Goal: Task Accomplishment & Management: Manage account settings

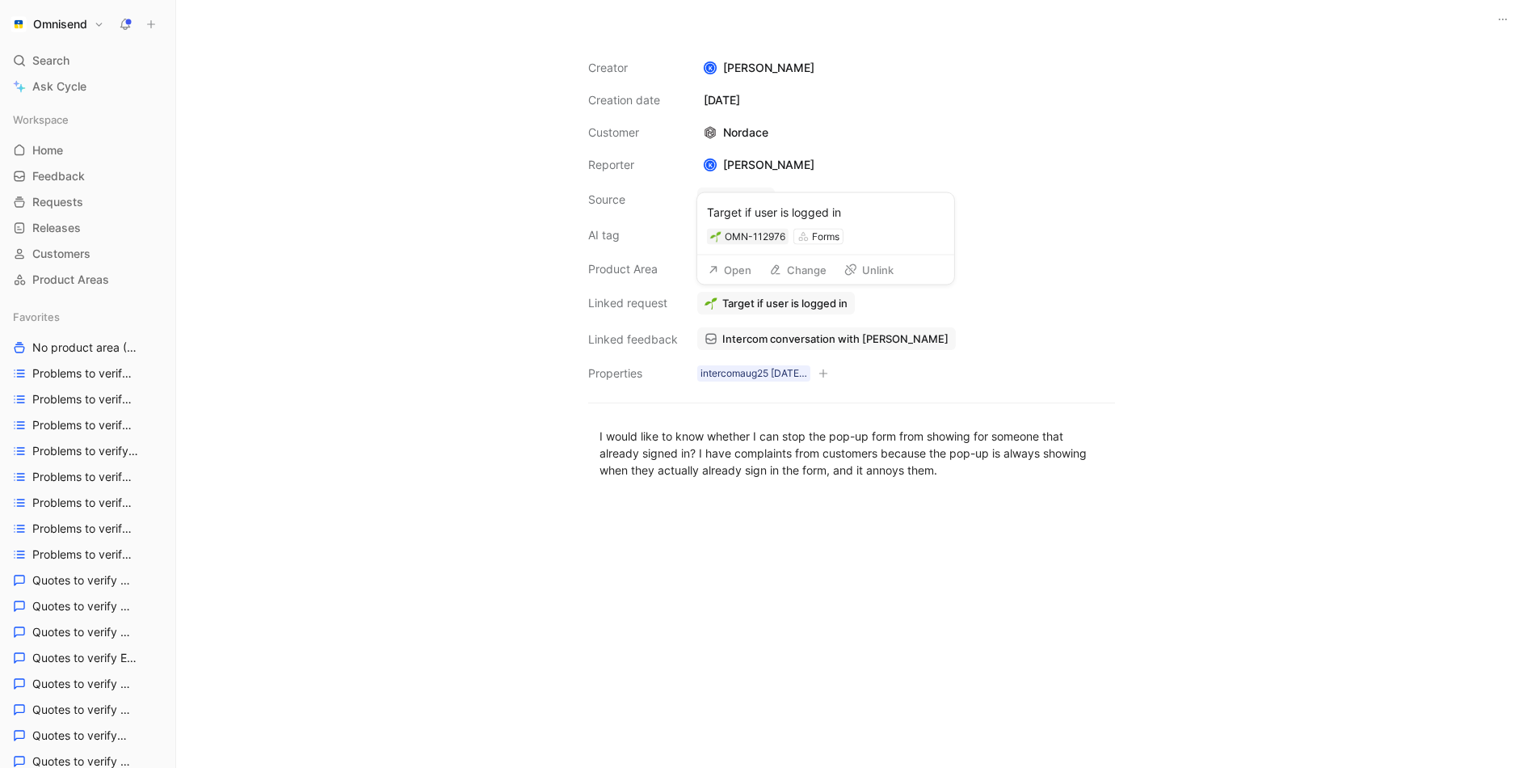
click at [726, 275] on button "Open" at bounding box center [730, 270] width 58 height 23
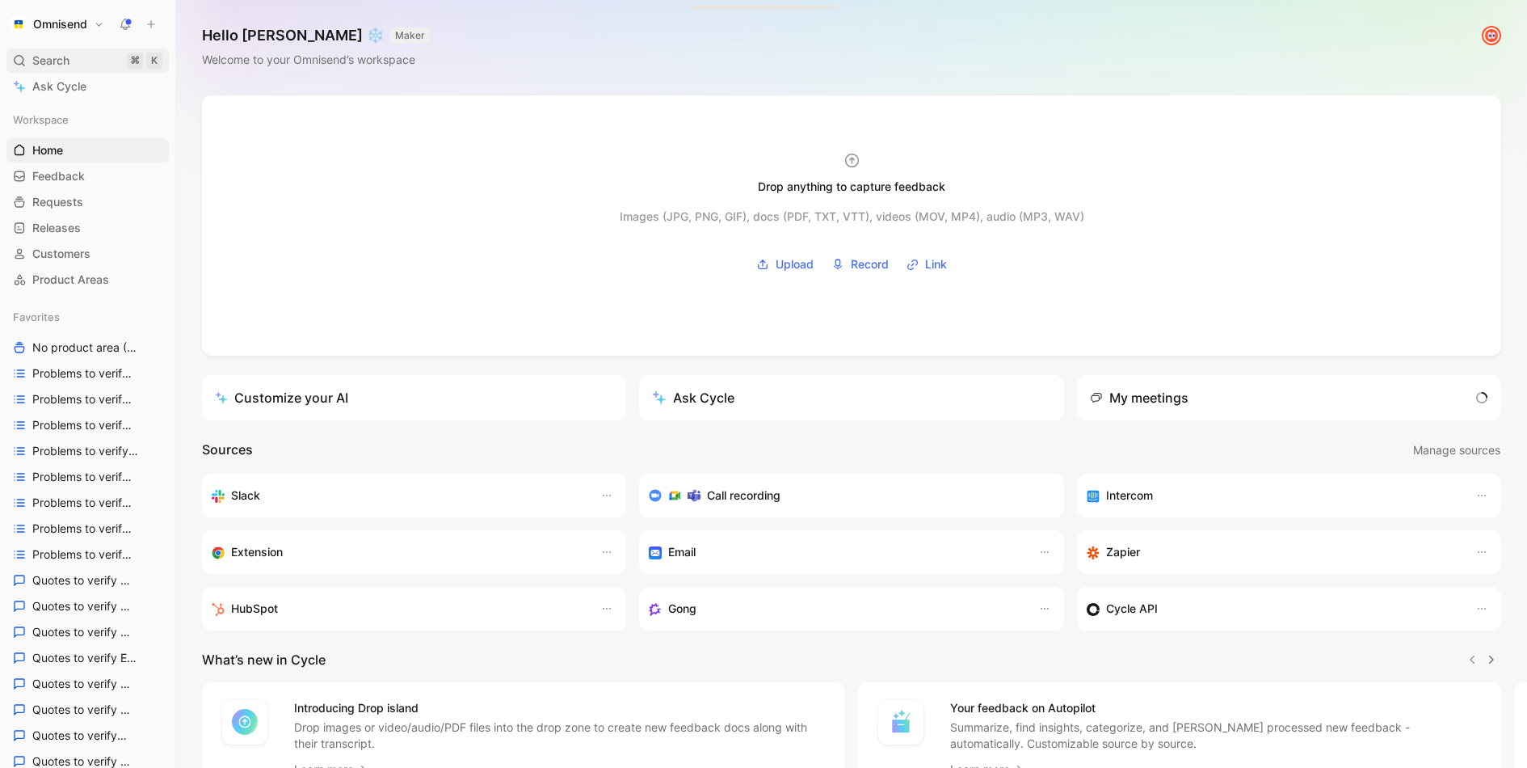
click at [83, 65] on div "Search ⌘ K" at bounding box center [87, 60] width 162 height 24
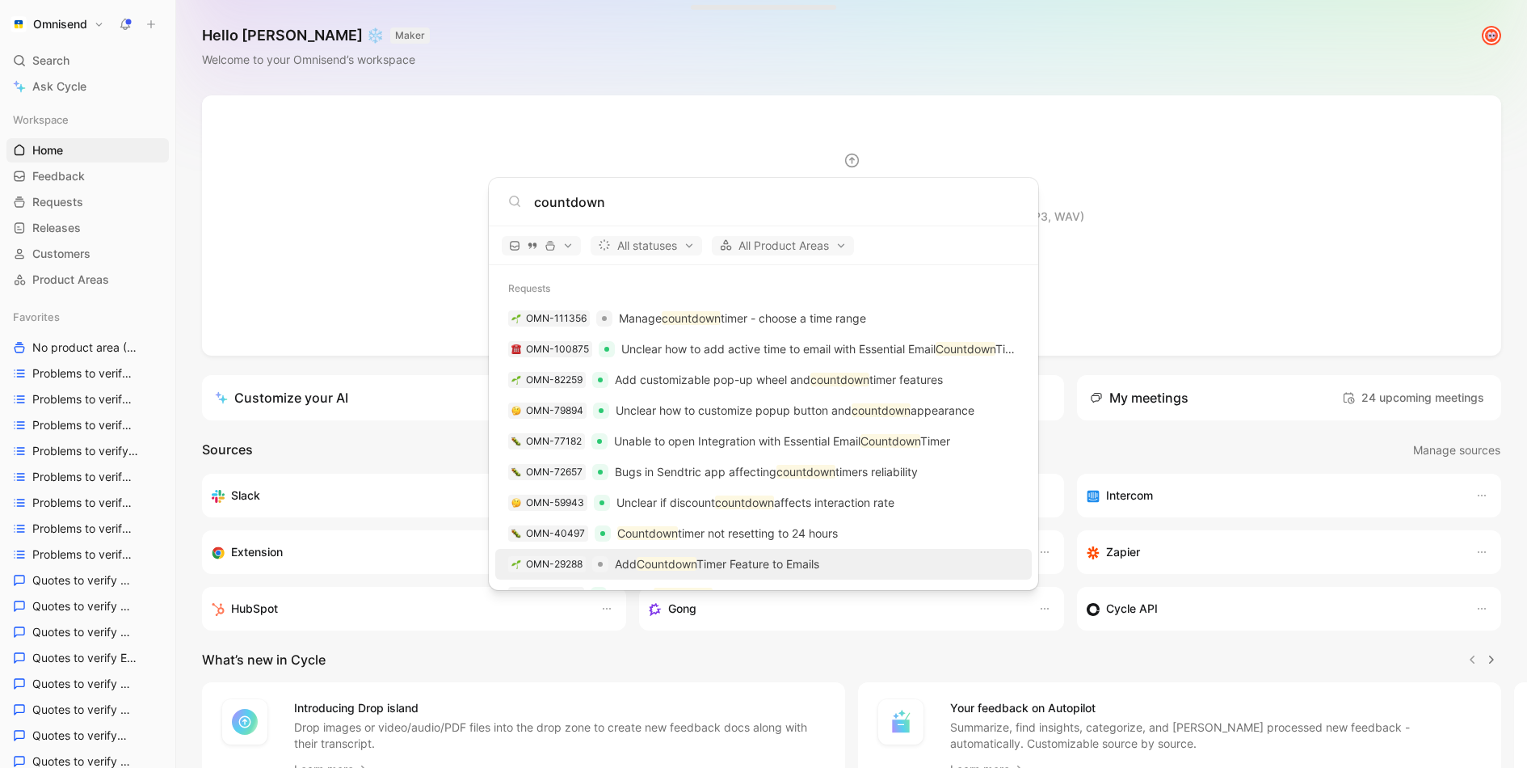
scroll to position [2385, 0]
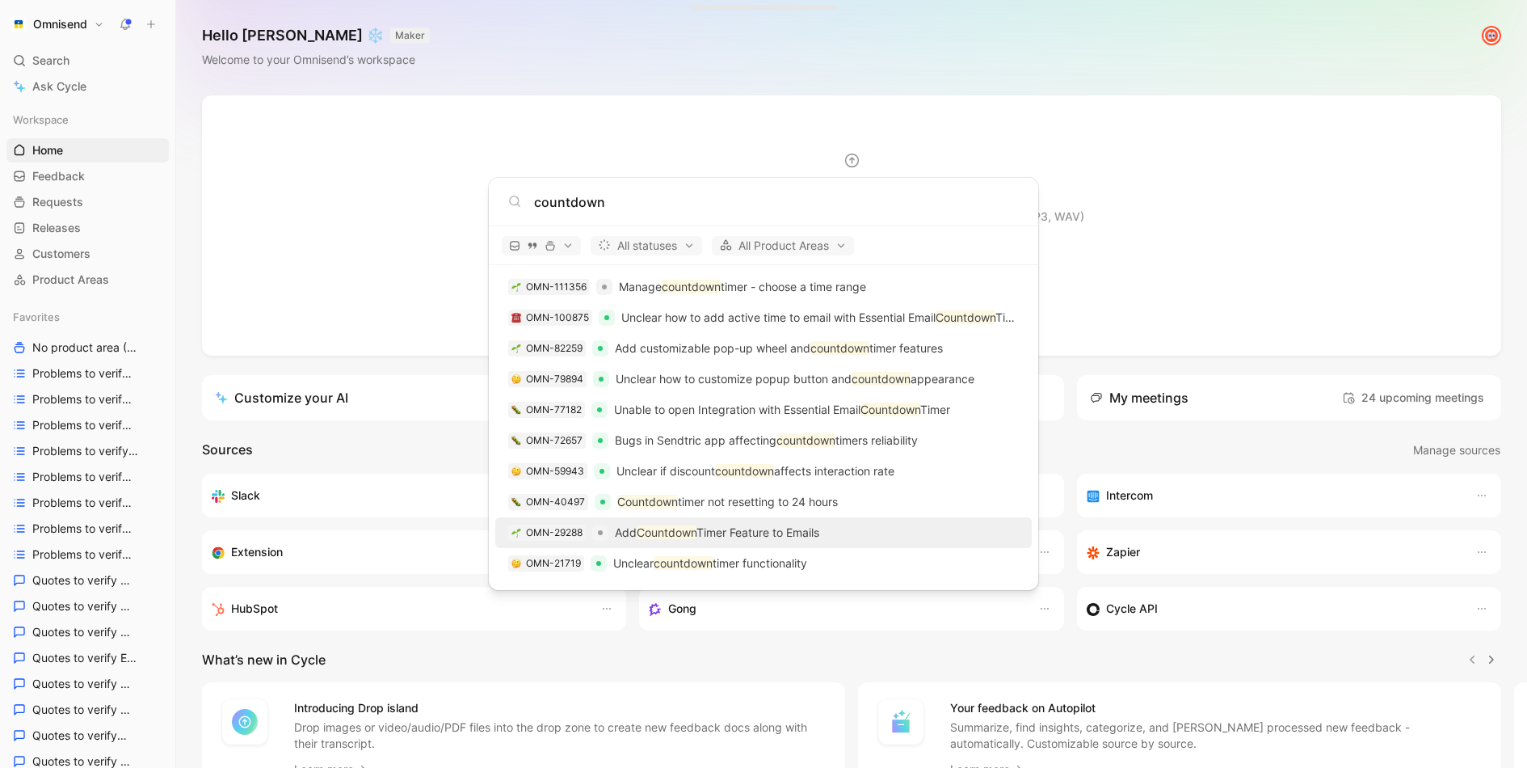
type input "countdown"
click at [814, 539] on p "Add Countdown Timer Feature to Emails" at bounding box center [717, 532] width 204 height 19
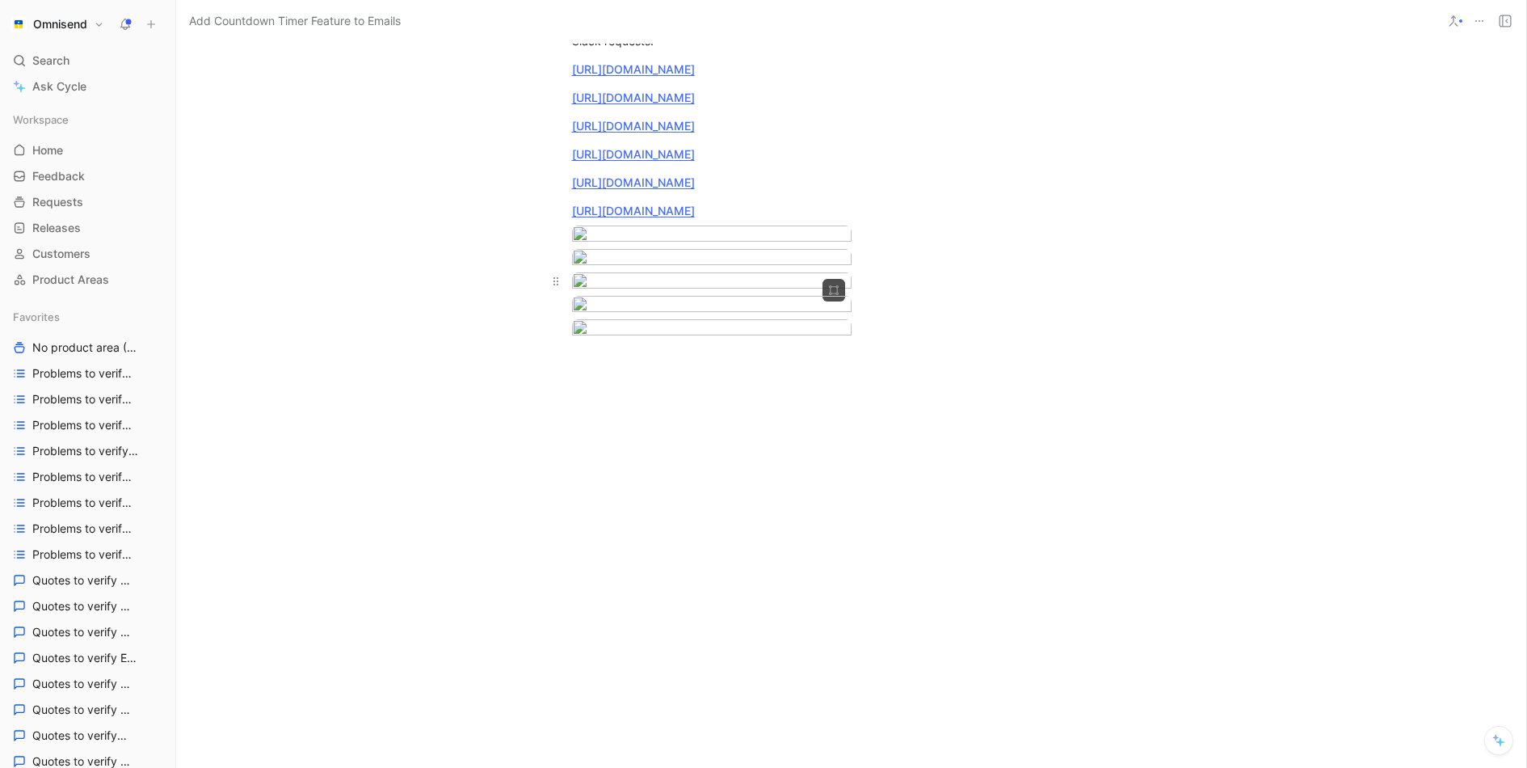
scroll to position [1108, 0]
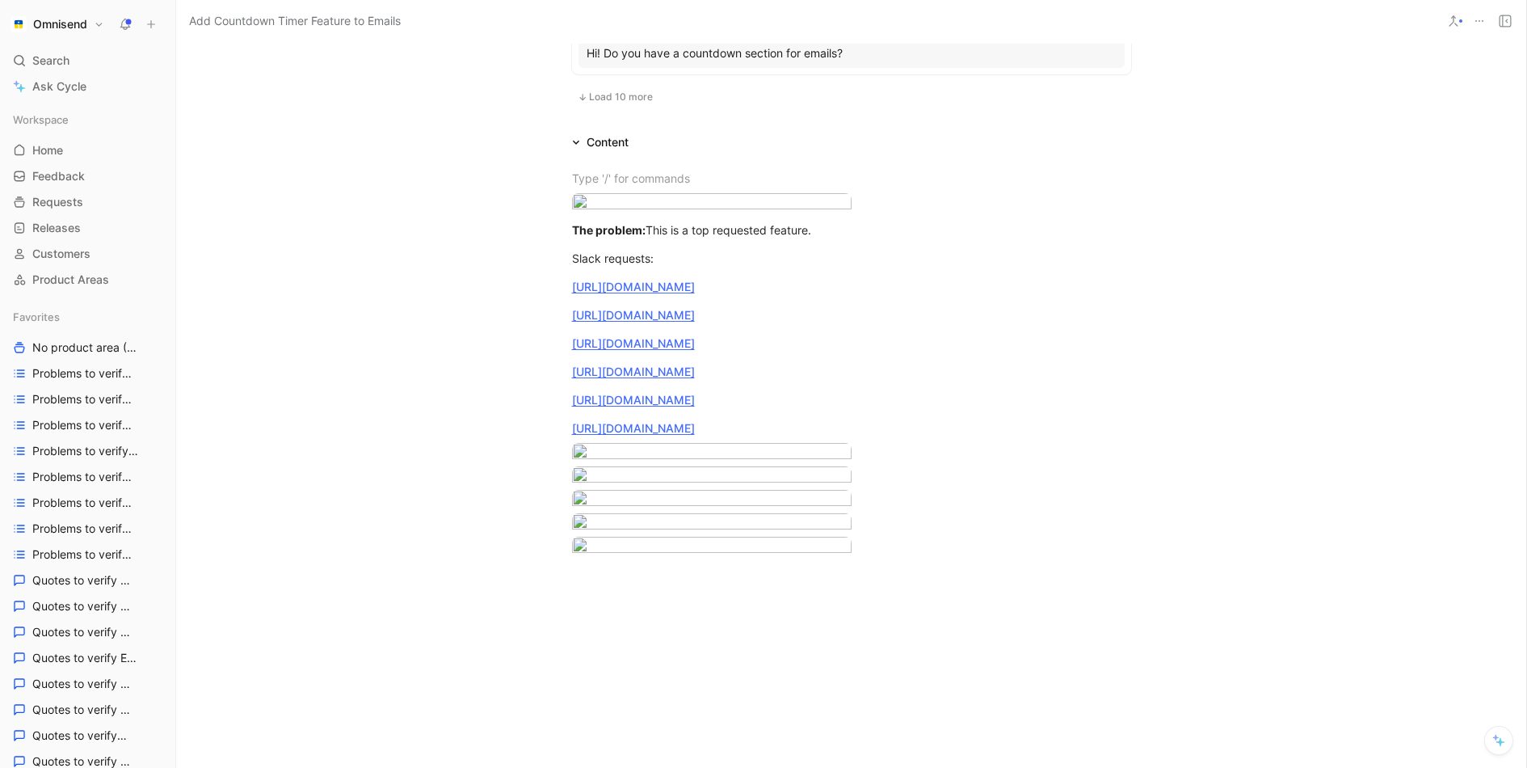
click at [627, 100] on span "Load 10 more" at bounding box center [621, 96] width 64 height 13
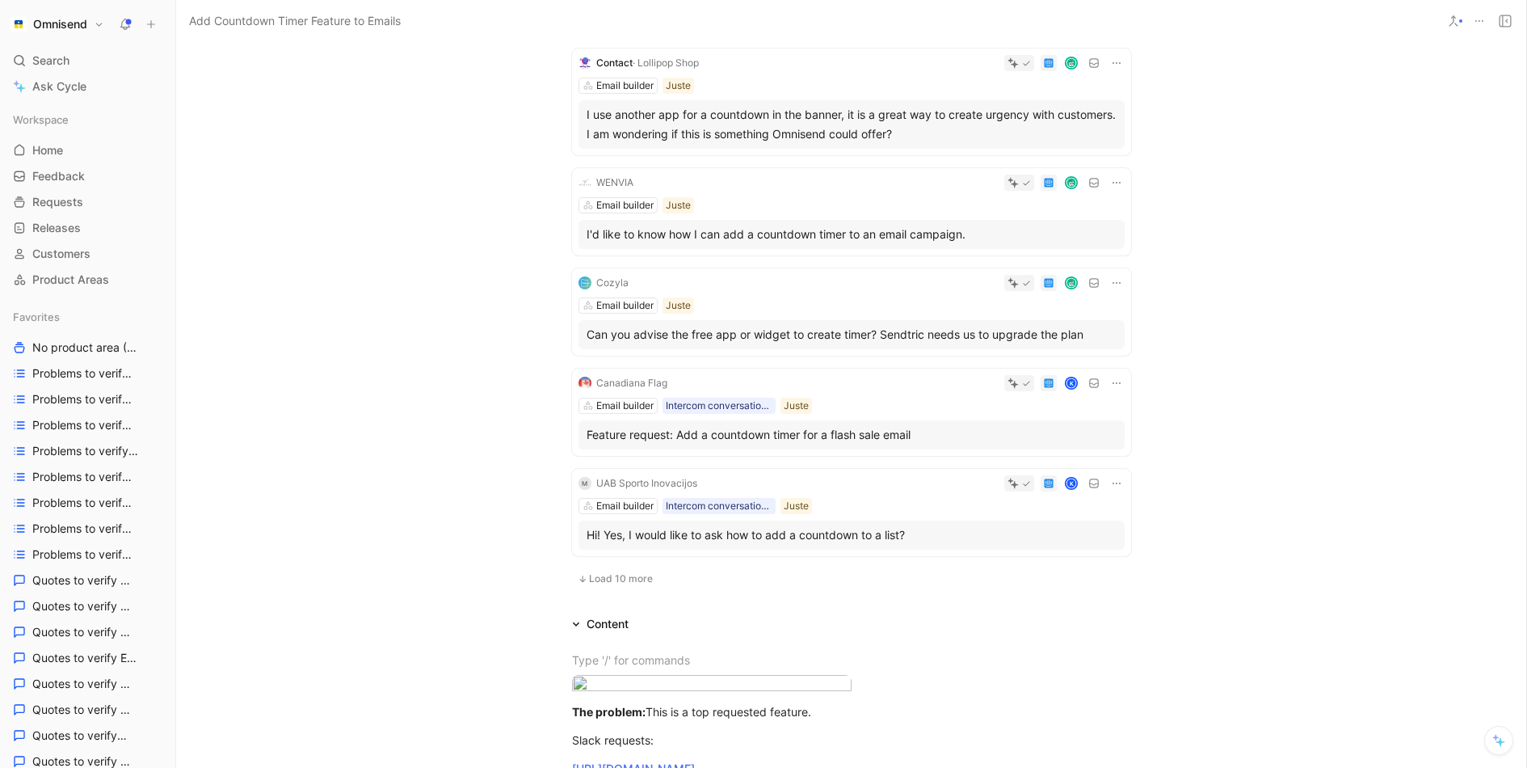
scroll to position [1598, 0]
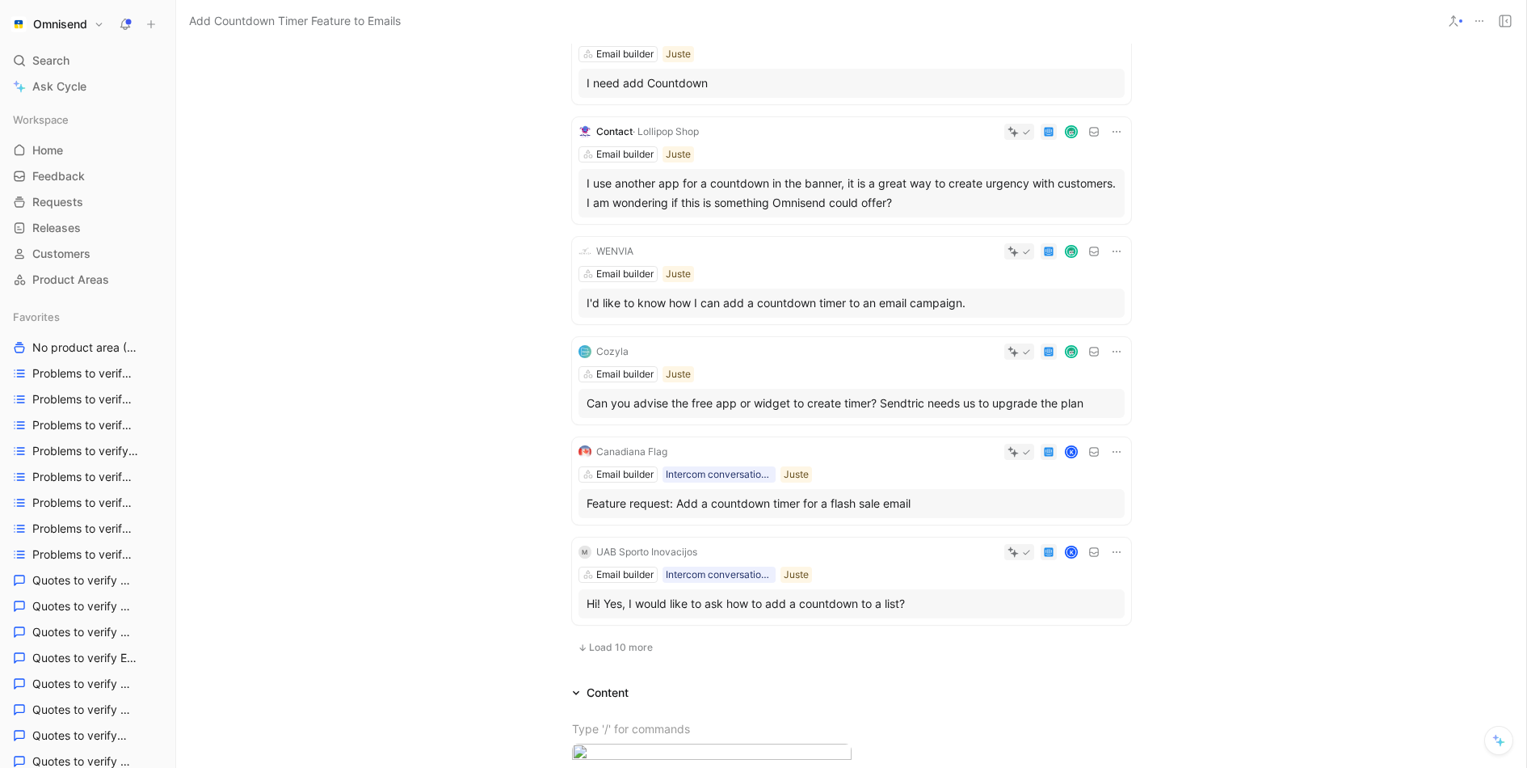
click at [806, 256] on div at bounding box center [882, 251] width 485 height 16
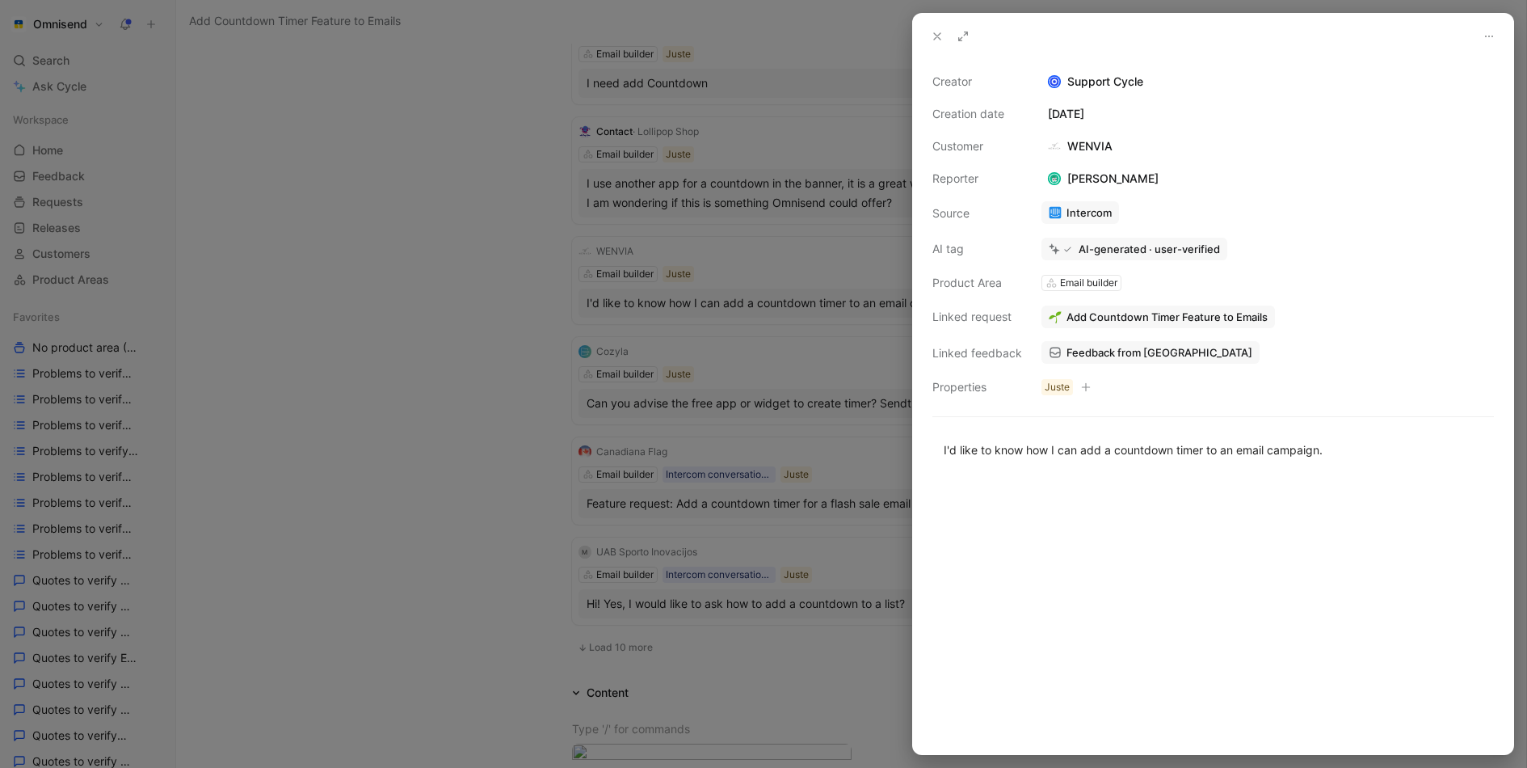
click at [1134, 351] on span "Feedback from WENVIA" at bounding box center [1160, 352] width 186 height 15
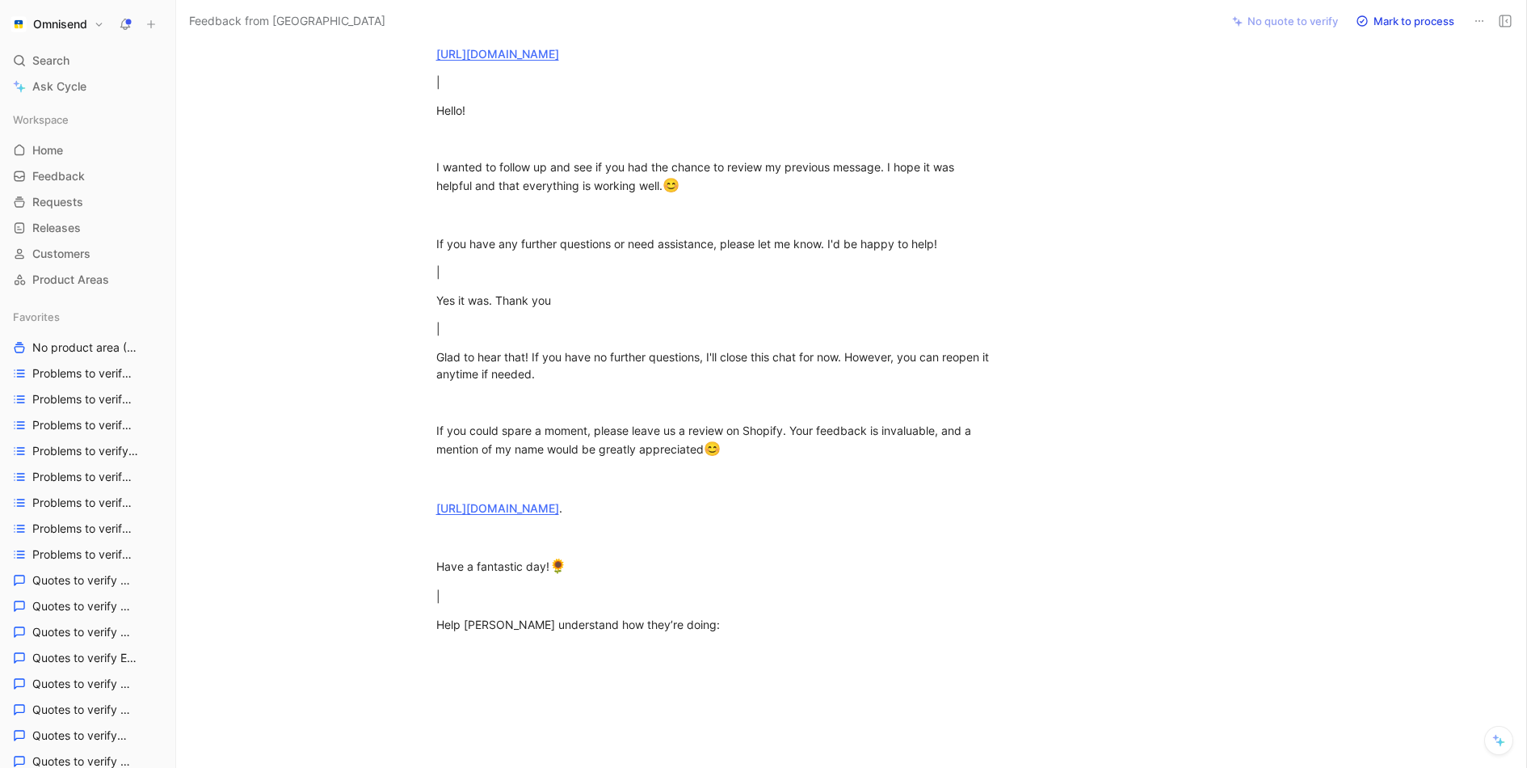
scroll to position [789, 0]
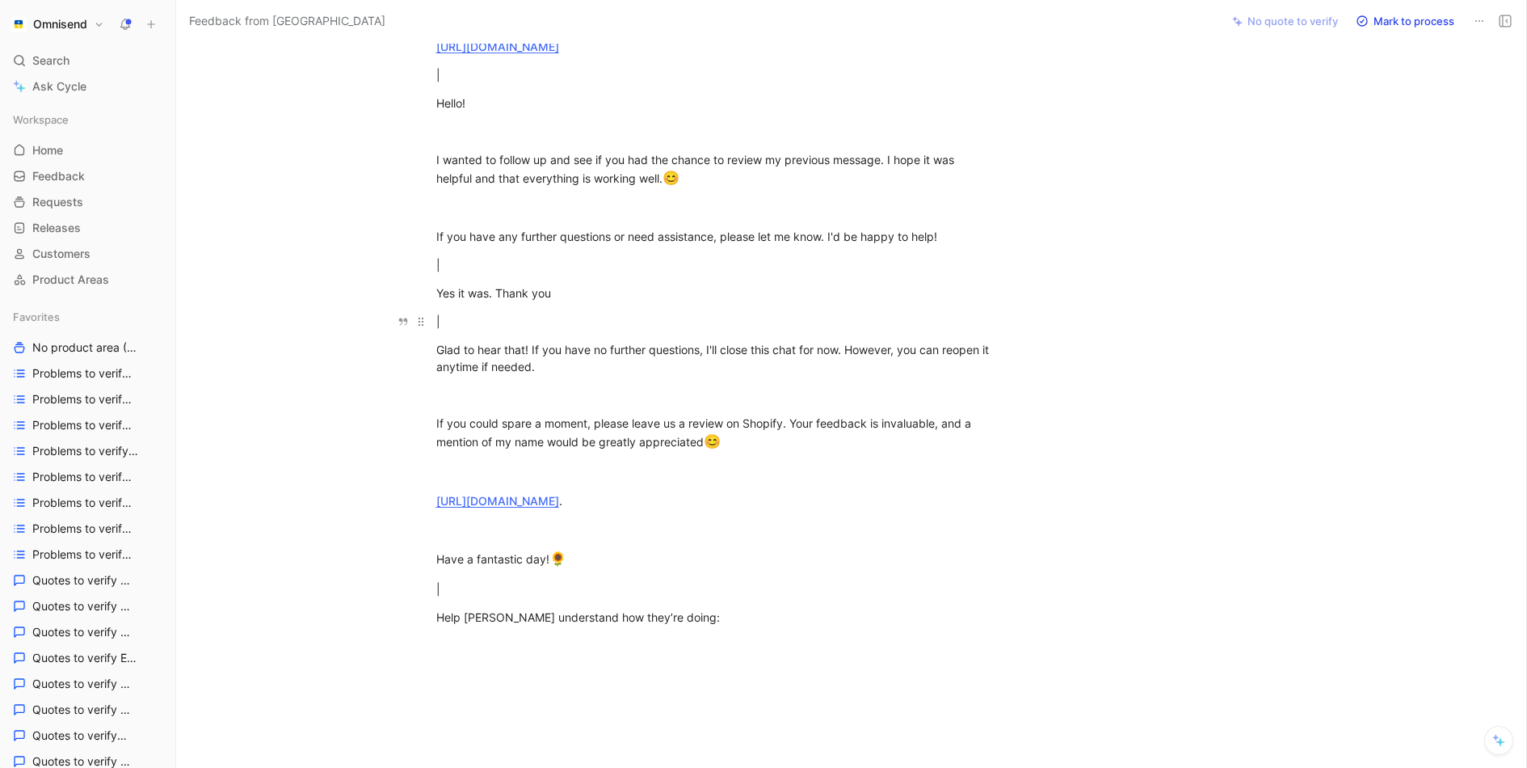
click at [438, 320] on div "|" at bounding box center [715, 321] width 559 height 17
click at [453, 320] on div "|" at bounding box center [715, 321] width 559 height 17
click at [643, 570] on p "Have a fantastic day! 🌻" at bounding box center [716, 559] width 621 height 31
click at [604, 381] on p at bounding box center [716, 394] width 621 height 27
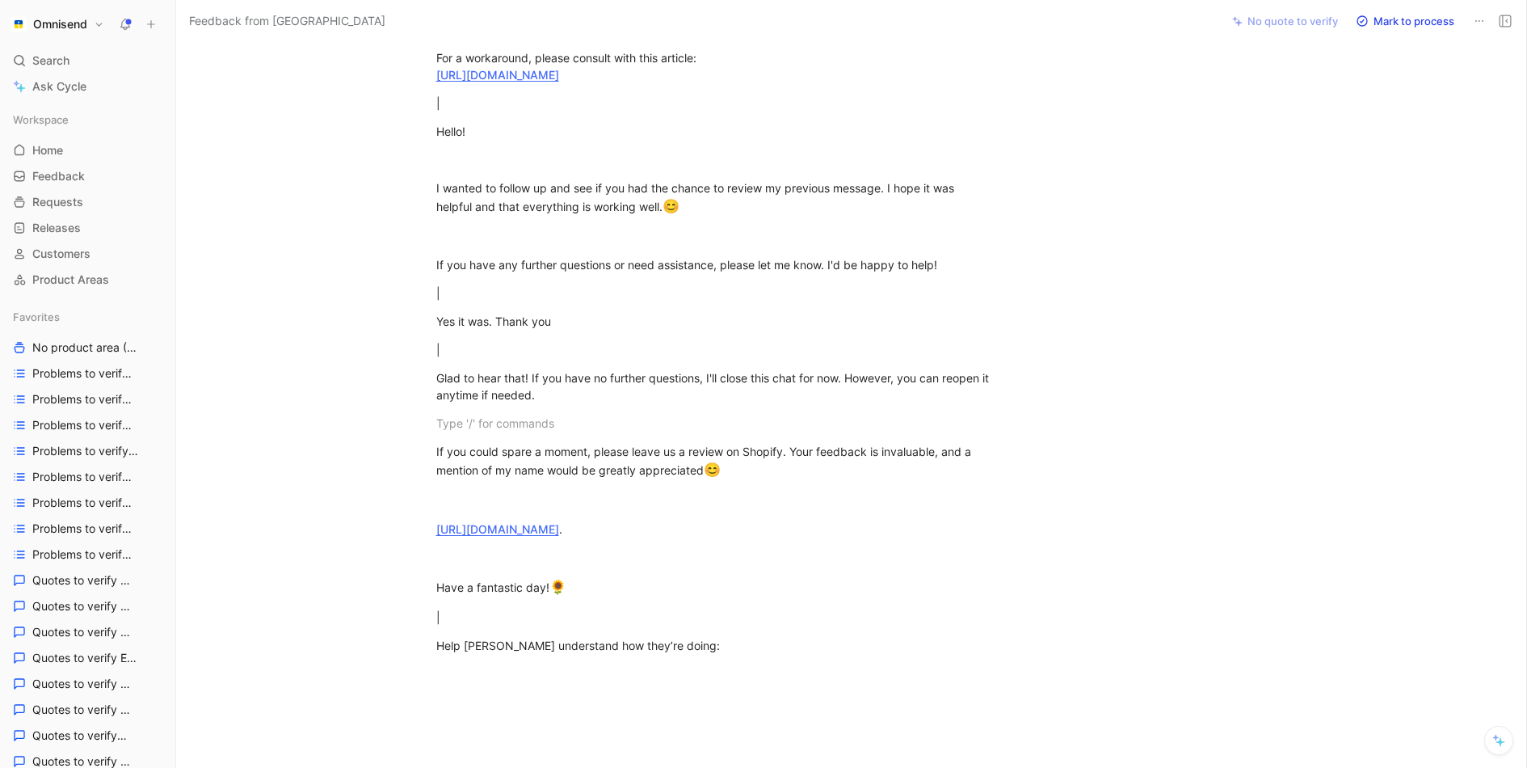
scroll to position [744, 0]
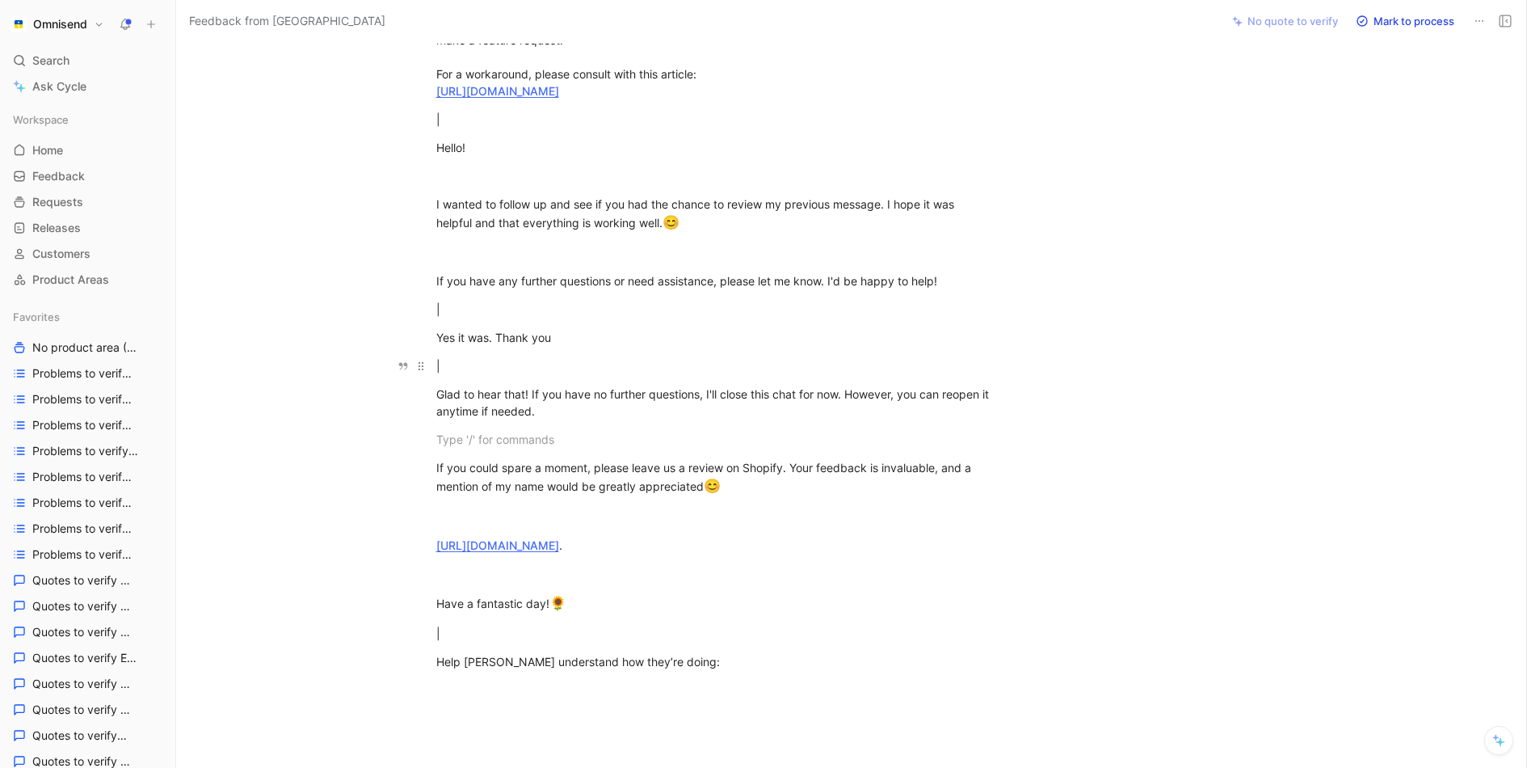
click at [665, 364] on div "|" at bounding box center [715, 365] width 559 height 17
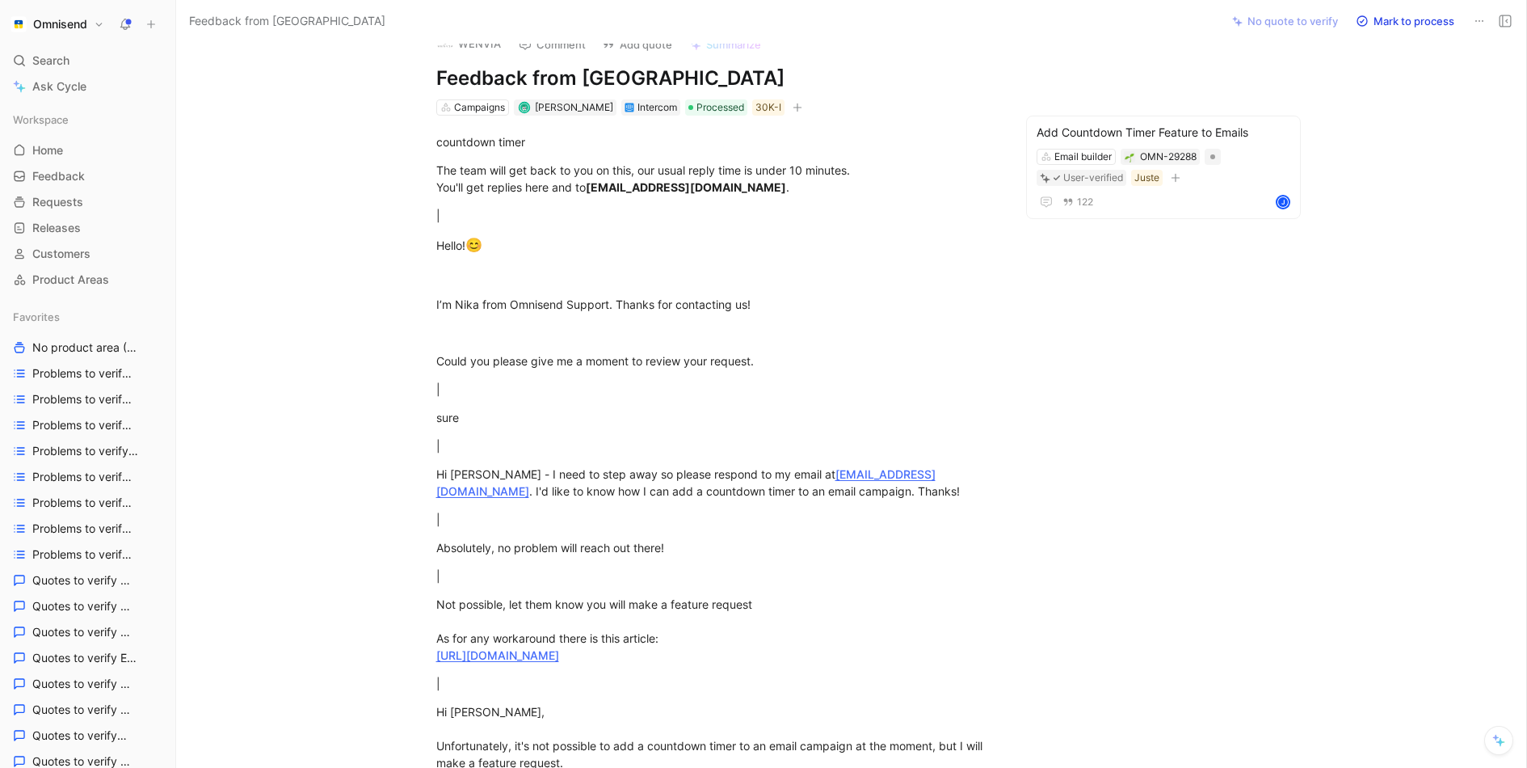
scroll to position [28, 0]
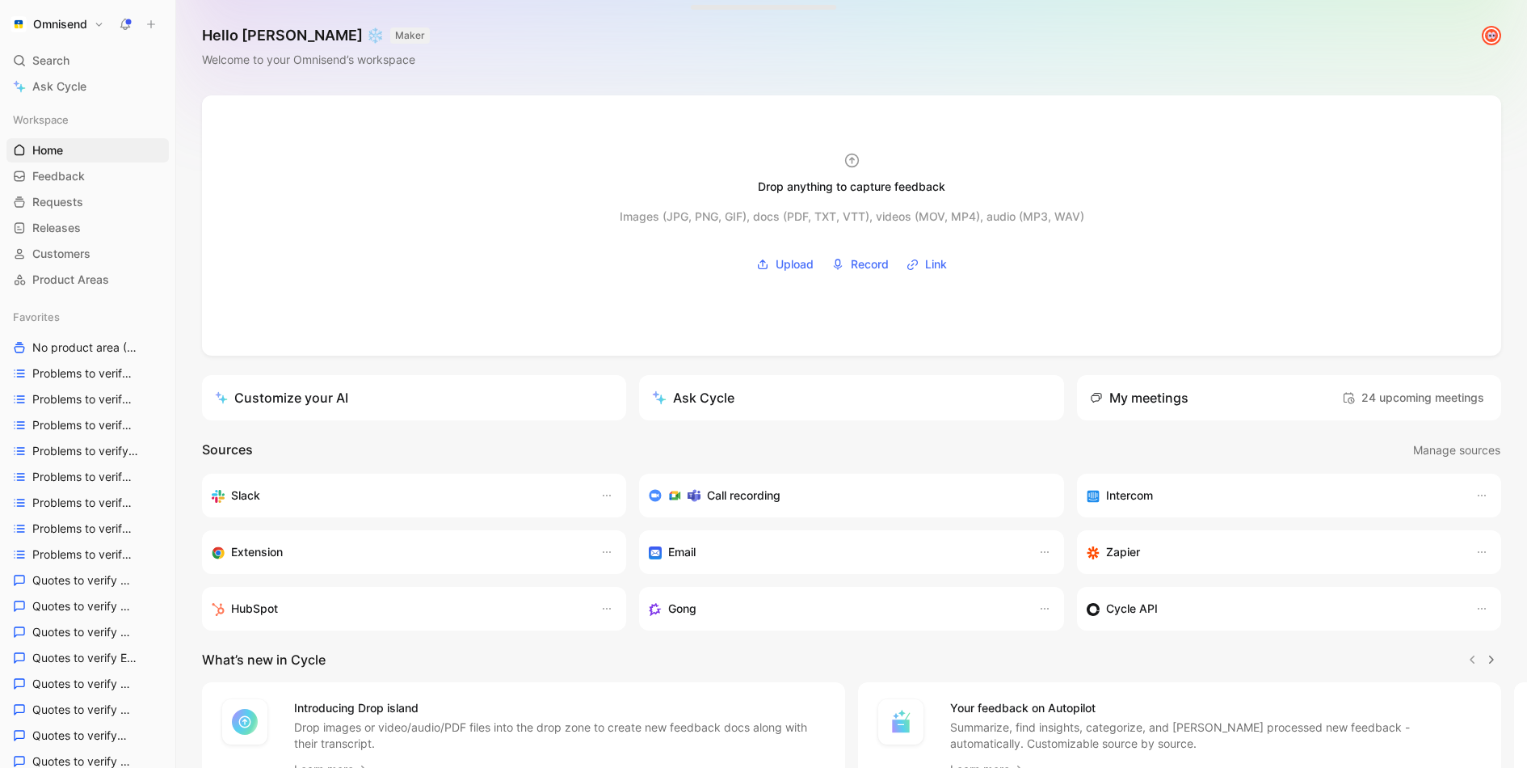
click at [52, 45] on div "Omnisend Search ⌘ K Ask Cycle Workspace Home G then H Feedback G then F Request…" at bounding box center [87, 384] width 175 height 768
click at [64, 58] on span "Search" at bounding box center [50, 60] width 37 height 19
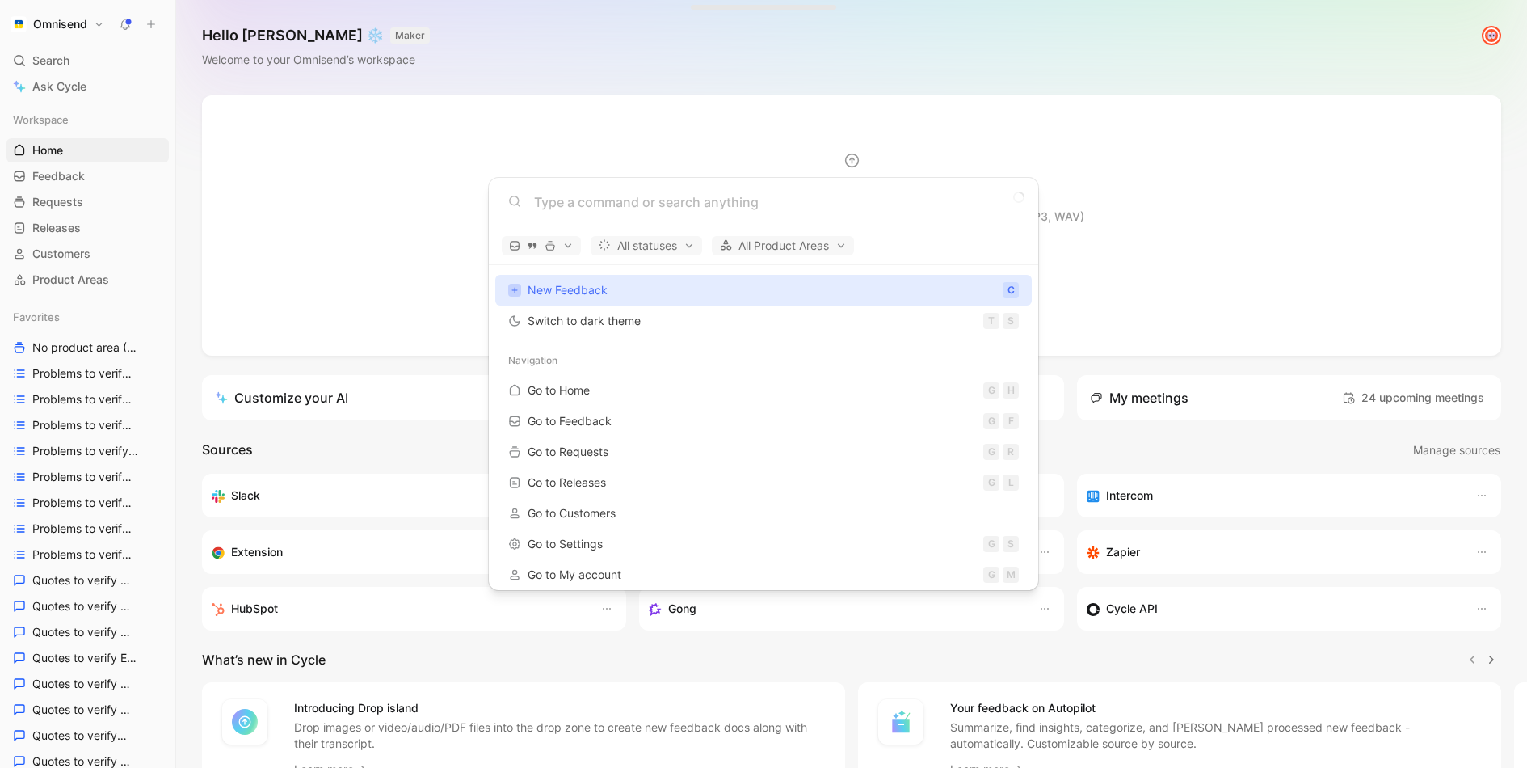
click at [64, 58] on body "Omnisend Search ⌘ K Ask Cycle Workspace Home G then H Feedback G then F Request…" at bounding box center [763, 384] width 1527 height 768
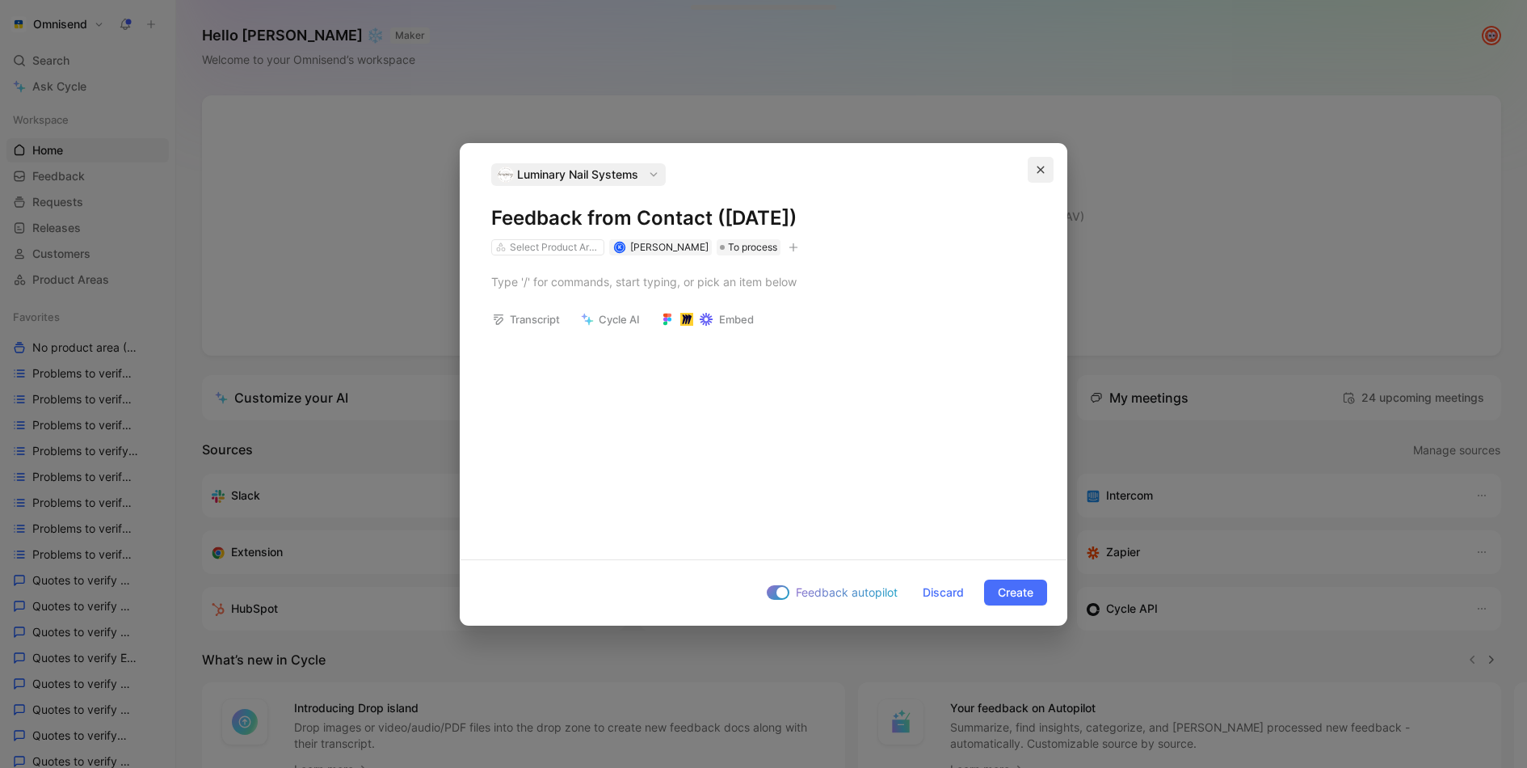
click at [1039, 164] on button "button" at bounding box center [1041, 170] width 26 height 26
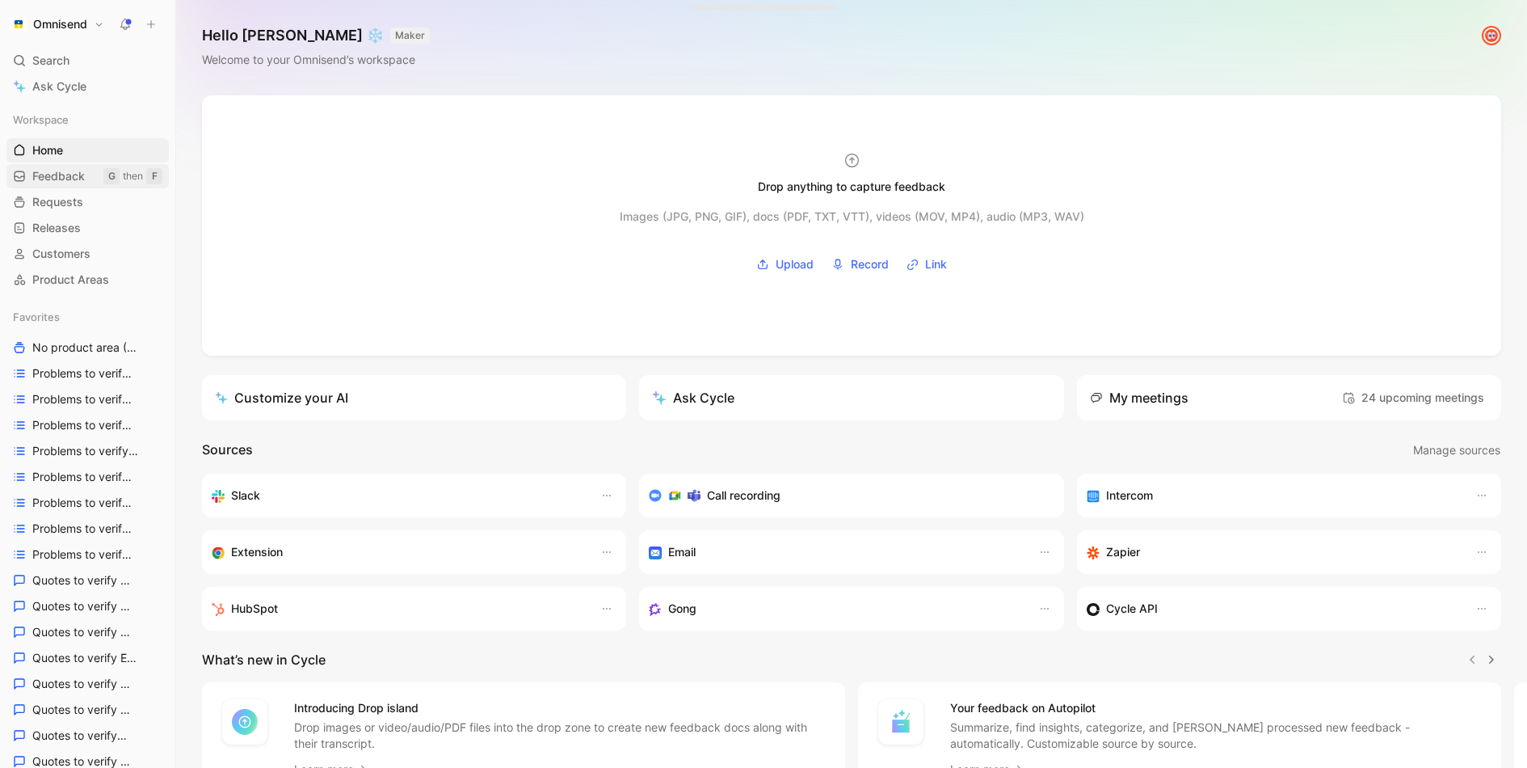
click at [71, 179] on span "Feedback" at bounding box center [58, 176] width 53 height 16
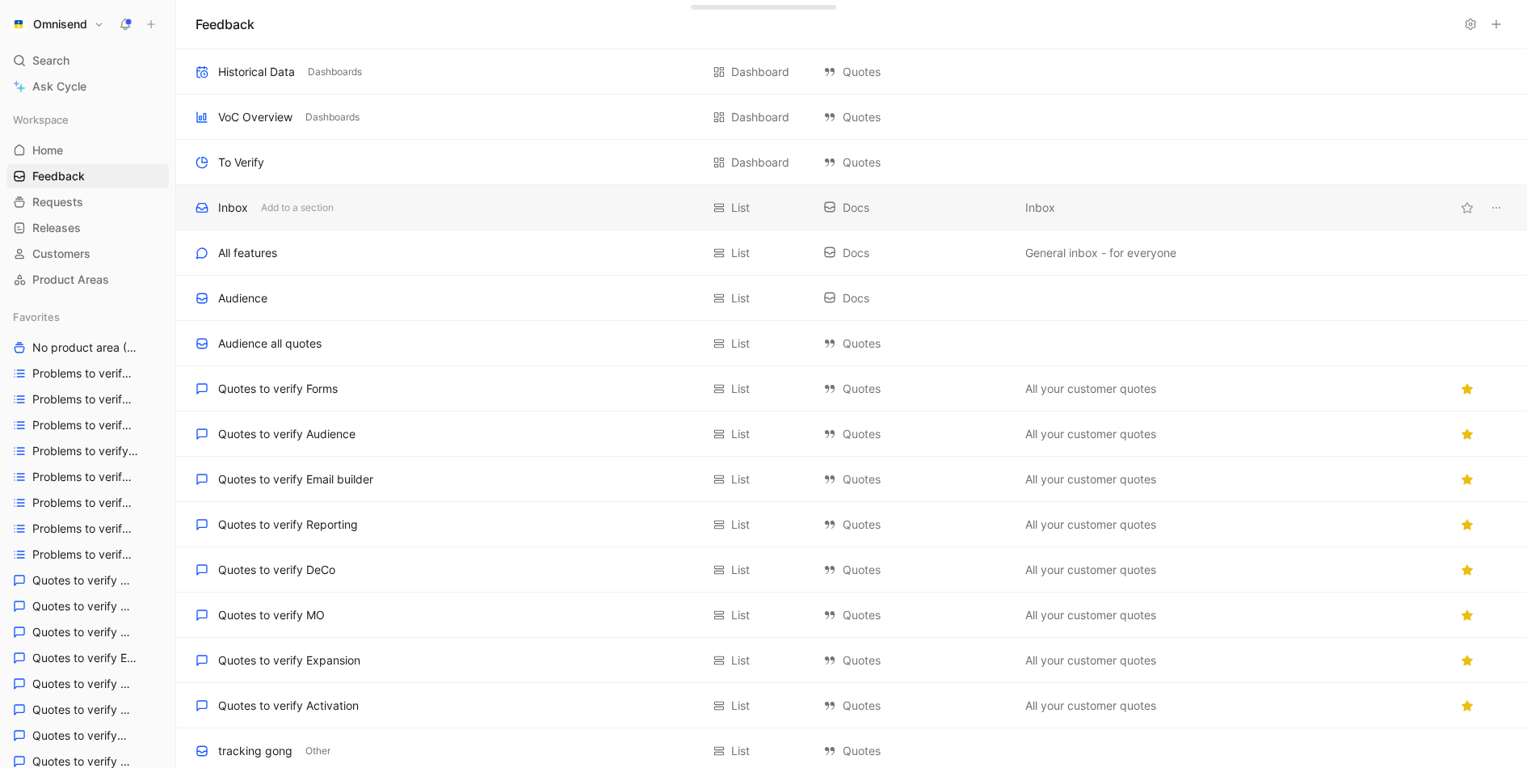
click at [413, 206] on div "Inbox Add to a section" at bounding box center [448, 207] width 505 height 19
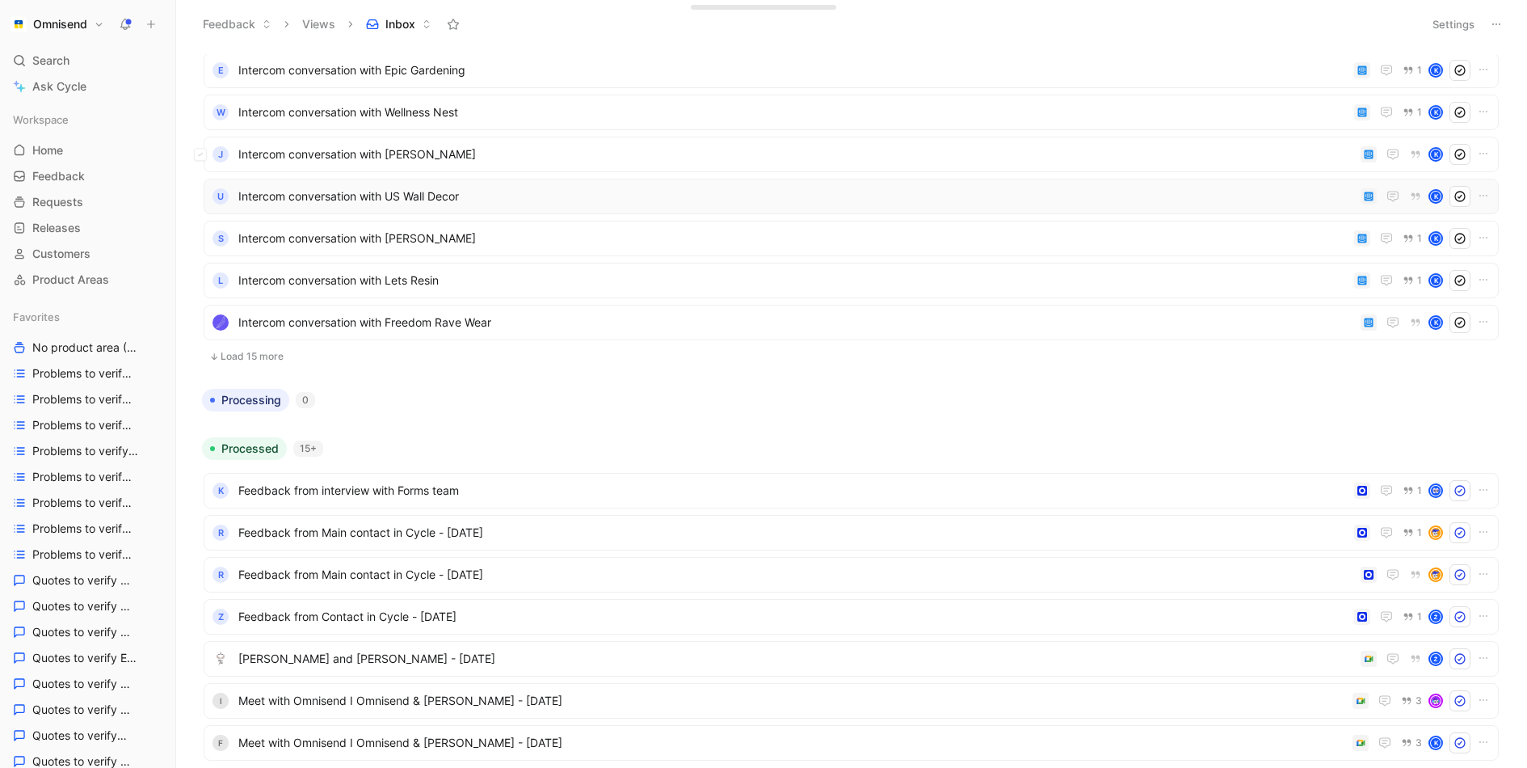
scroll to position [284, 0]
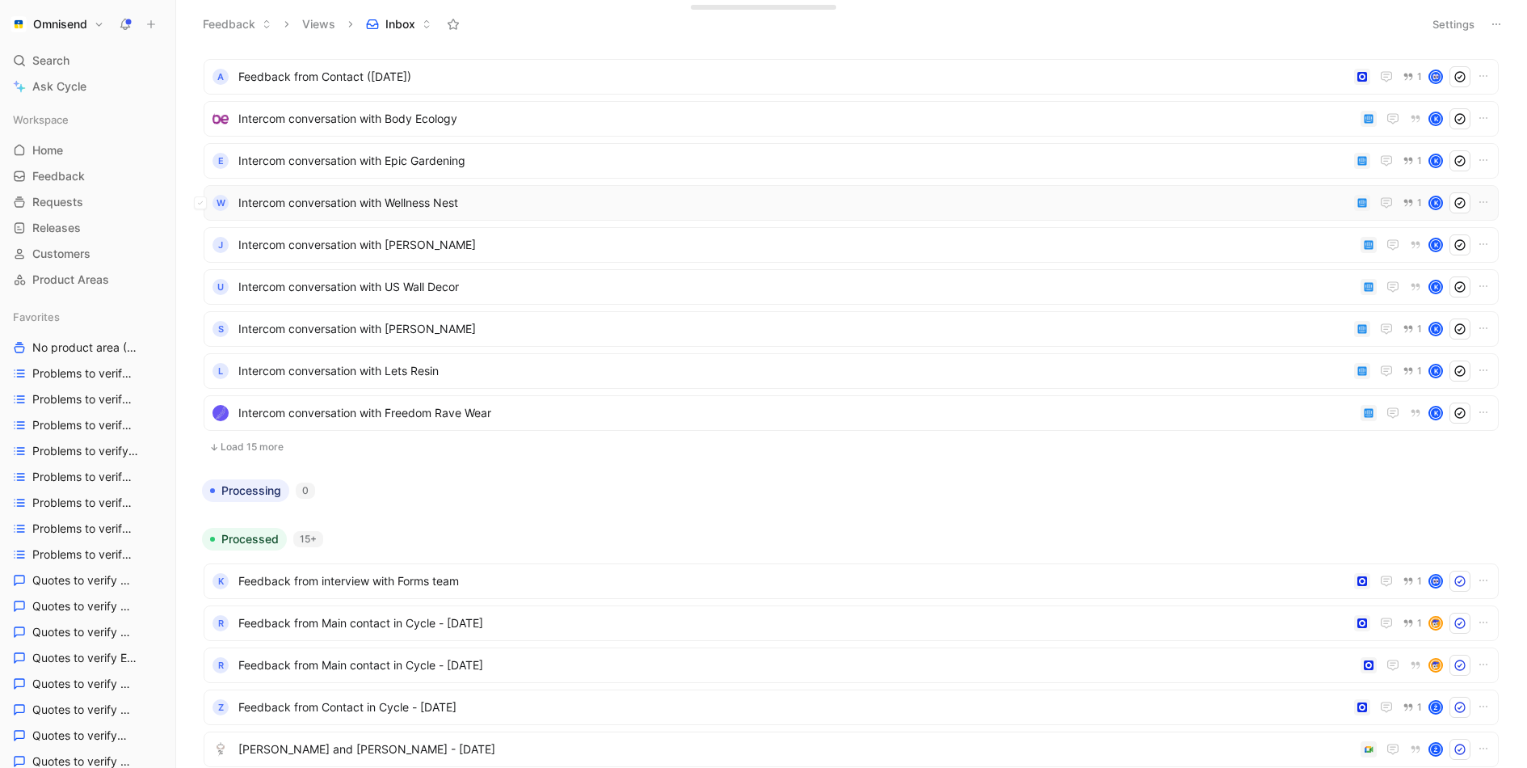
click at [477, 201] on span "Intercom conversation with Wellness Nest" at bounding box center [792, 202] width 1109 height 19
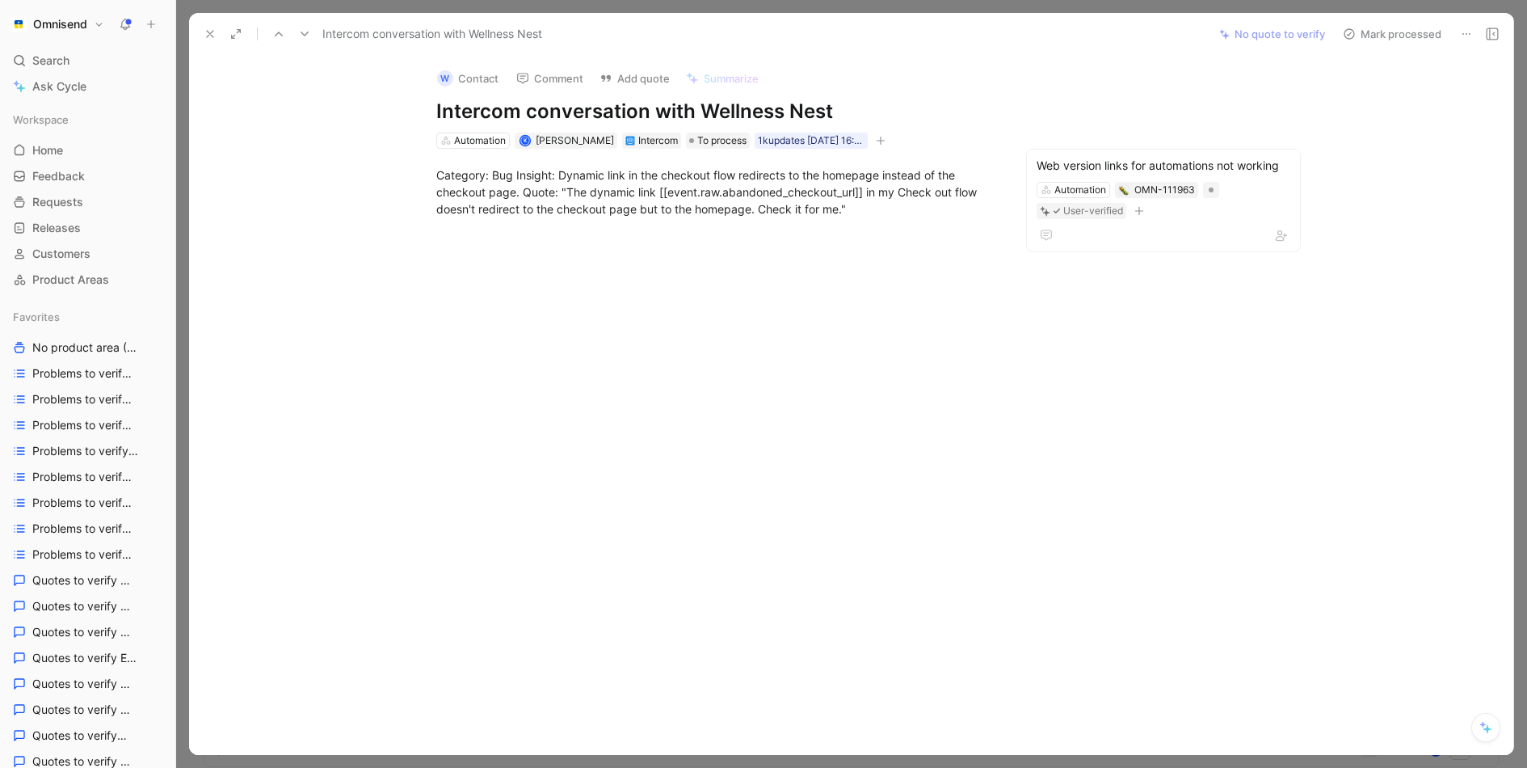
drag, startPoint x: 209, startPoint y: 28, endPoint x: 295, endPoint y: 345, distance: 328.1
click at [289, 332] on div "Intercom conversation with Wellness Nest No quote to verify Mark processed W Co…" at bounding box center [851, 384] width 1324 height 742
click at [208, 31] on icon at bounding box center [210, 33] width 13 height 13
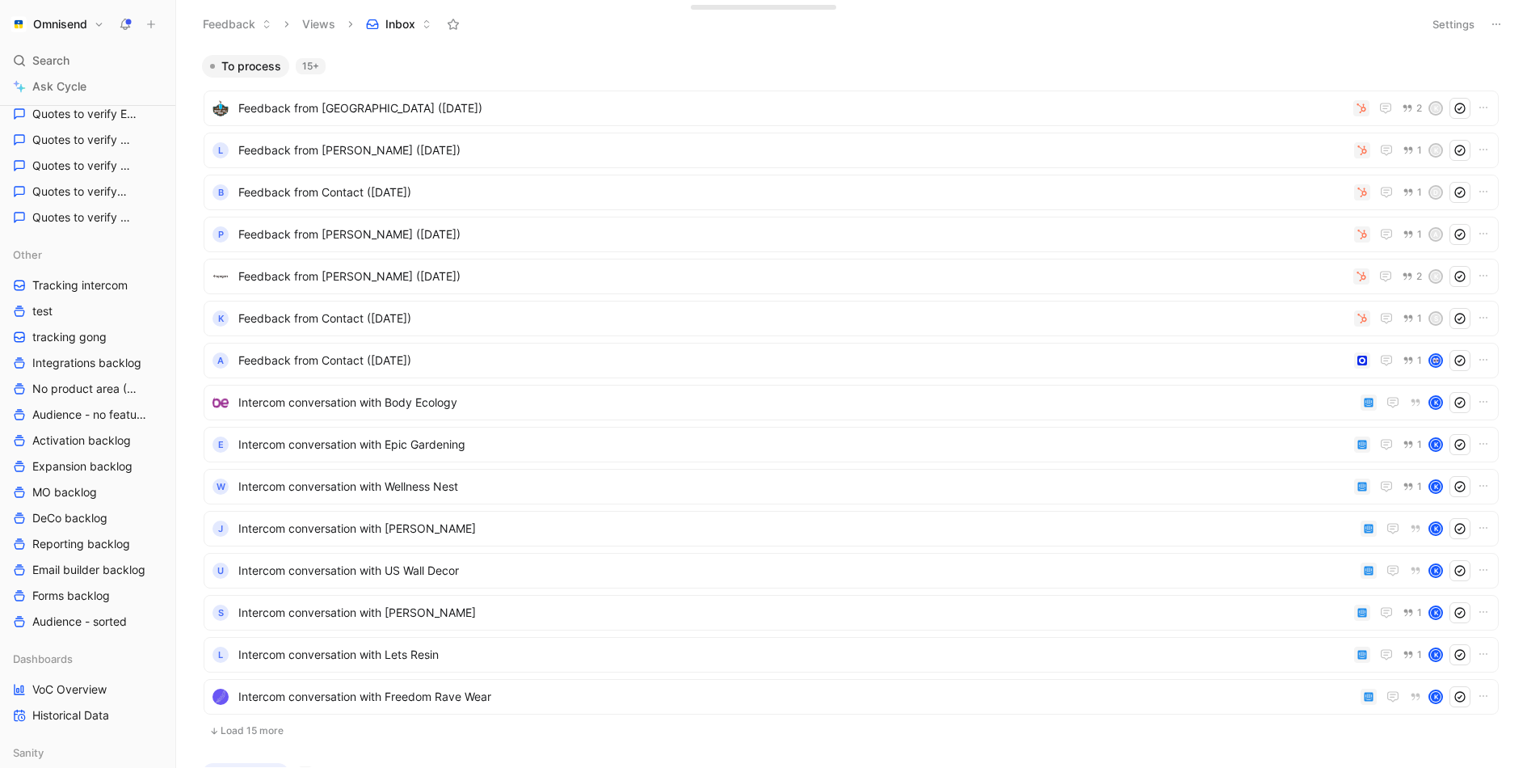
scroll to position [627, 0]
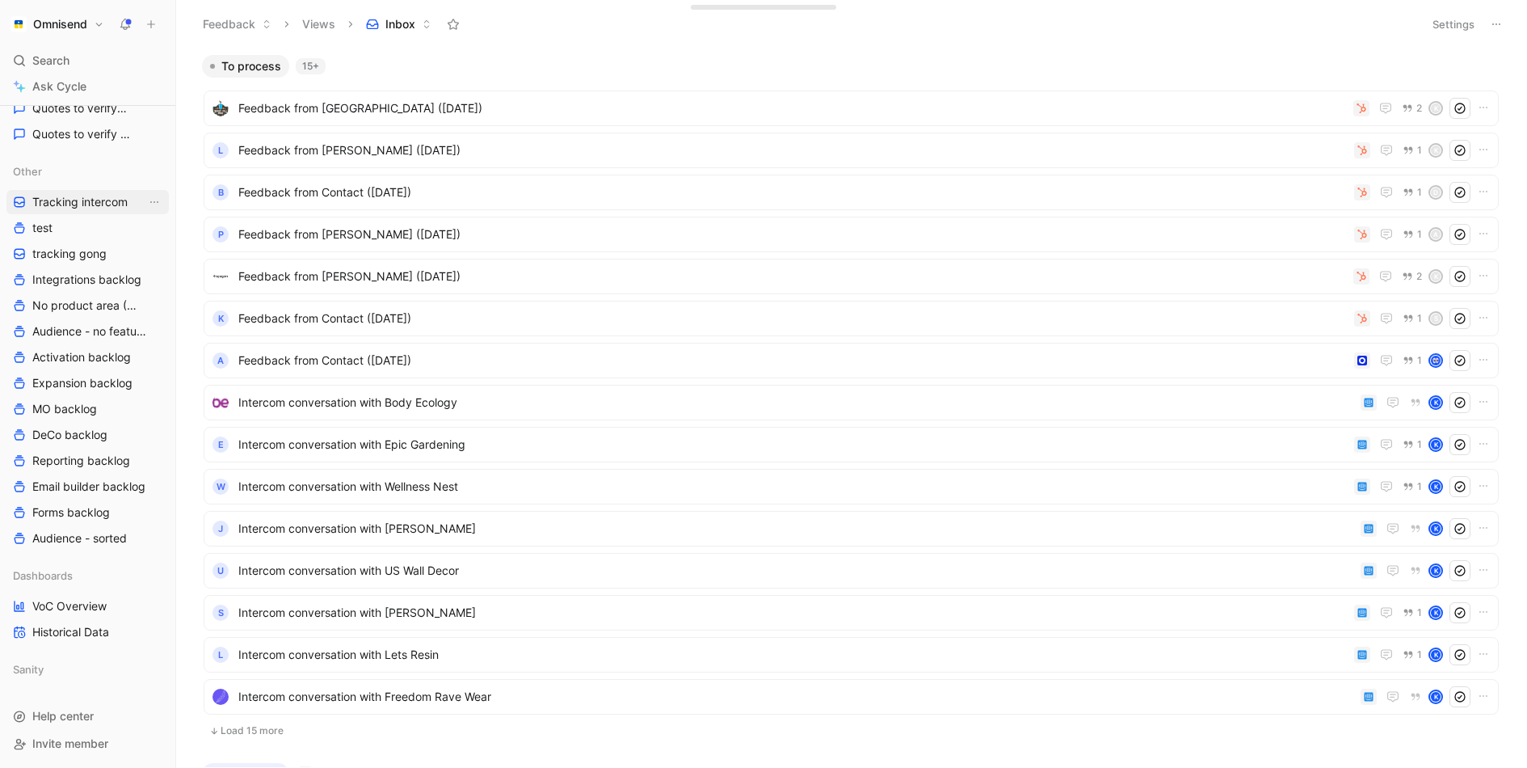
click at [127, 206] on span "Tracking intercom" at bounding box center [79, 202] width 95 height 16
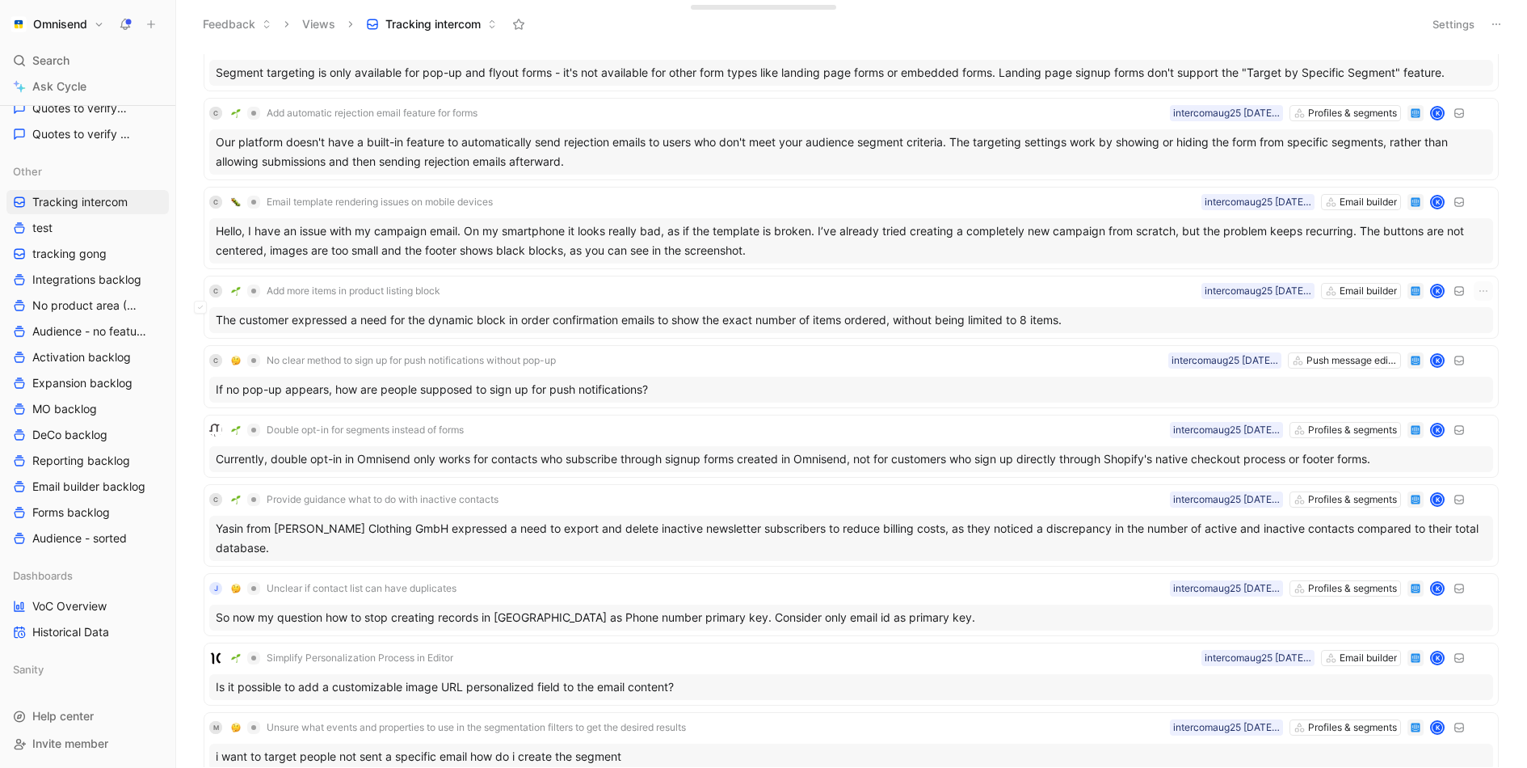
scroll to position [610, 0]
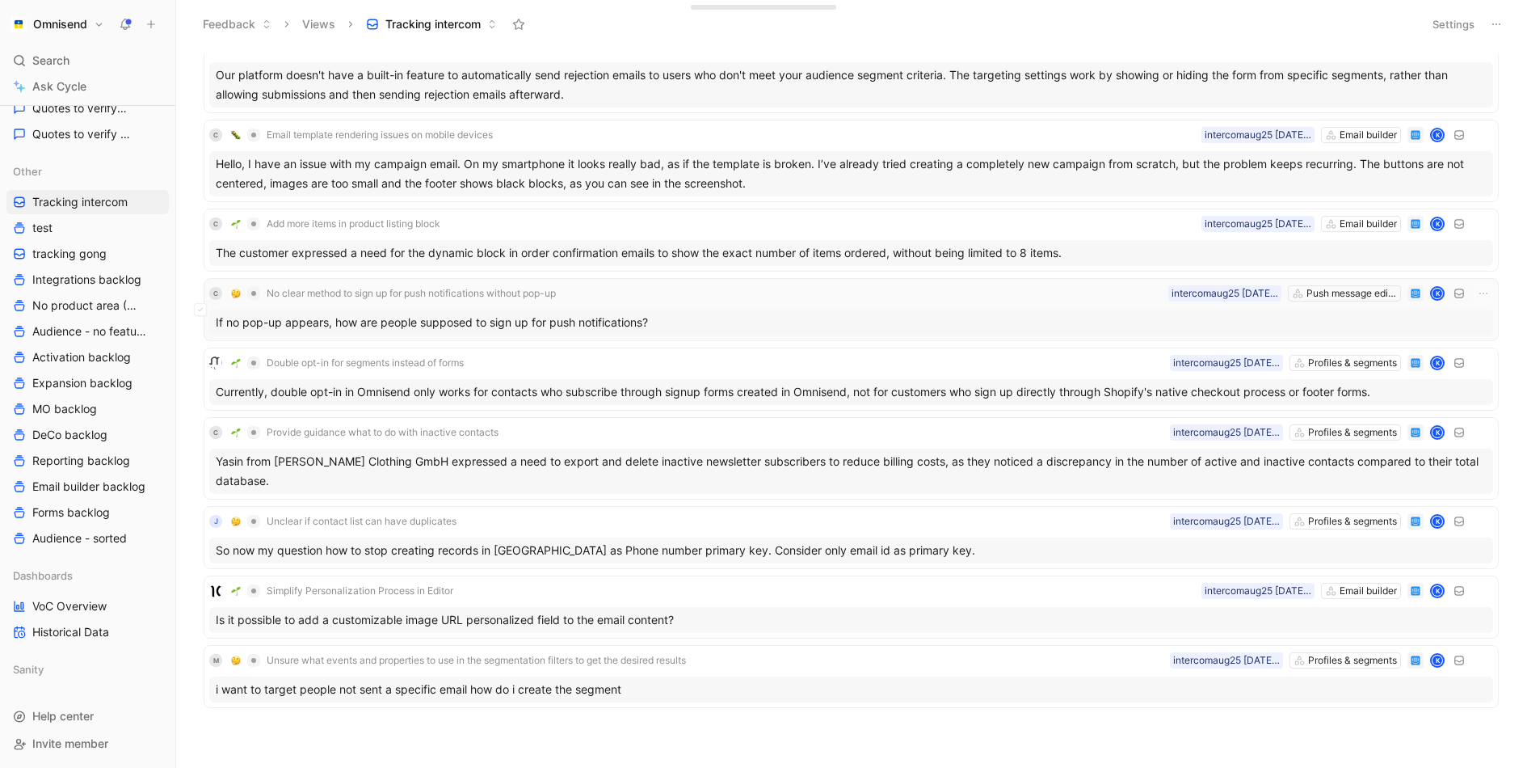
click at [733, 300] on div "C No clear method to sign up for push notifications without pop-up Push message…" at bounding box center [851, 310] width 1284 height 52
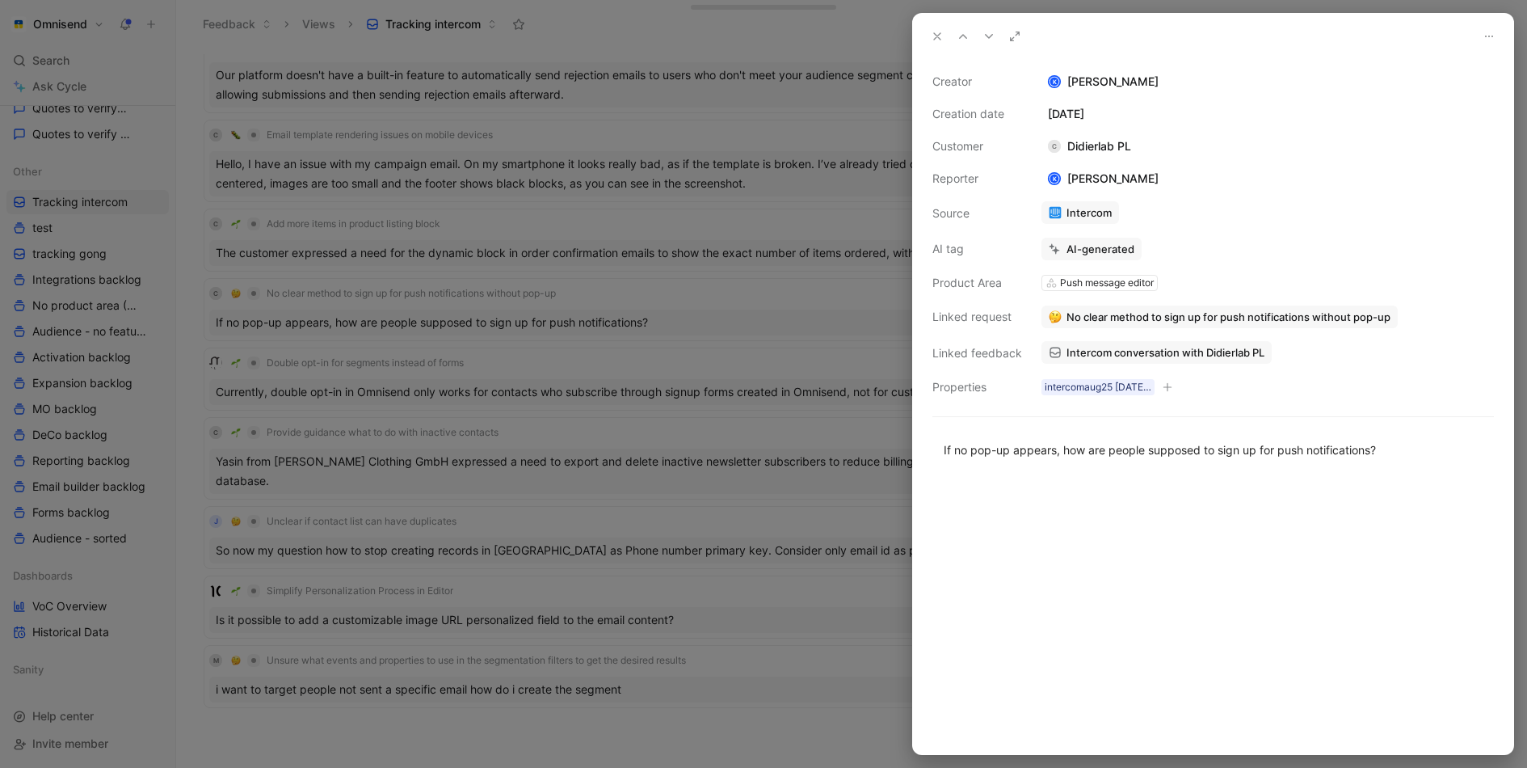
click at [1206, 355] on span "Intercom conversation with Didierlab PL" at bounding box center [1166, 352] width 198 height 15
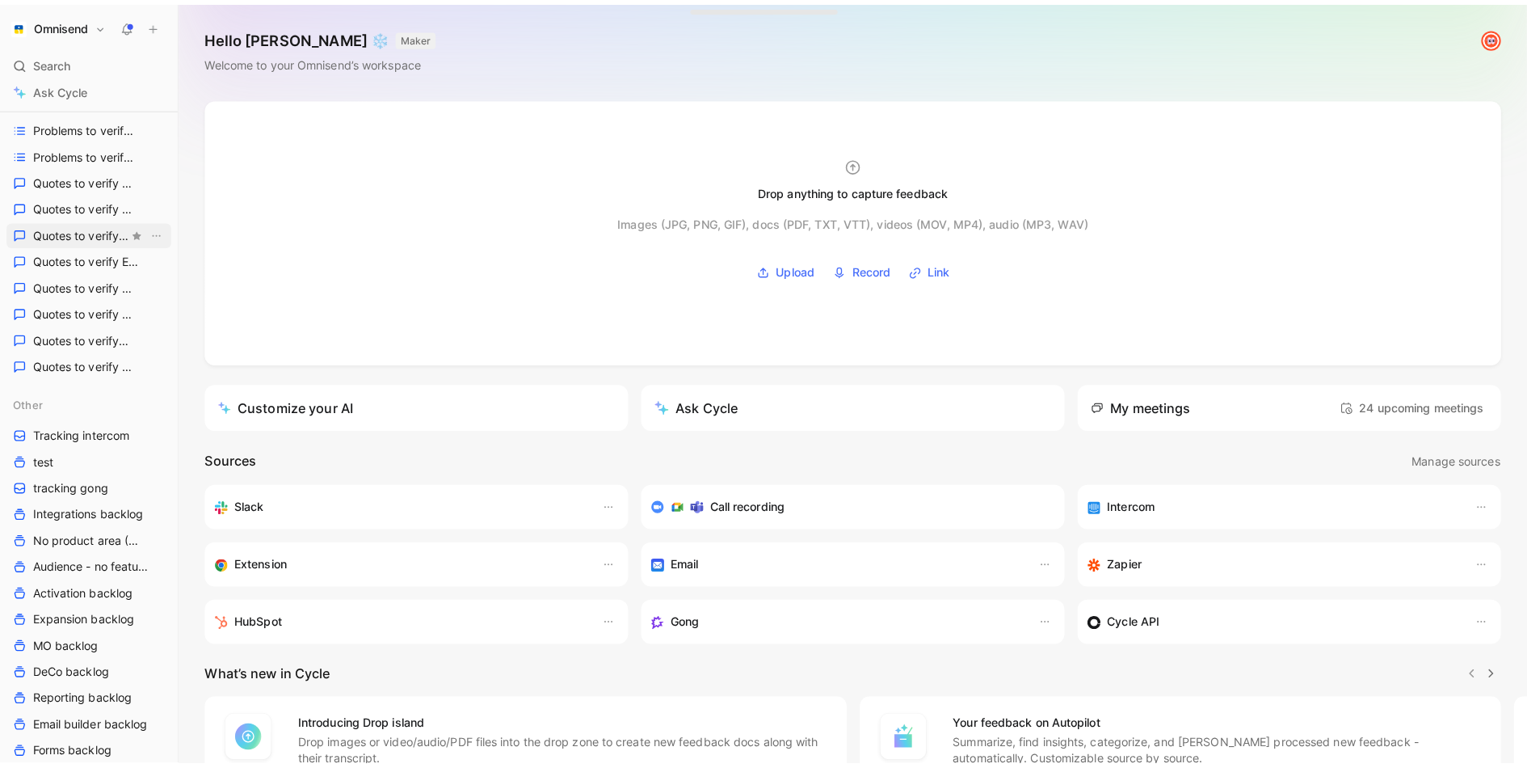
scroll to position [422, 0]
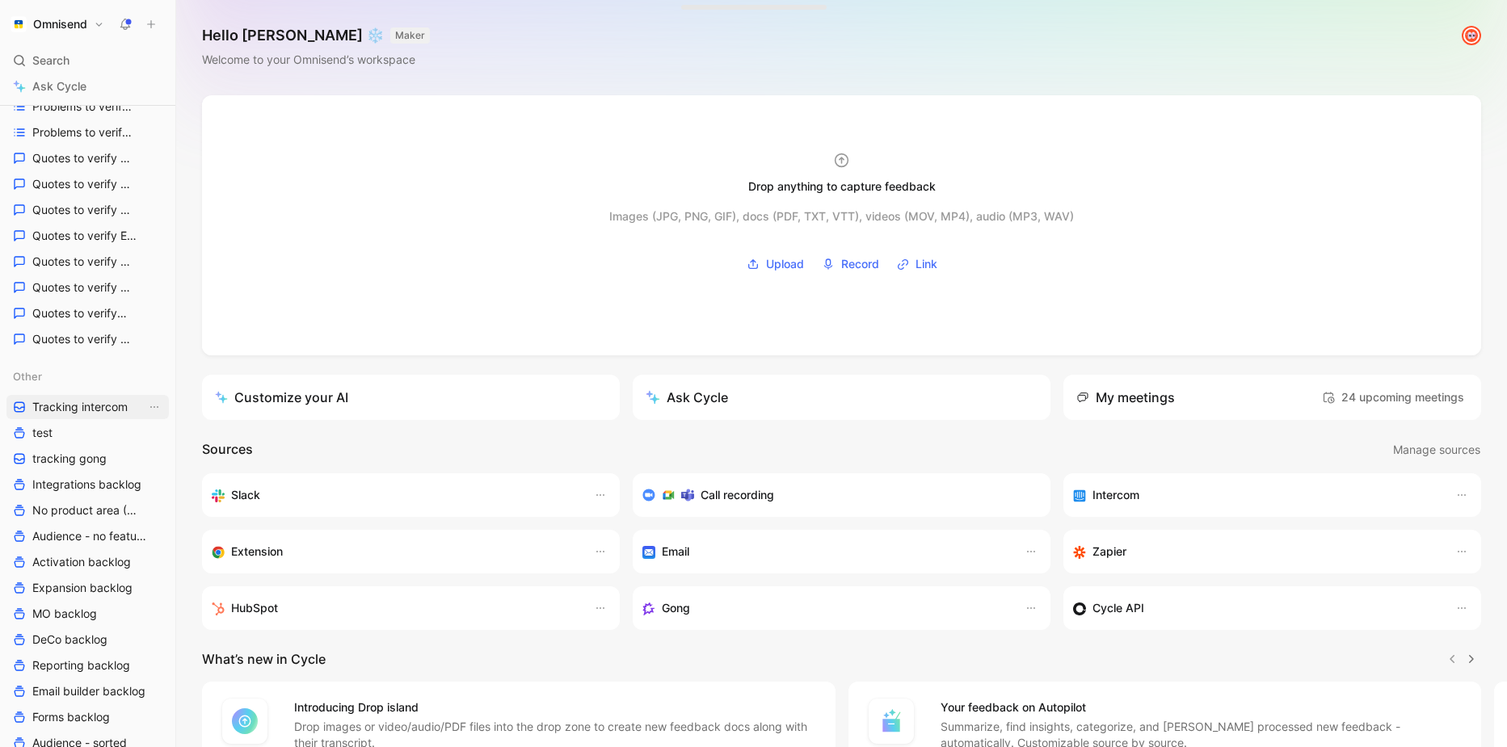
click at [108, 405] on span "Tracking intercom" at bounding box center [79, 407] width 95 height 16
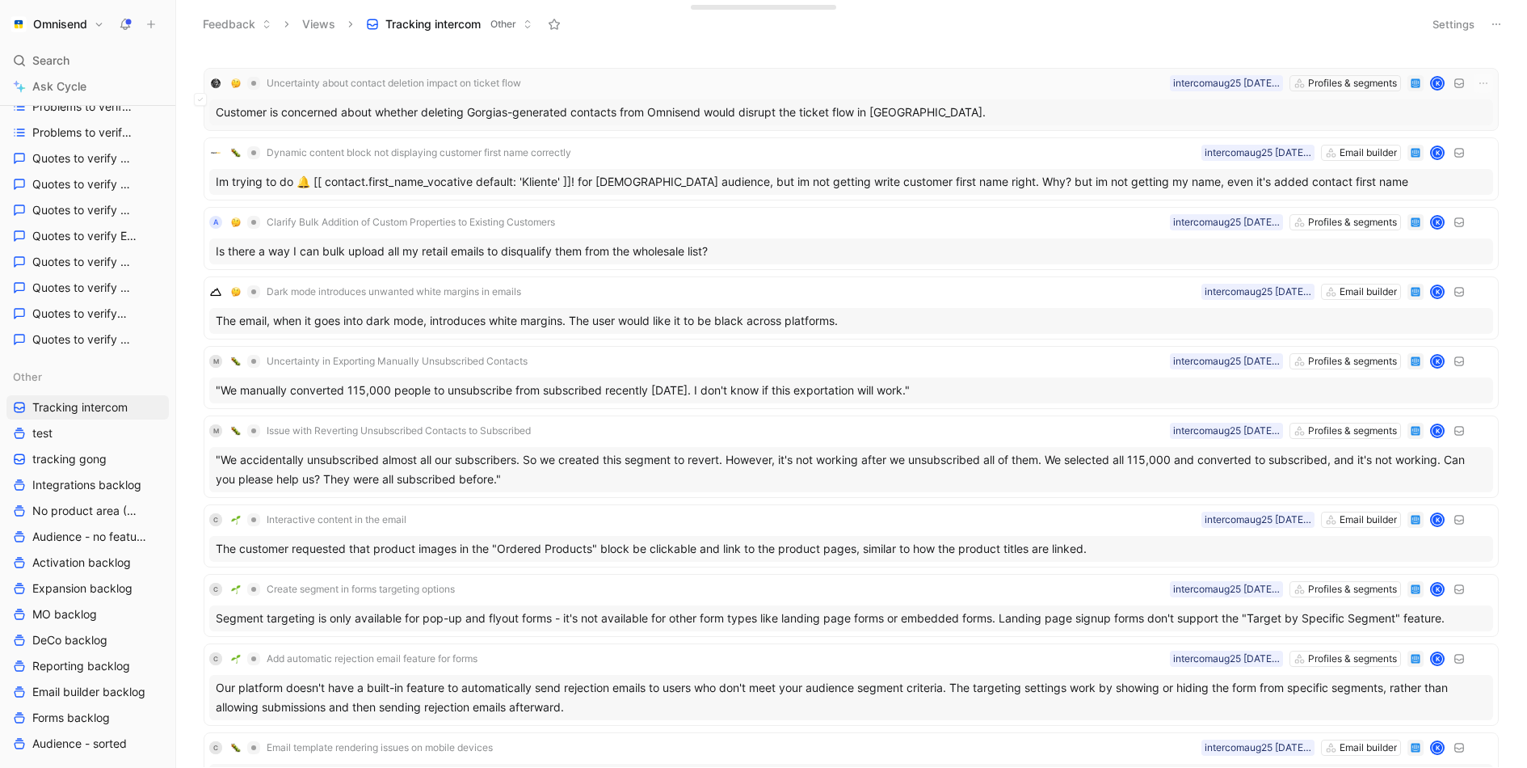
click at [699, 103] on div "Customer is concerned about whether deleting Gorgias-generated contacts from Om…" at bounding box center [851, 112] width 1284 height 26
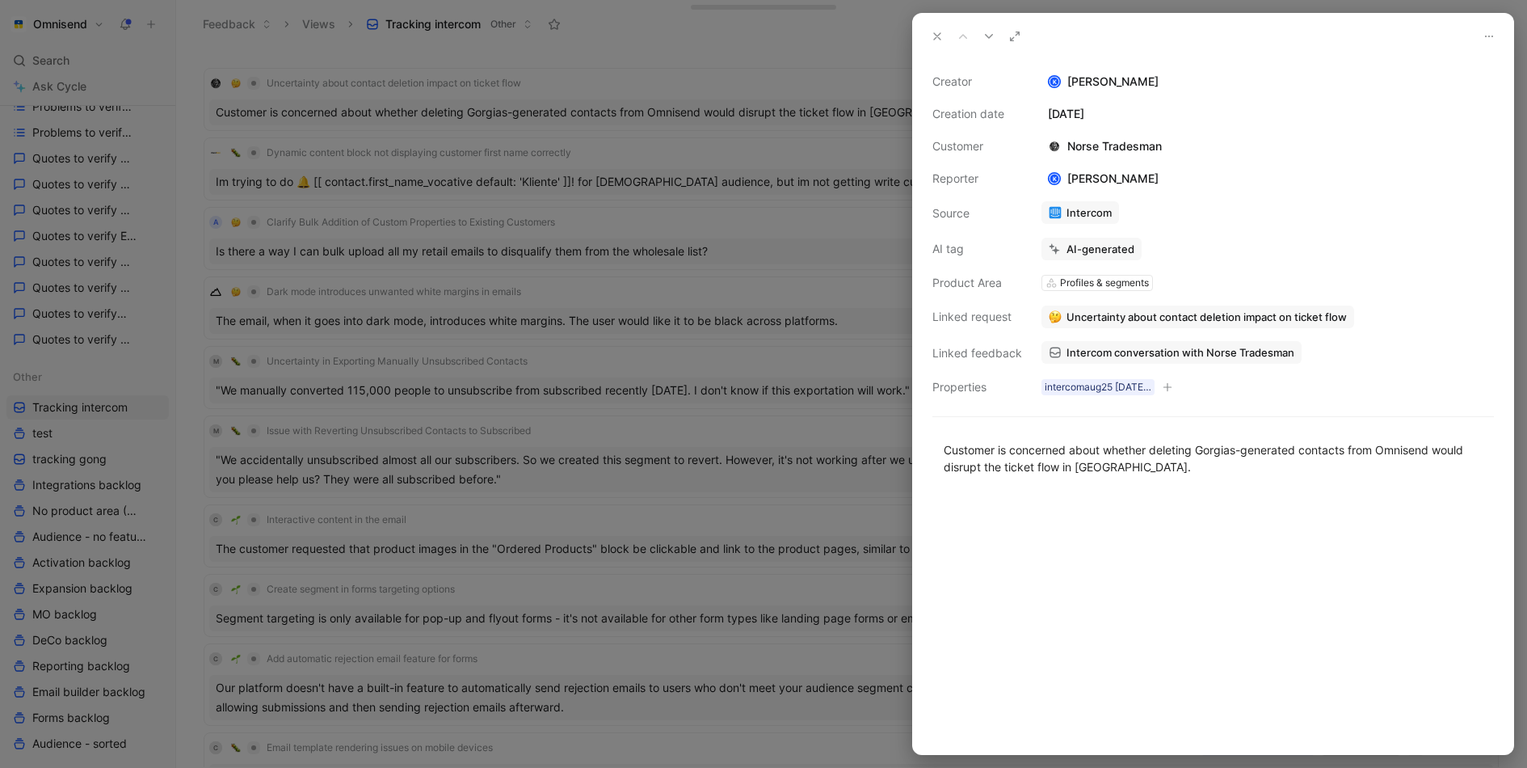
click at [1194, 345] on span "Intercom conversation with Norse Tradesman" at bounding box center [1181, 352] width 228 height 15
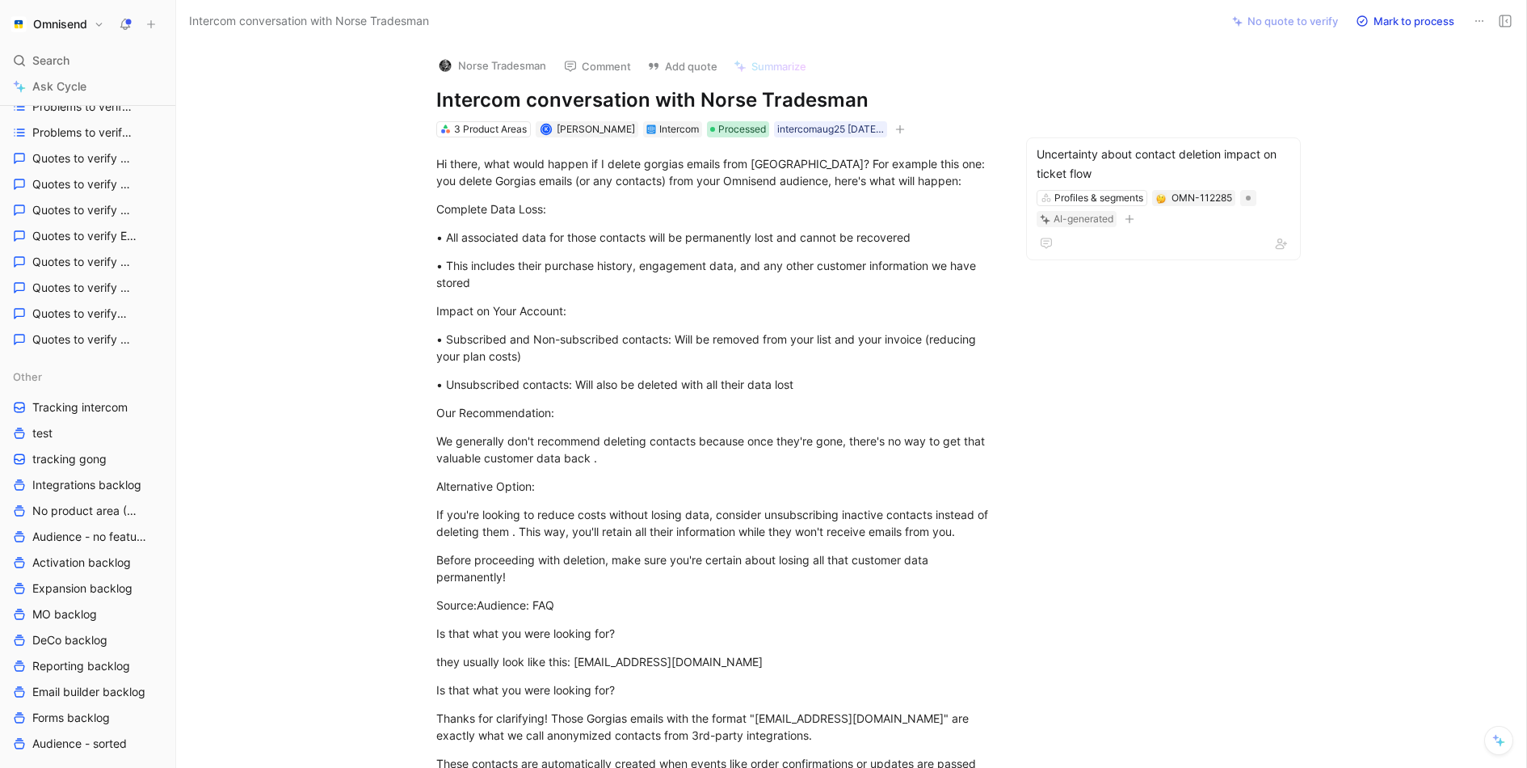
click at [715, 129] on div at bounding box center [712, 129] width 5 height 5
click at [731, 187] on div at bounding box center [725, 191] width 16 height 16
click at [553, 211] on div "Complete Data Loss:" at bounding box center [715, 208] width 559 height 17
click at [435, 163] on p "Hi there, what would happen if I delete gorgias emails from Omnisend? For examp…" at bounding box center [716, 172] width 621 height 44
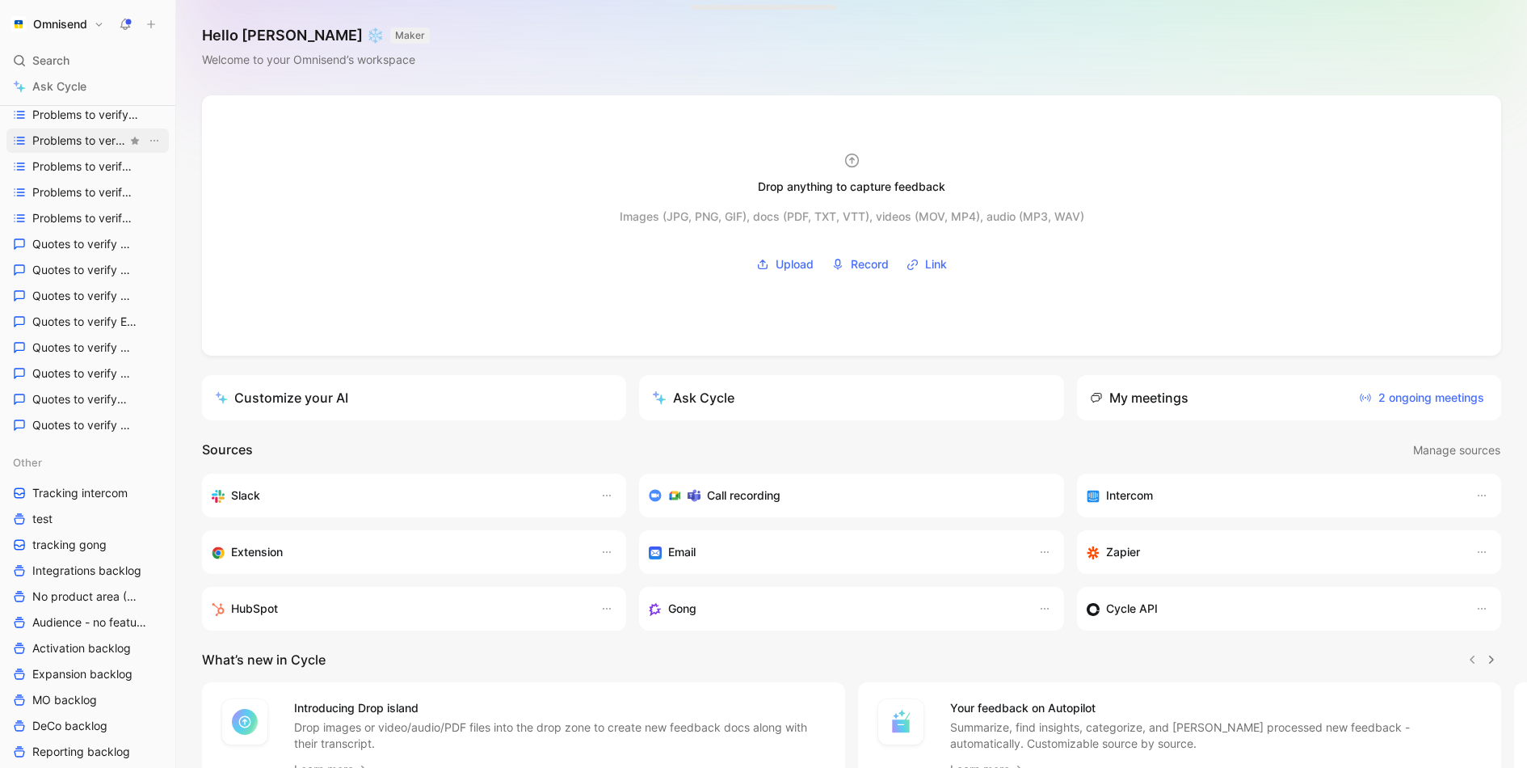
scroll to position [627, 0]
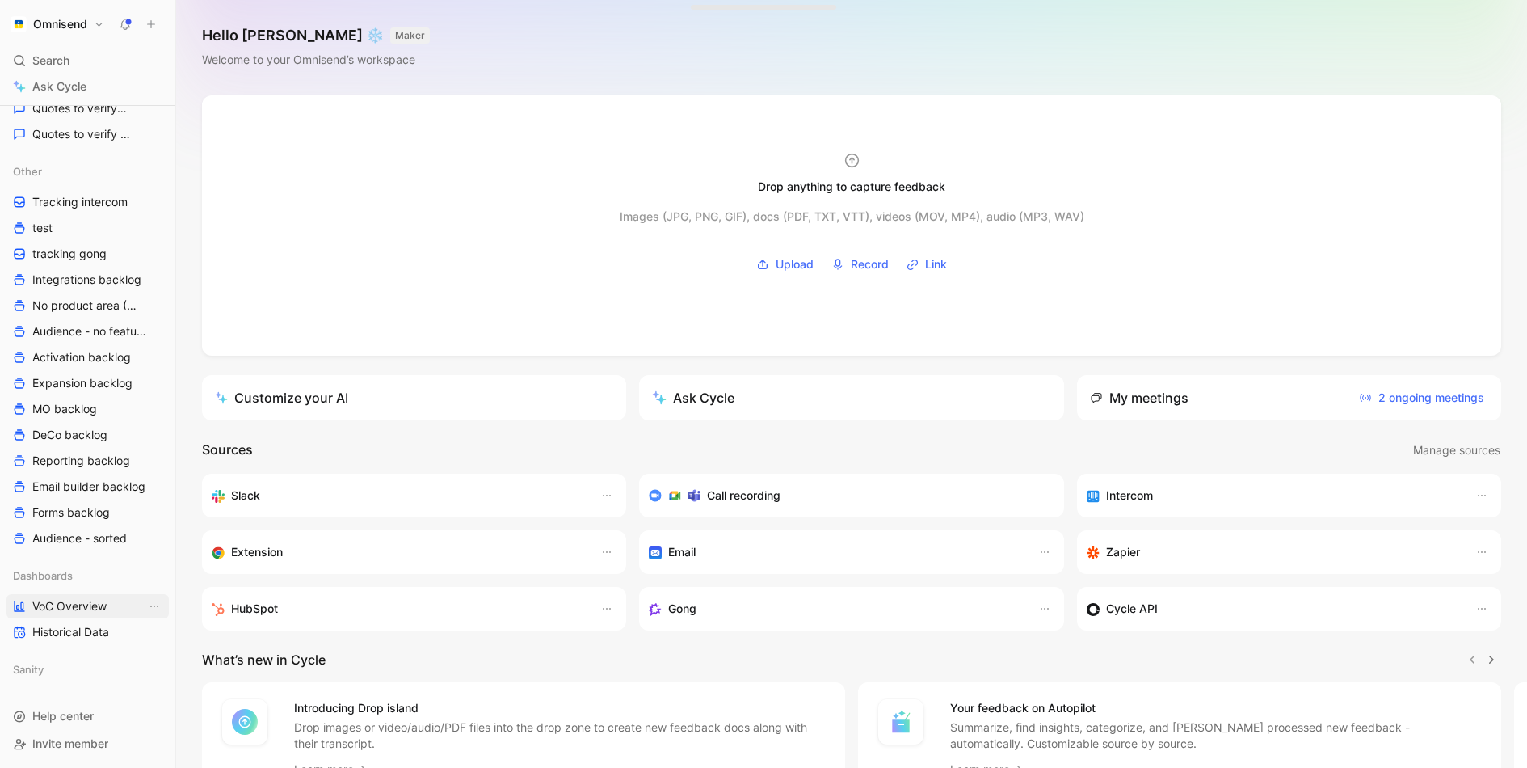
click at [71, 607] on span "VoC Overview" at bounding box center [69, 606] width 74 height 16
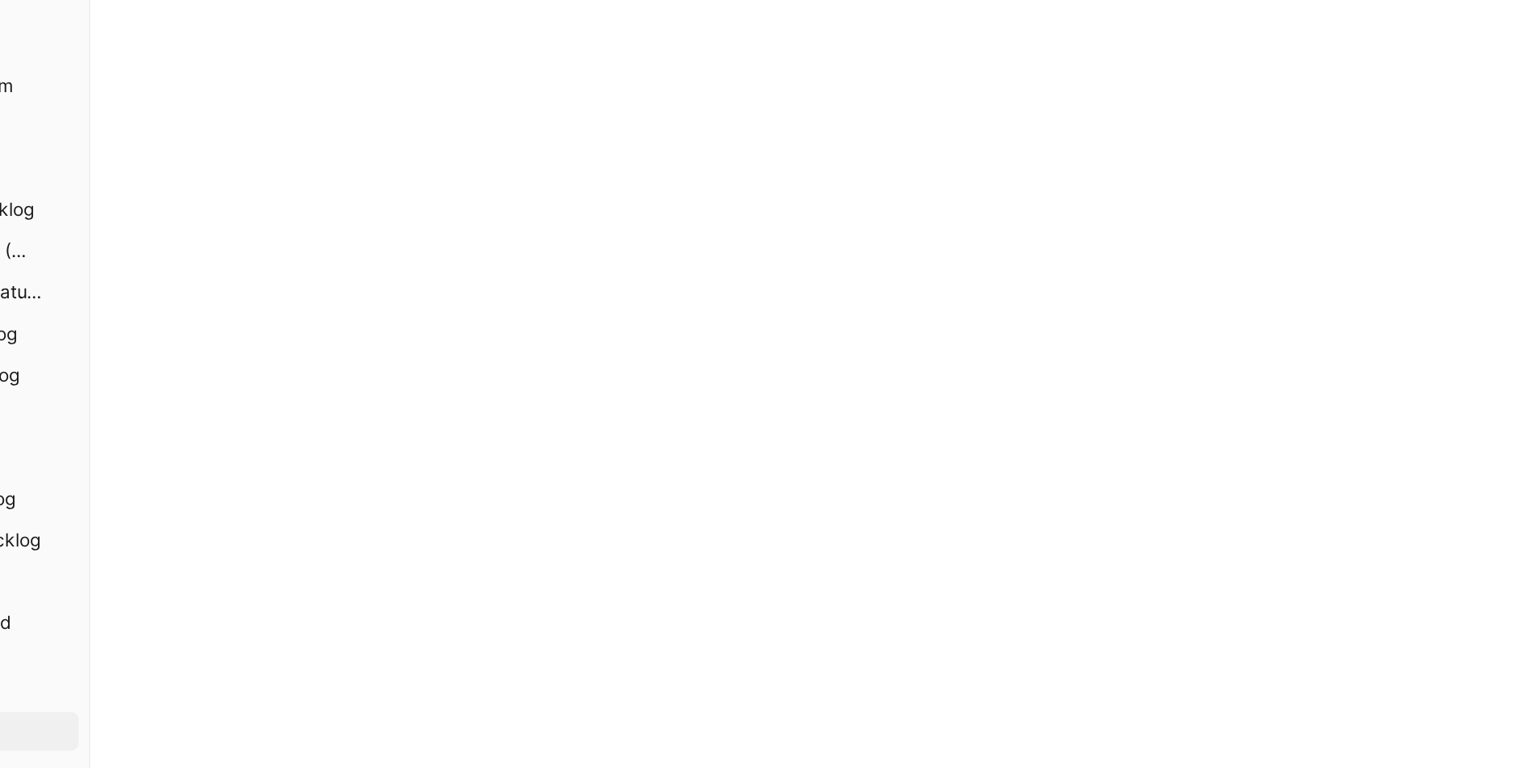
scroll to position [587, 0]
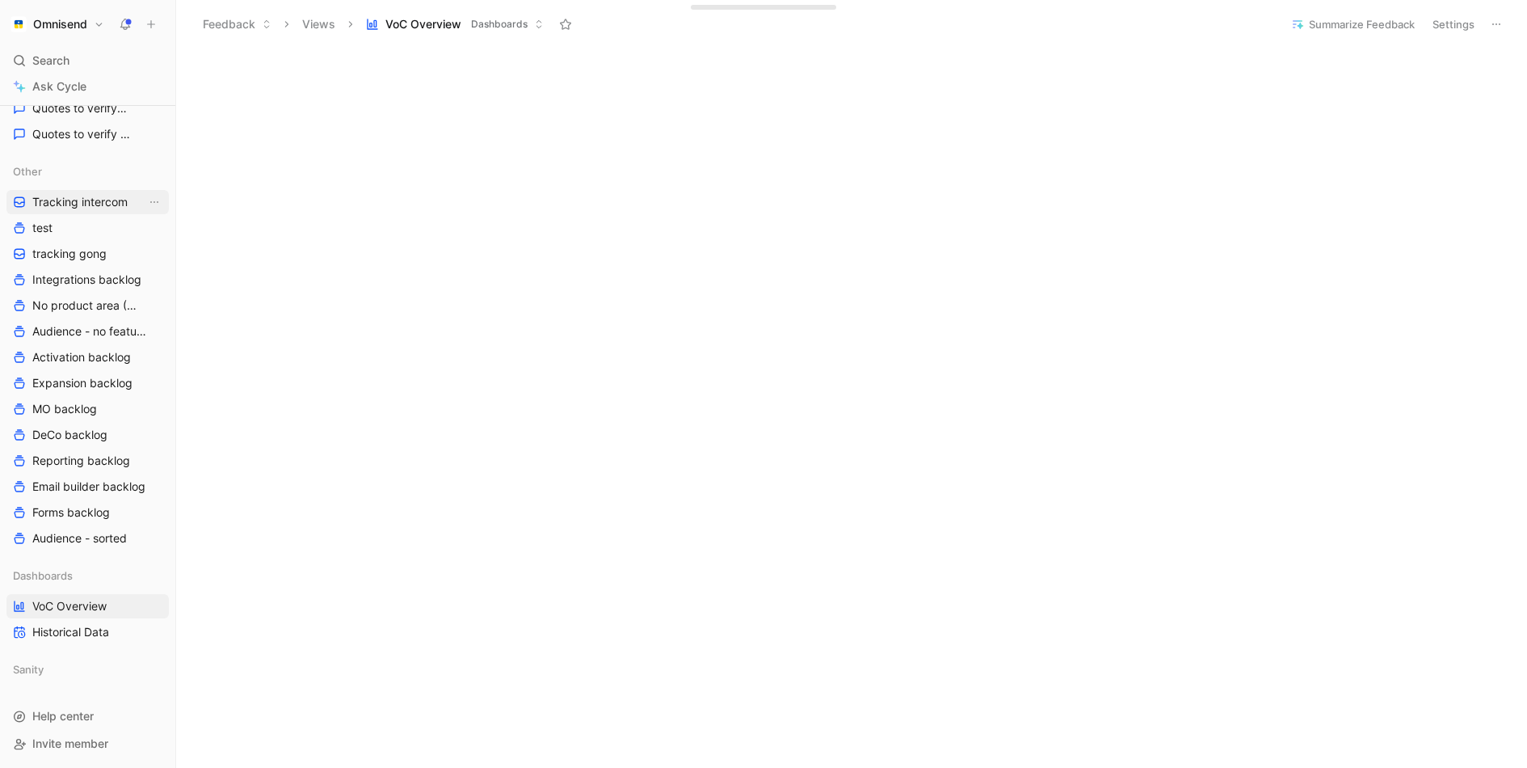
click at [87, 204] on span "Tracking intercom" at bounding box center [79, 202] width 95 height 16
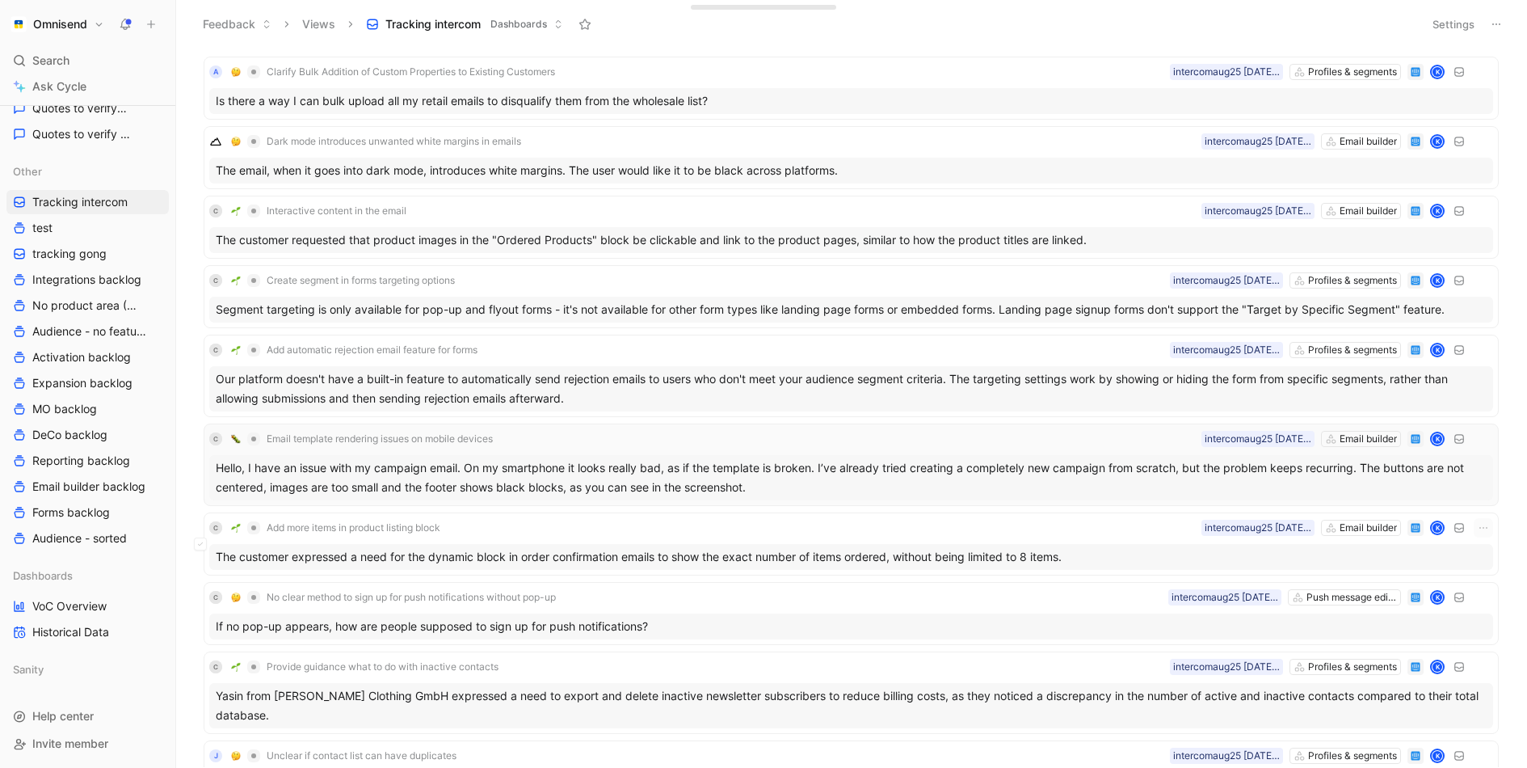
scroll to position [86, 0]
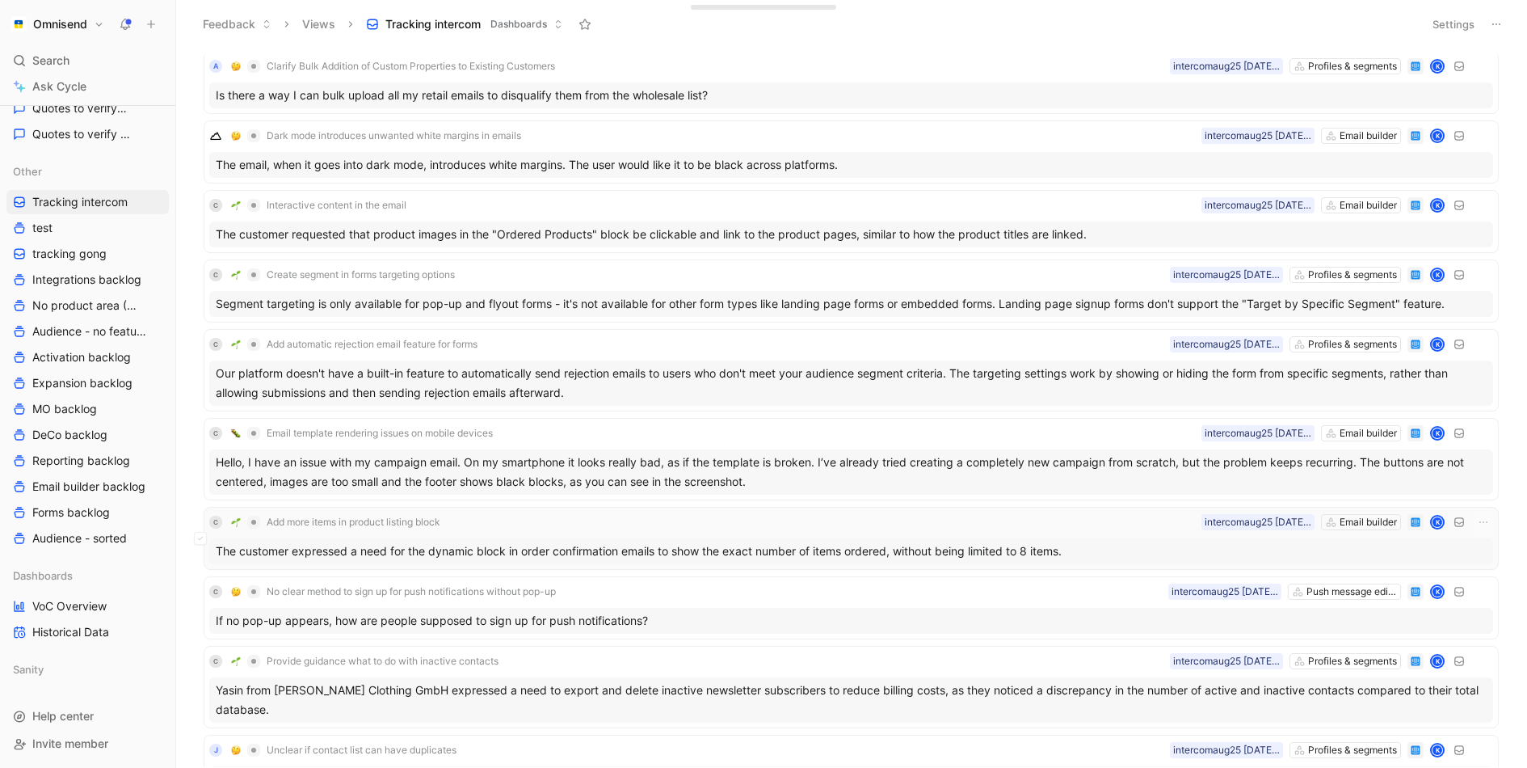
click at [528, 532] on div "C Add more items in product listing block Email builder intercomaug25 25-08-202…" at bounding box center [851, 538] width 1284 height 52
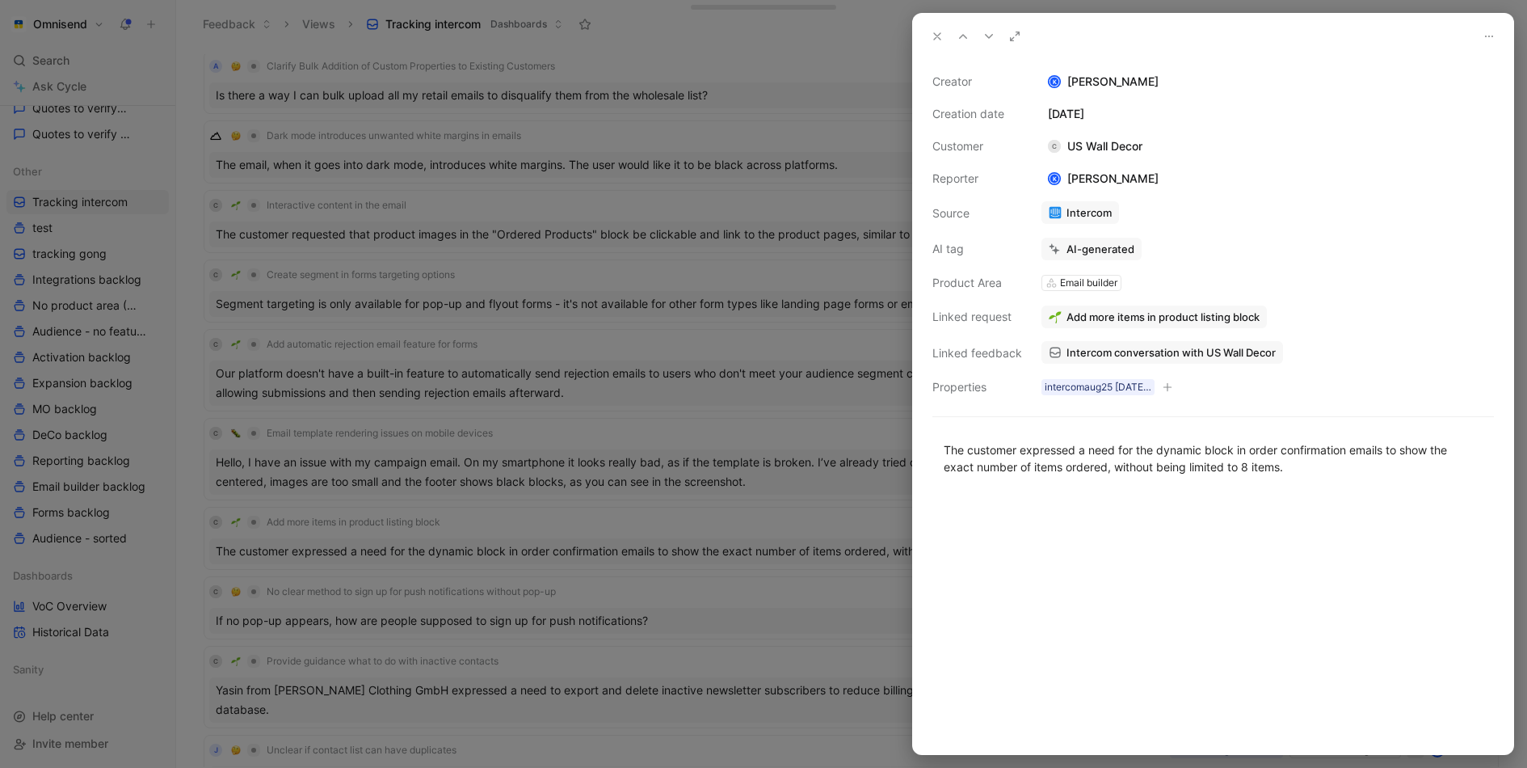
click at [1197, 348] on span "Intercom conversation with US Wall Decor" at bounding box center [1171, 352] width 209 height 15
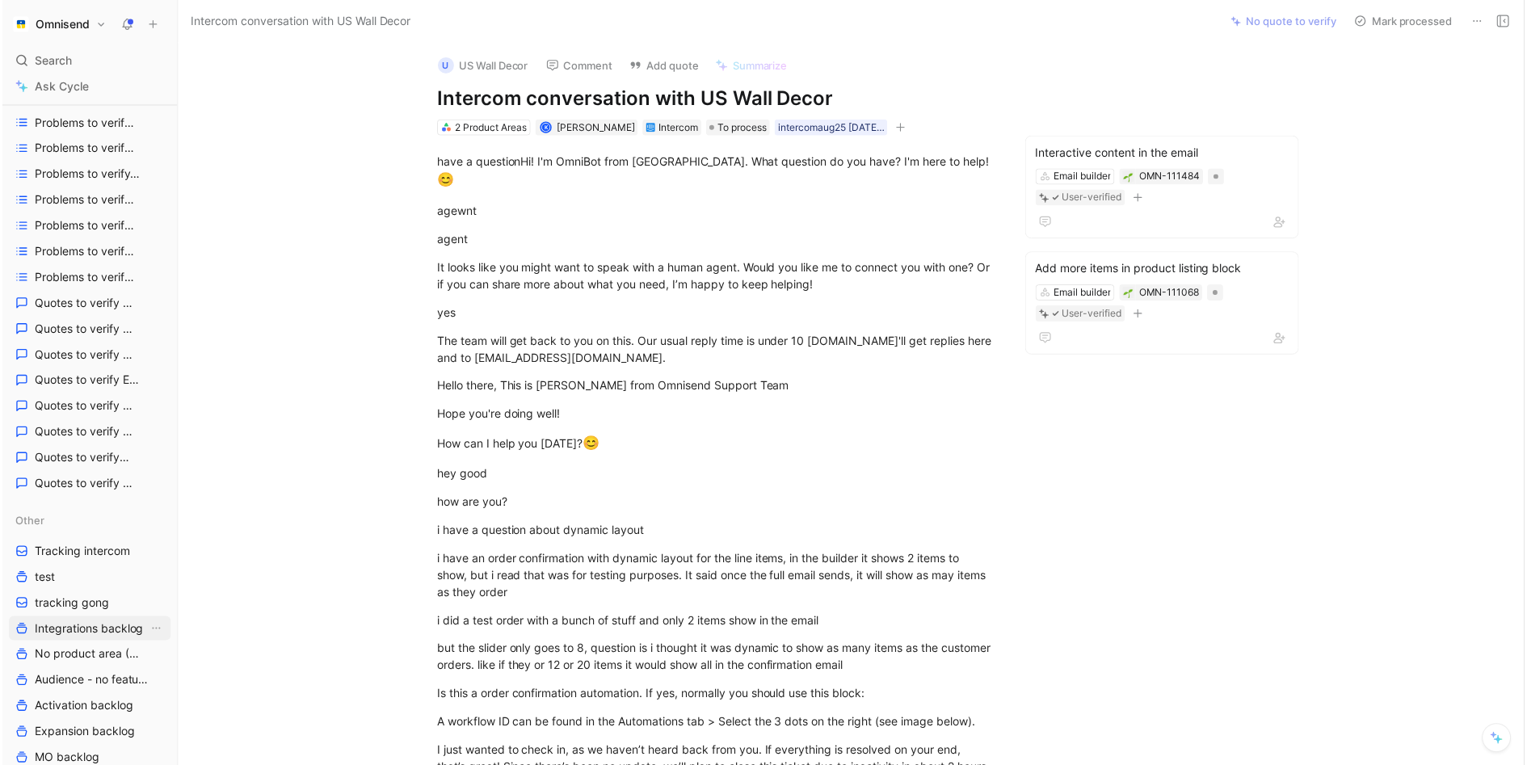
scroll to position [116, 0]
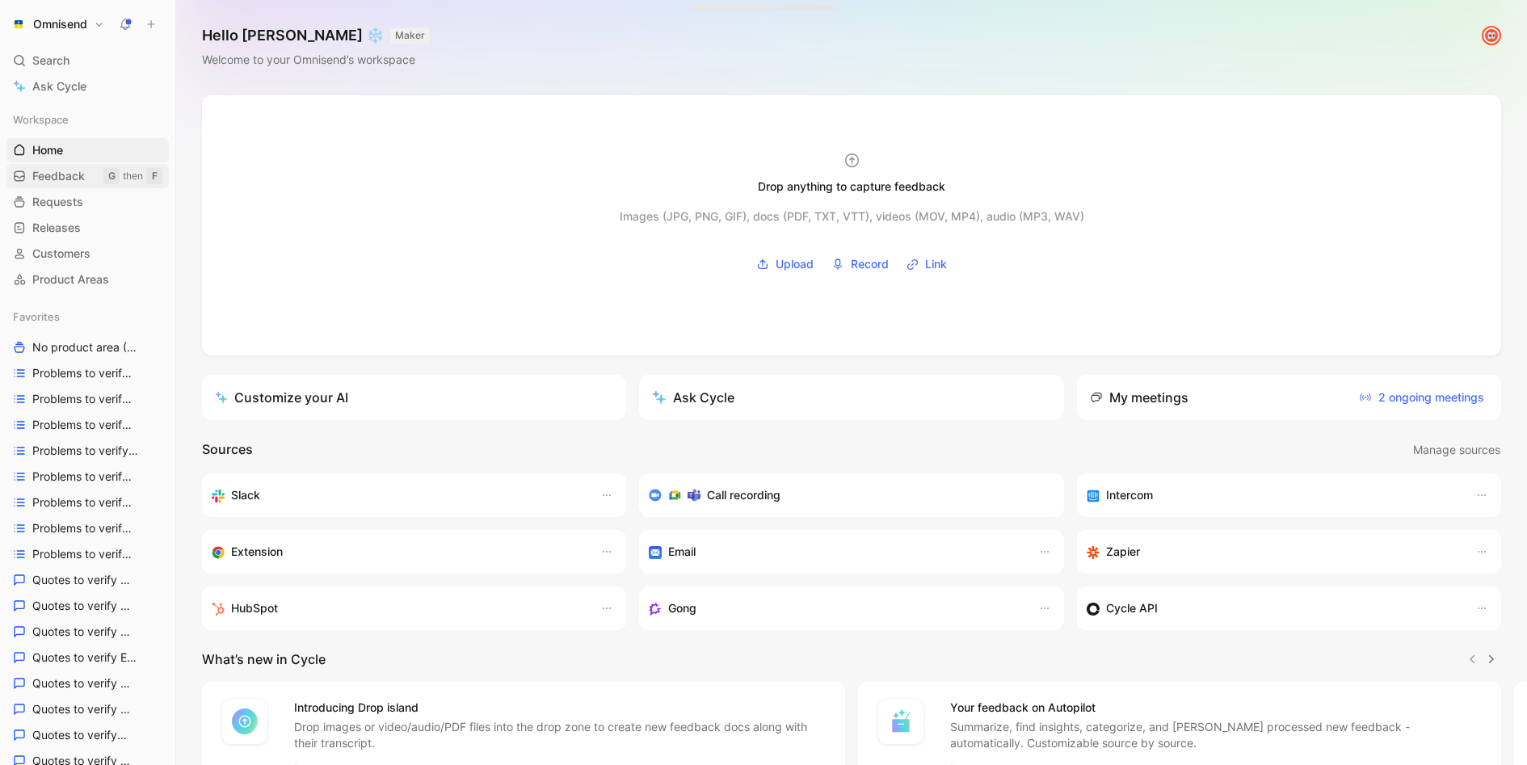
click at [69, 176] on span "Feedback" at bounding box center [58, 176] width 53 height 16
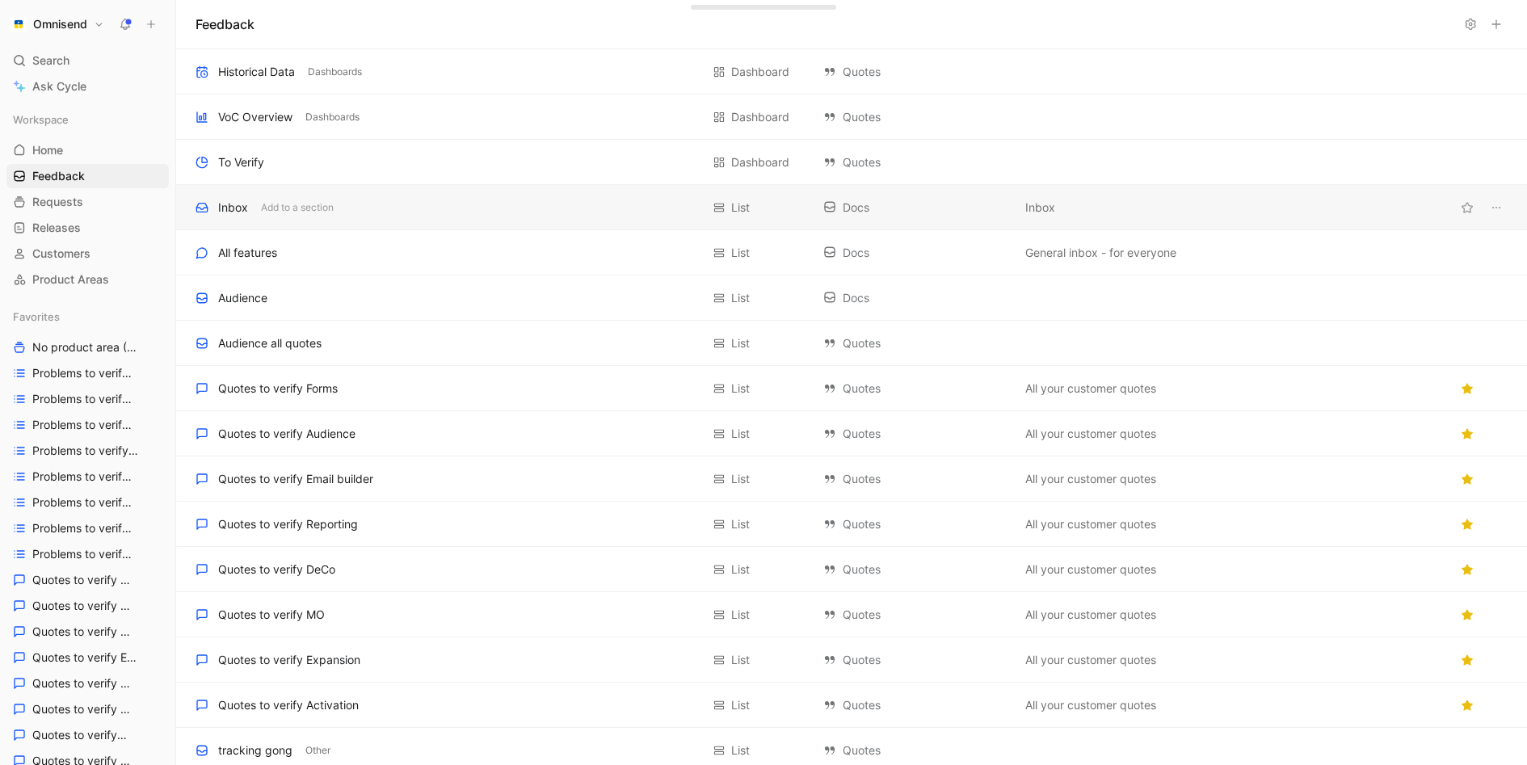
click at [426, 210] on div "Inbox Add to a section" at bounding box center [448, 207] width 505 height 19
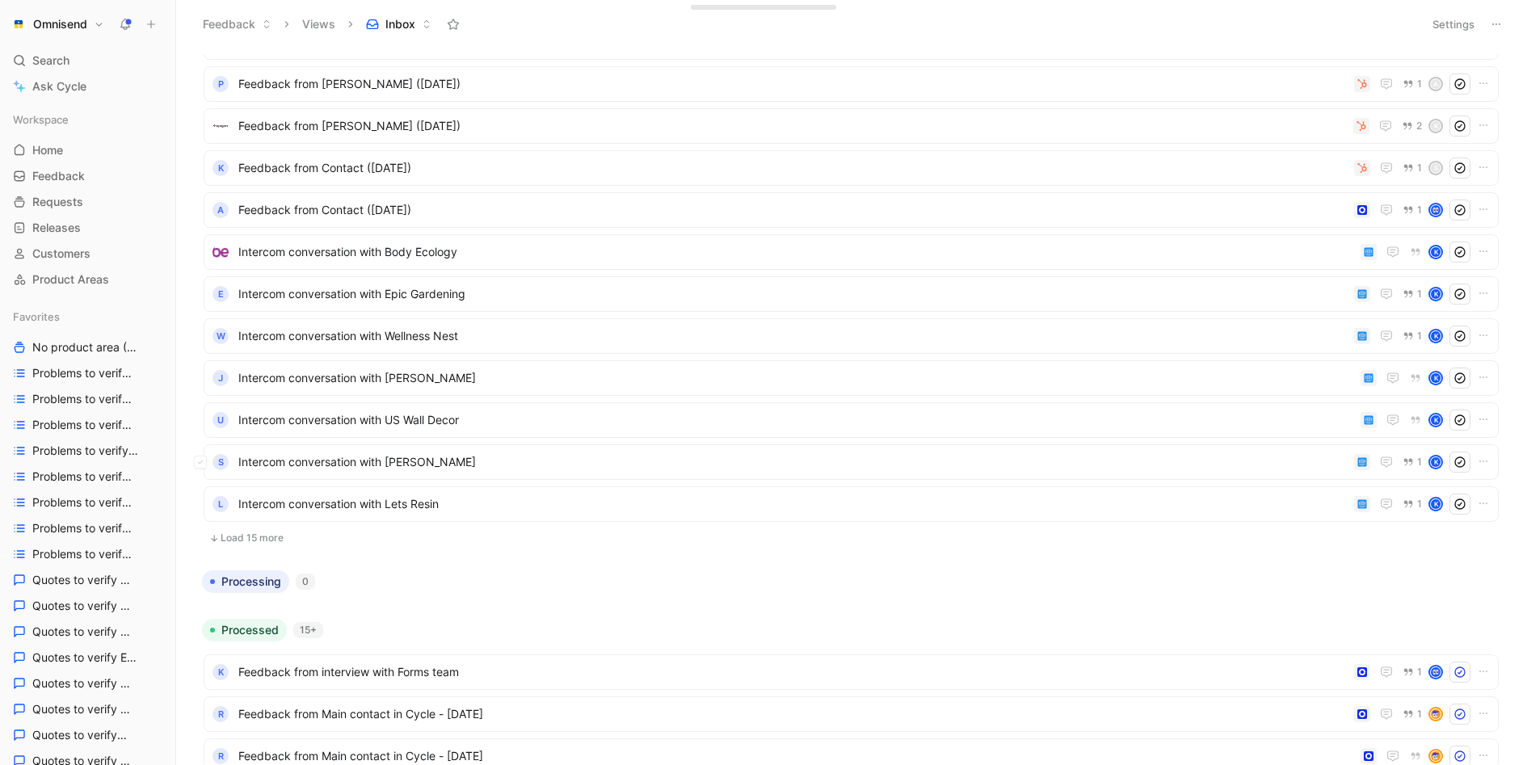
scroll to position [259, 0]
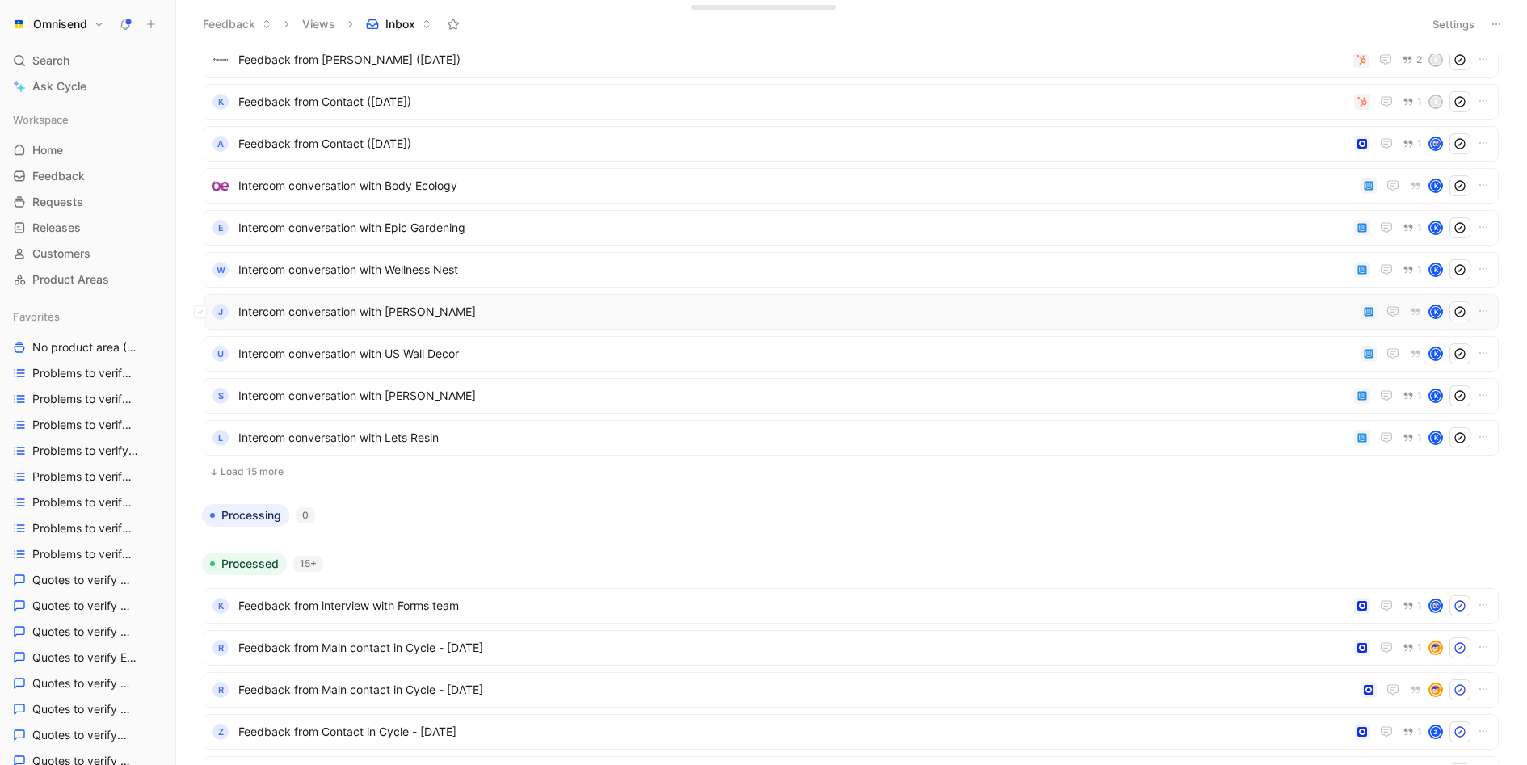
click at [571, 315] on span "Intercom conversation with JAFRA" at bounding box center [796, 311] width 1116 height 19
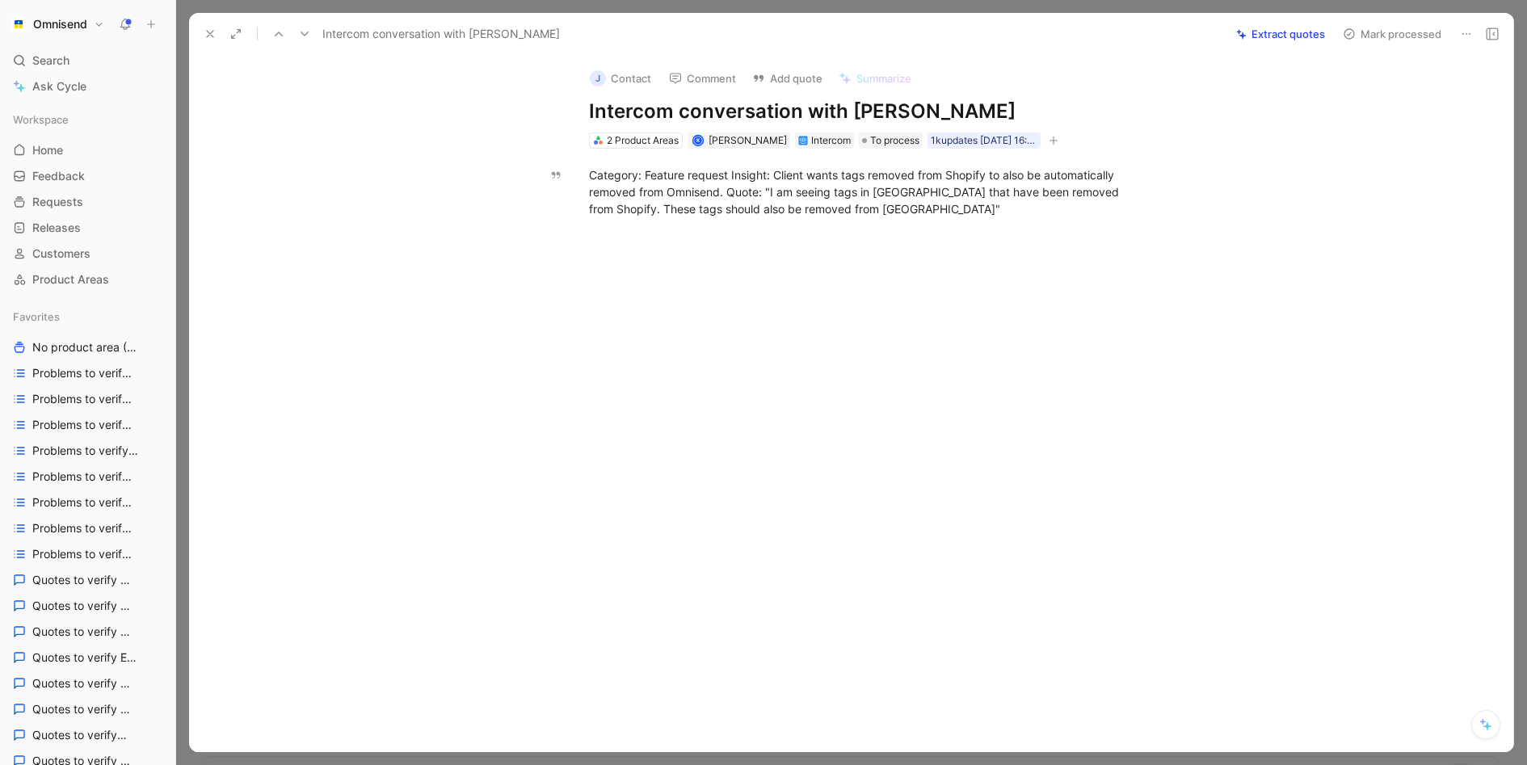
drag, startPoint x: 591, startPoint y: 179, endPoint x: 619, endPoint y: 116, distance: 68.0
click at [619, 116] on div "J Contact Comment Add quote Summarize Intercom conversation with JAFRA 2 Produc…" at bounding box center [851, 403] width 1324 height 697
click at [203, 27] on button at bounding box center [210, 34] width 23 height 23
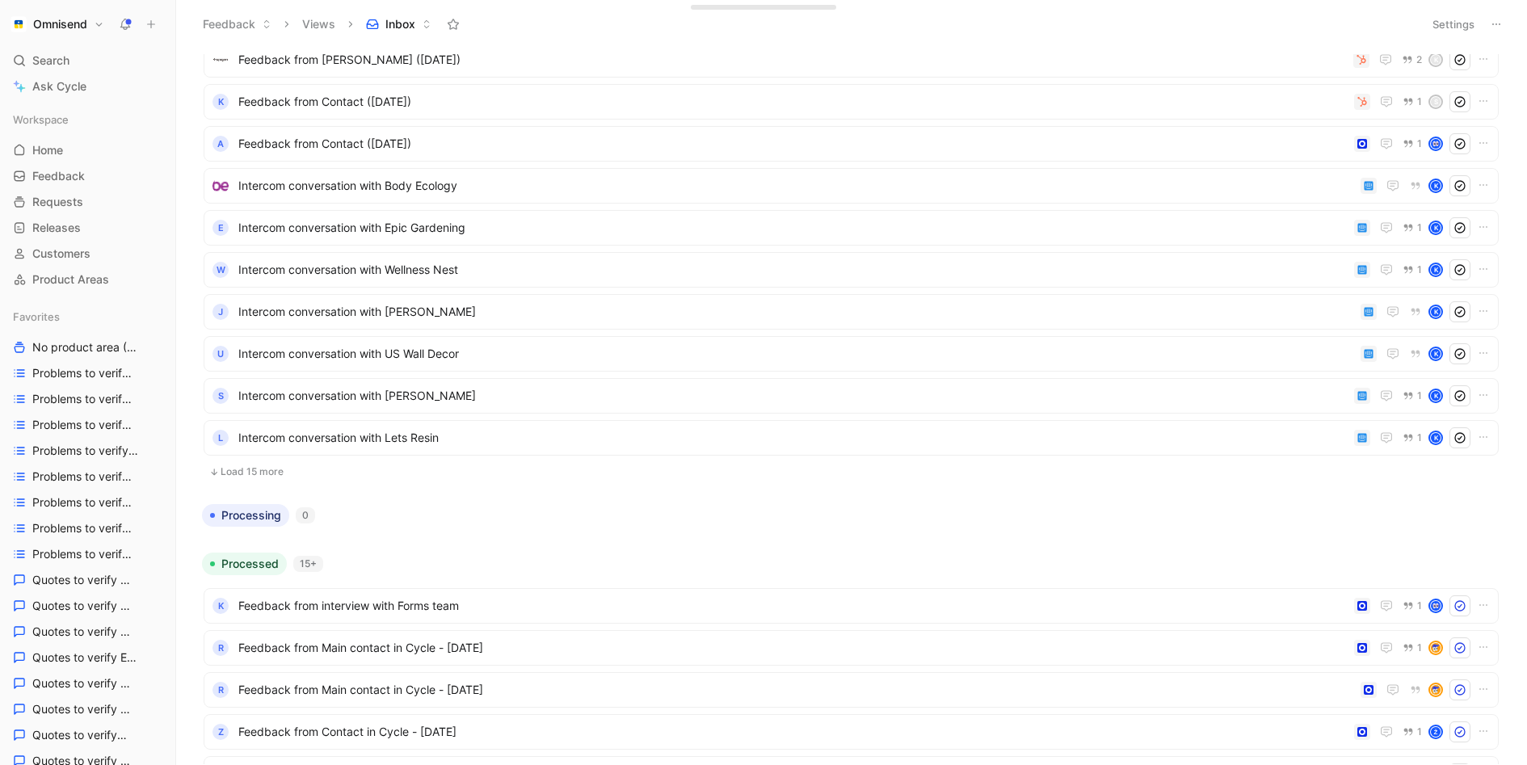
click at [83, 25] on h1 "Omnisend" at bounding box center [60, 24] width 54 height 15
click at [83, 161] on div "Workspace settings G then S" at bounding box center [110, 167] width 199 height 26
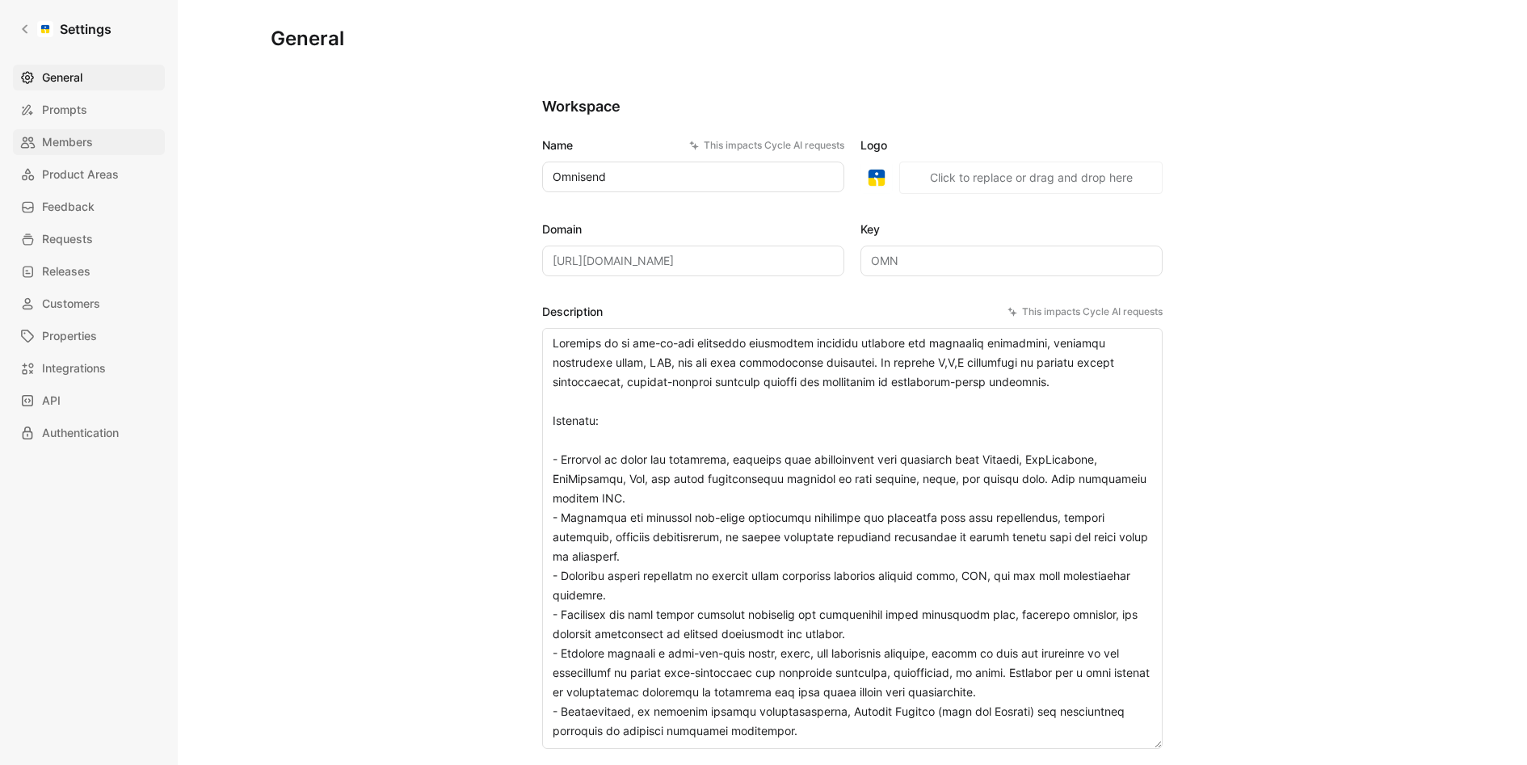
click at [91, 142] on span "Members" at bounding box center [67, 142] width 51 height 19
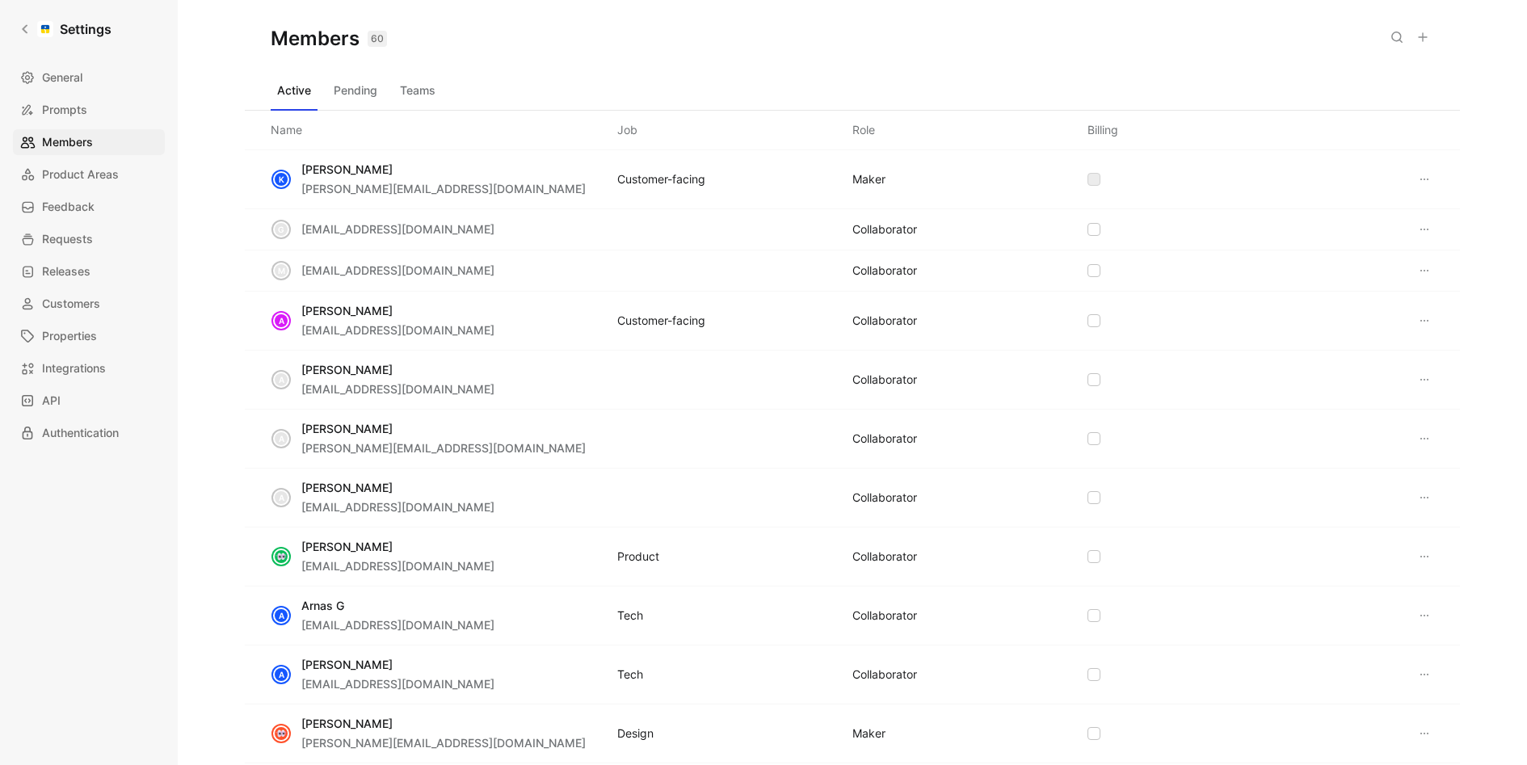
click at [1429, 37] on button at bounding box center [1423, 37] width 23 height 23
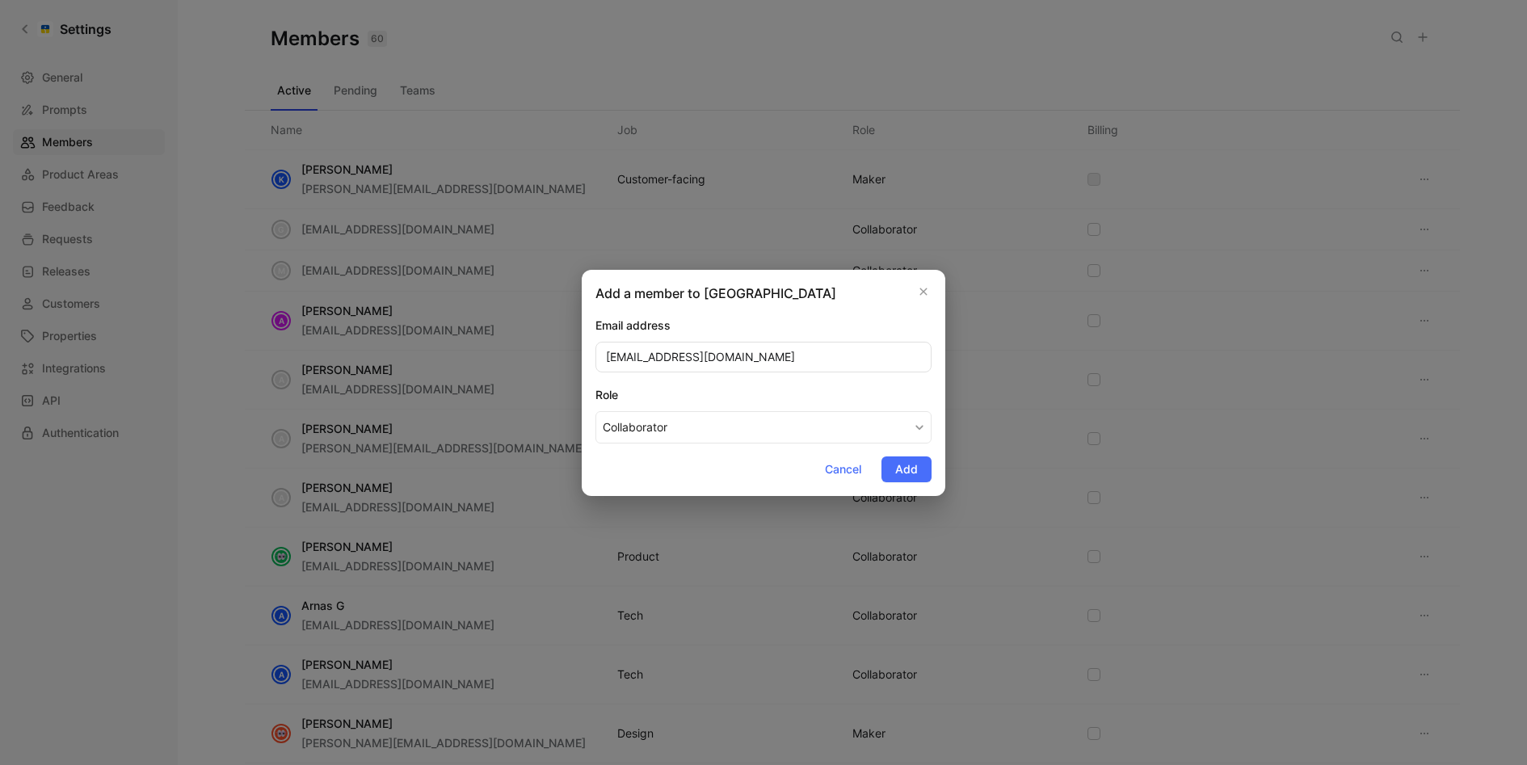
drag, startPoint x: 600, startPoint y: 354, endPoint x: 840, endPoint y: 354, distance: 240.0
click at [840, 354] on input "arnas.a@omnisend.com" at bounding box center [763, 357] width 336 height 31
drag, startPoint x: 600, startPoint y: 354, endPoint x: 740, endPoint y: 353, distance: 139.8
click at [741, 354] on input "arnas.a@omnisend.com" at bounding box center [763, 357] width 336 height 31
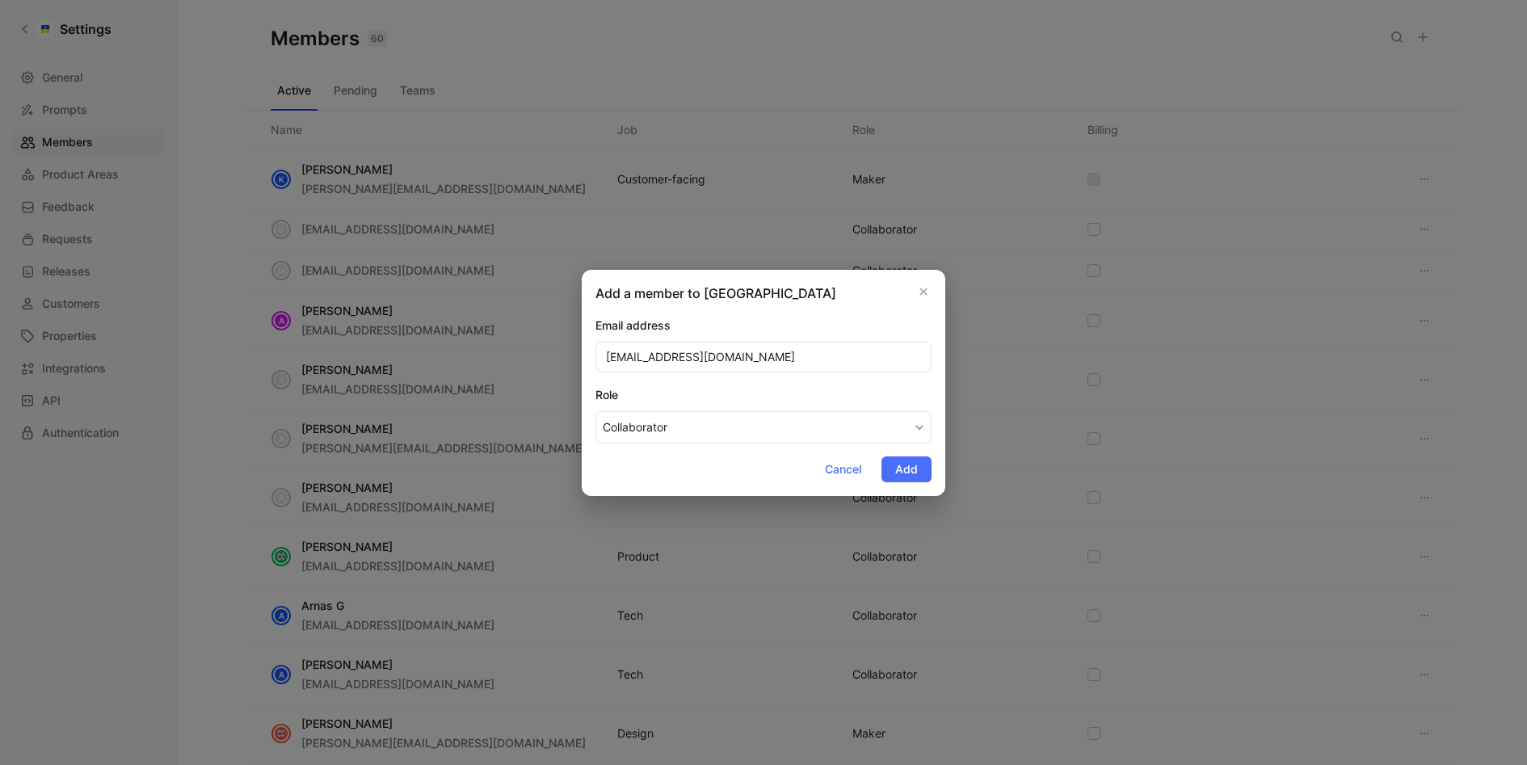
click at [740, 353] on input "arnas.a@omnisend.com" at bounding box center [763, 357] width 336 height 31
type input "arnas.a@omnisend.com"
click at [910, 469] on span "Add" at bounding box center [906, 469] width 23 height 19
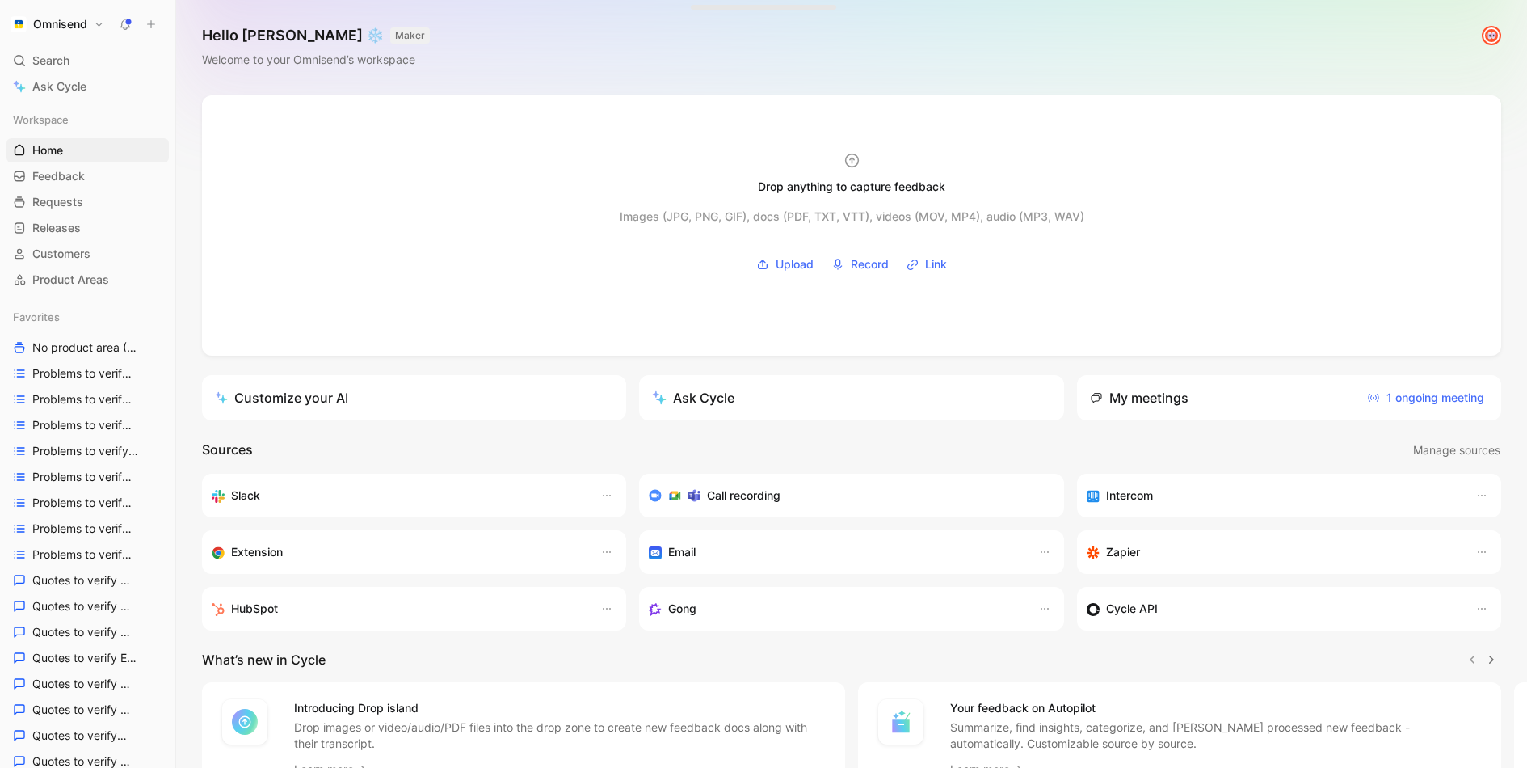
click at [92, 23] on button "Omnisend" at bounding box center [57, 24] width 102 height 23
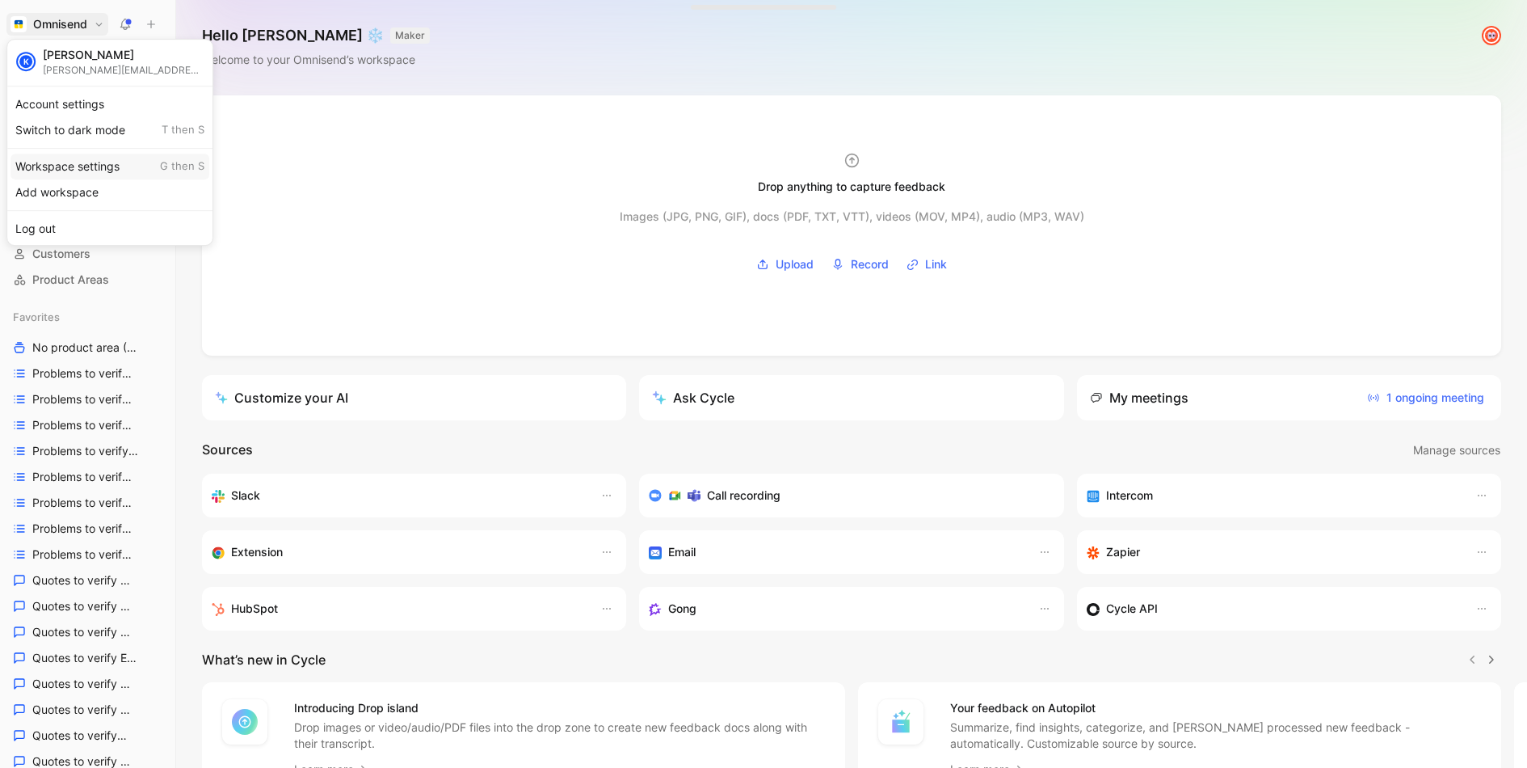
click at [98, 155] on div "Workspace settings G then S" at bounding box center [110, 167] width 199 height 26
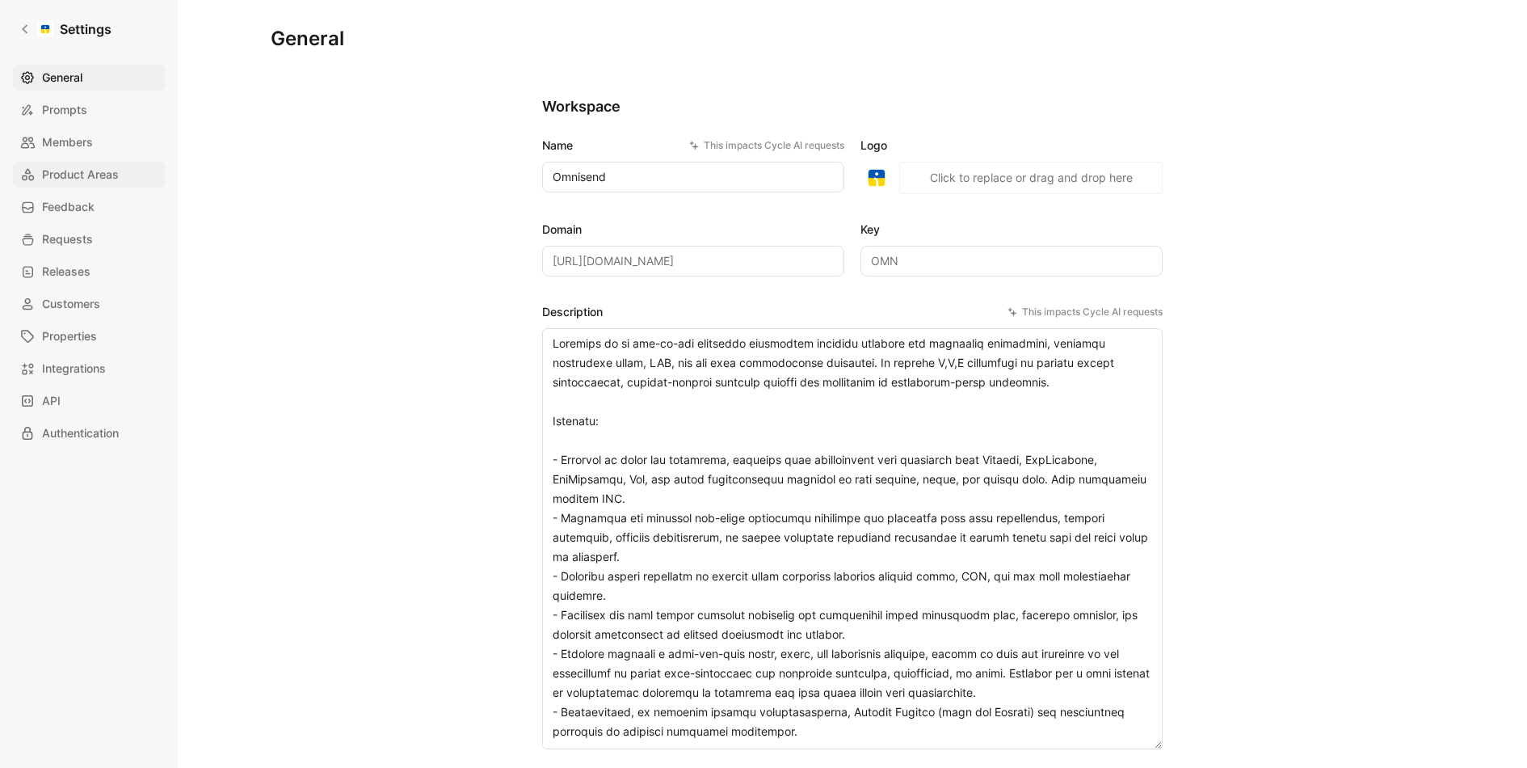
click at [78, 185] on link "Product Areas" at bounding box center [89, 175] width 152 height 26
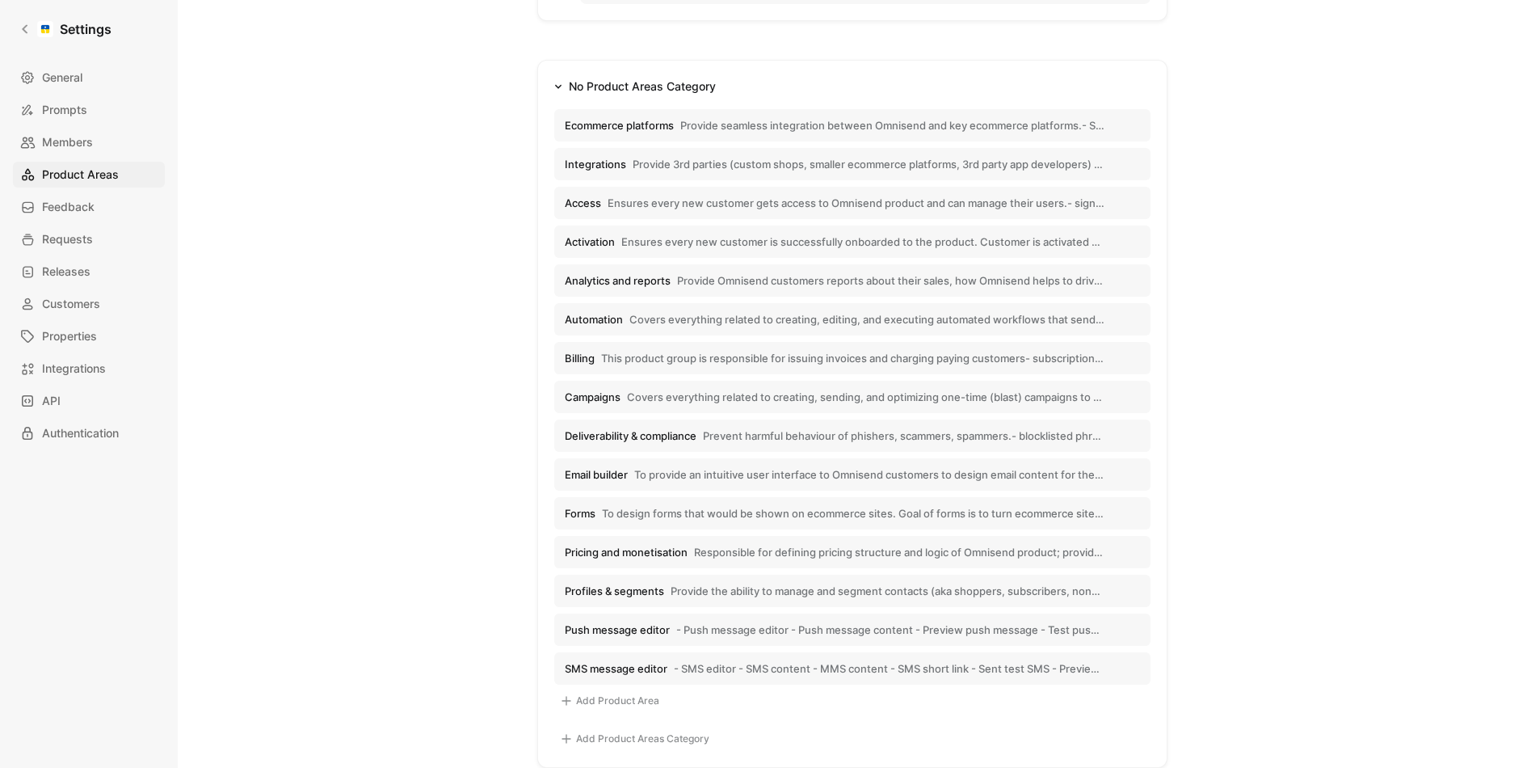
scroll to position [240, 0]
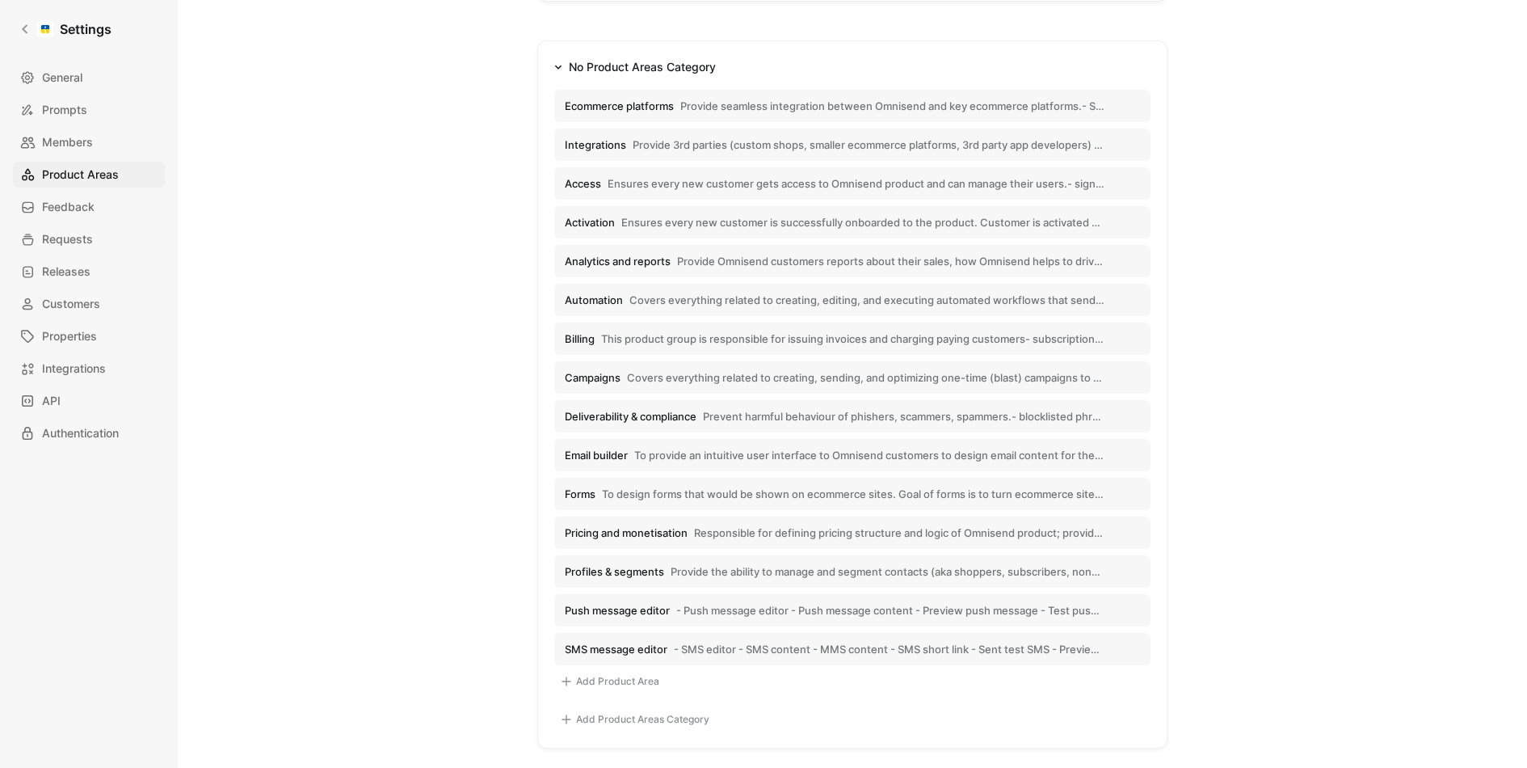
click at [50, 48] on div "Settings General Prompts Members Product Areas Feedback Requests Releases Custo…" at bounding box center [89, 384] width 178 height 768
click at [41, 28] on div at bounding box center [45, 29] width 16 height 16
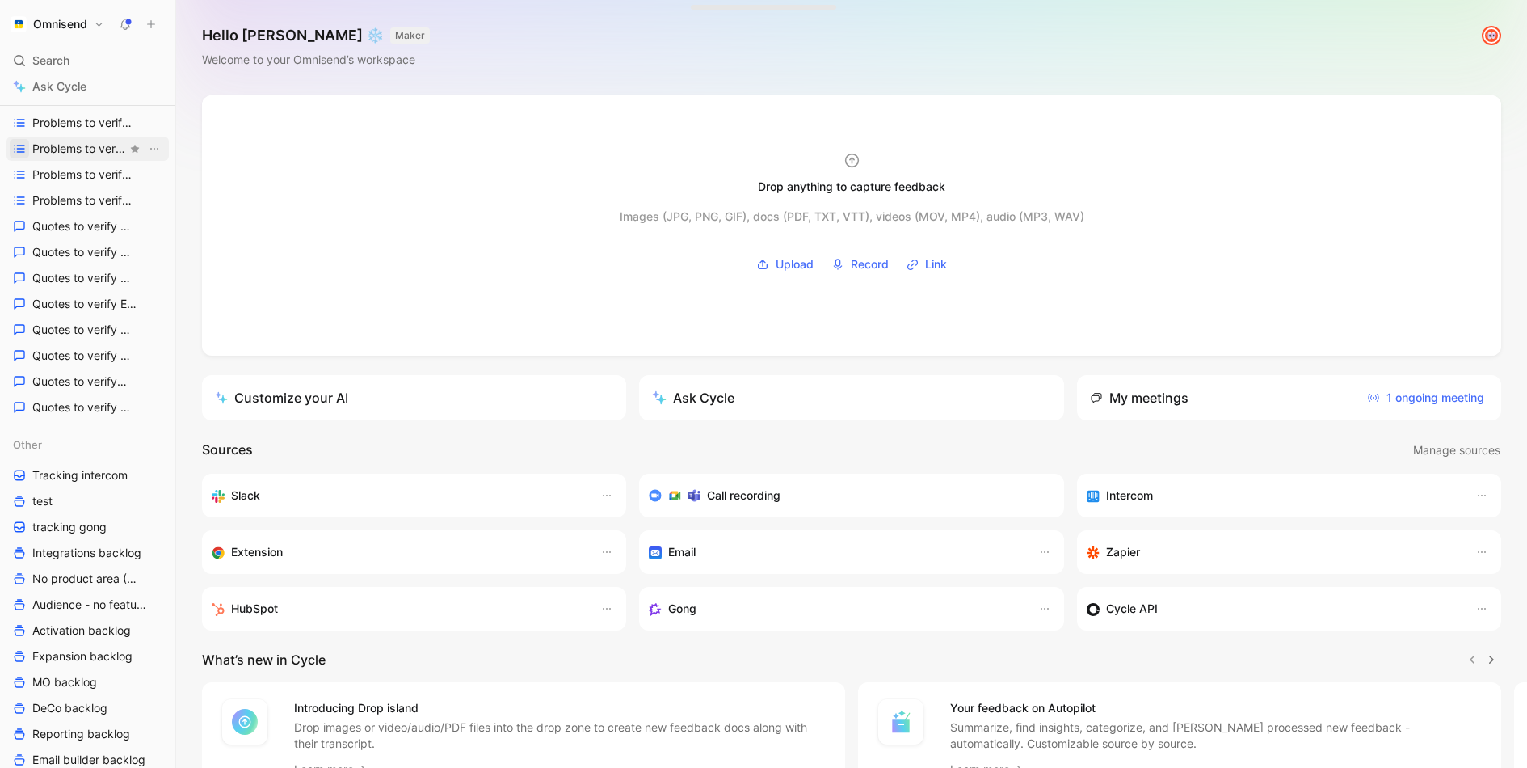
scroll to position [627, 0]
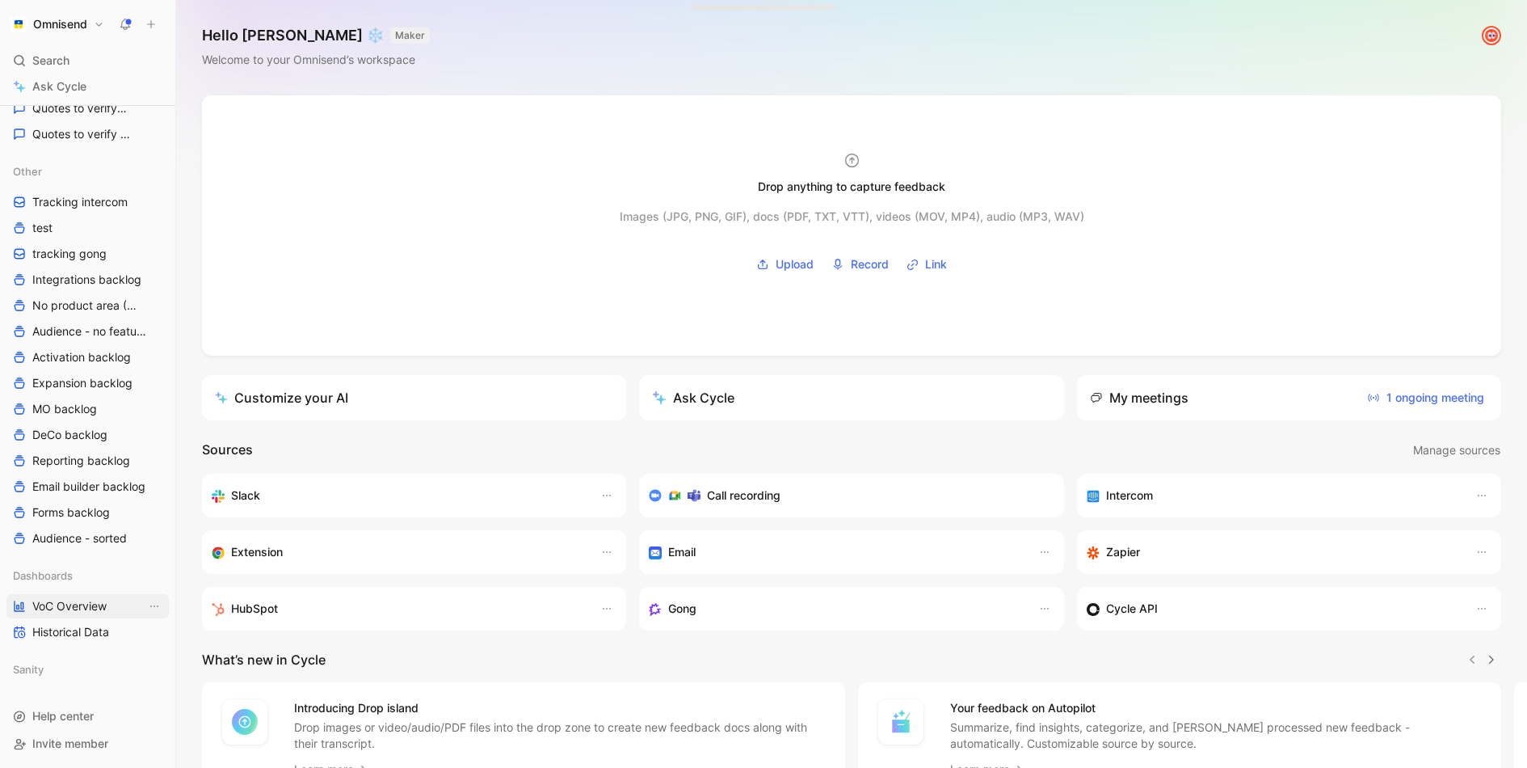
click at [69, 614] on link "VoC Overview" at bounding box center [87, 606] width 162 height 24
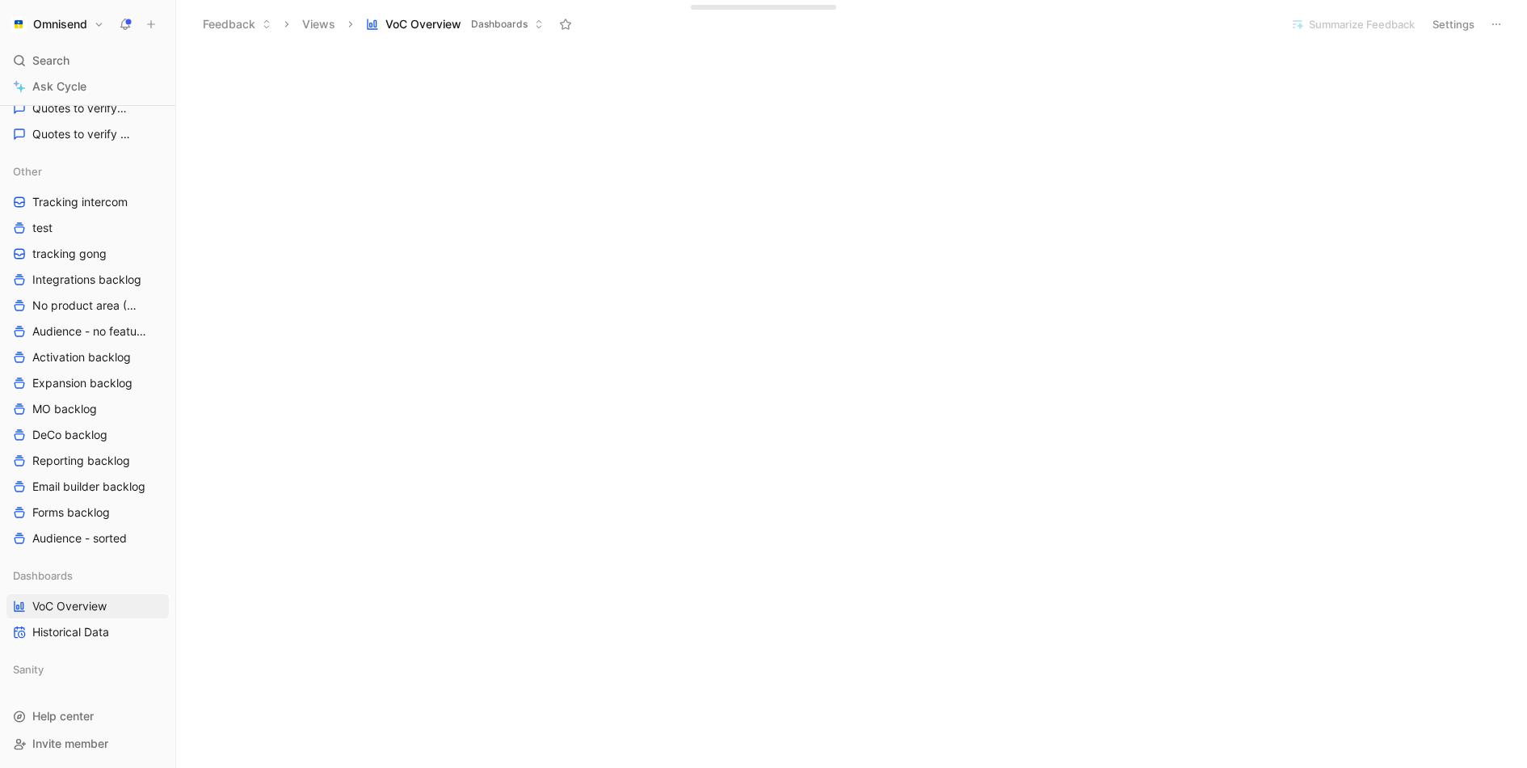
scroll to position [701, 0]
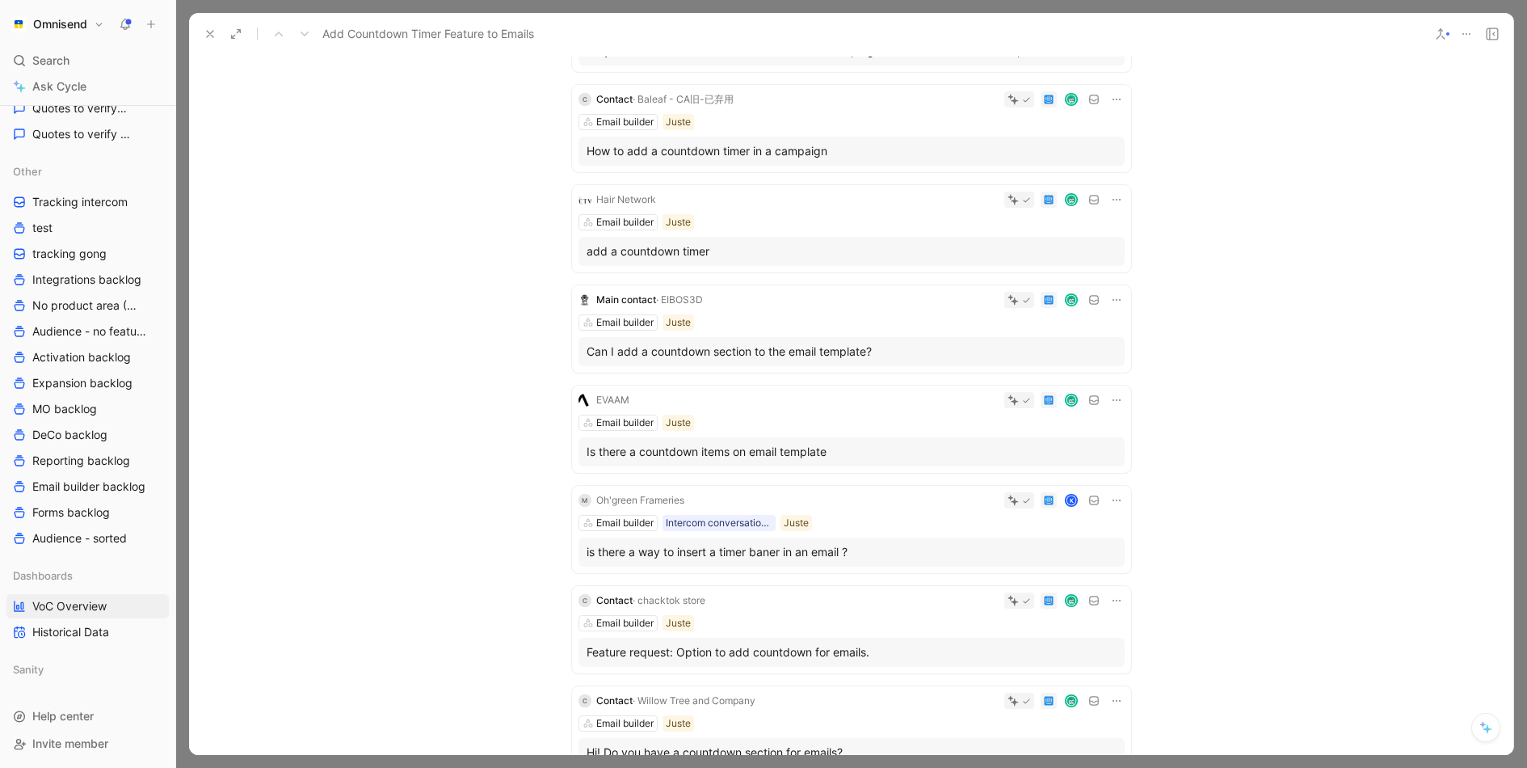
scroll to position [424, 0]
click at [204, 32] on icon at bounding box center [210, 33] width 13 height 13
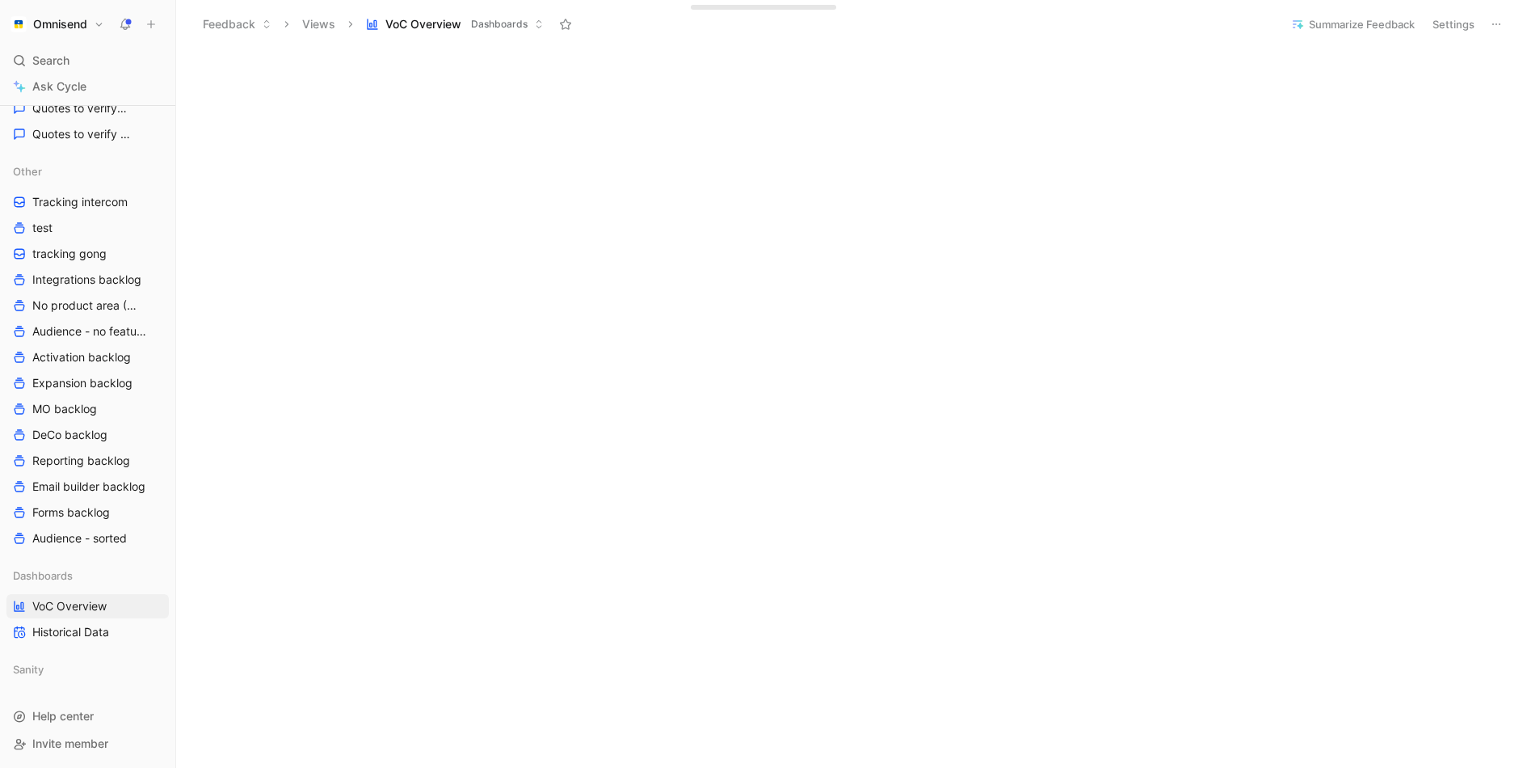
scroll to position [548, 0]
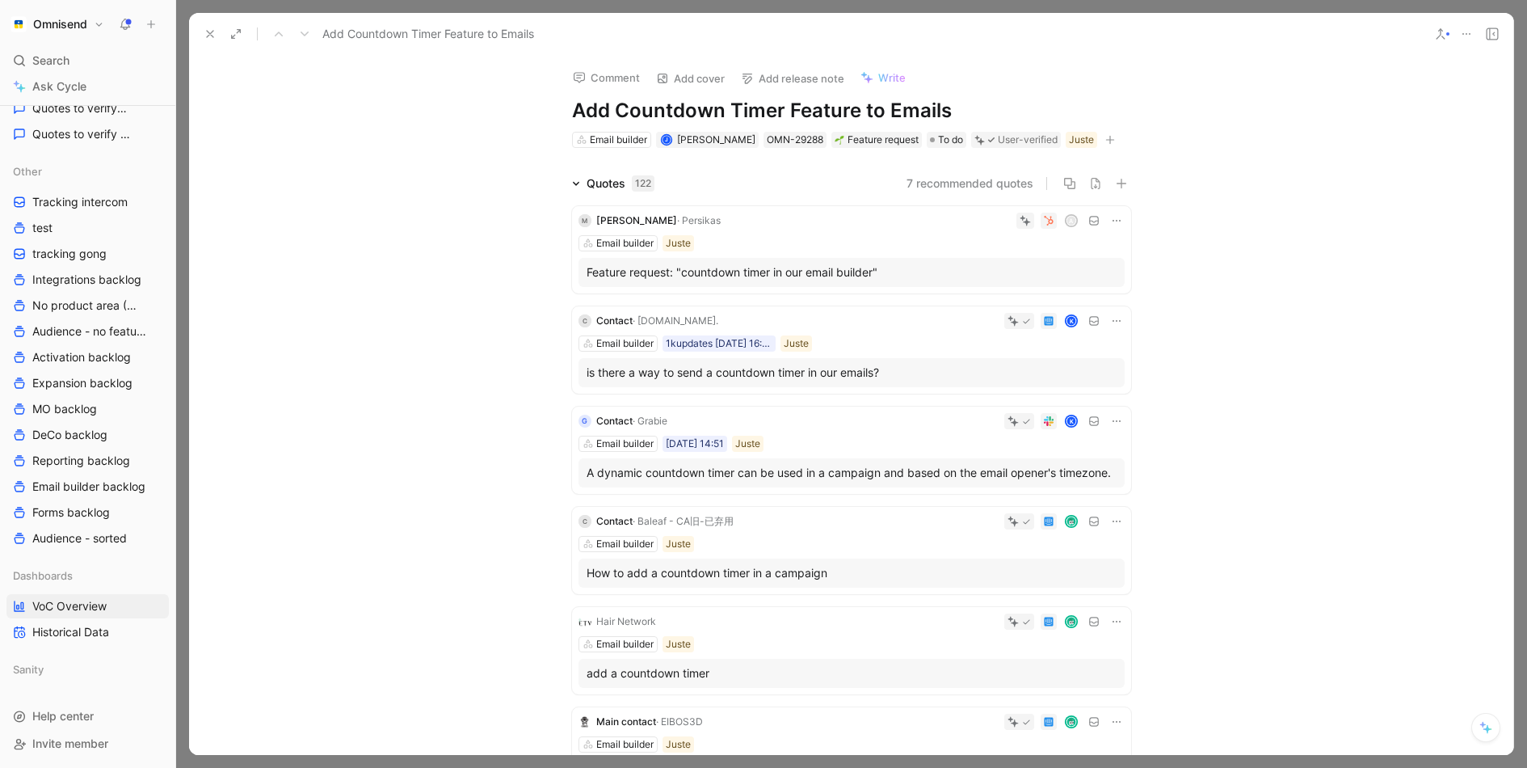
click at [205, 39] on icon at bounding box center [210, 33] width 13 height 13
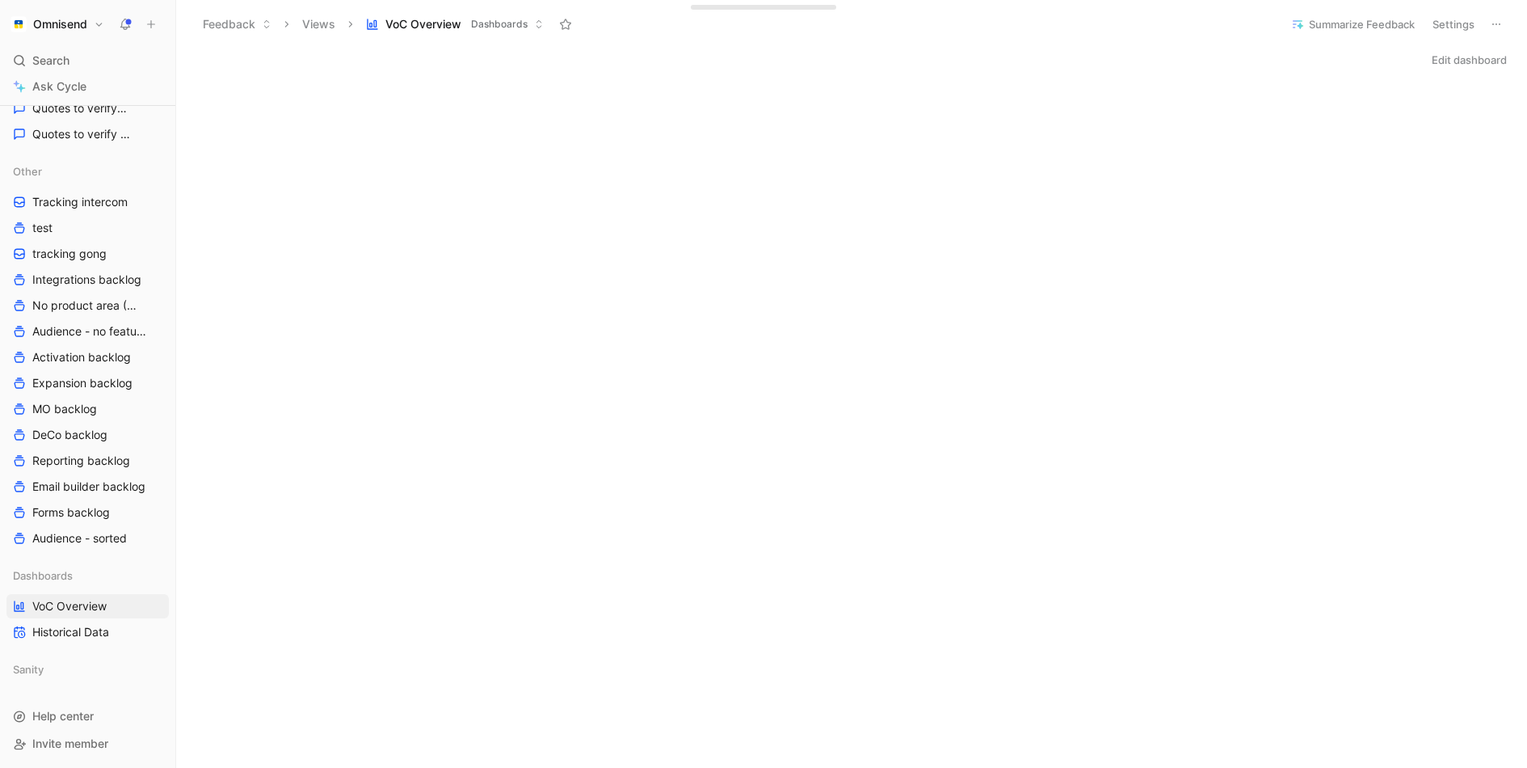
click at [1123, 20] on div "Feedback Views VoC Overview Dashboards" at bounding box center [733, 24] width 1079 height 27
click at [1273, 57] on div "Edit dashboard" at bounding box center [851, 59] width 1351 height 23
click at [1041, 27] on div "Feedback Views VoC Overview Dashboards" at bounding box center [733, 24] width 1079 height 27
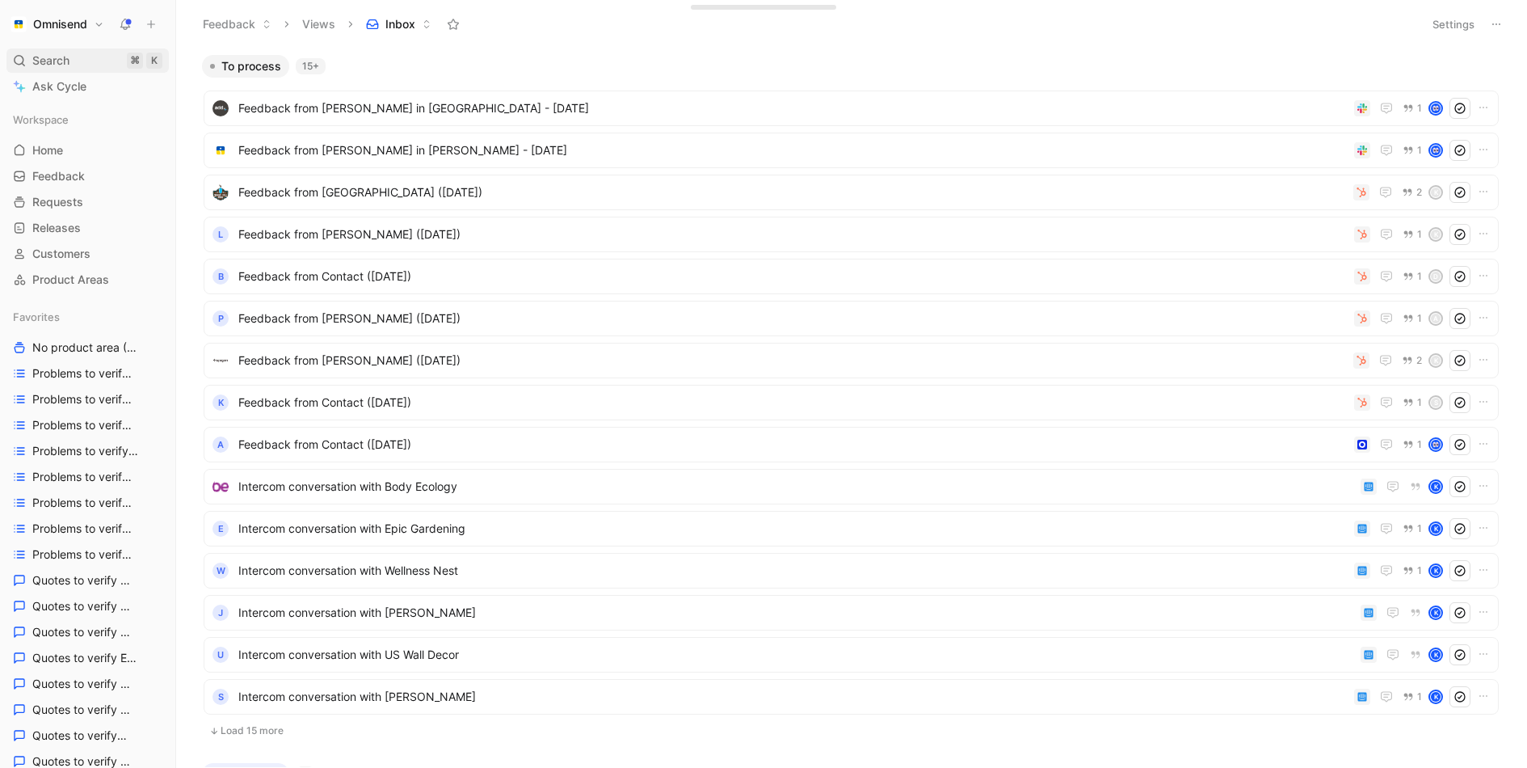
click at [52, 56] on span "Search" at bounding box center [50, 60] width 37 height 19
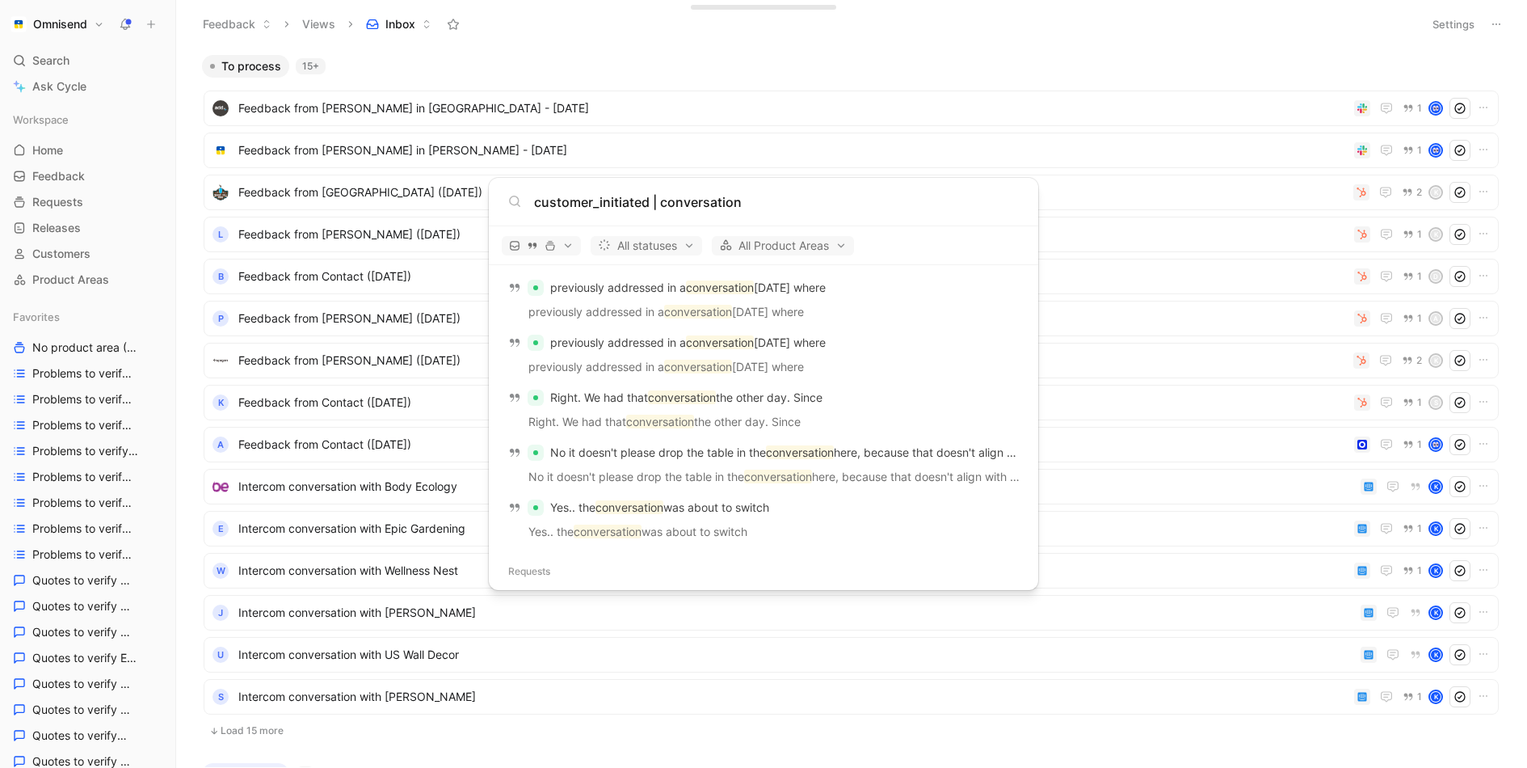
scroll to position [2054, 0]
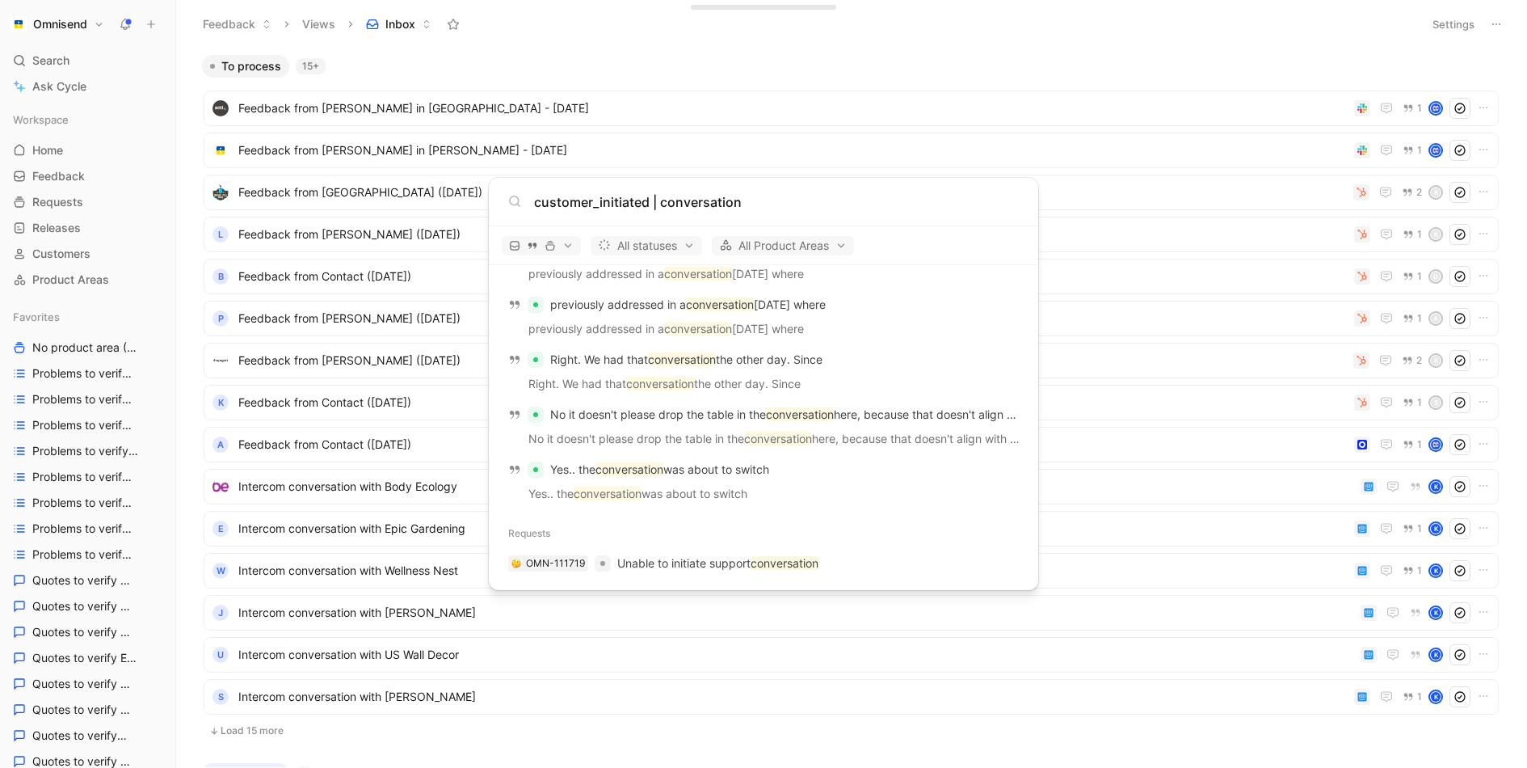
type input "customer_initiated | conversation"
click at [1000, 50] on body "Omnisend Search ⌘ K Ask Cycle Workspace Home G then H Feedback G then F Request…" at bounding box center [763, 384] width 1527 height 768
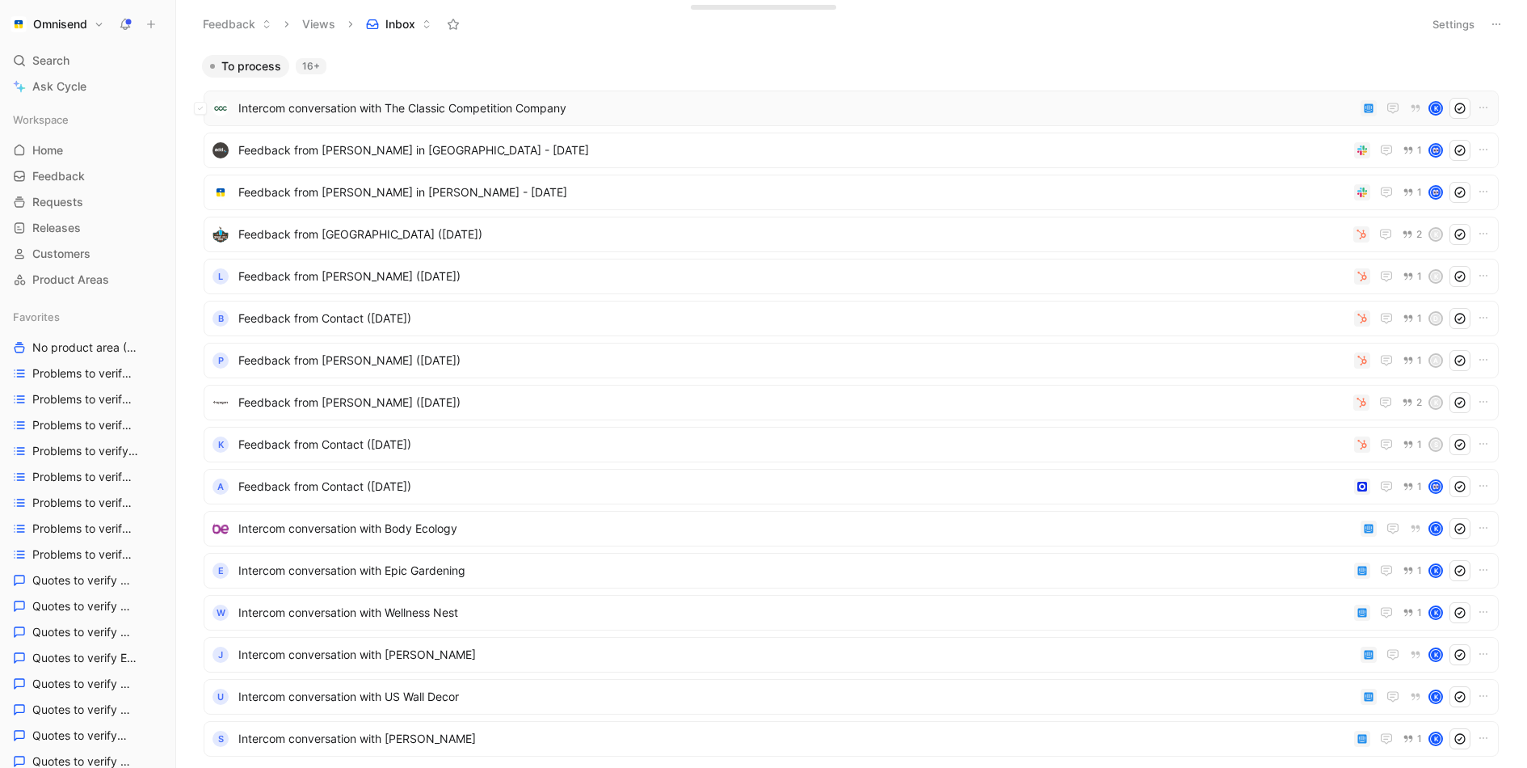
click at [630, 111] on span "Intercom conversation with The Classic Competition Company" at bounding box center [796, 108] width 1116 height 19
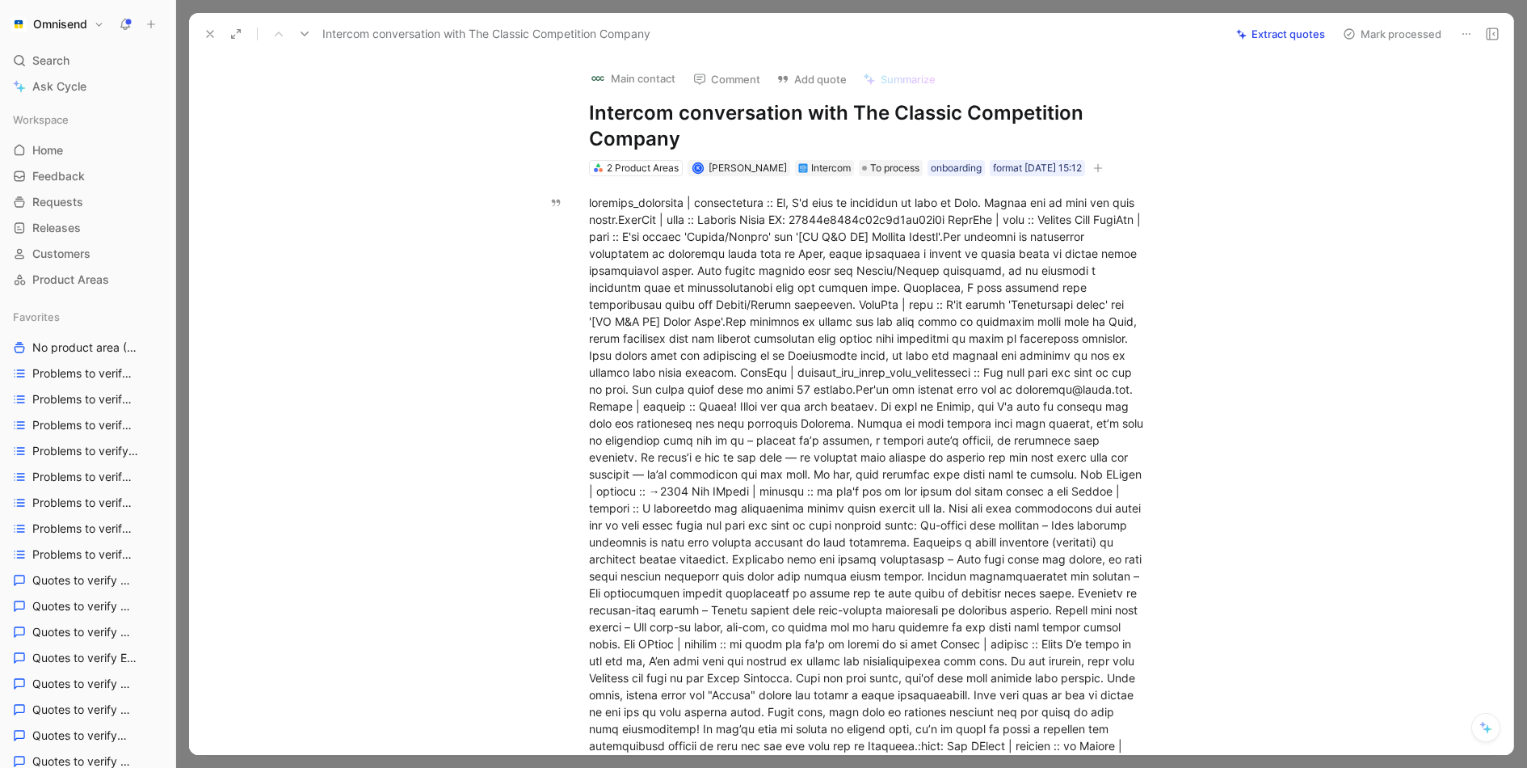
click at [1466, 32] on icon at bounding box center [1466, 33] width 13 height 13
click at [1413, 97] on div "Delete" at bounding box center [1396, 91] width 147 height 19
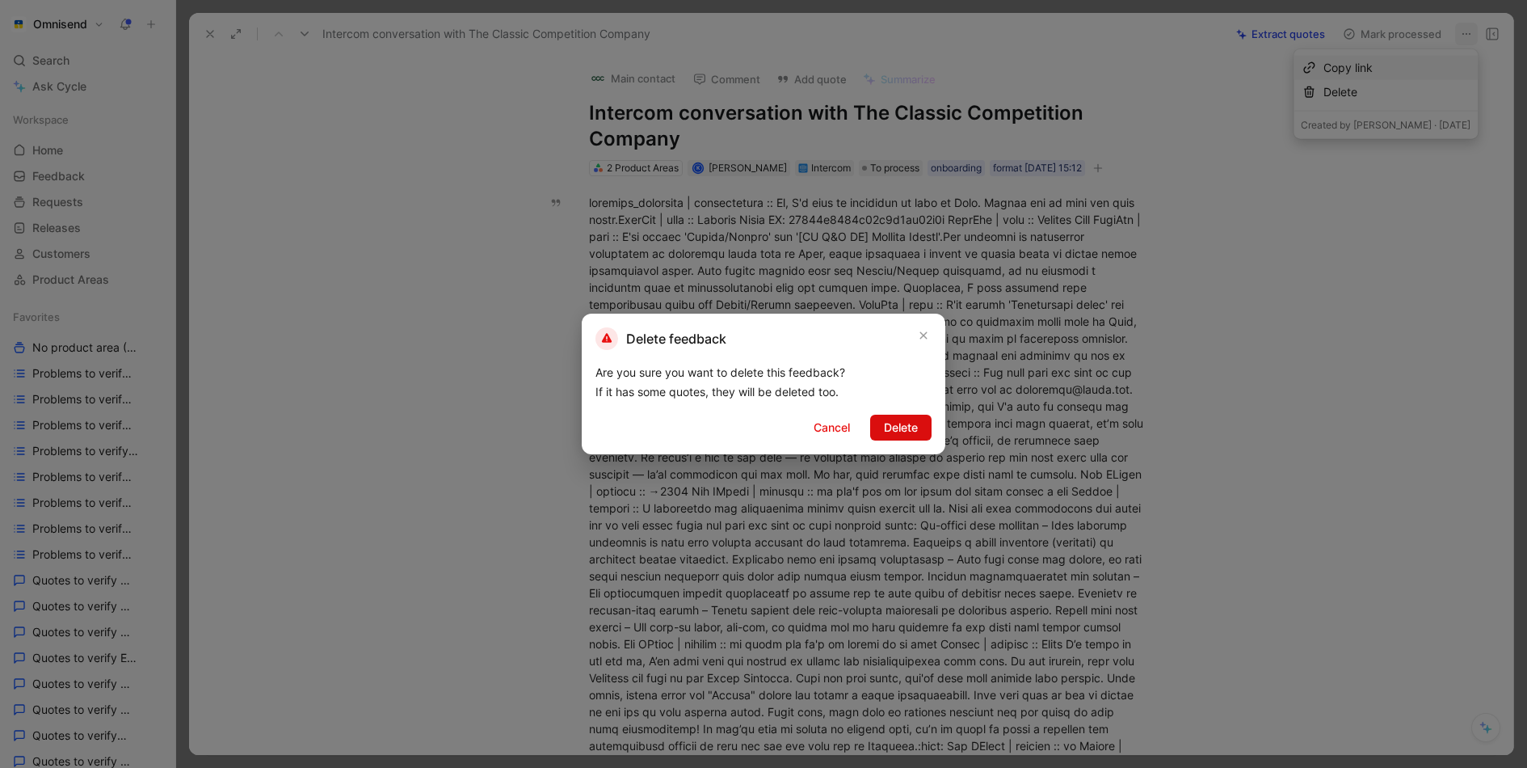
click at [899, 418] on span "Delete" at bounding box center [901, 427] width 34 height 19
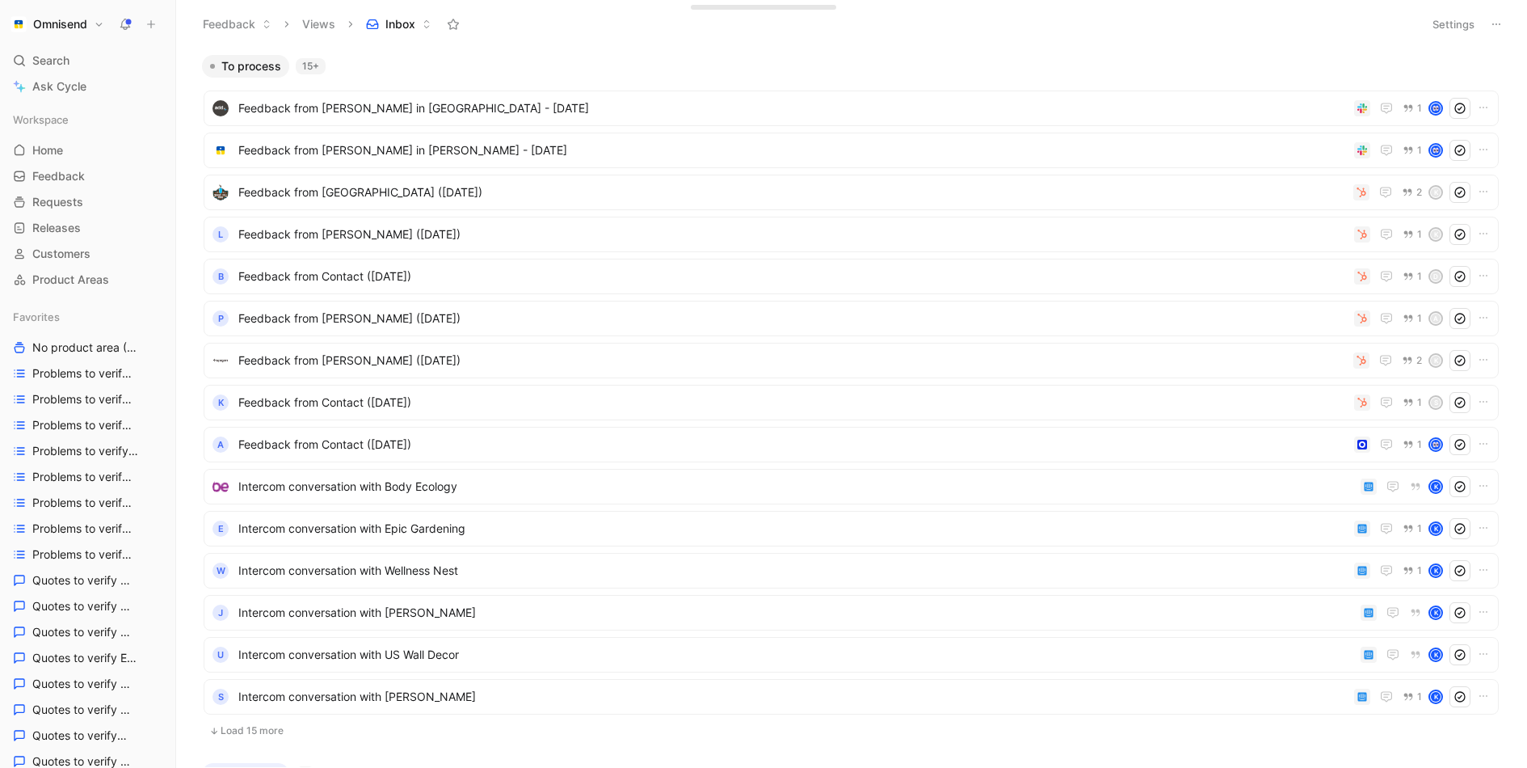
click at [622, 34] on div "Feedback Views Inbox" at bounding box center [804, 24] width 1220 height 27
click at [60, 169] on span "Feedback" at bounding box center [58, 176] width 53 height 16
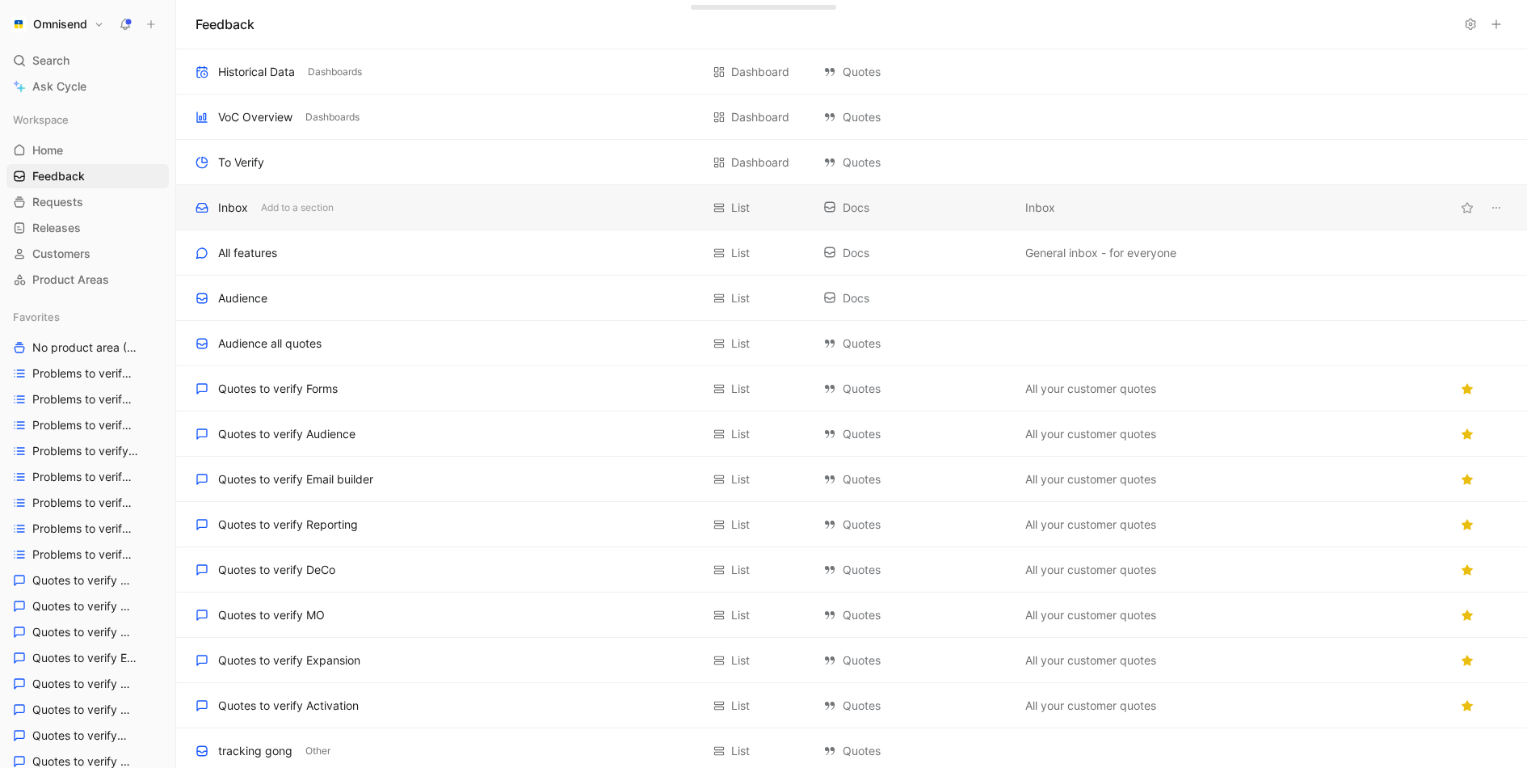
click at [343, 206] on div "Inbox Add to a section" at bounding box center [448, 207] width 505 height 19
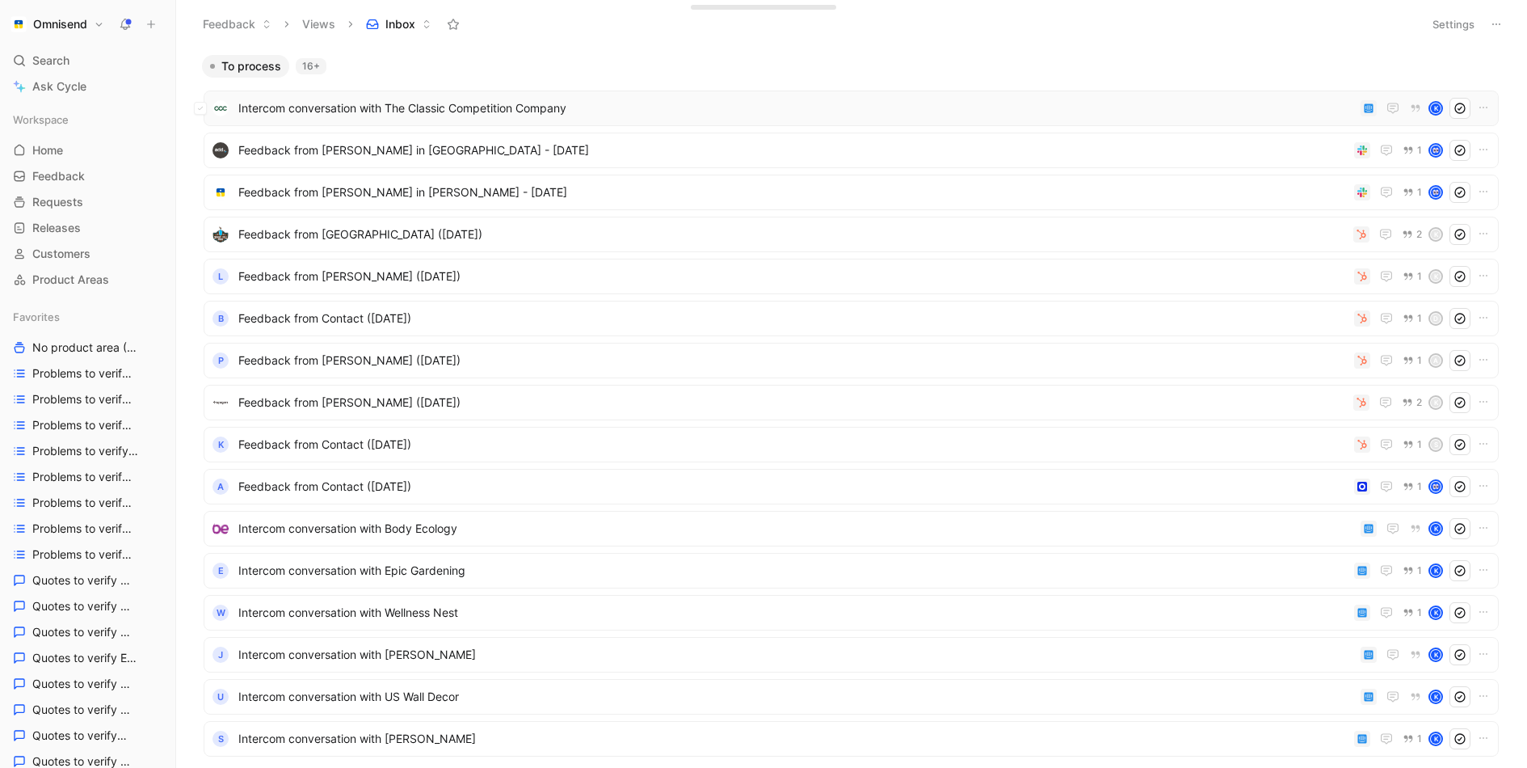
click at [679, 106] on span "Intercom conversation with The Classic Competition Company" at bounding box center [796, 108] width 1116 height 19
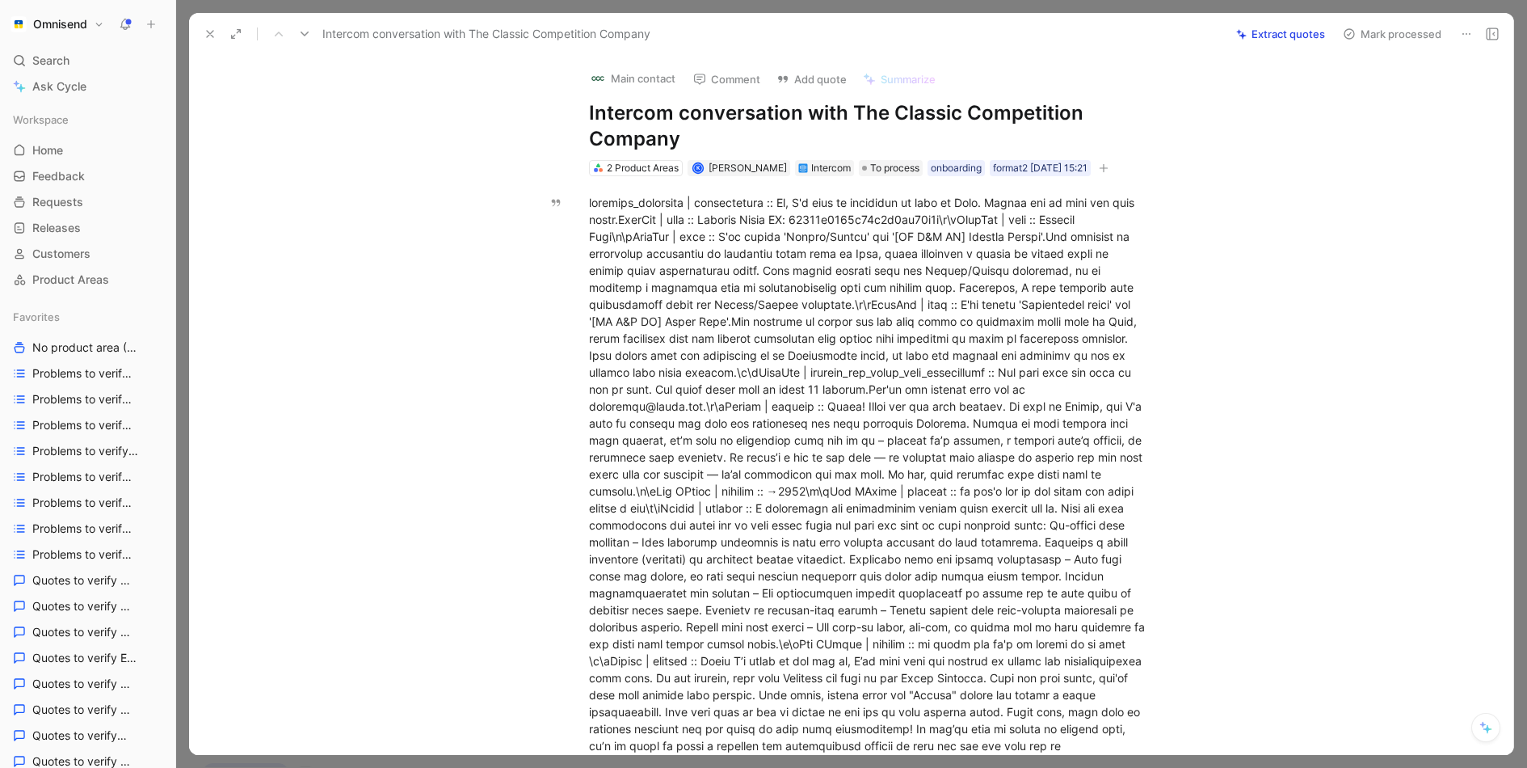
click at [1464, 35] on icon at bounding box center [1466, 33] width 13 height 13
click at [1422, 98] on div "Delete" at bounding box center [1396, 91] width 147 height 19
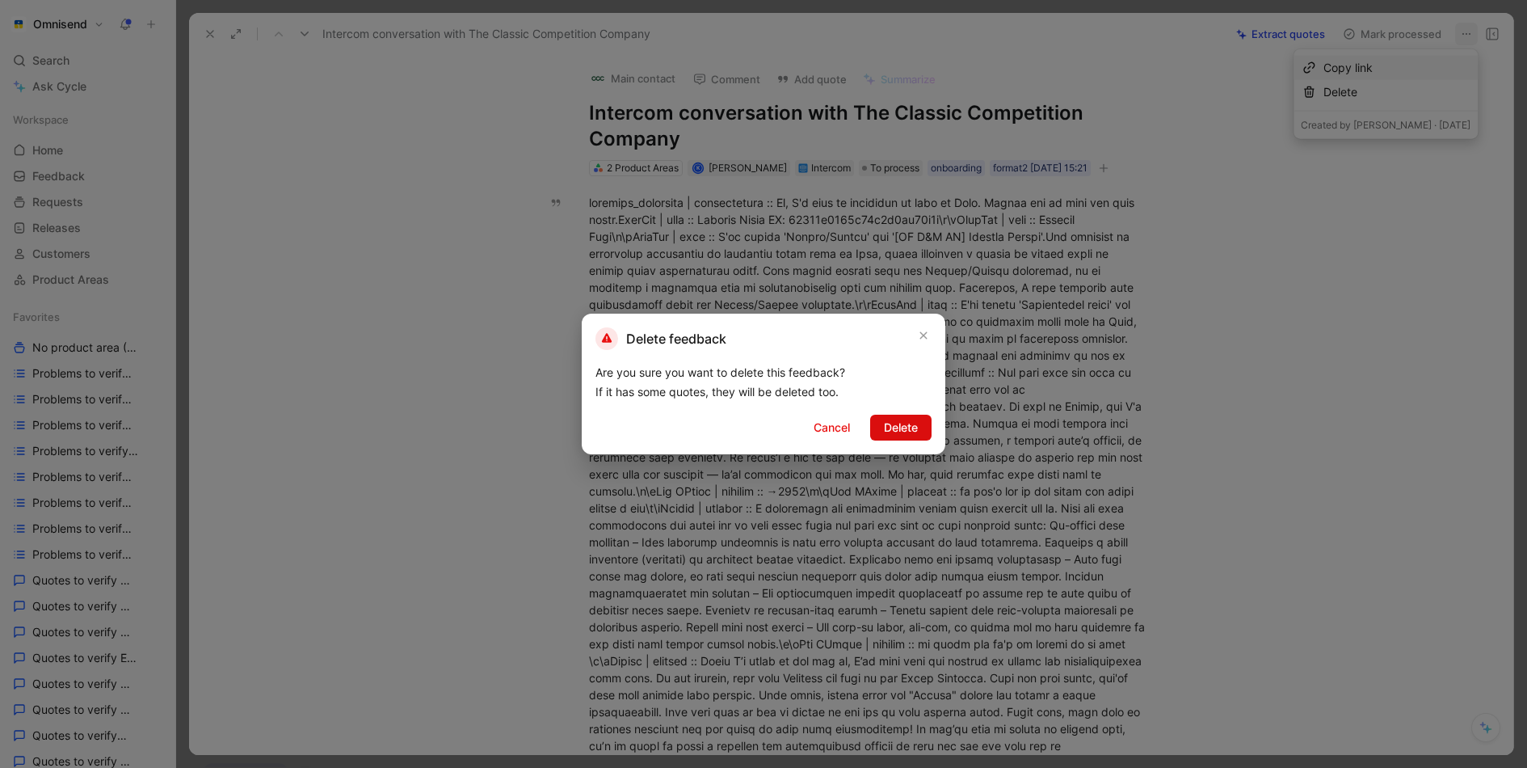
click at [918, 422] on button "Delete" at bounding box center [900, 427] width 61 height 26
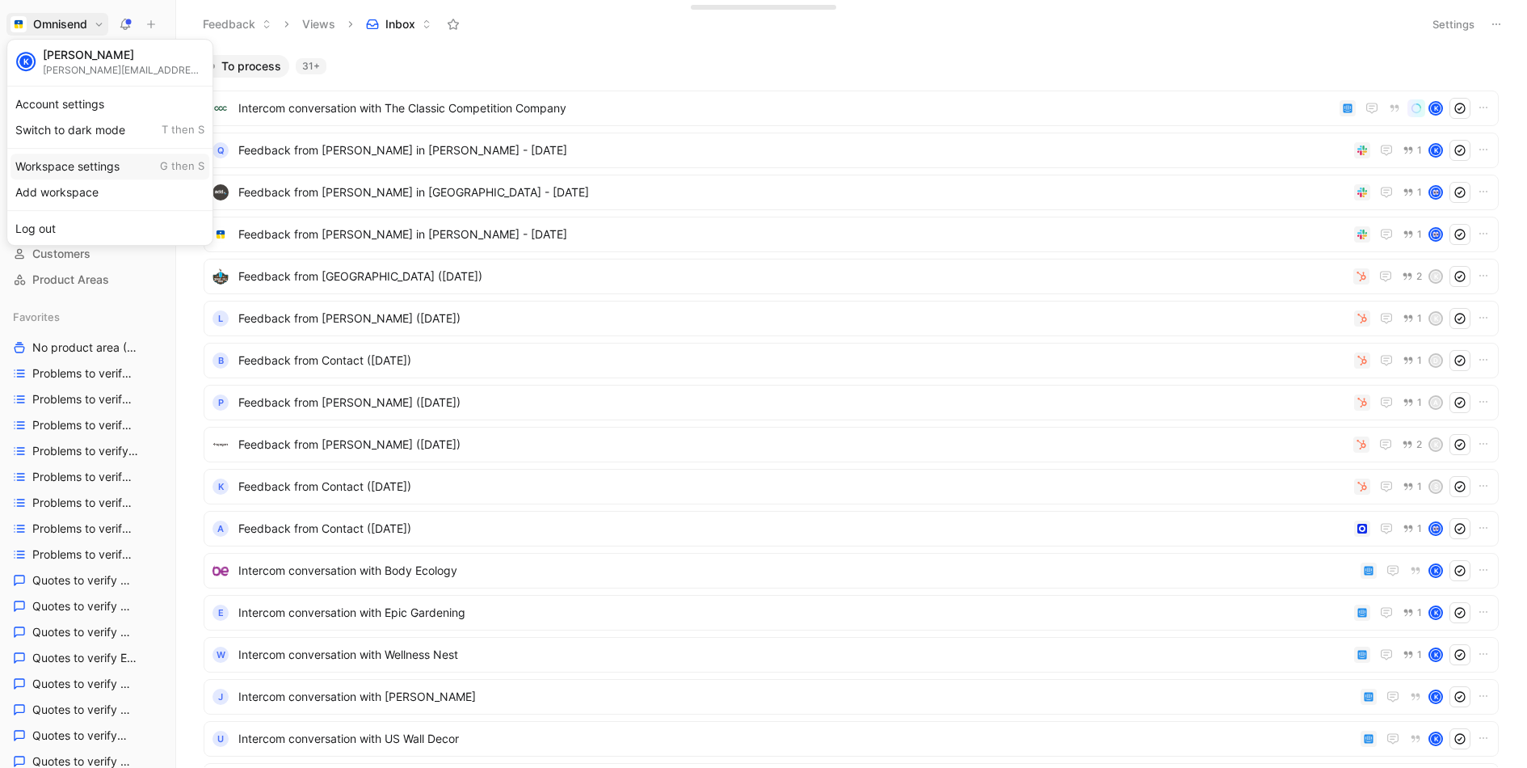
click at [95, 163] on div "Workspace settings G then S" at bounding box center [110, 167] width 199 height 26
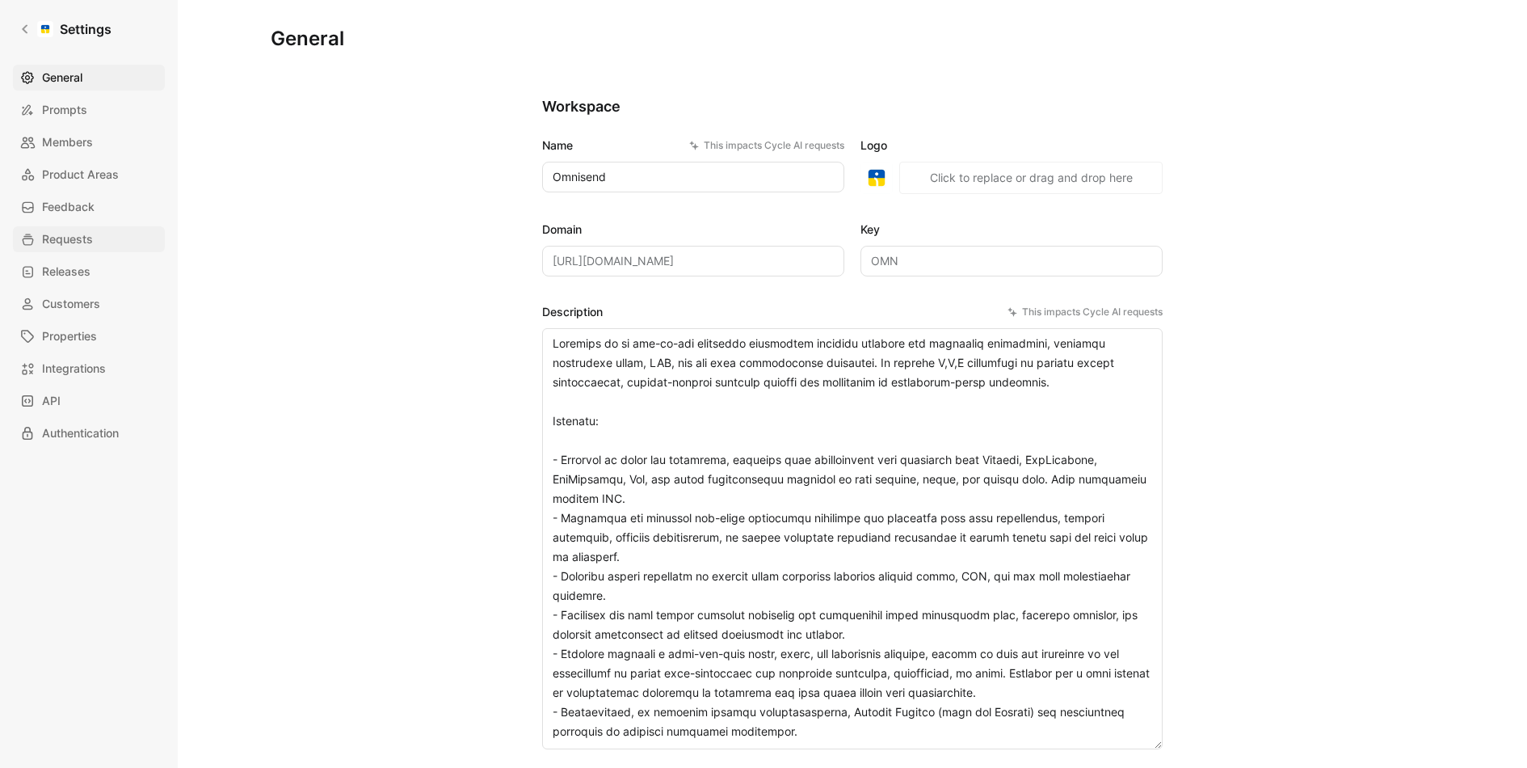
click at [32, 228] on link "Requests" at bounding box center [89, 239] width 152 height 26
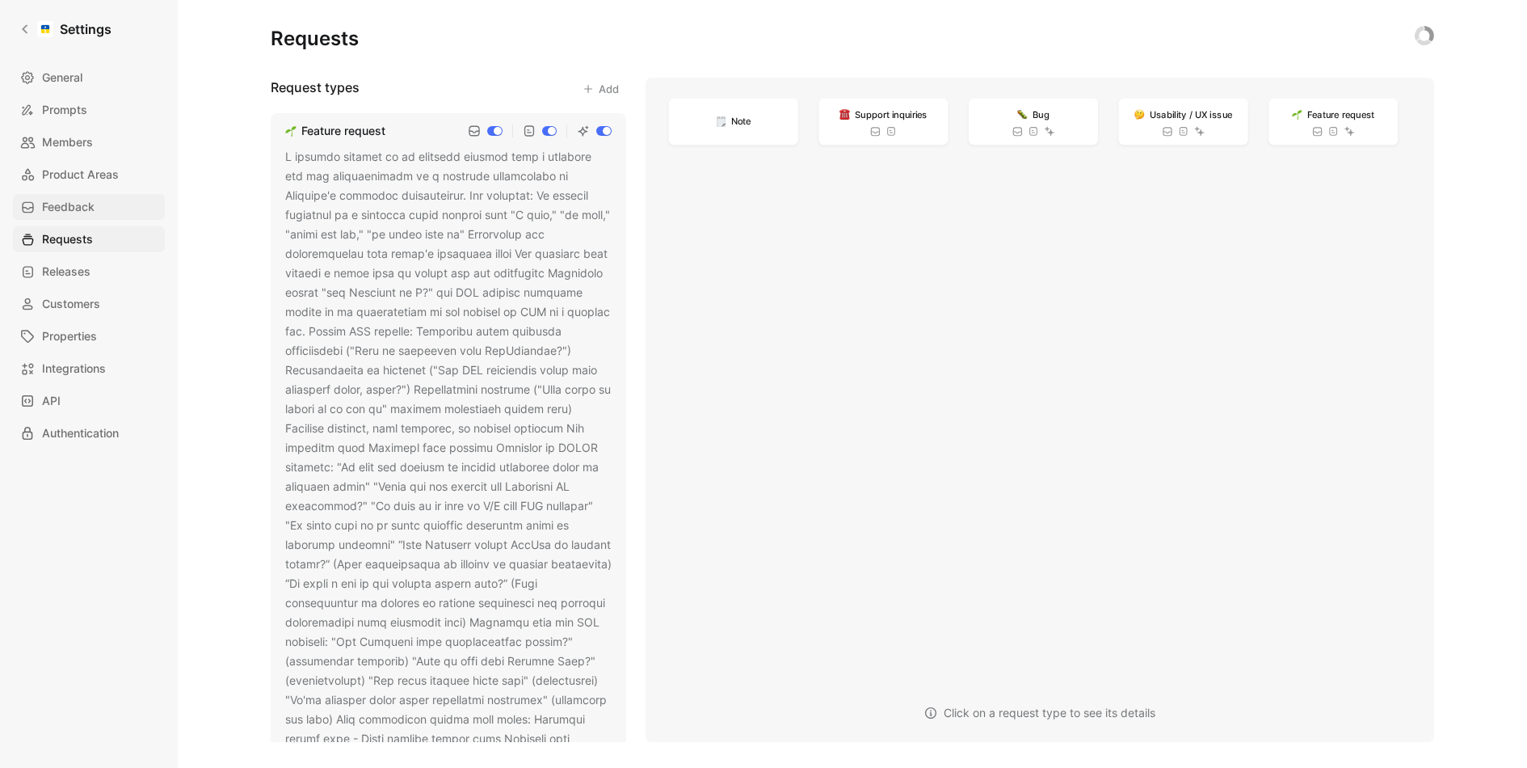
click at [44, 210] on span "Feedback" at bounding box center [68, 206] width 53 height 19
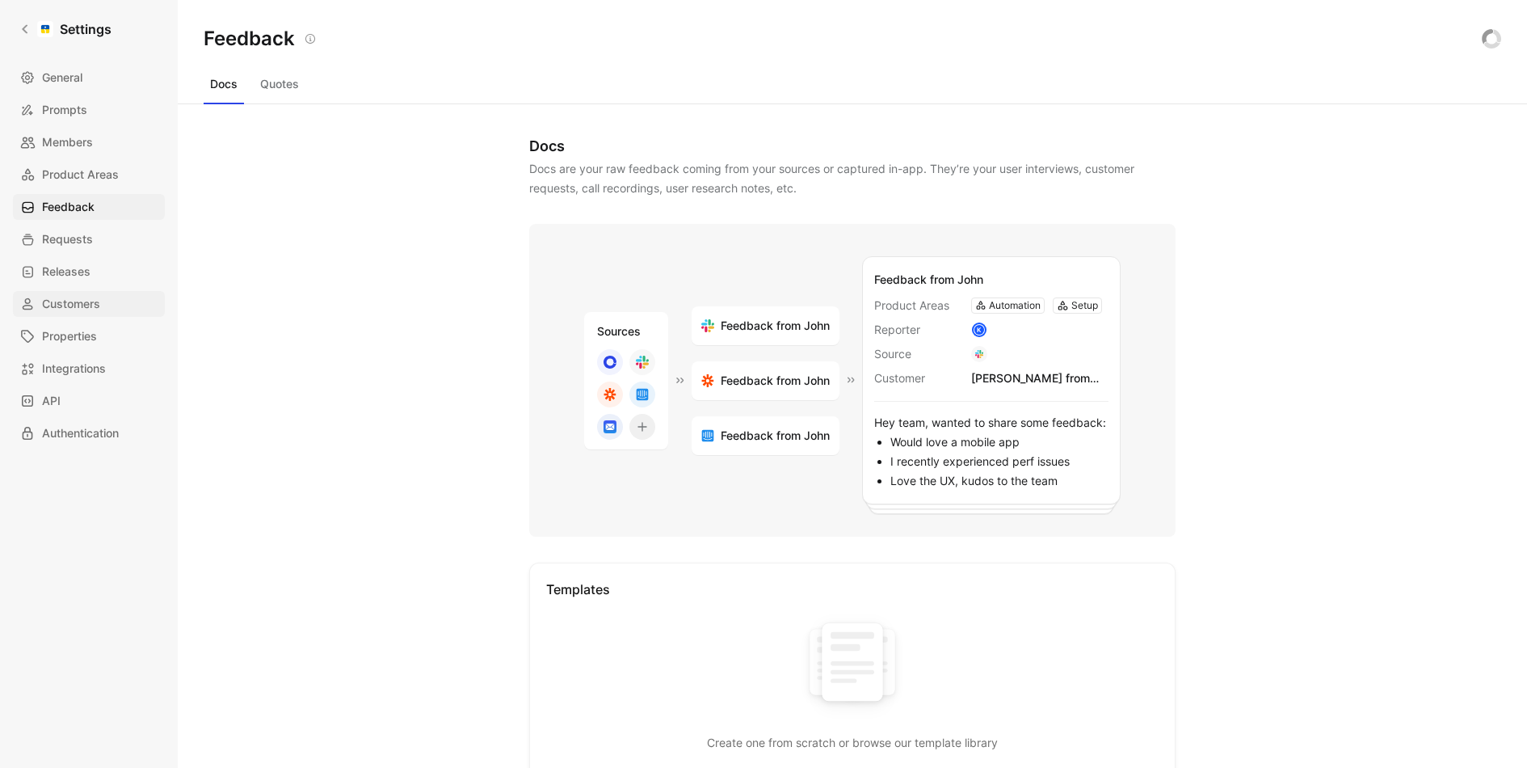
click at [99, 305] on span "Customers" at bounding box center [71, 303] width 58 height 19
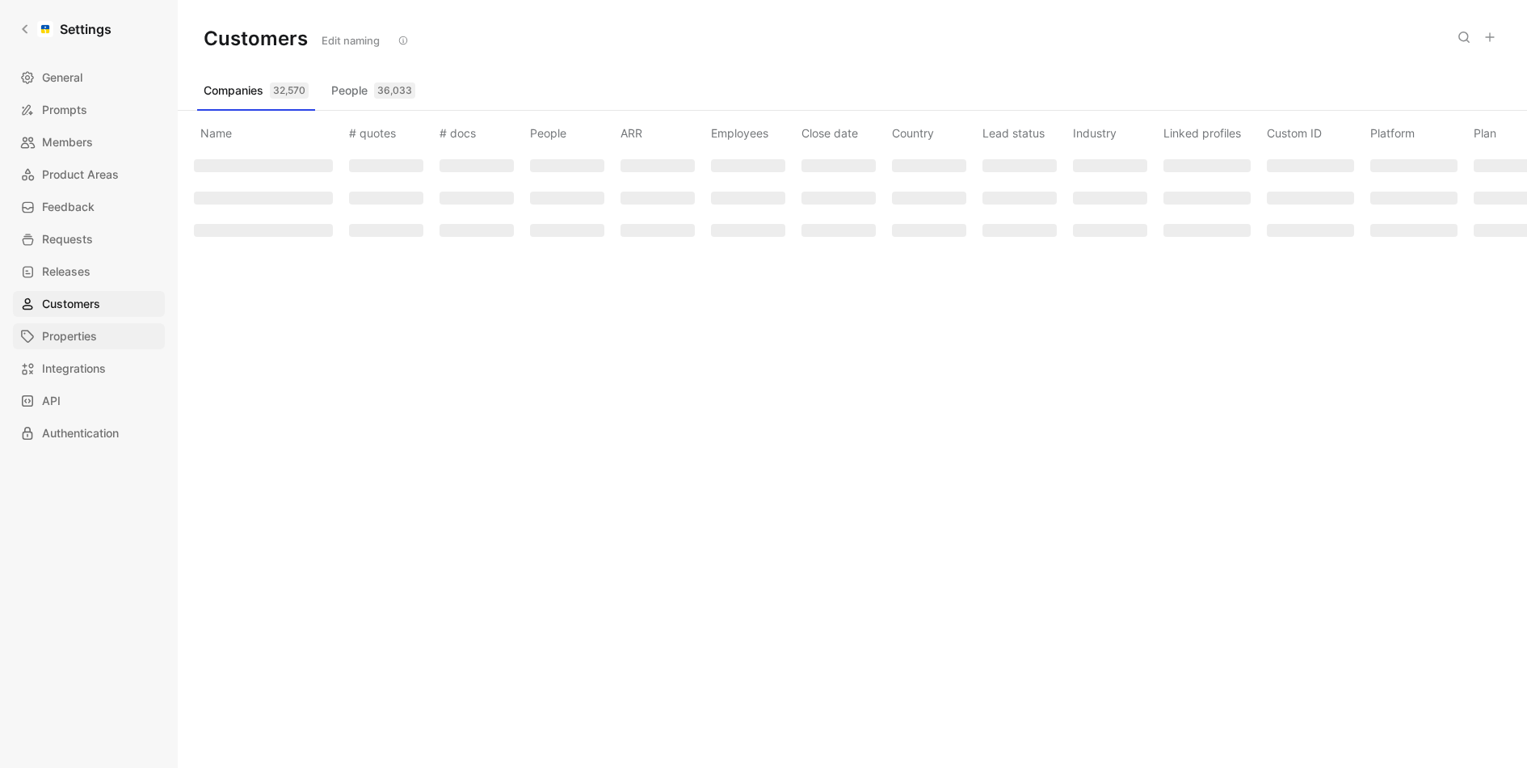
click at [86, 323] on link "Properties" at bounding box center [89, 336] width 152 height 26
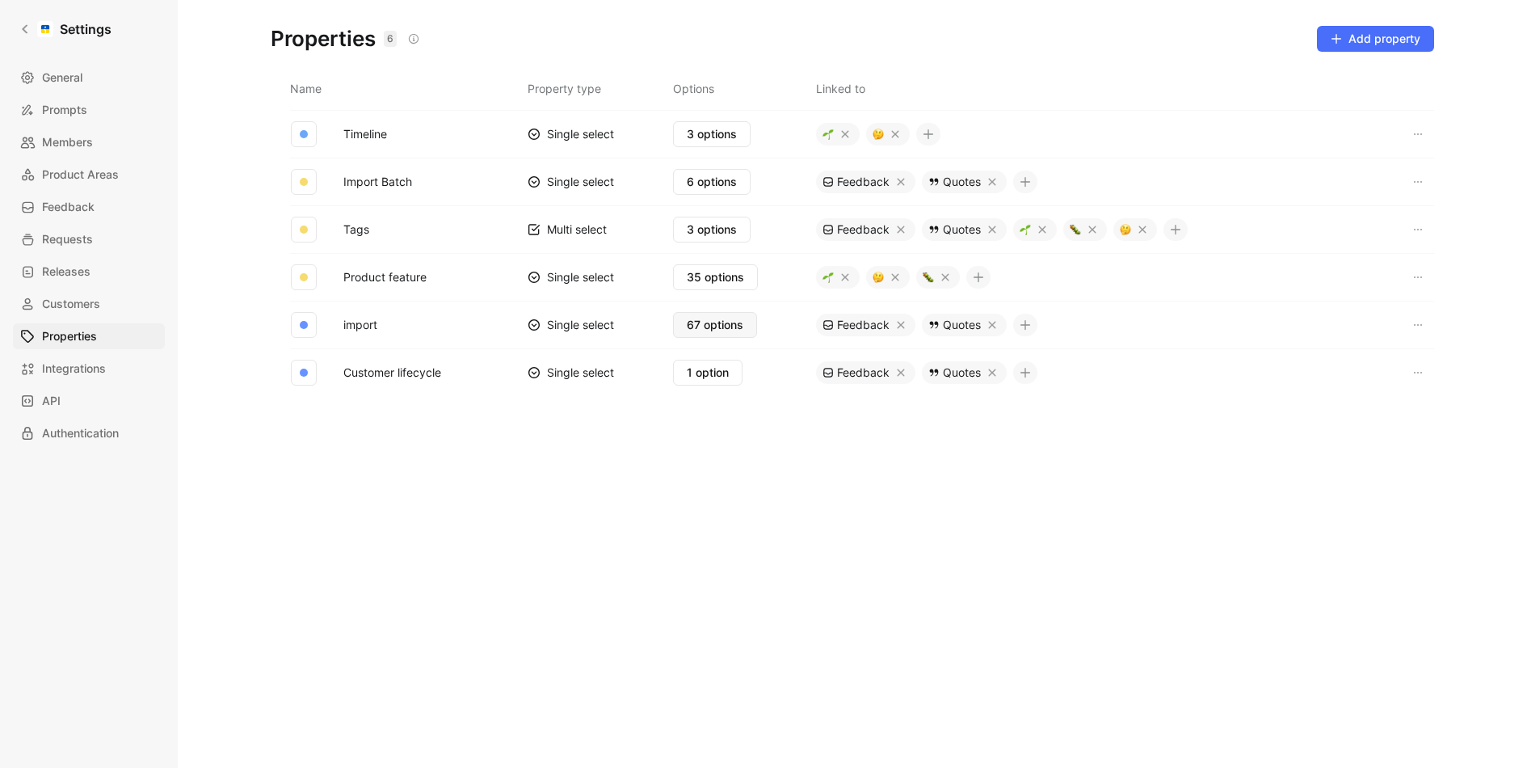
click at [723, 318] on span "67 options" at bounding box center [715, 324] width 57 height 19
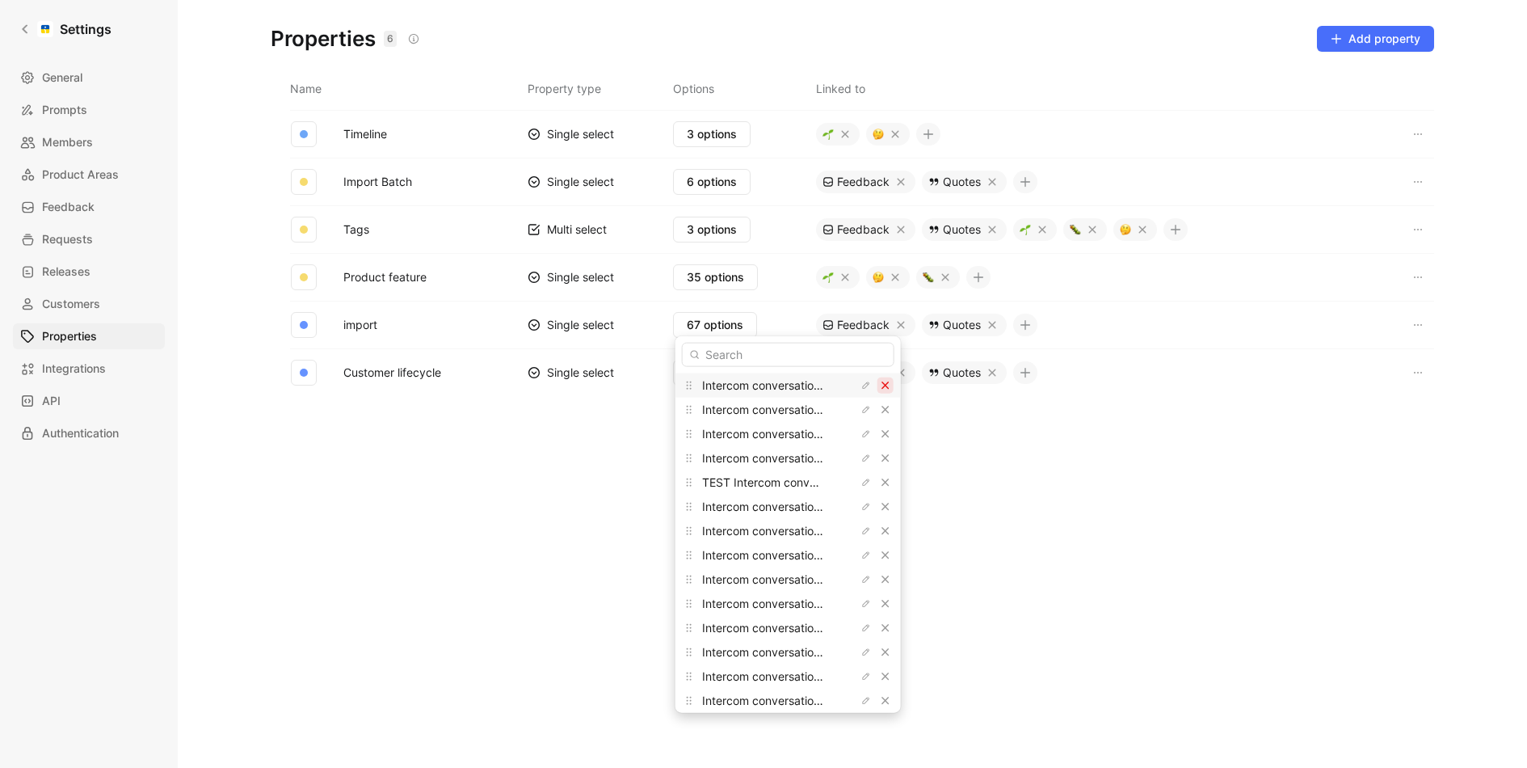
click at [881, 381] on icon "button" at bounding box center [886, 386] width 10 height 10
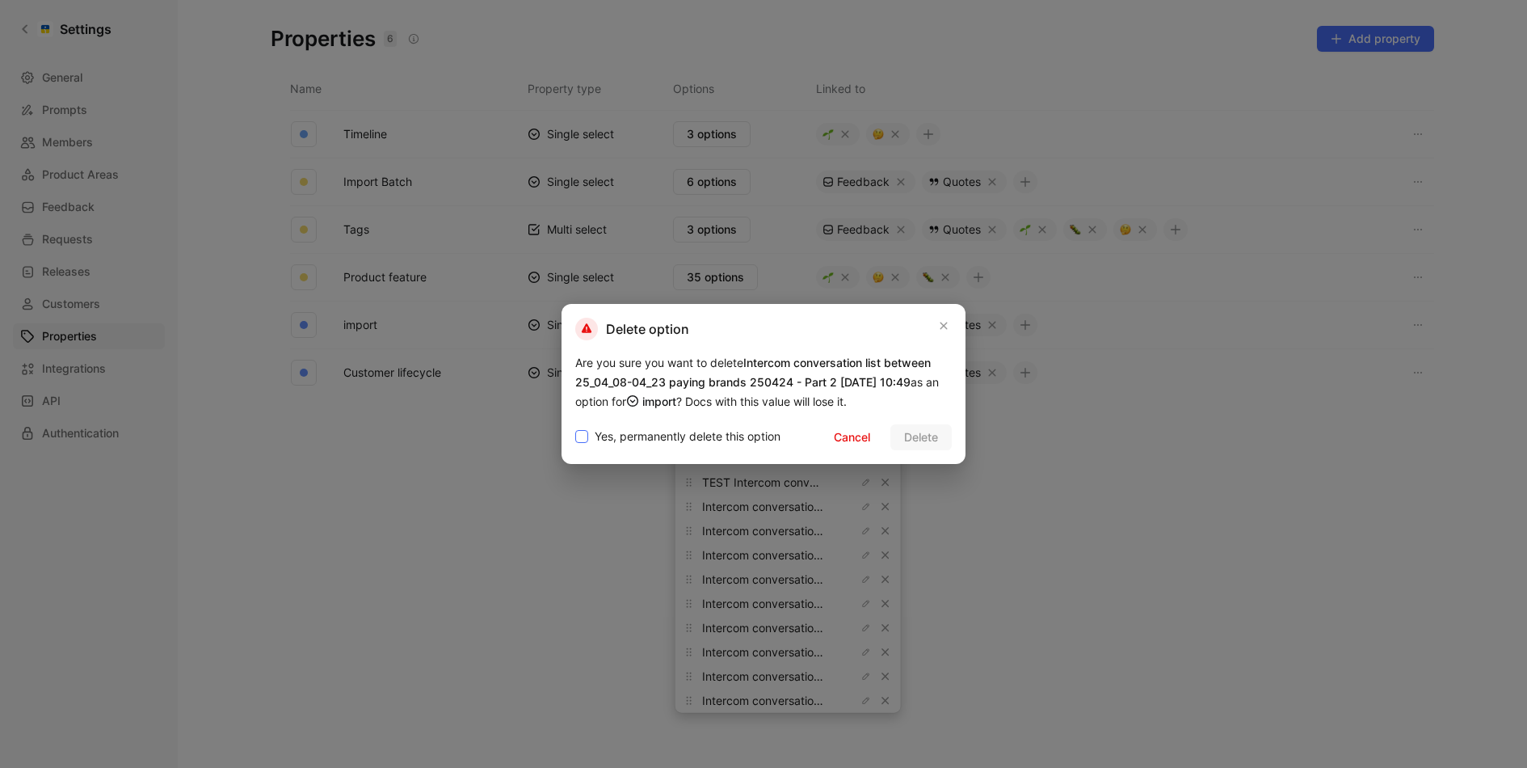
click at [743, 442] on span "Yes, permanently delete this option" at bounding box center [688, 436] width 186 height 19
click at [575, 427] on input "Yes, permanently delete this option" at bounding box center [575, 427] width 0 height 0
click at [932, 440] on span "Delete" at bounding box center [921, 436] width 34 height 19
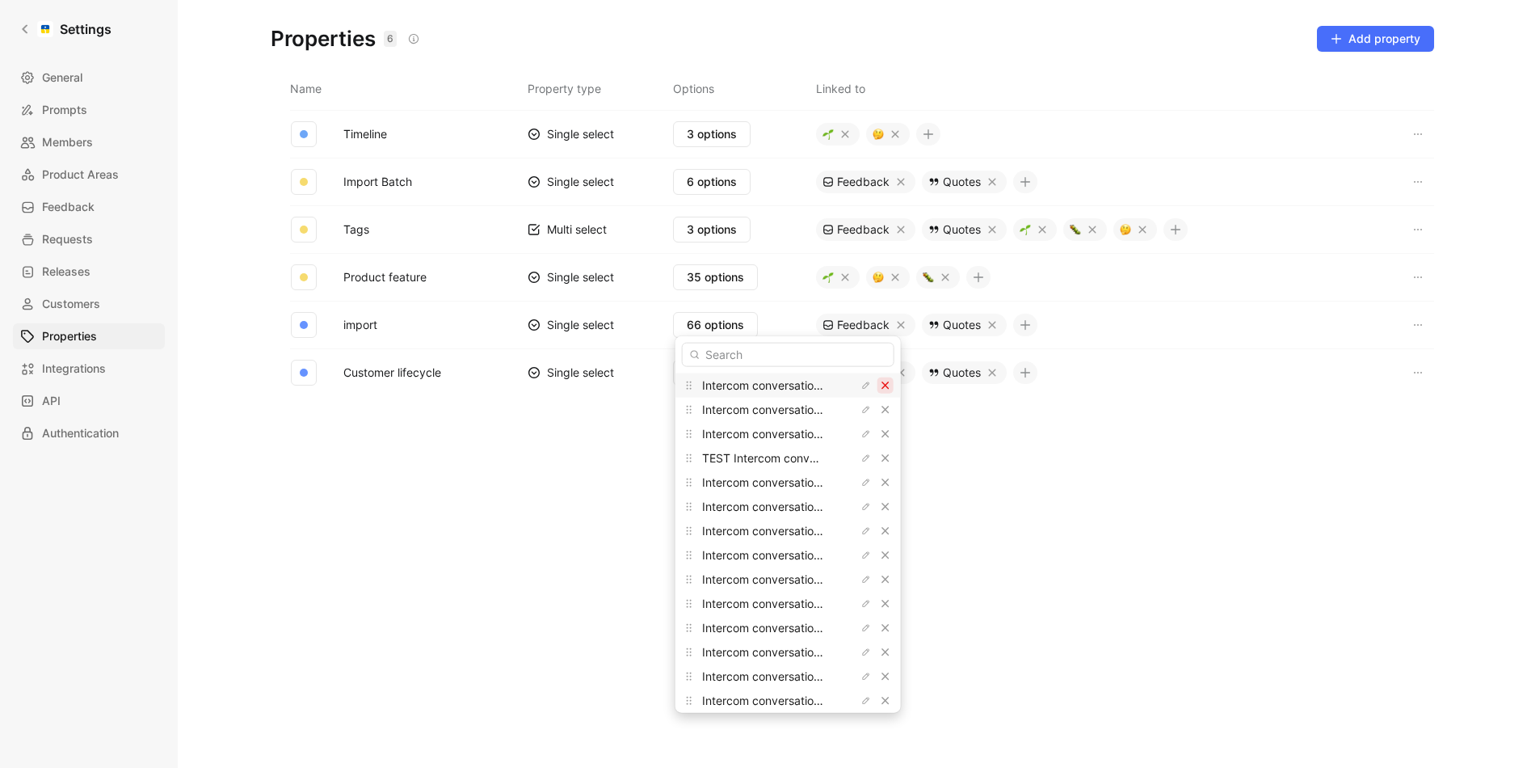
click at [881, 384] on icon "button" at bounding box center [886, 386] width 10 height 10
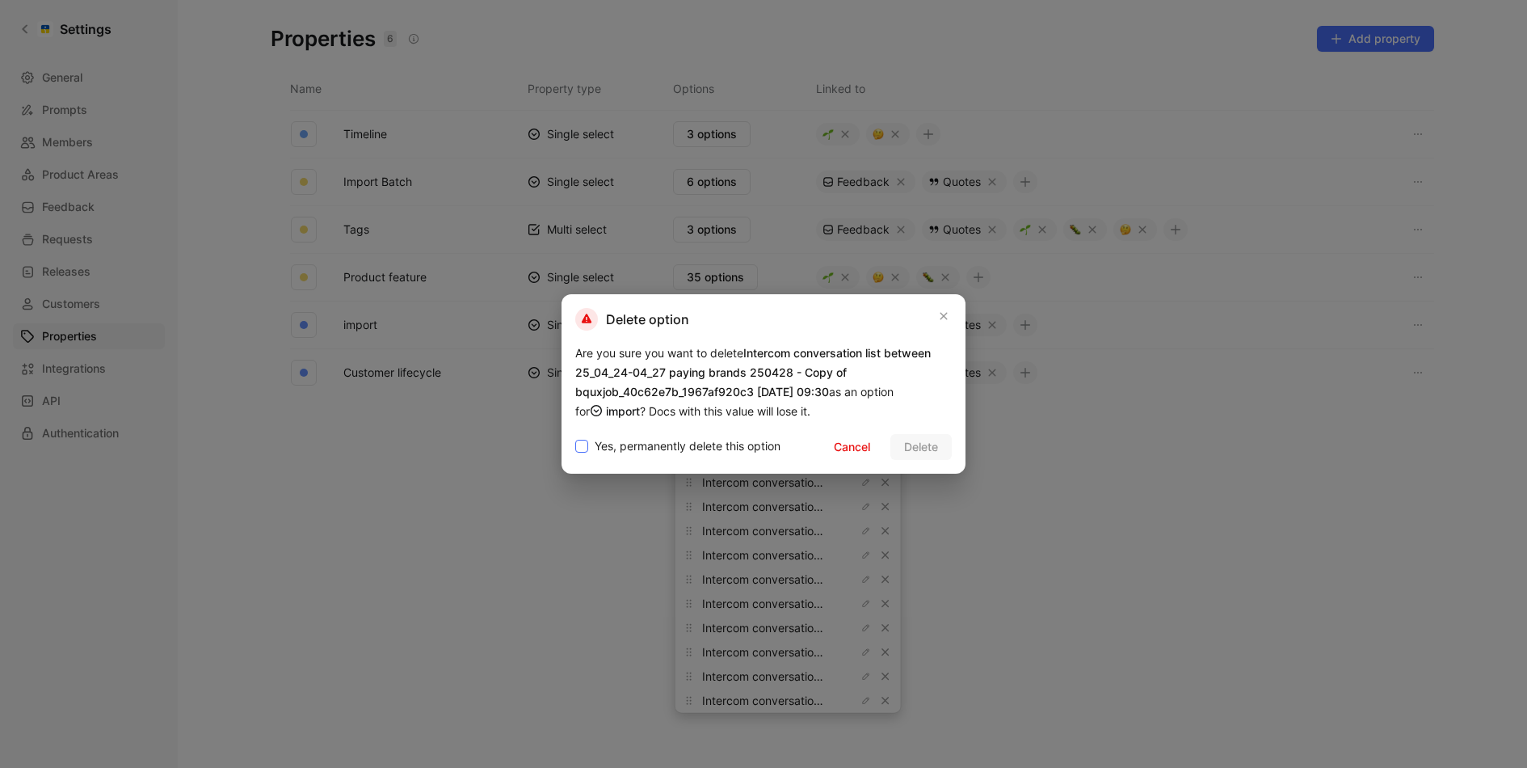
click at [662, 448] on span "Yes, permanently delete this option" at bounding box center [688, 445] width 186 height 19
click at [575, 436] on input "Yes, permanently delete this option" at bounding box center [575, 436] width 0 height 0
click at [925, 445] on span "Delete" at bounding box center [921, 446] width 34 height 19
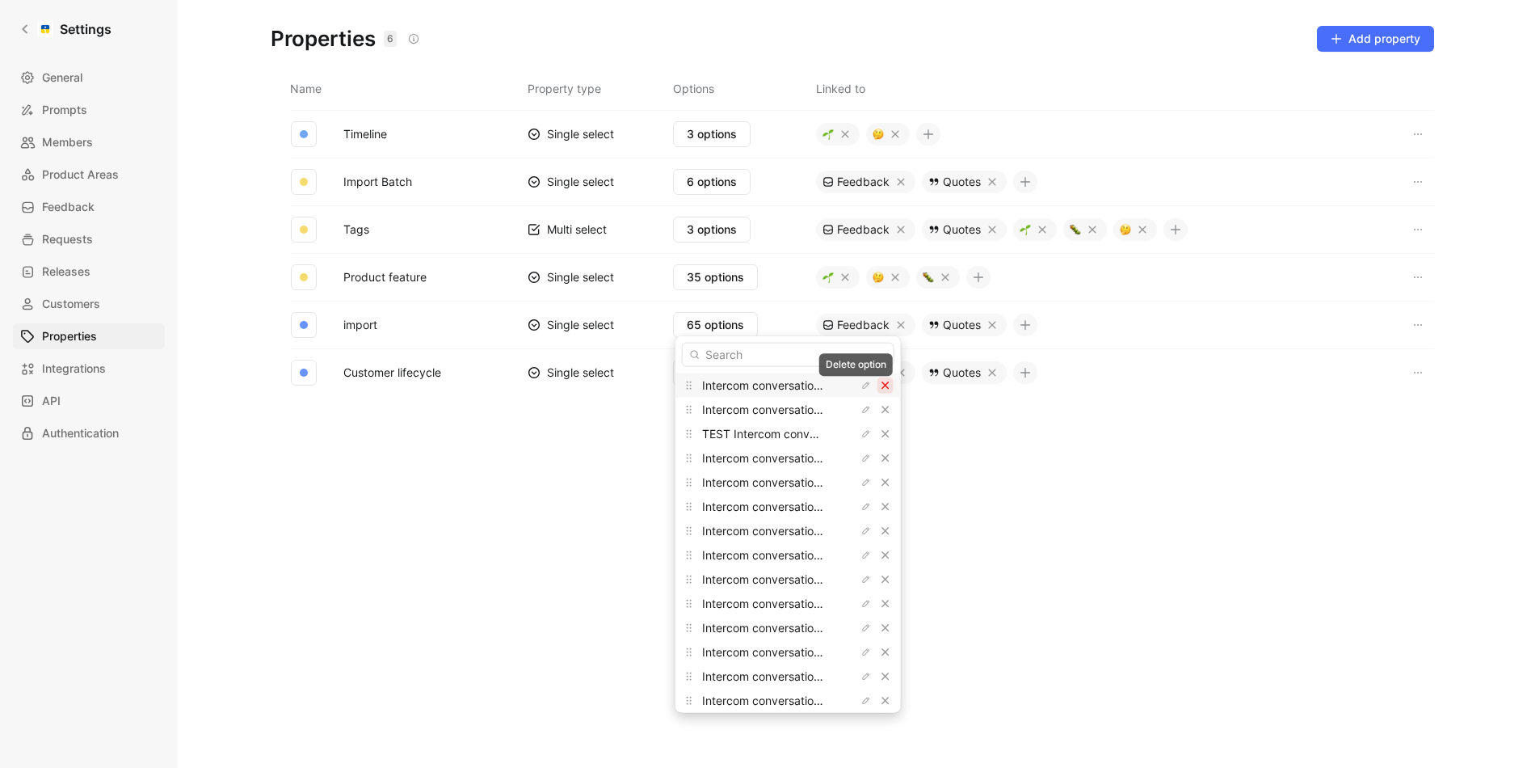
click at [881, 381] on icon "button" at bounding box center [886, 386] width 10 height 10
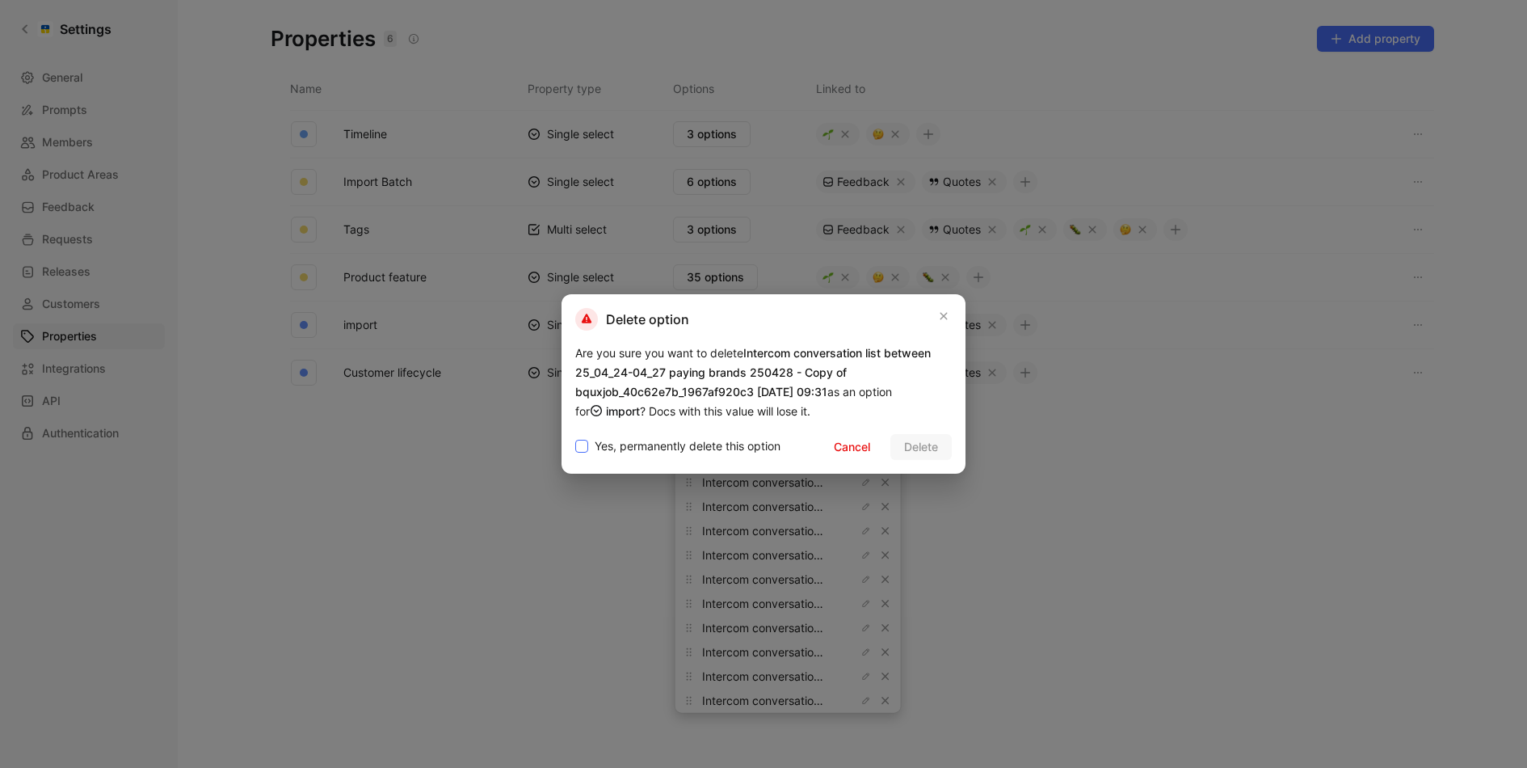
click at [644, 436] on span "Yes, permanently delete this option" at bounding box center [688, 445] width 186 height 19
click at [575, 436] on input "Yes, permanently delete this option" at bounding box center [575, 436] width 0 height 0
click at [925, 440] on span "Delete" at bounding box center [921, 446] width 34 height 19
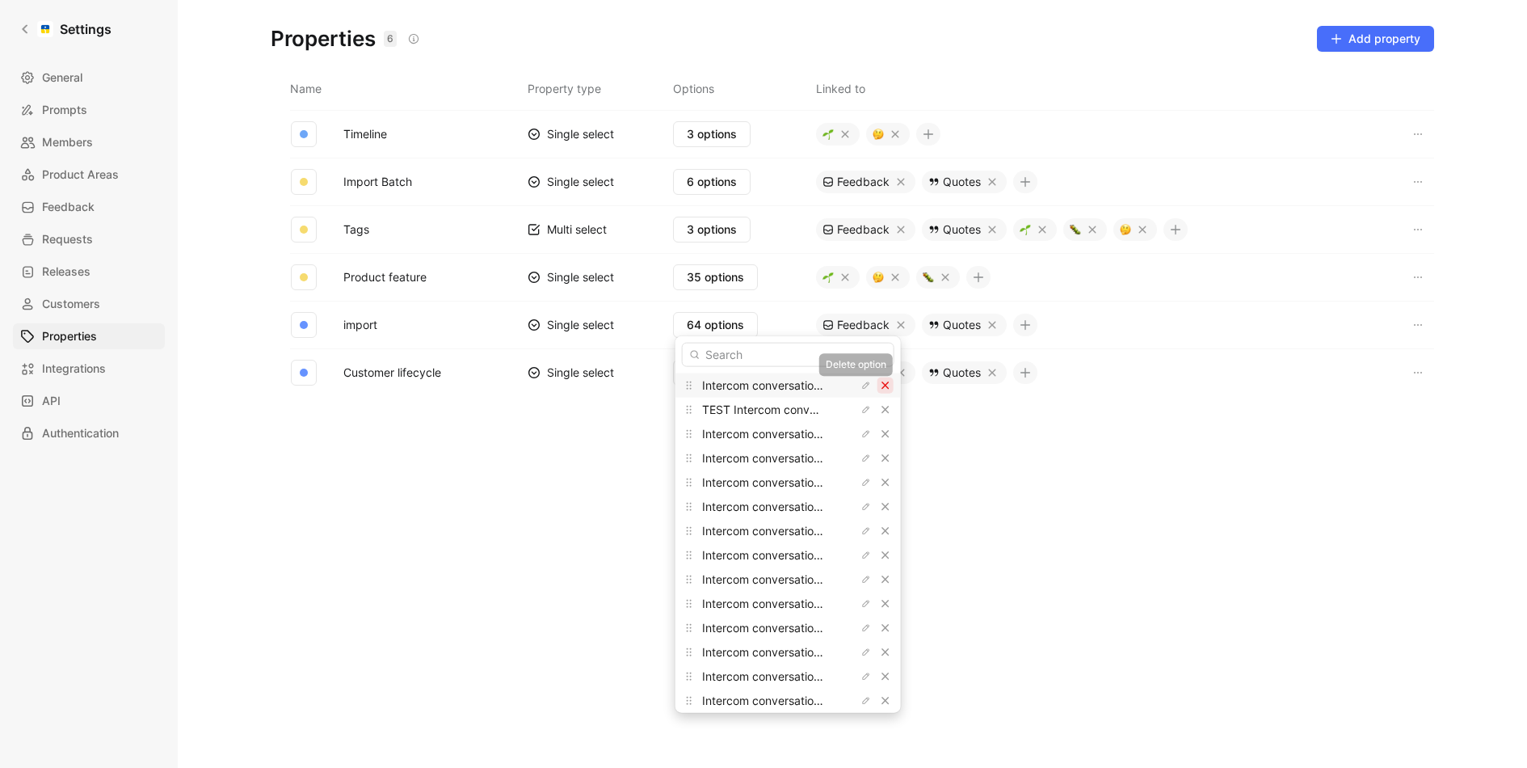
click at [881, 386] on icon "button" at bounding box center [886, 386] width 10 height 10
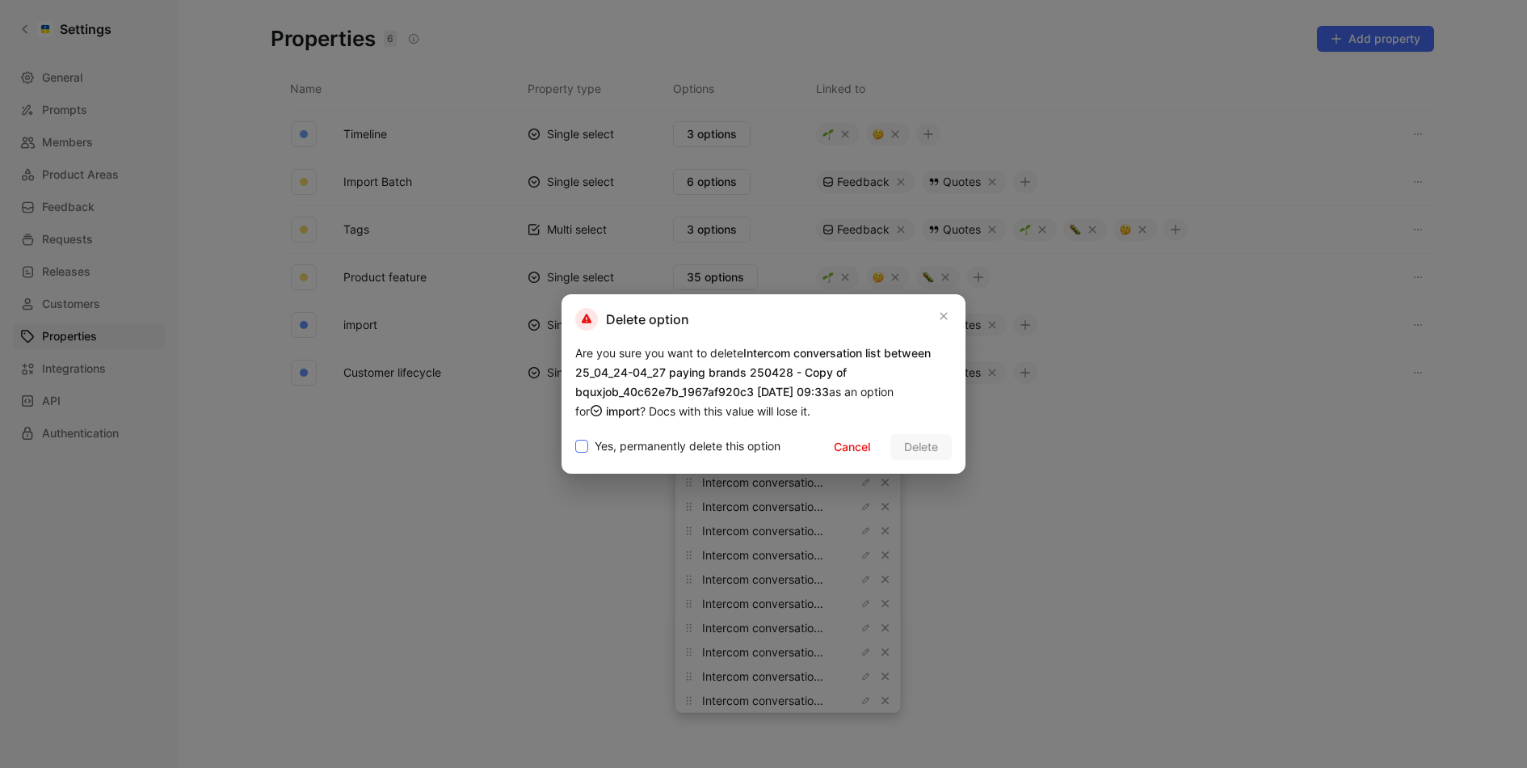
click at [654, 444] on span "Yes, permanently delete this option" at bounding box center [688, 445] width 186 height 19
click at [575, 436] on input "Yes, permanently delete this option" at bounding box center [575, 436] width 0 height 0
click at [913, 444] on span "Delete" at bounding box center [921, 446] width 34 height 19
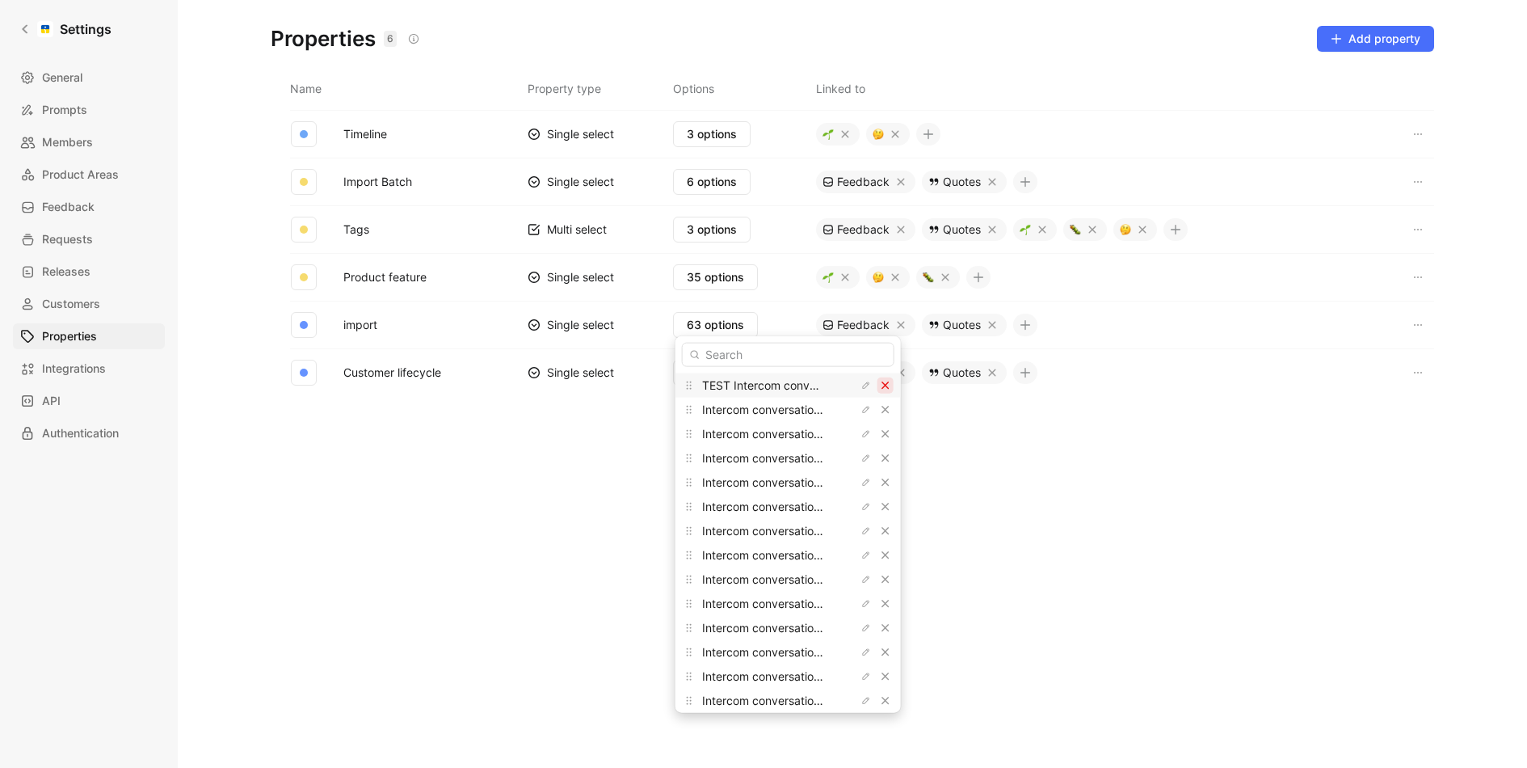
click at [881, 386] on icon "button" at bounding box center [886, 386] width 10 height 10
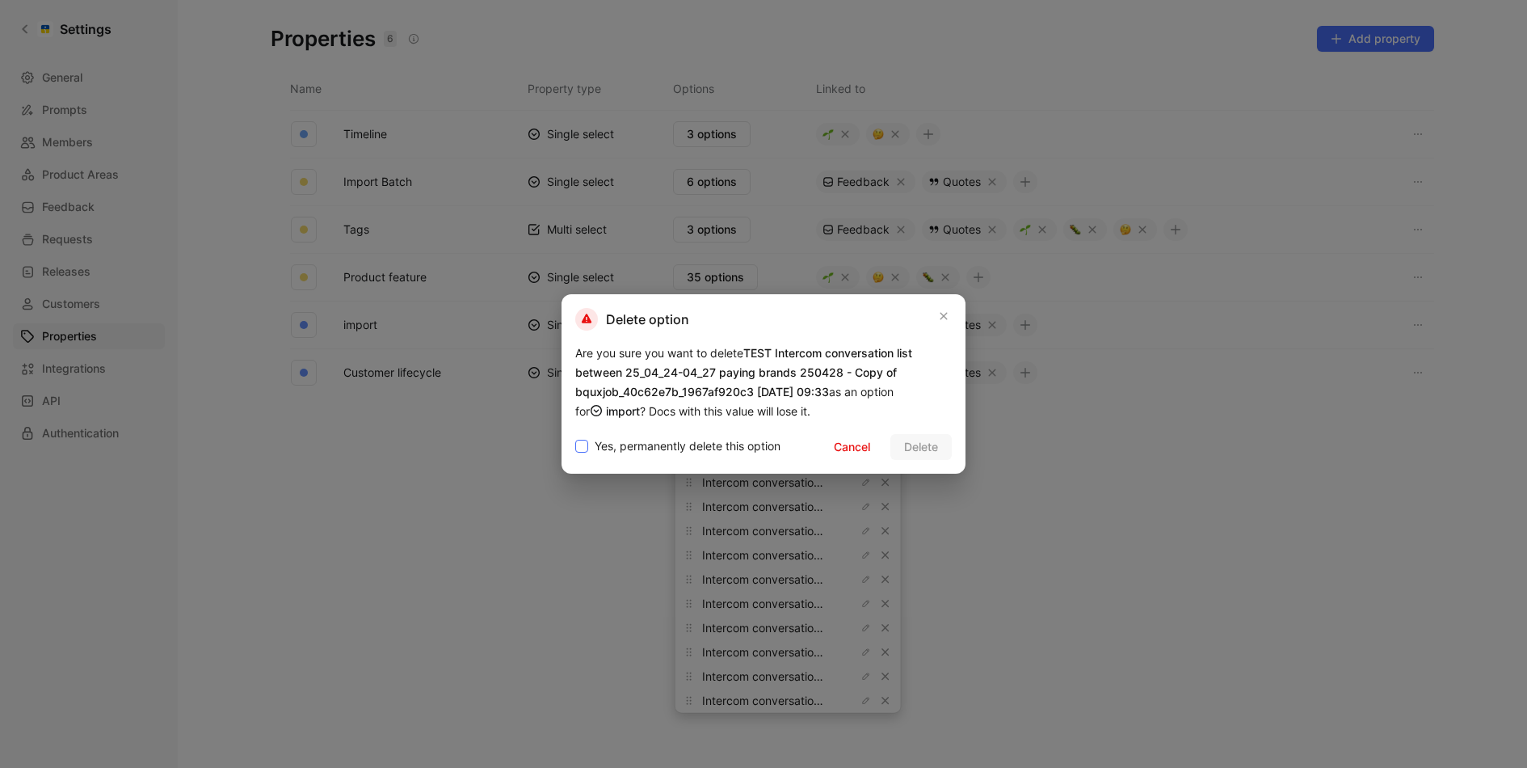
click at [699, 440] on span "Yes, permanently delete this option" at bounding box center [688, 445] width 186 height 19
click at [575, 436] on input "Yes, permanently delete this option" at bounding box center [575, 436] width 0 height 0
click at [903, 440] on button "Delete" at bounding box center [920, 447] width 61 height 26
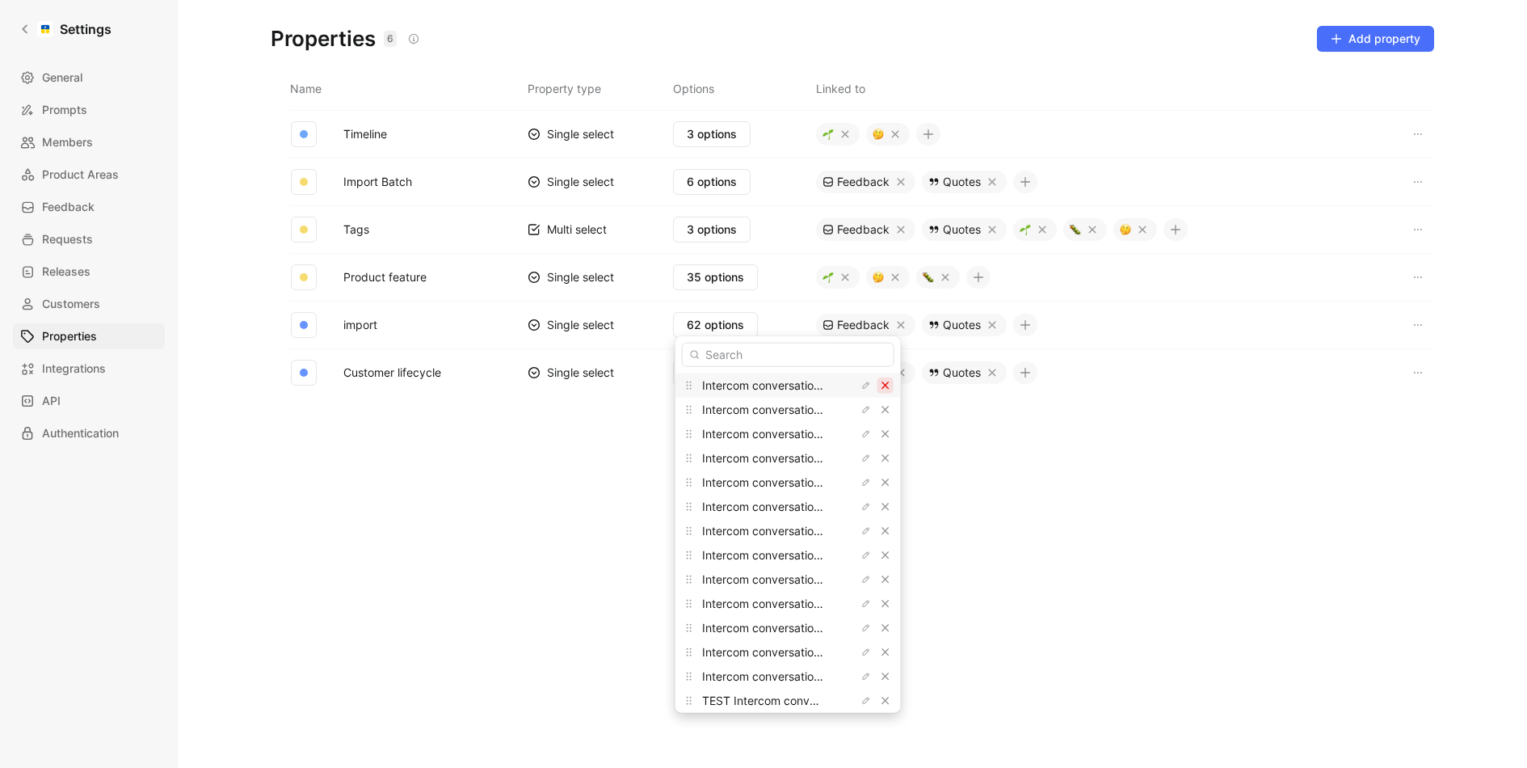
click at [877, 379] on button "button" at bounding box center [885, 385] width 16 height 16
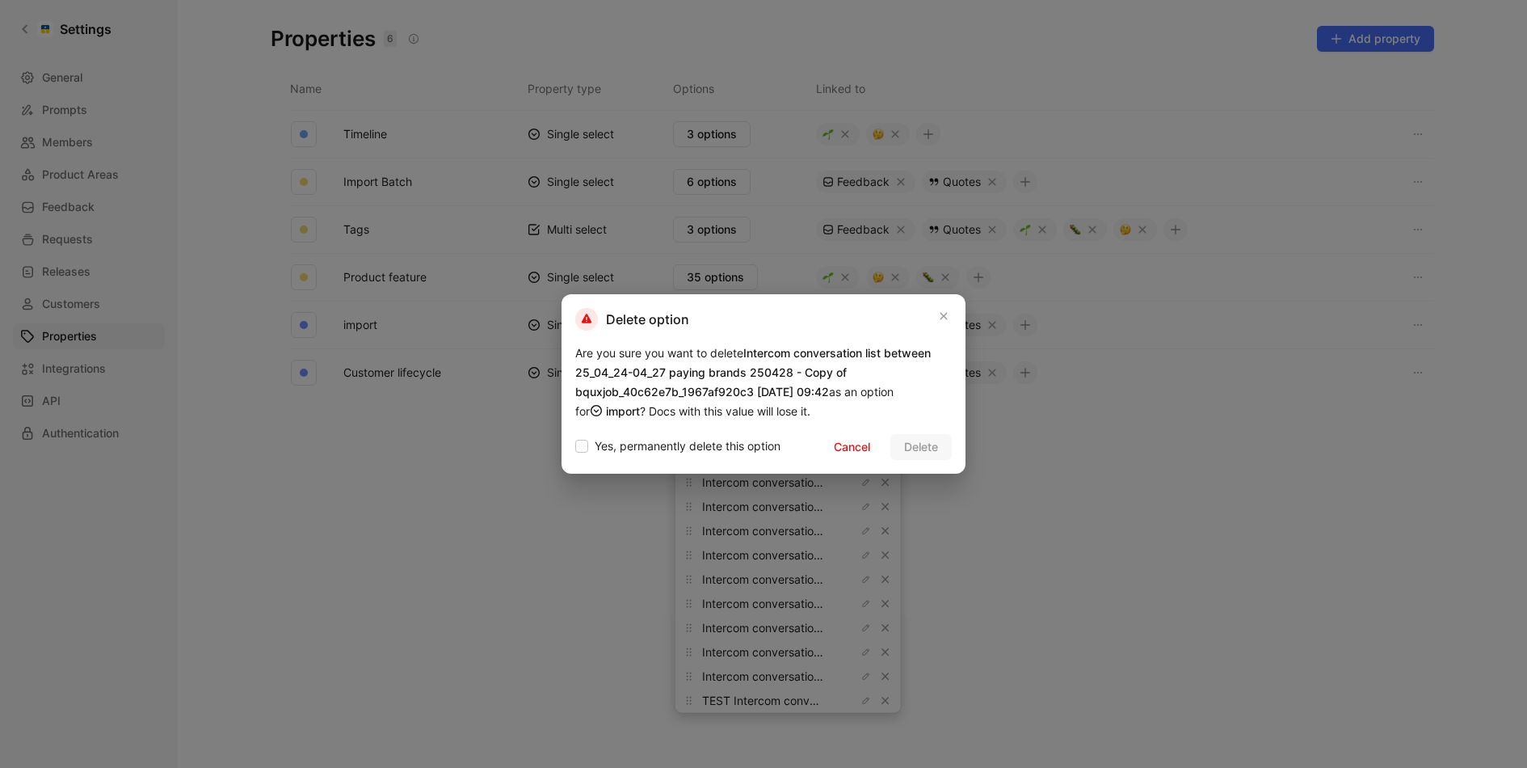
click at [658, 435] on div "Yes, permanently delete this option Cancel Delete" at bounding box center [763, 447] width 377 height 26
click at [680, 440] on span "Yes, permanently delete this option" at bounding box center [688, 445] width 186 height 19
click at [575, 436] on input "Yes, permanently delete this option" at bounding box center [575, 436] width 0 height 0
click at [901, 444] on button "Delete" at bounding box center [920, 447] width 61 height 26
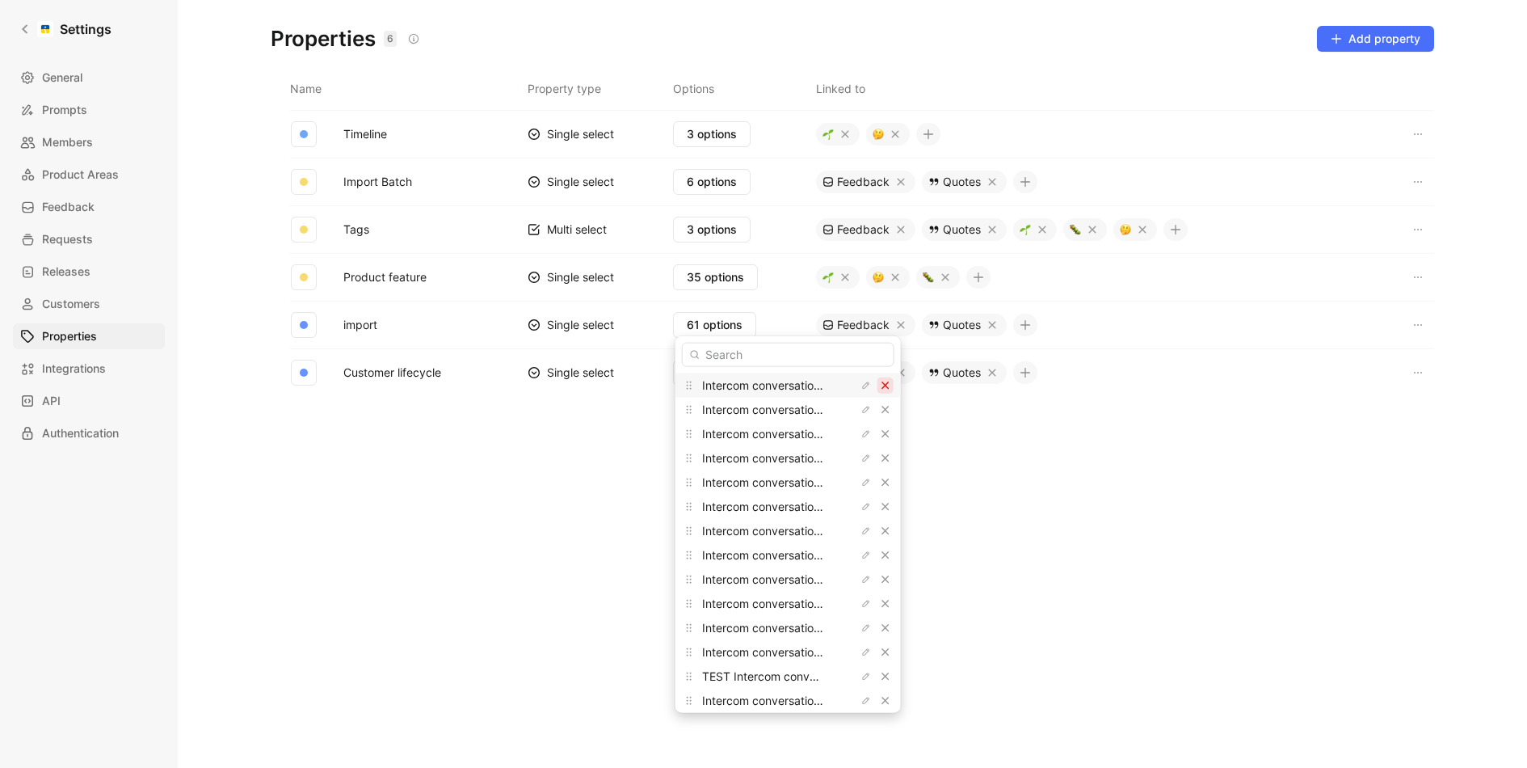
click at [881, 385] on icon "button" at bounding box center [886, 386] width 10 height 10
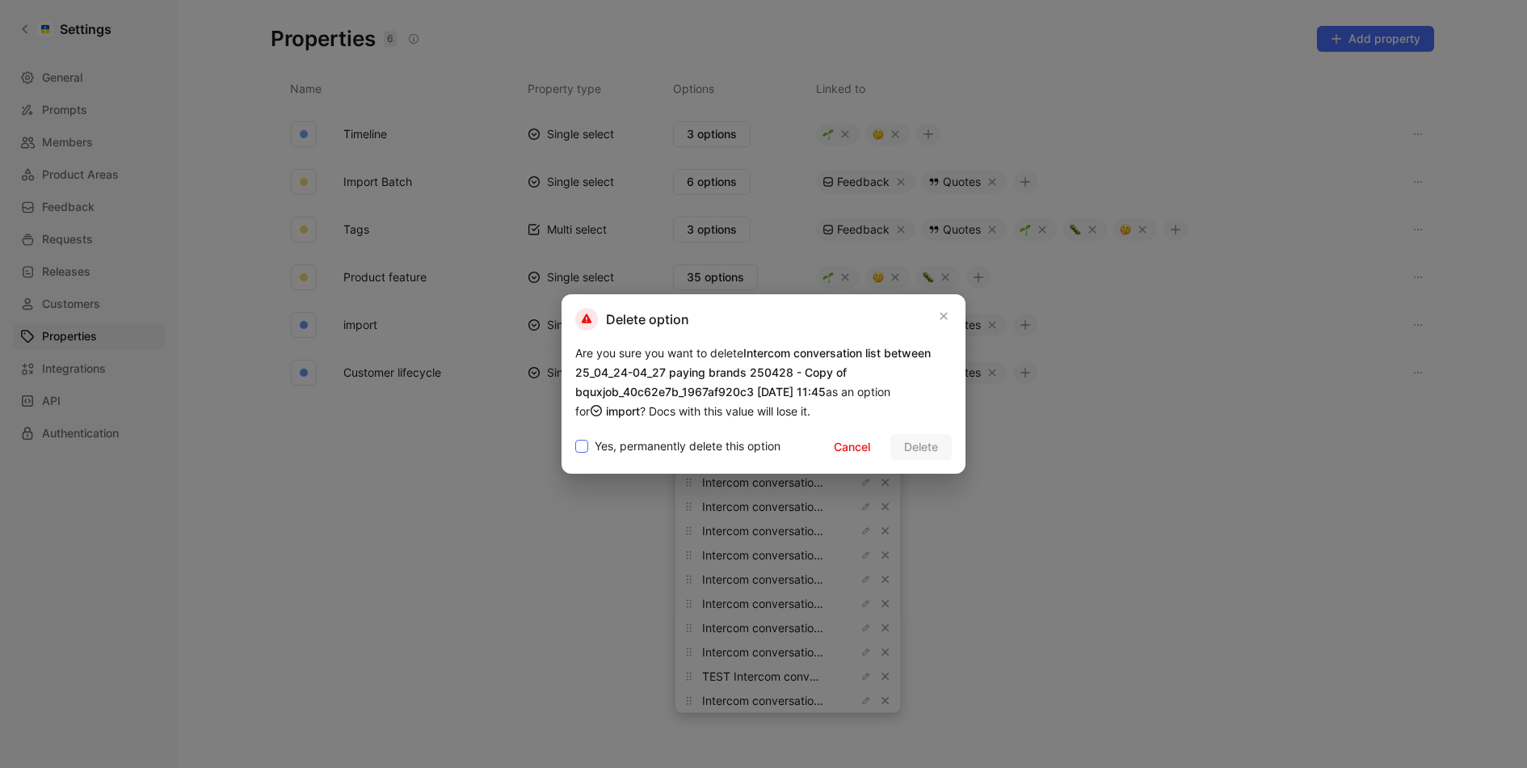
click at [652, 446] on span "Yes, permanently delete this option" at bounding box center [688, 445] width 186 height 19
click at [575, 436] on input "Yes, permanently delete this option" at bounding box center [575, 436] width 0 height 0
click at [925, 437] on span "Delete" at bounding box center [921, 446] width 34 height 19
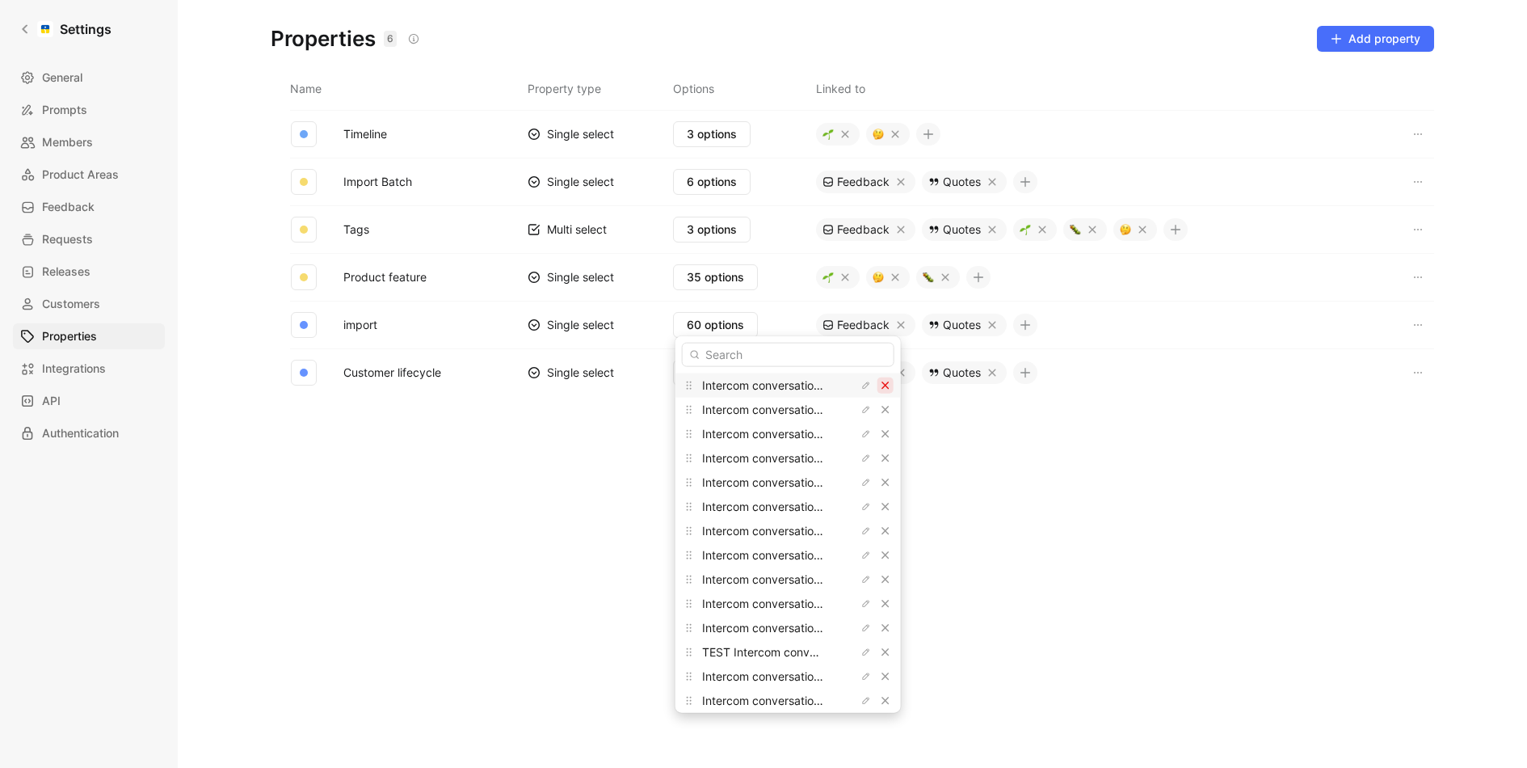
click at [877, 381] on button "button" at bounding box center [885, 385] width 16 height 16
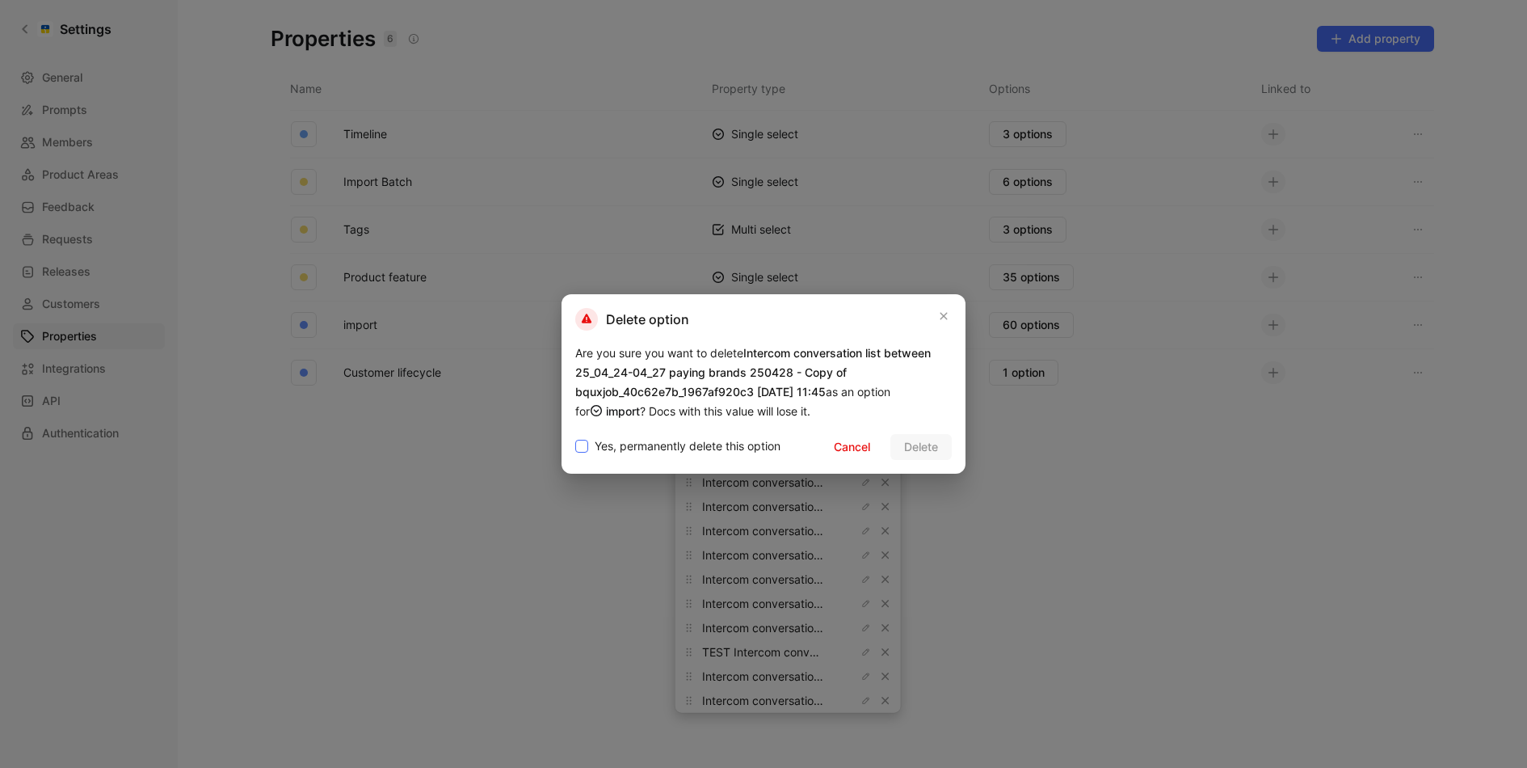
click at [694, 438] on span "Yes, permanently delete this option" at bounding box center [688, 445] width 186 height 19
click at [575, 436] on input "Yes, permanently delete this option" at bounding box center [575, 436] width 0 height 0
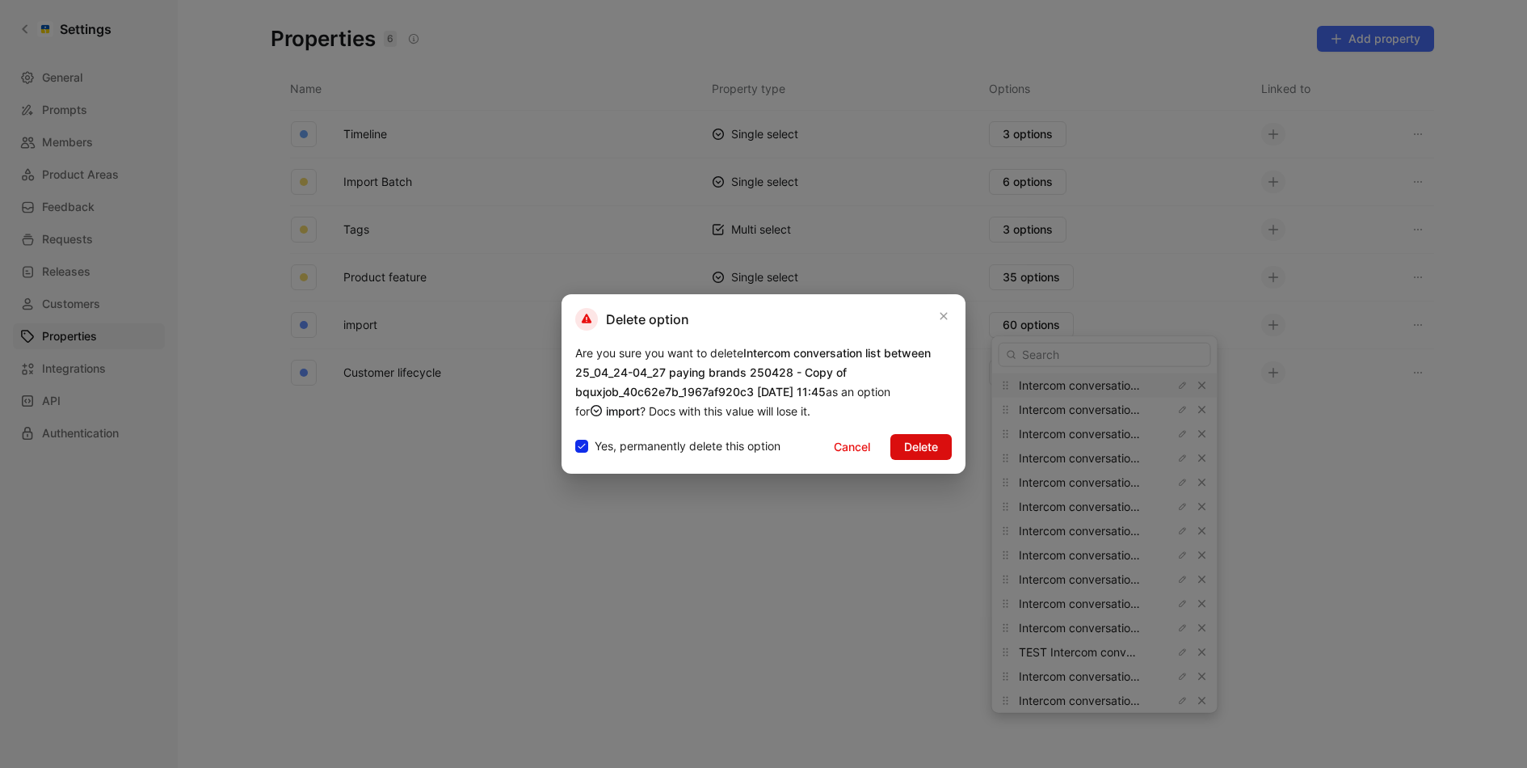
click at [948, 438] on button "Delete" at bounding box center [920, 447] width 61 height 26
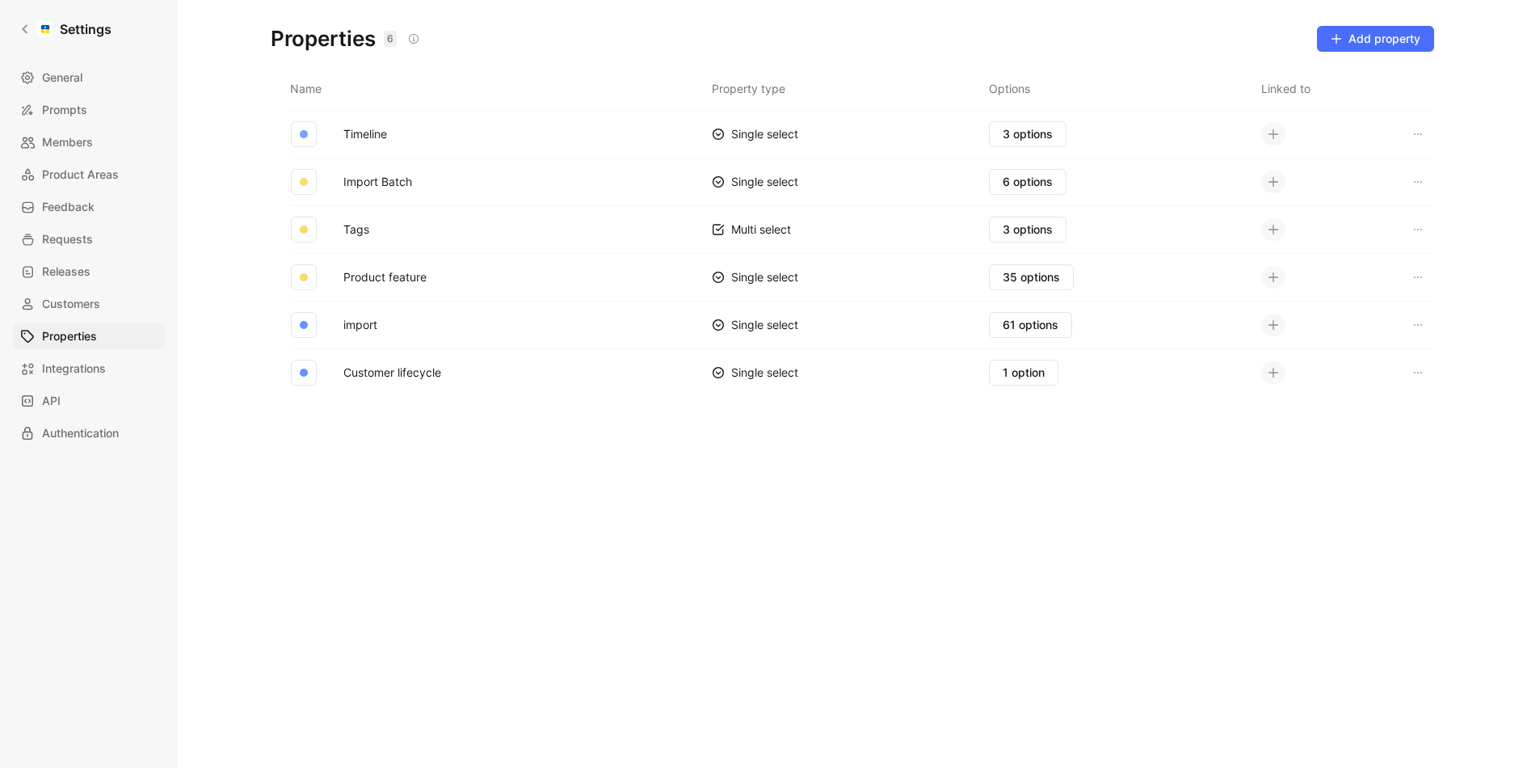
click at [909, 449] on div "Name Property type Options Linked to Timeline Single select 3 options Import Ba…" at bounding box center [852, 406] width 1189 height 671
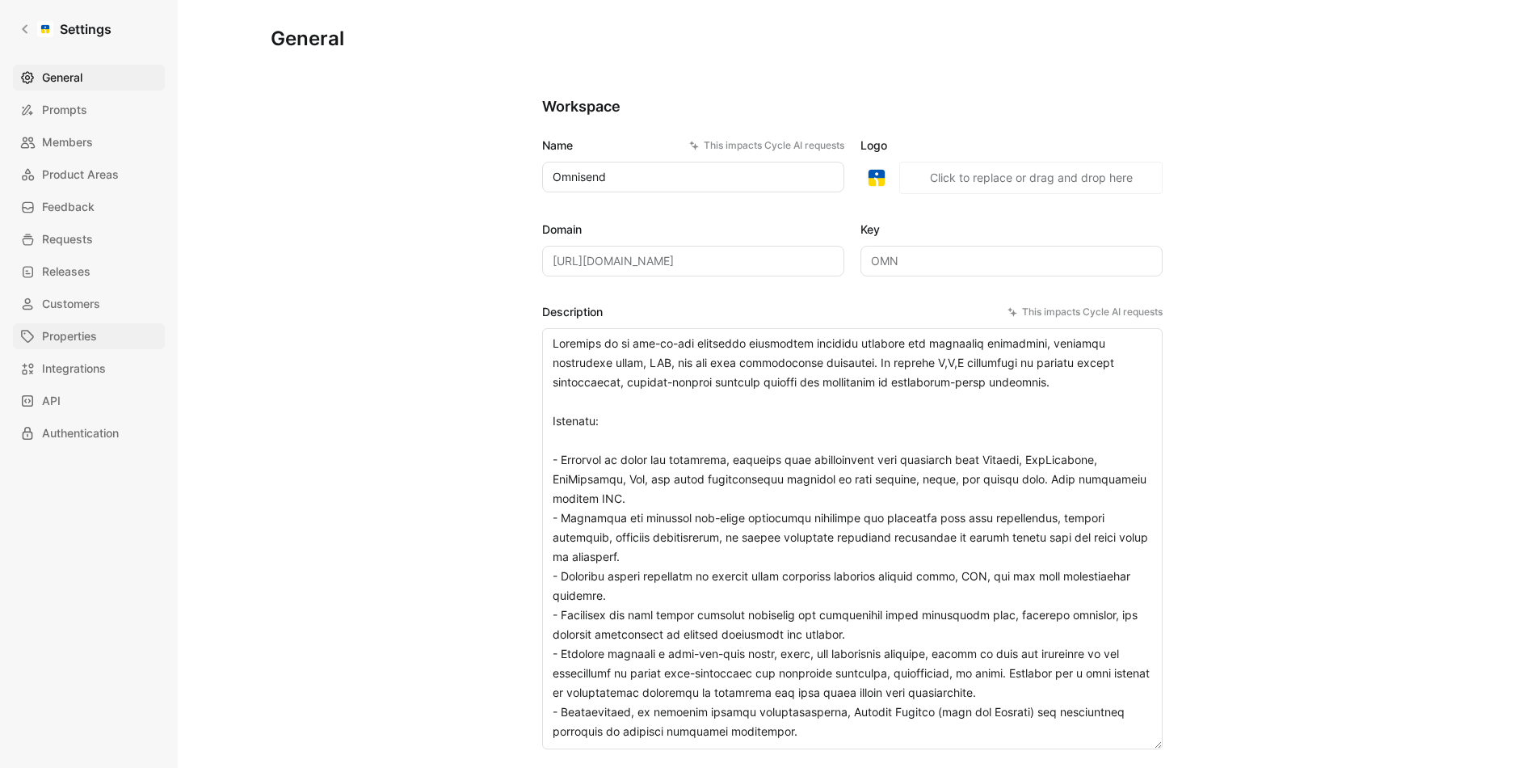
click at [77, 335] on span "Properties" at bounding box center [69, 335] width 55 height 19
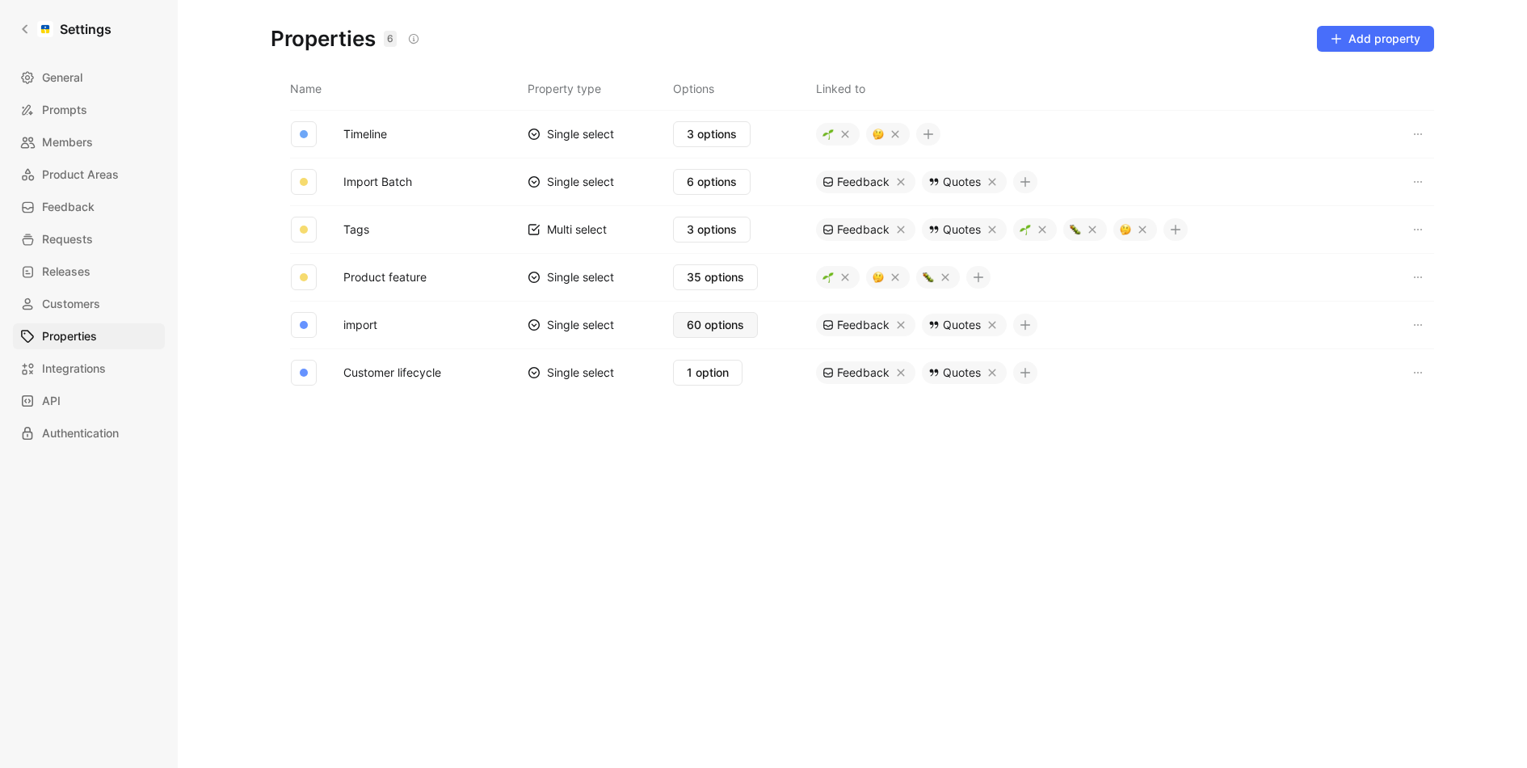
click at [701, 312] on button "60 options" at bounding box center [715, 325] width 85 height 26
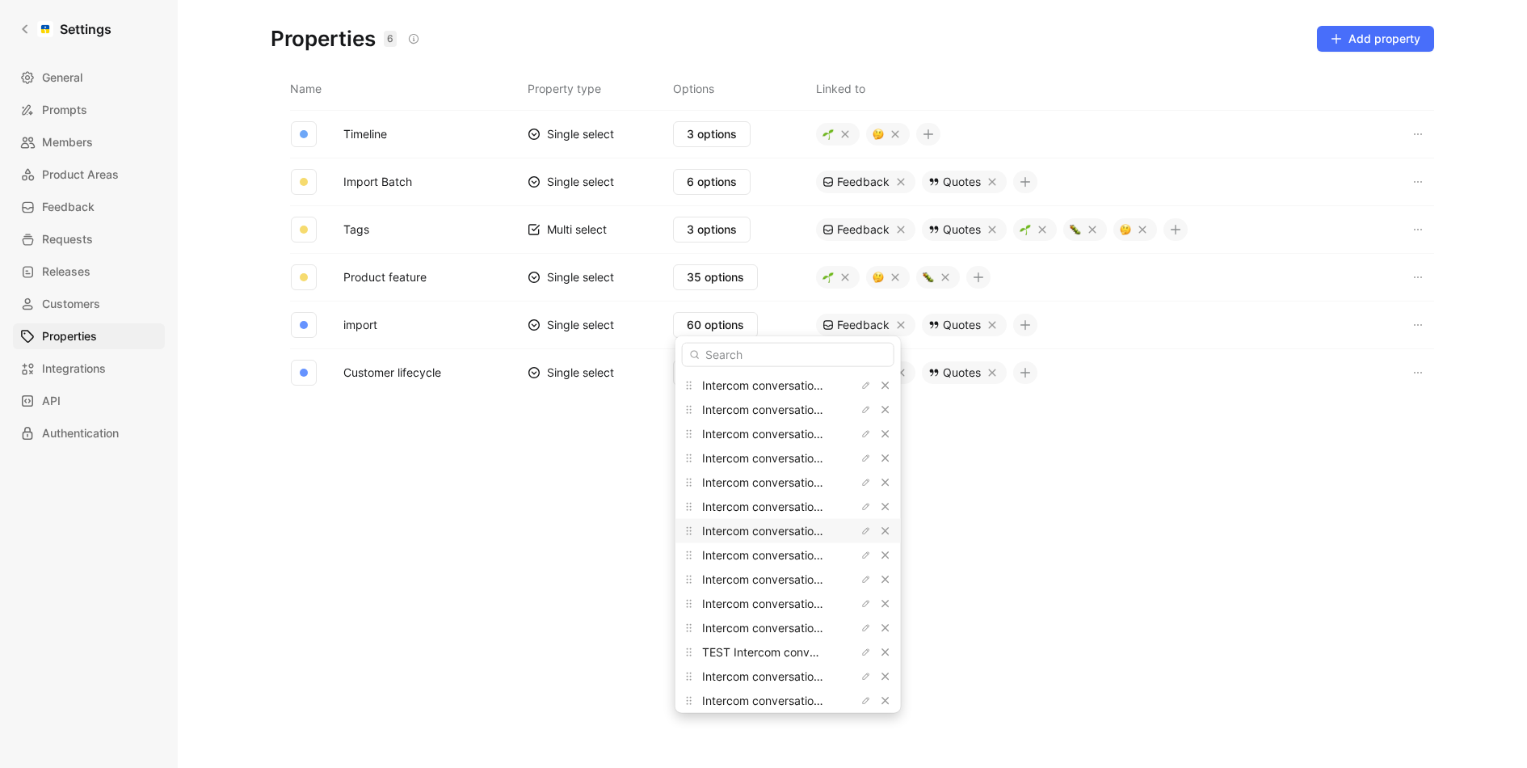
scroll to position [1145, 0]
click at [881, 618] on icon "button" at bounding box center [886, 622] width 10 height 10
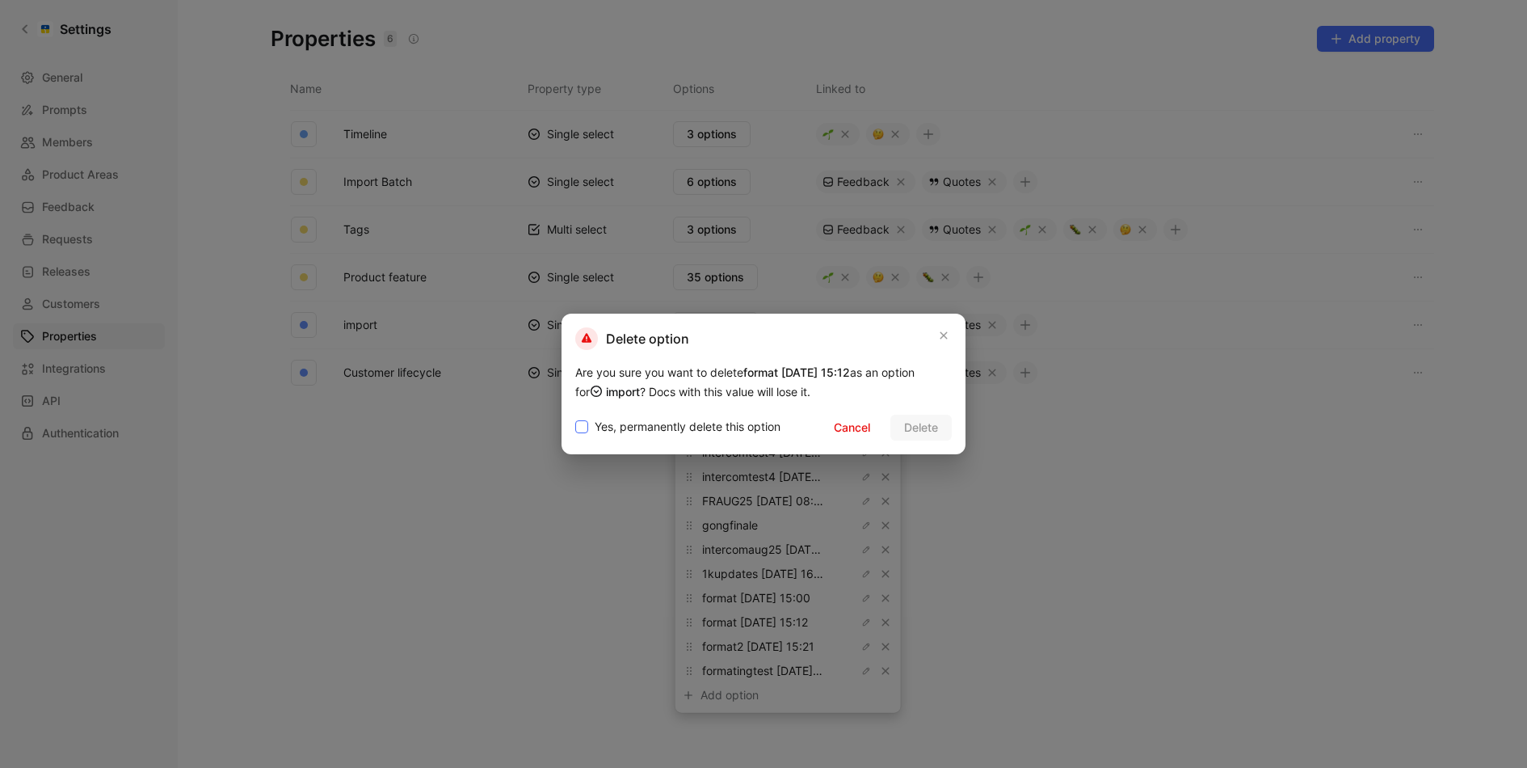
click at [720, 431] on span "Yes, permanently delete this option" at bounding box center [688, 426] width 186 height 19
click at [575, 417] on input "Yes, permanently delete this option" at bounding box center [575, 417] width 0 height 0
click at [920, 427] on span "Delete" at bounding box center [921, 427] width 34 height 19
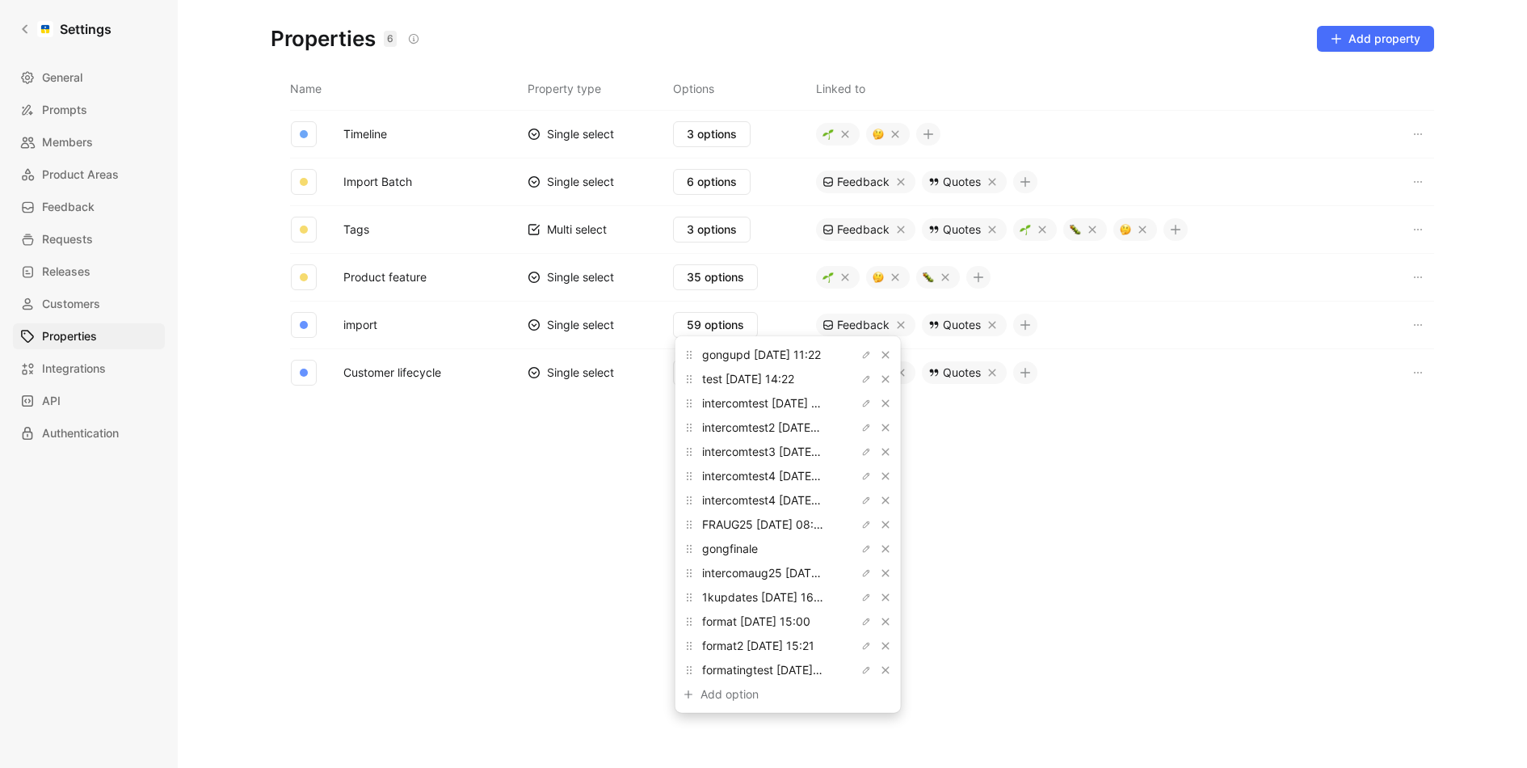
scroll to position [1121, 0]
click at [877, 614] on button "button" at bounding box center [885, 622] width 16 height 16
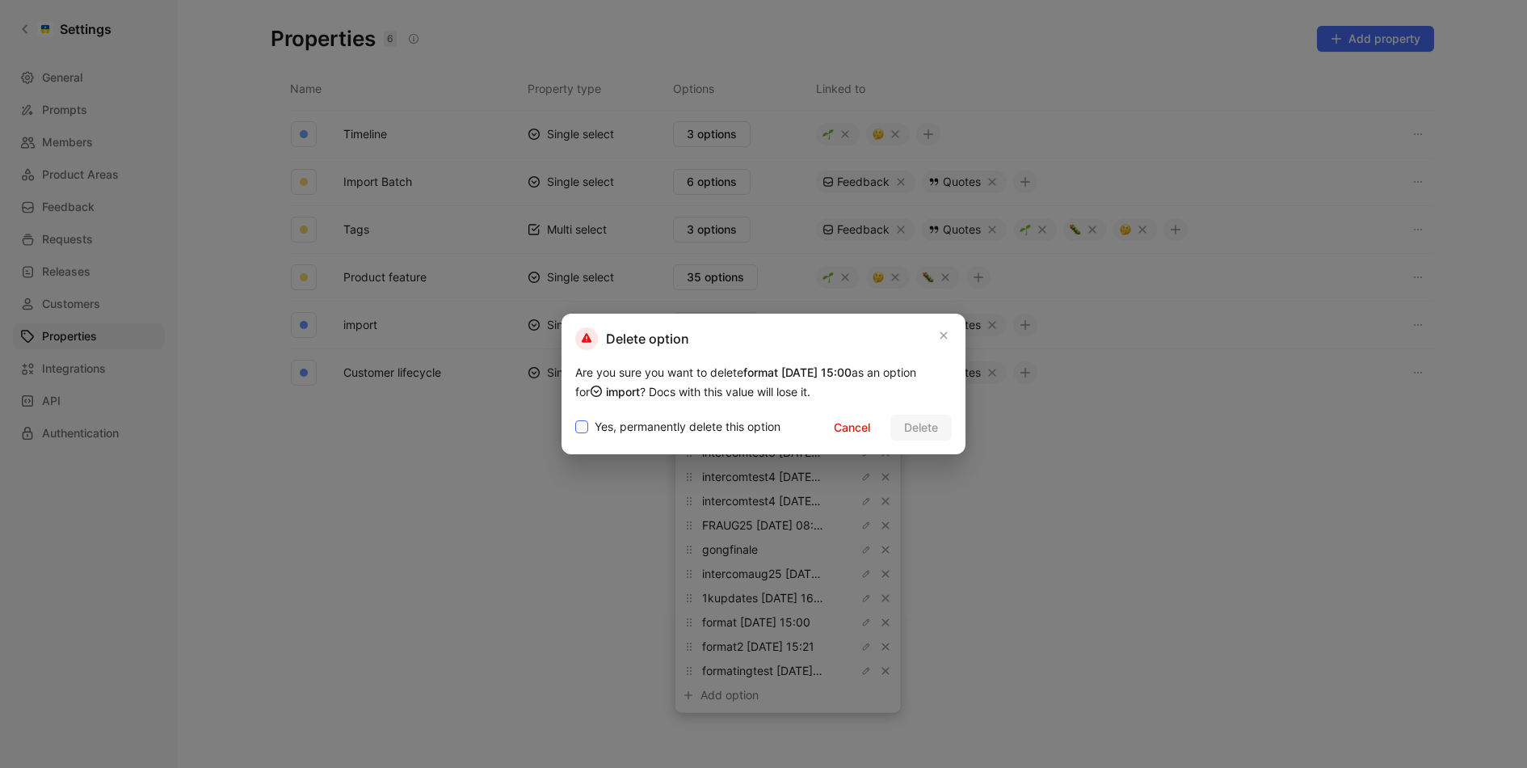
click at [701, 431] on span "Yes, permanently delete this option" at bounding box center [688, 426] width 186 height 19
click at [575, 417] on input "Yes, permanently delete this option" at bounding box center [575, 417] width 0 height 0
click at [940, 438] on button "Delete" at bounding box center [920, 427] width 61 height 26
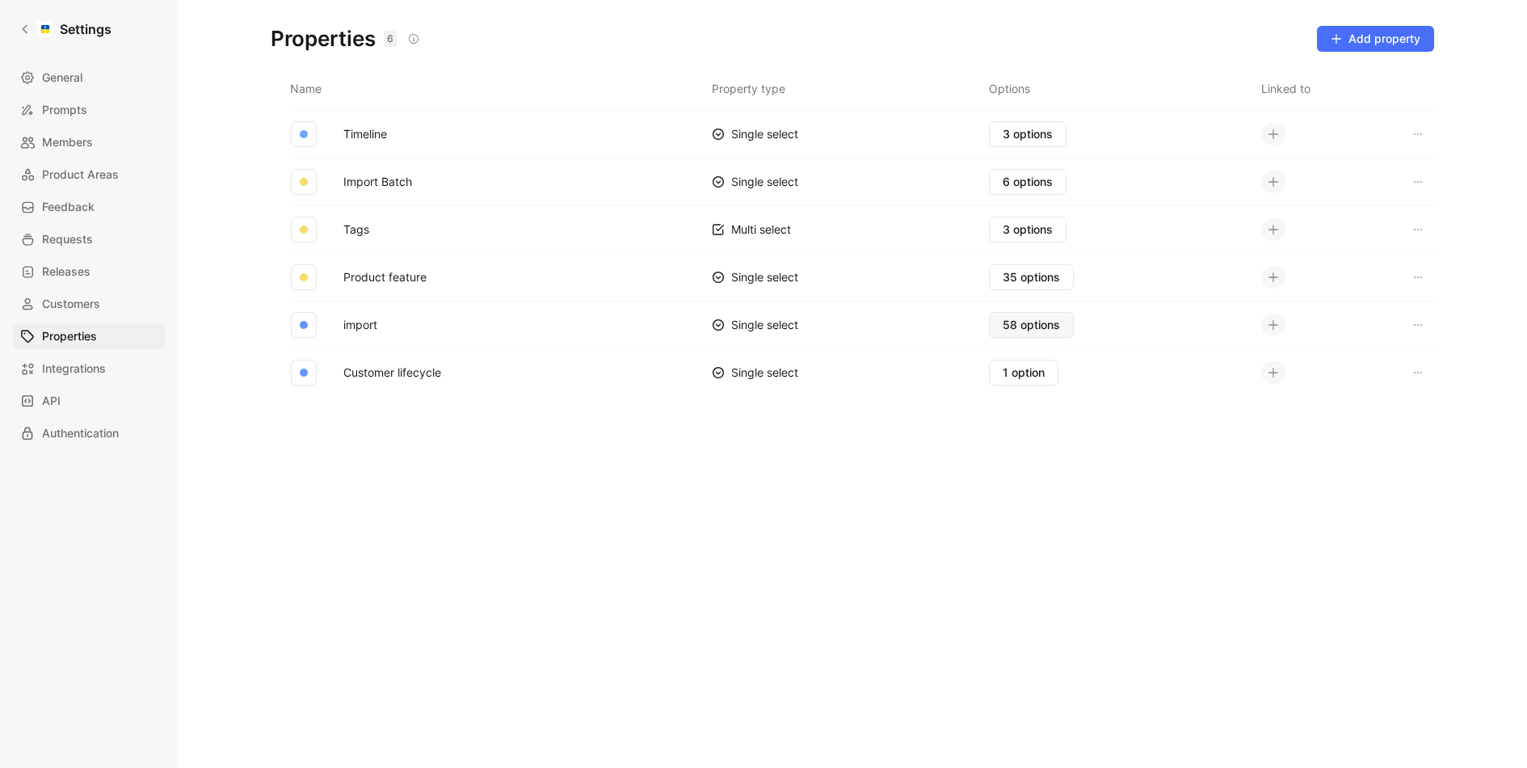
click at [1004, 318] on button "58 options" at bounding box center [1031, 325] width 85 height 26
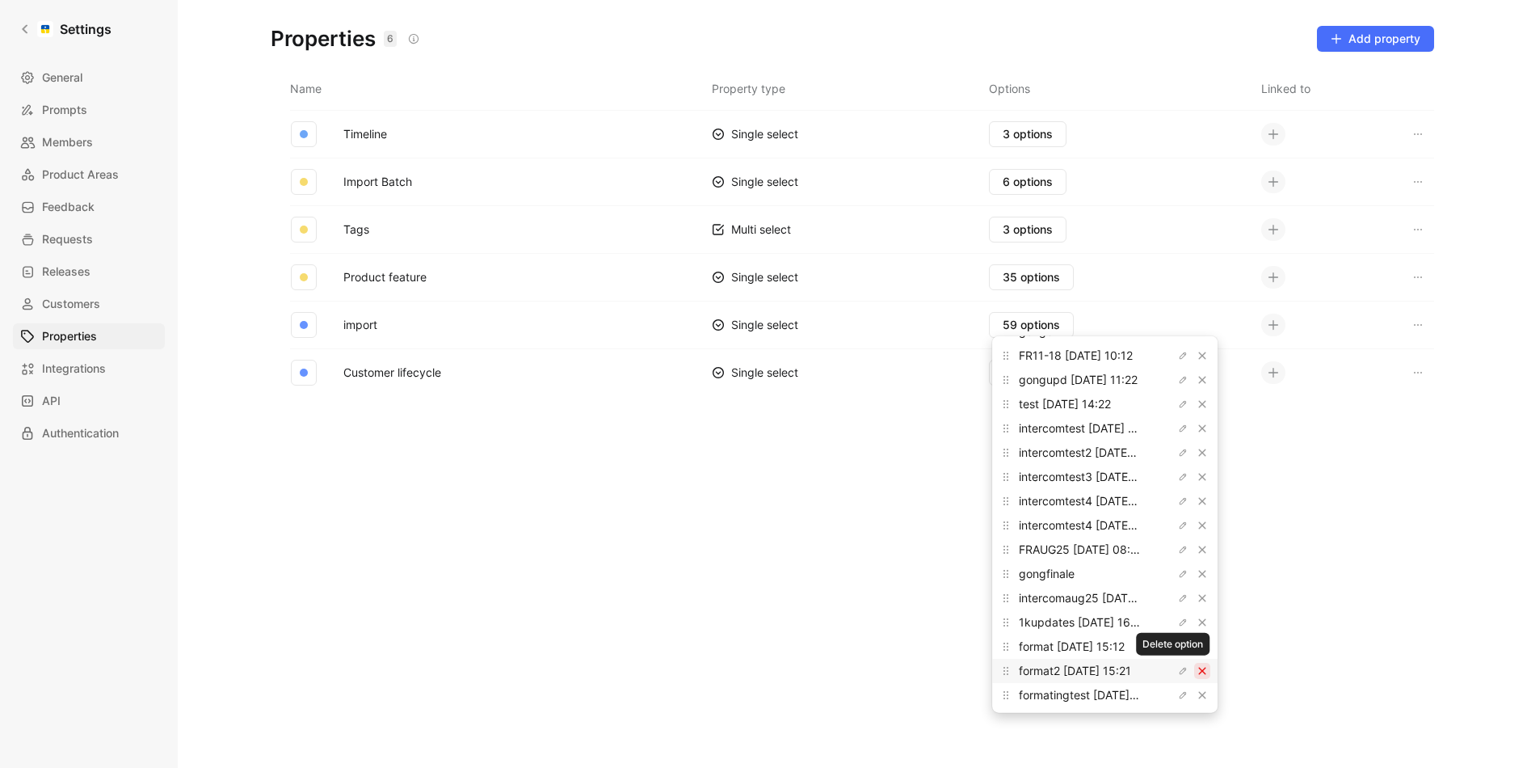
click at [1197, 666] on icon "button" at bounding box center [1202, 671] width 10 height 10
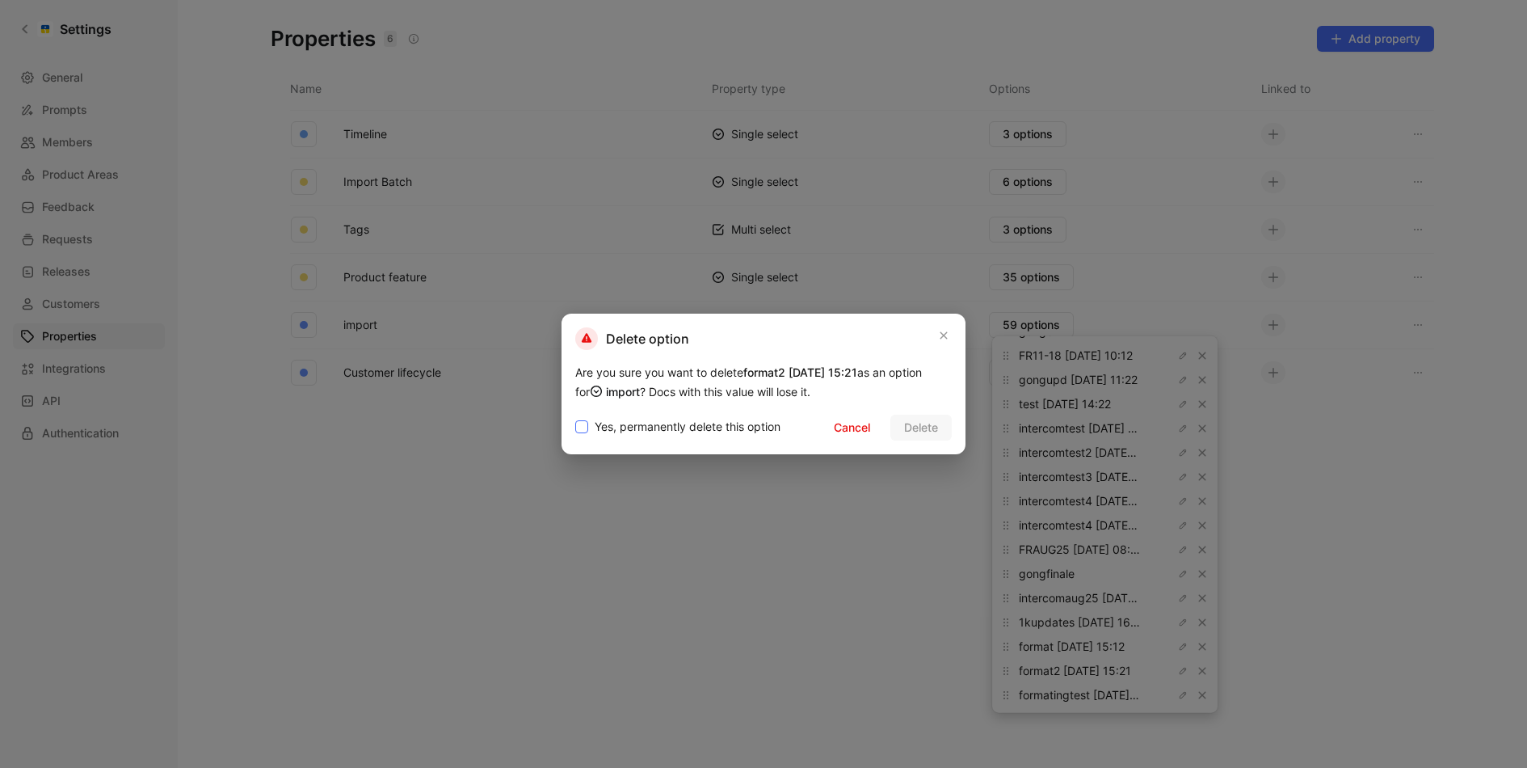
click at [722, 434] on span "Yes, permanently delete this option" at bounding box center [688, 426] width 186 height 19
click at [575, 417] on input "Yes, permanently delete this option" at bounding box center [575, 417] width 0 height 0
click at [924, 431] on span "Delete" at bounding box center [921, 427] width 34 height 19
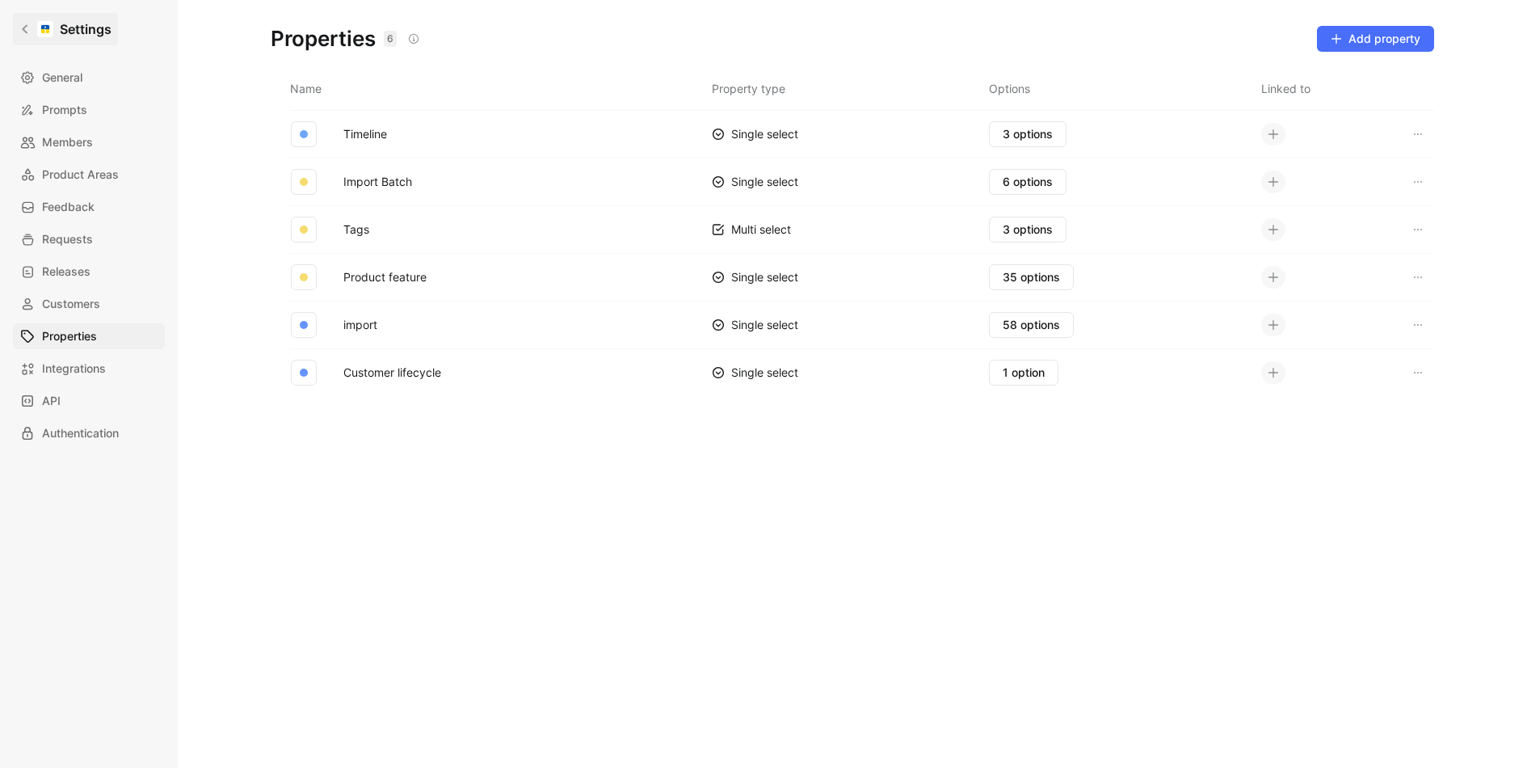
click at [23, 20] on link "Settings" at bounding box center [65, 29] width 105 height 32
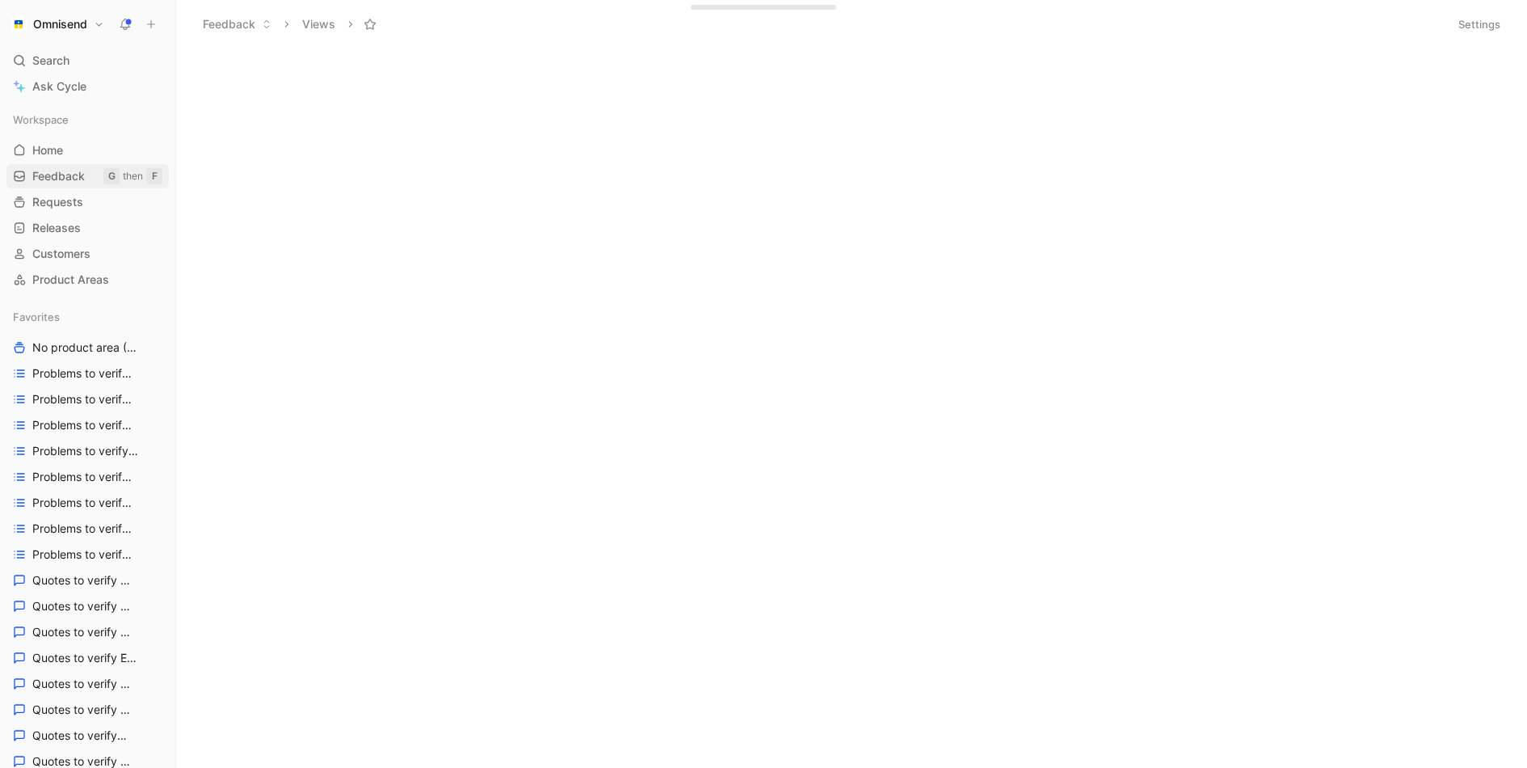
click at [71, 170] on span "Feedback" at bounding box center [58, 176] width 53 height 16
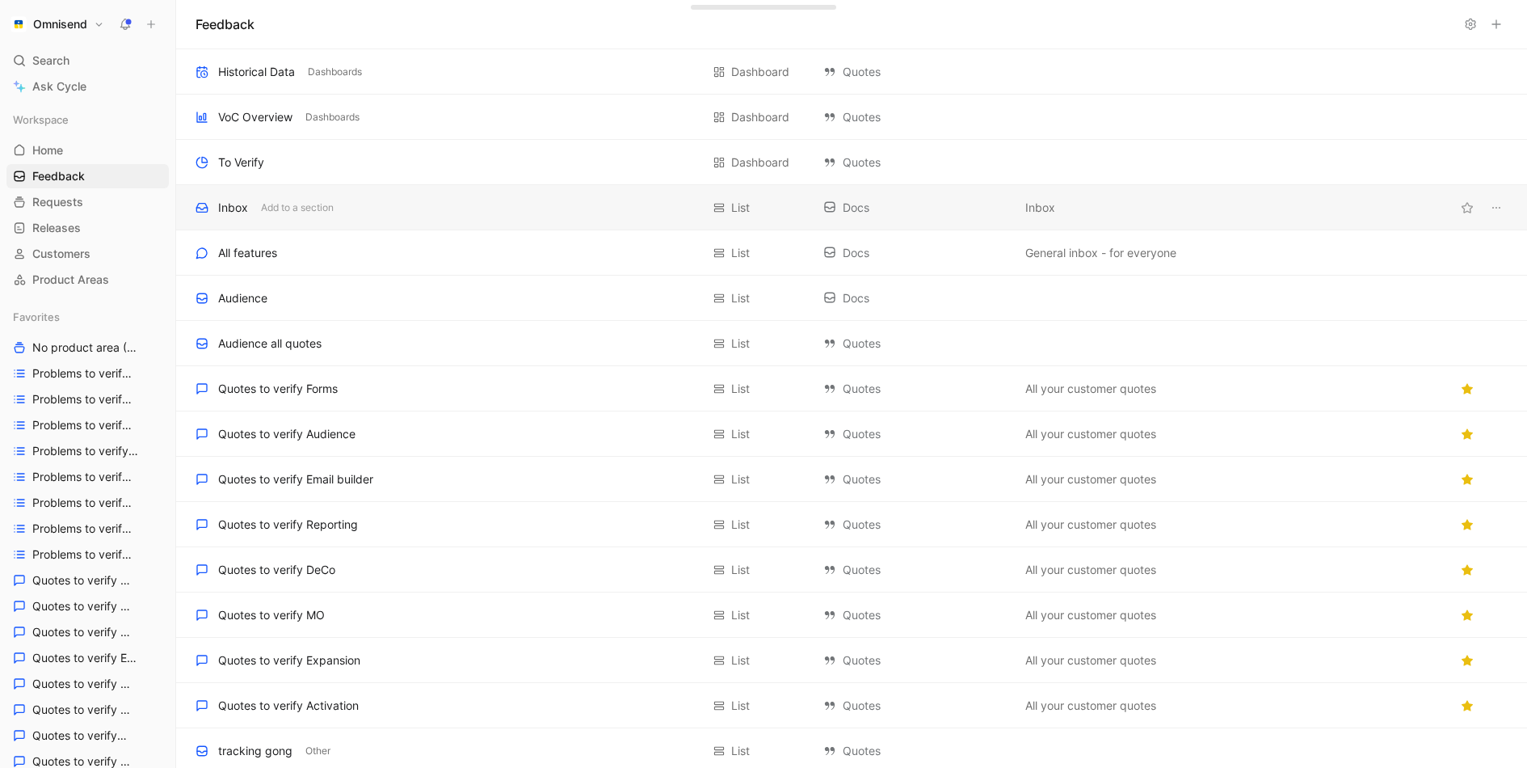
click at [480, 209] on div "Inbox Add to a section" at bounding box center [448, 207] width 505 height 19
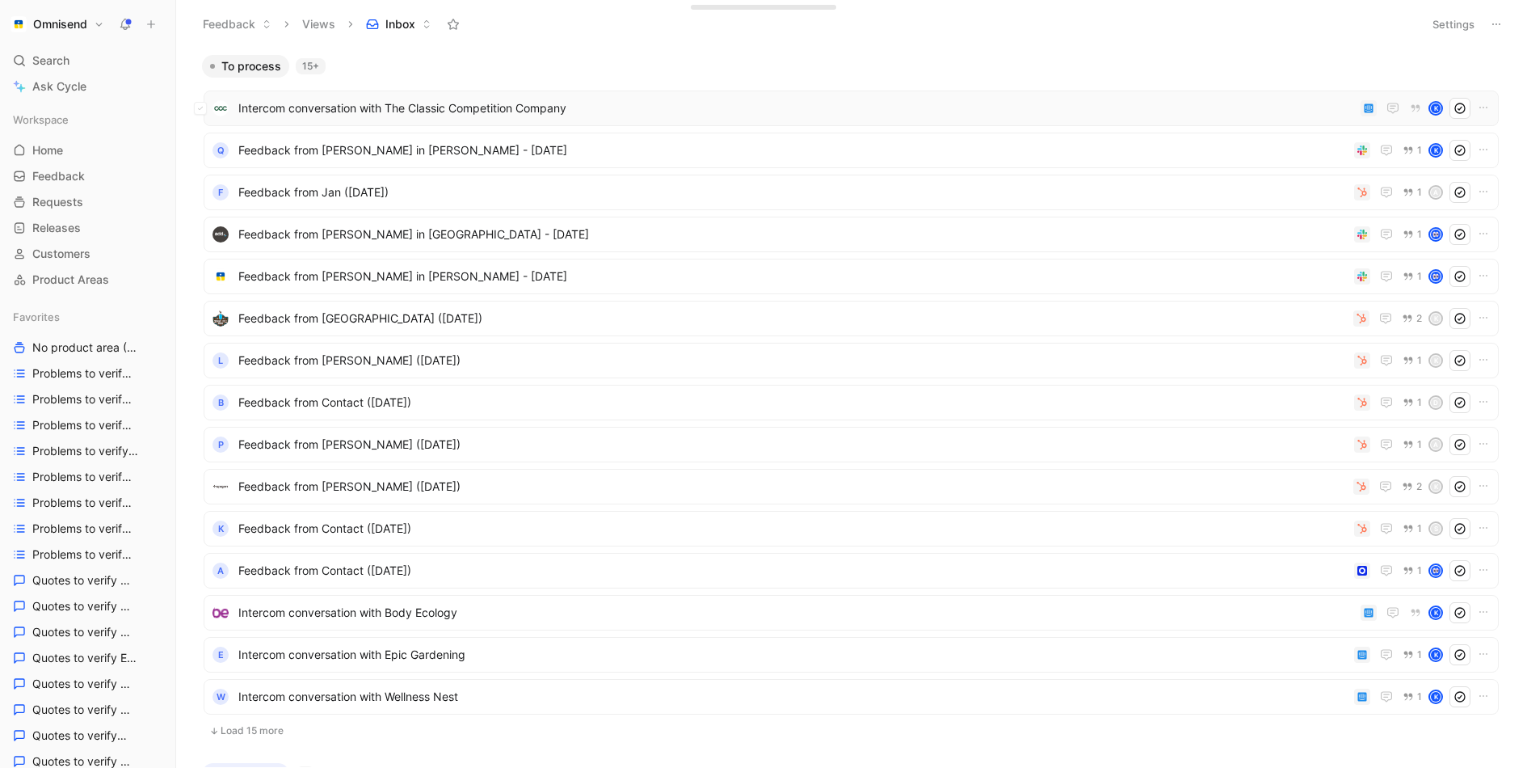
click at [924, 103] on span "Intercom conversation with The Classic Competition Company" at bounding box center [796, 108] width 1116 height 19
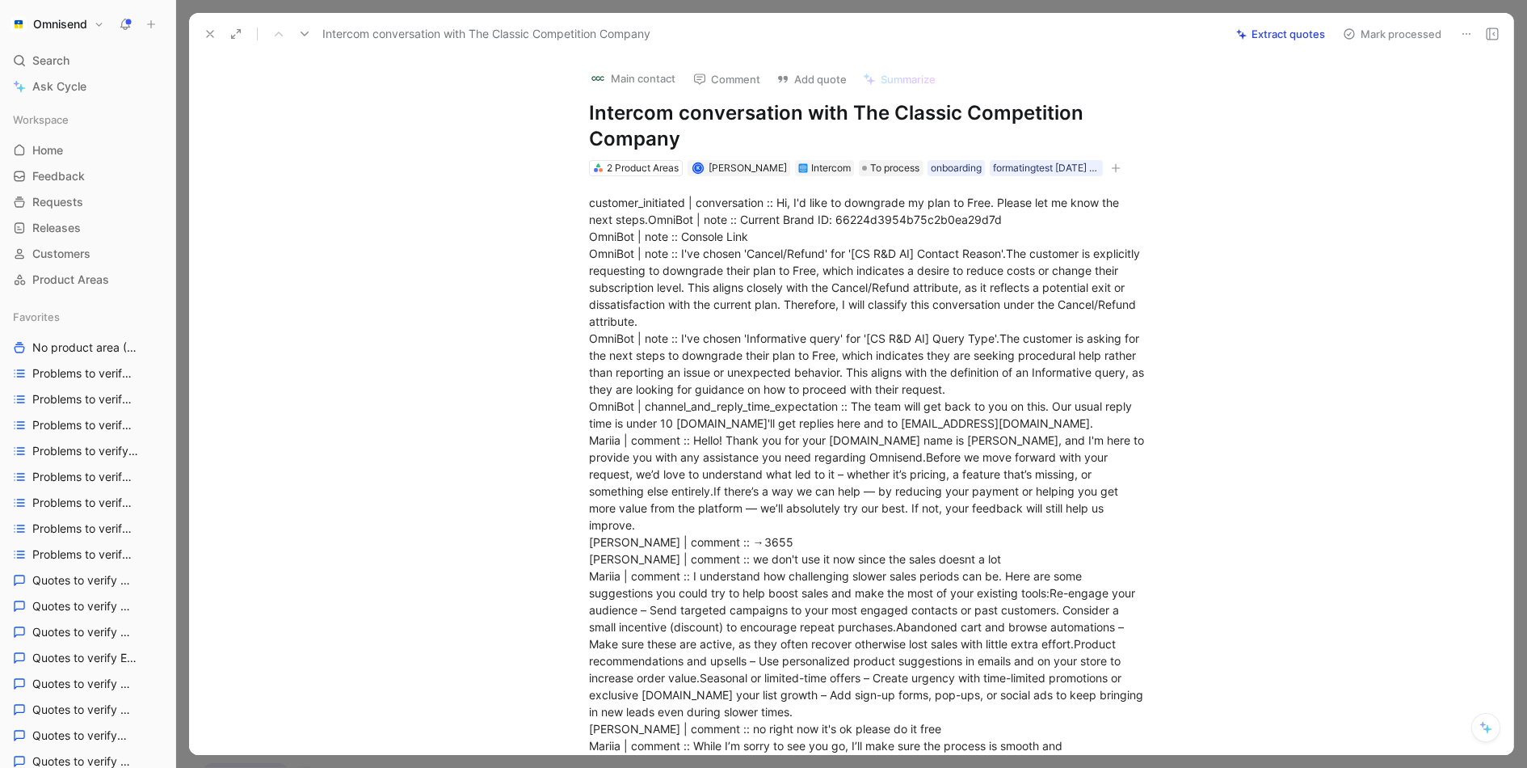
scroll to position [926, 0]
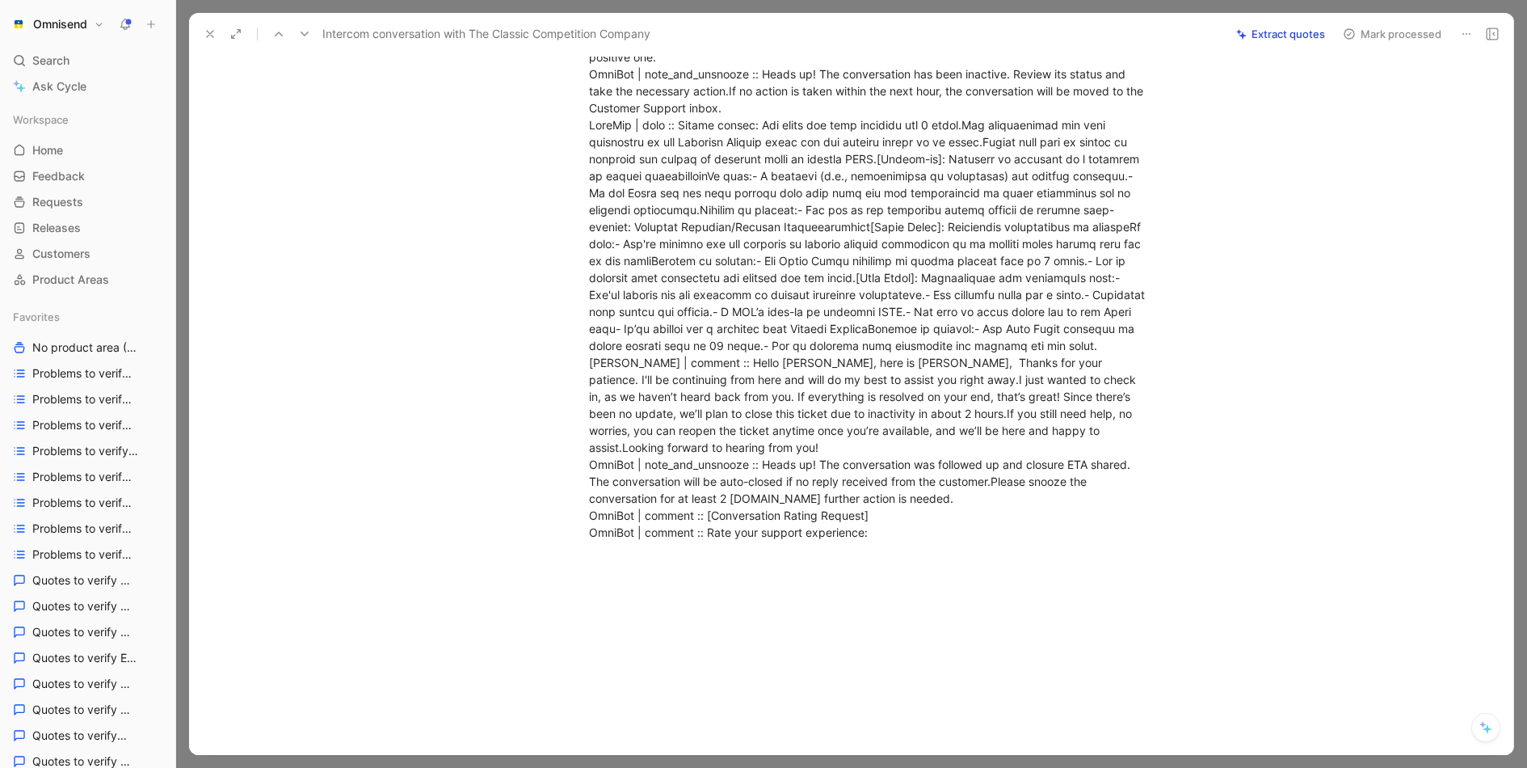
click at [204, 40] on button at bounding box center [210, 34] width 23 height 23
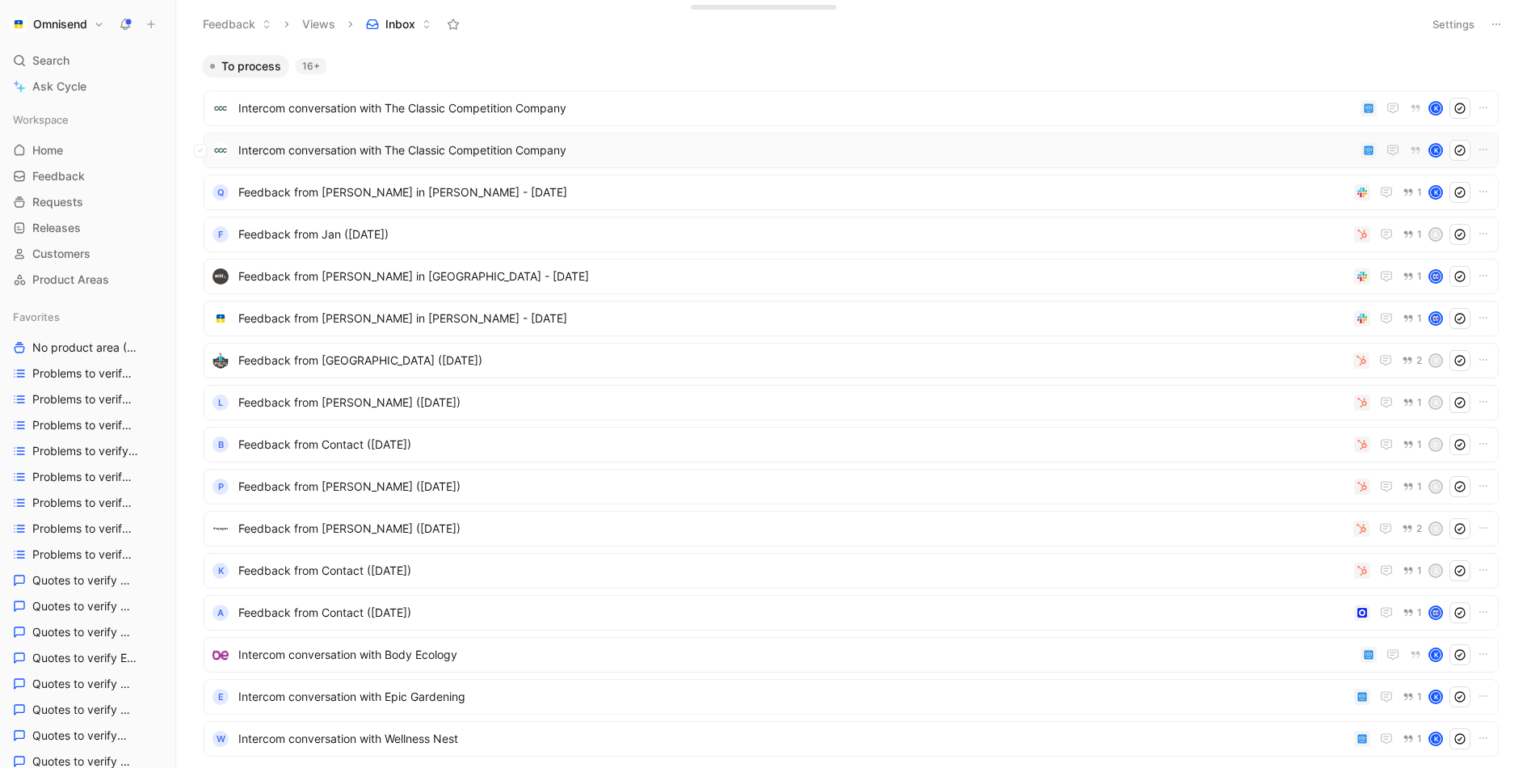
click at [749, 154] on span "Intercom conversation with The Classic Competition Company" at bounding box center [796, 150] width 1116 height 19
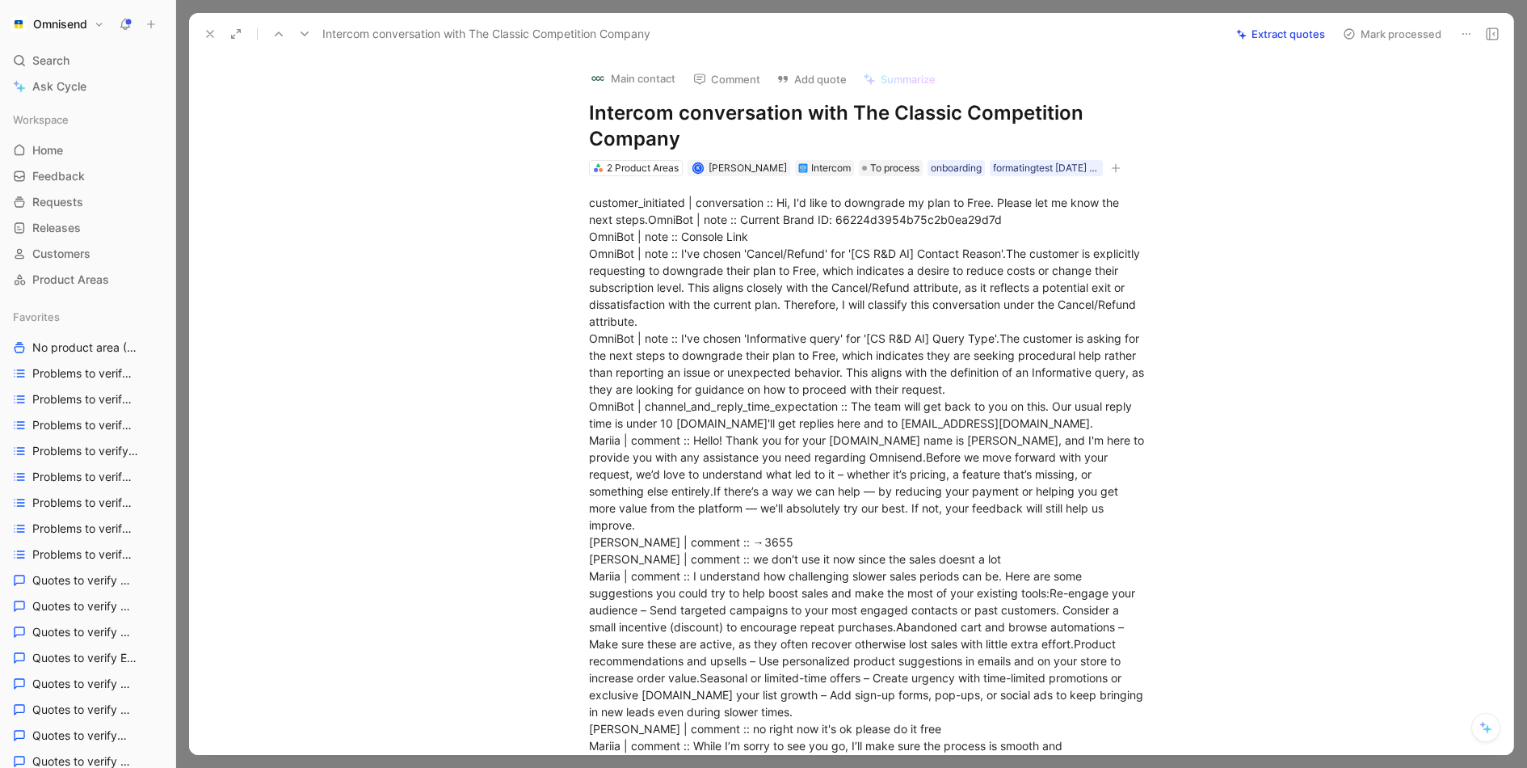
click at [1461, 28] on icon at bounding box center [1466, 33] width 13 height 13
click at [1354, 97] on div "Delete" at bounding box center [1396, 91] width 147 height 19
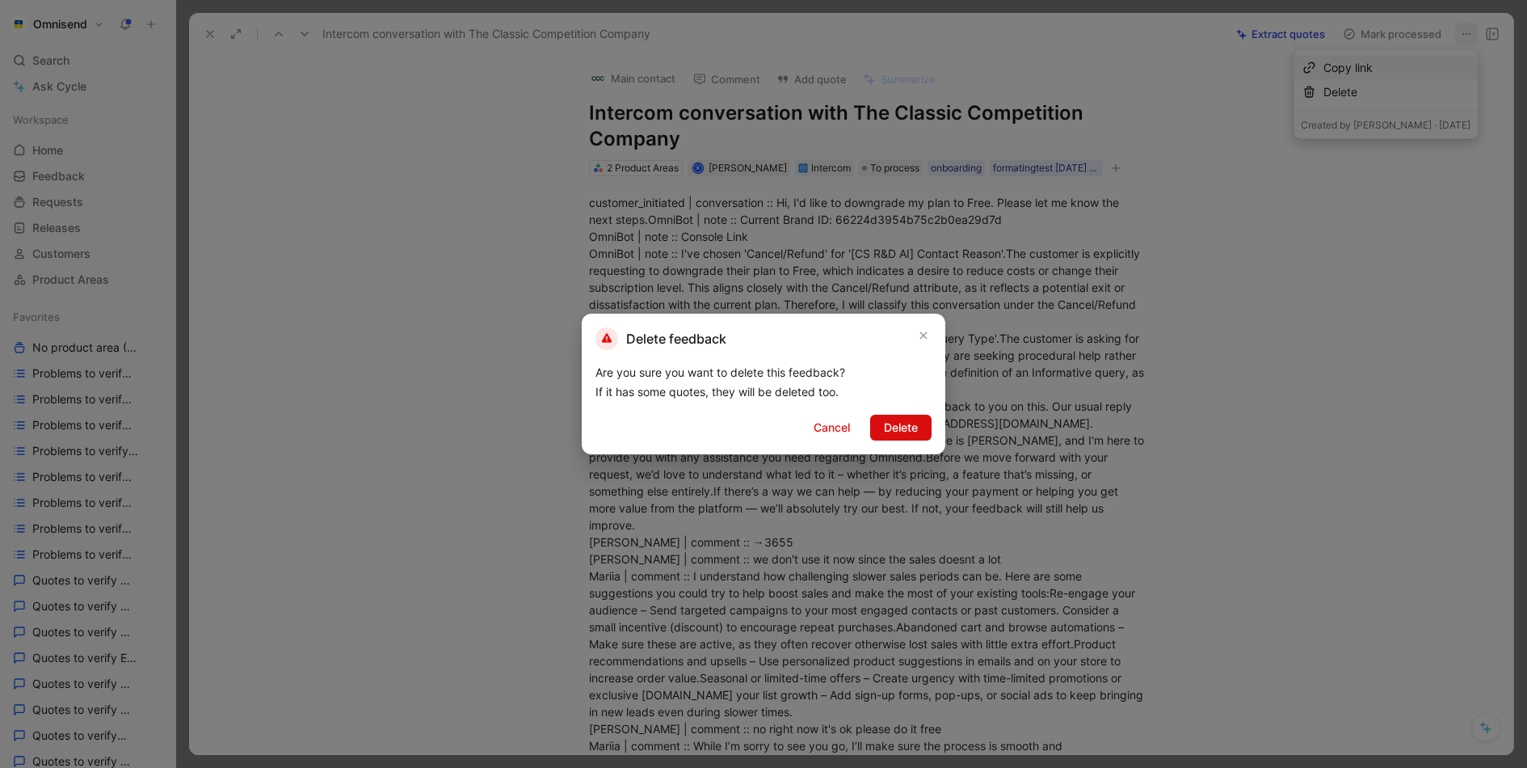
click at [912, 431] on span "Delete" at bounding box center [901, 427] width 34 height 19
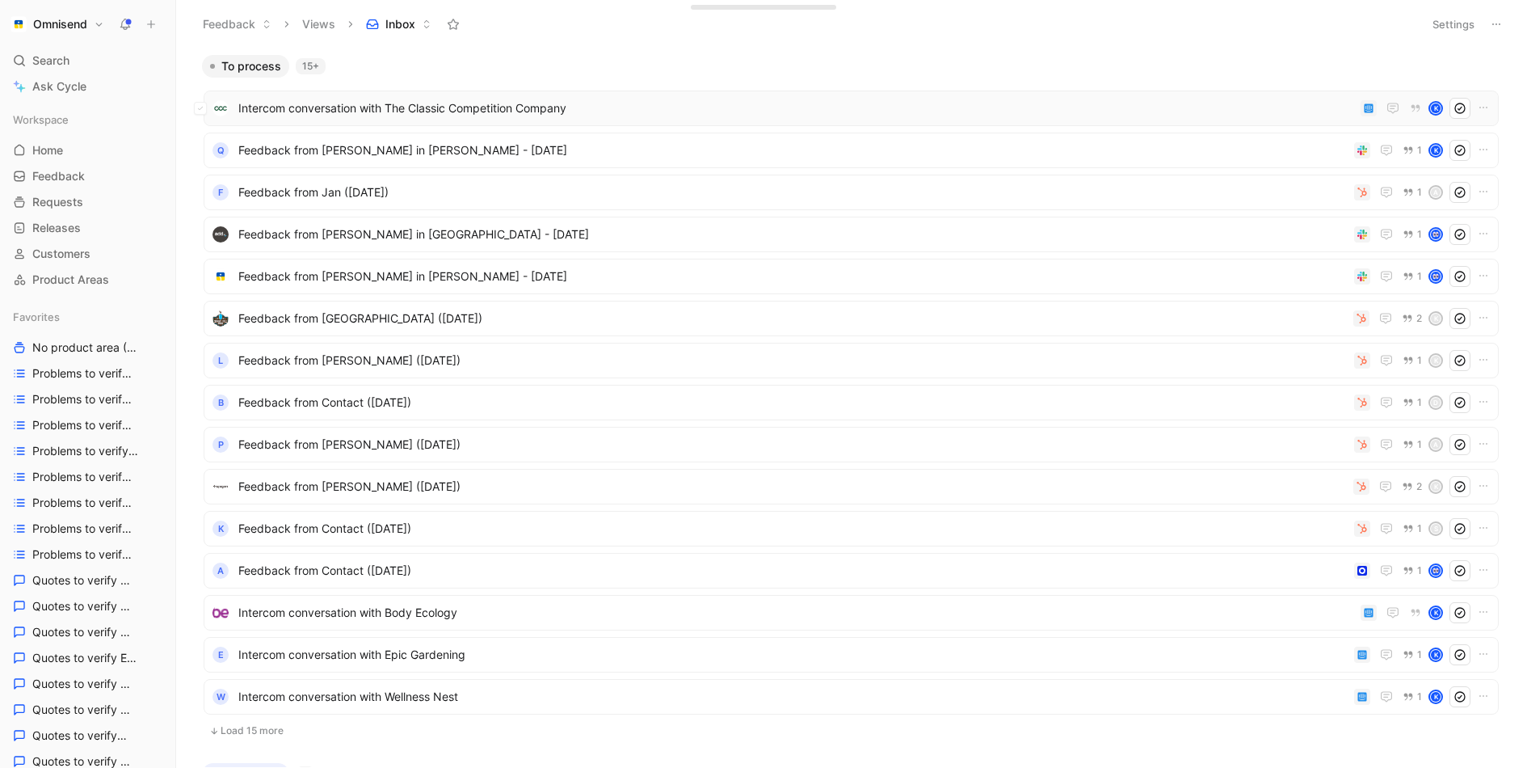
click at [633, 120] on div "Intercom conversation with The Classic Competition Company K" at bounding box center [851, 108] width 1295 height 36
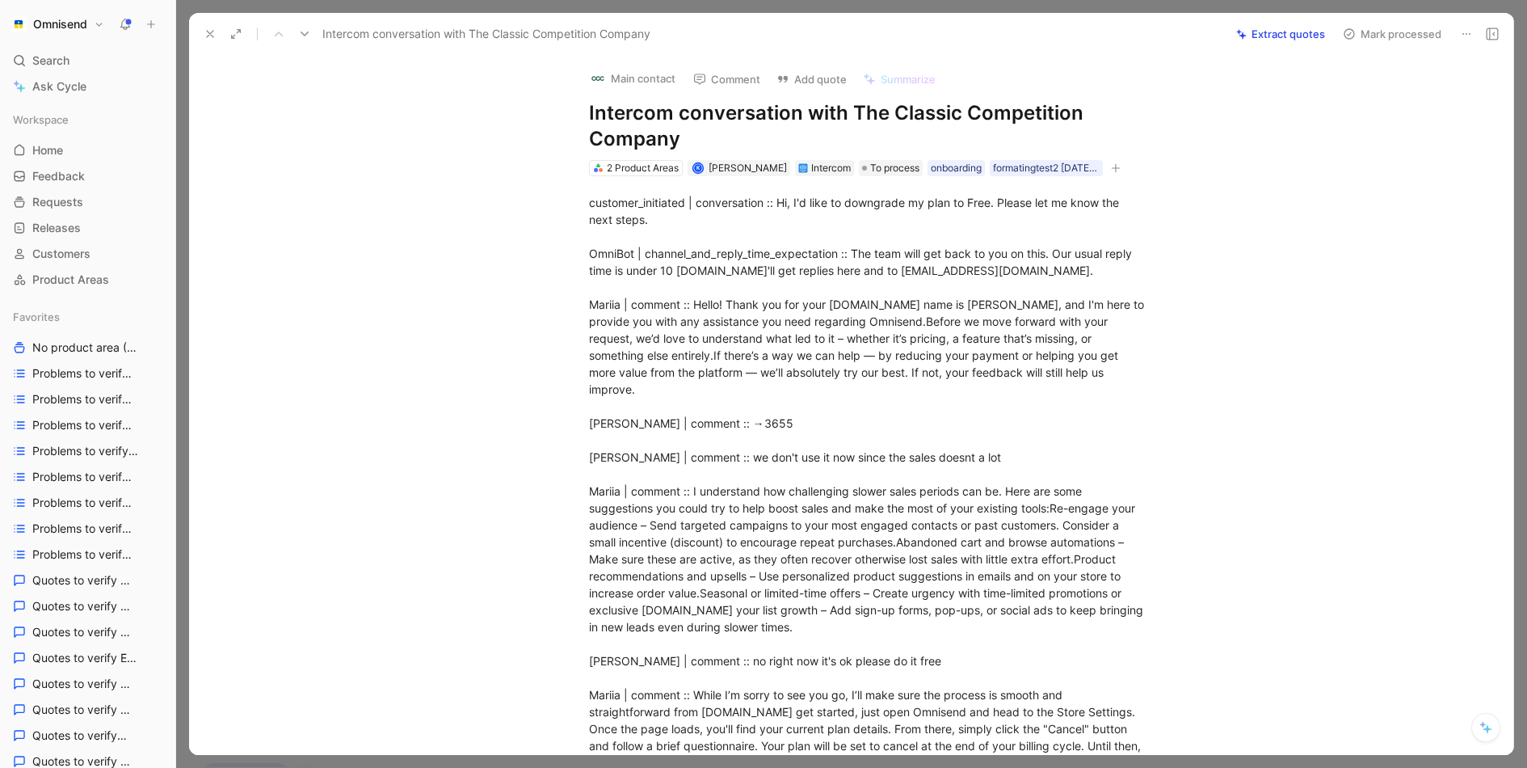
click at [1467, 33] on use at bounding box center [1466, 34] width 8 height 2
click at [1376, 96] on div "Delete" at bounding box center [1396, 91] width 147 height 19
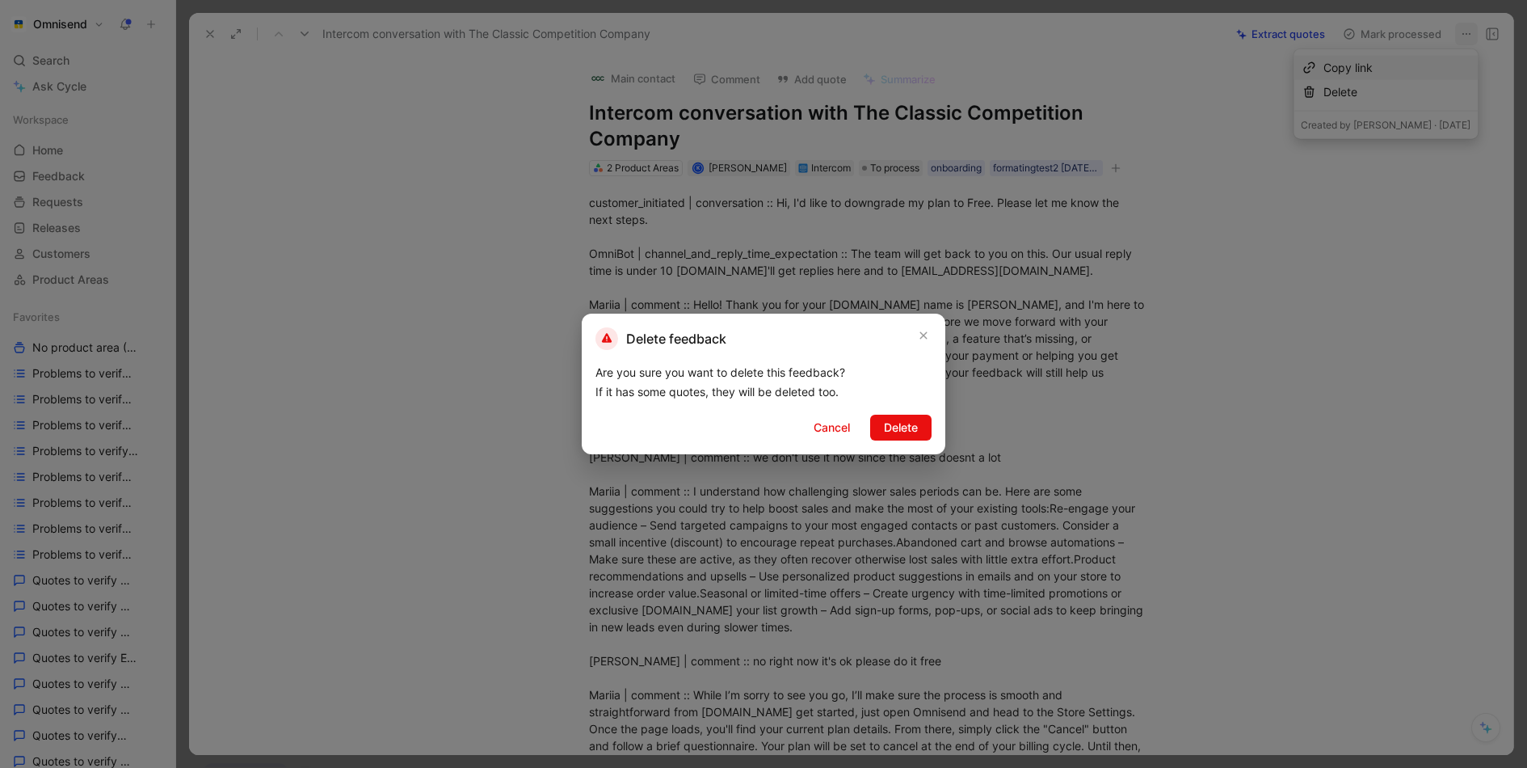
click at [916, 414] on div "Delete feedback Are you sure you want to delete this feedback? If it has some q…" at bounding box center [764, 383] width 364 height 141
click at [916, 431] on span "Delete" at bounding box center [901, 427] width 34 height 19
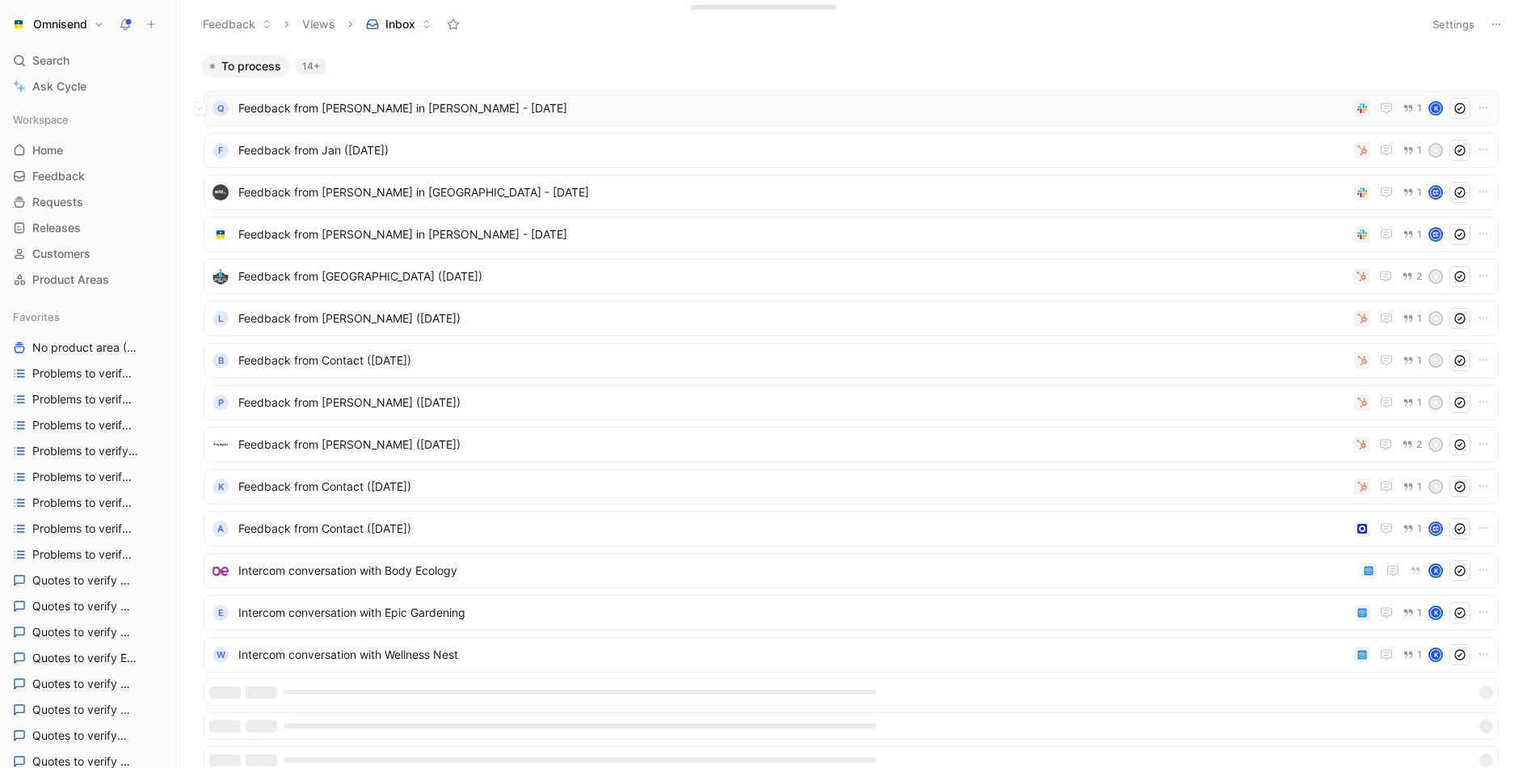
click at [1160, 121] on div "Q Feedback from [PERSON_NAME] in [PERSON_NAME] - [DATE] 1 K" at bounding box center [851, 108] width 1295 height 36
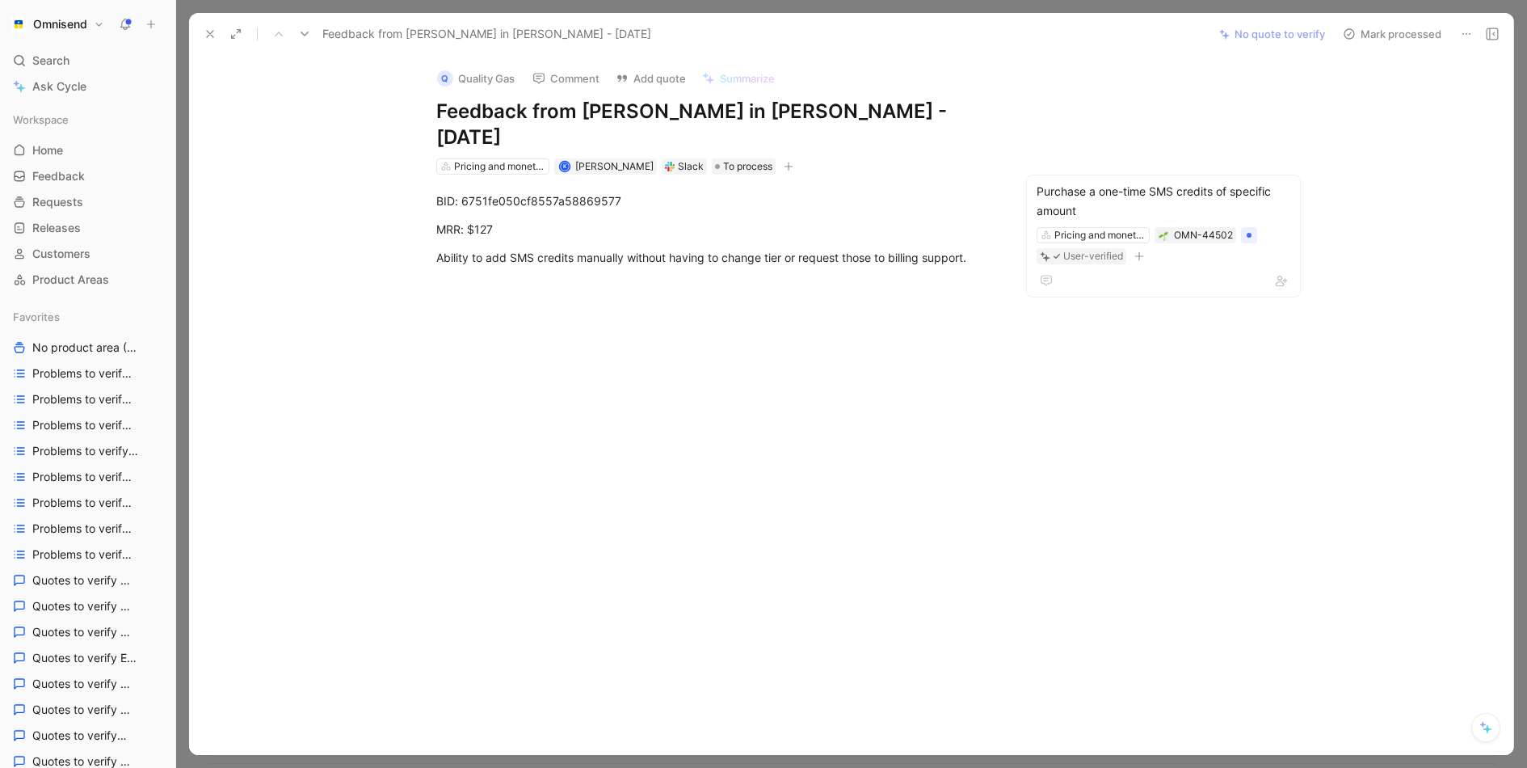
click at [216, 42] on button at bounding box center [210, 34] width 23 height 23
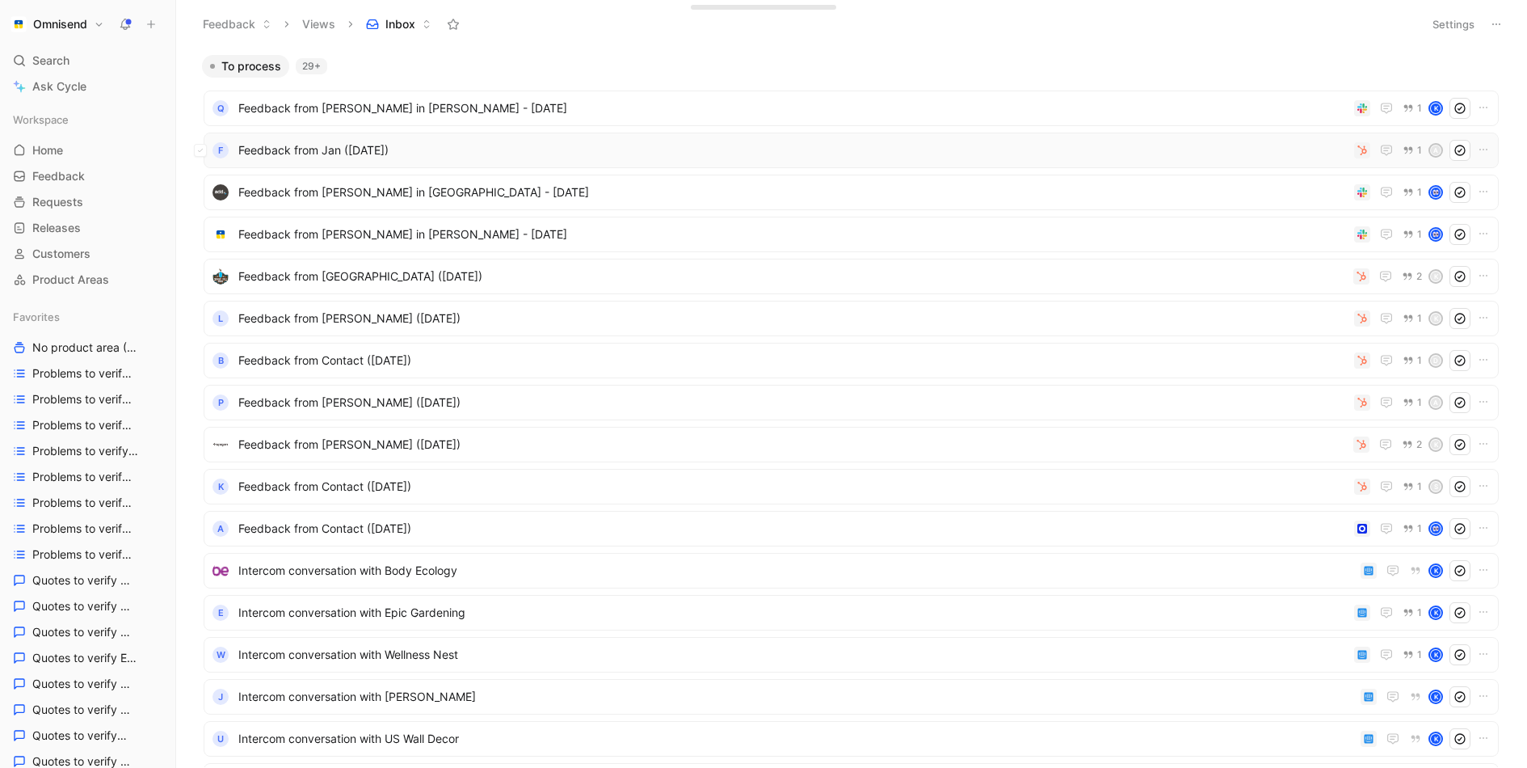
click at [1155, 150] on span "Feedback from Jan ([DATE])" at bounding box center [792, 150] width 1109 height 19
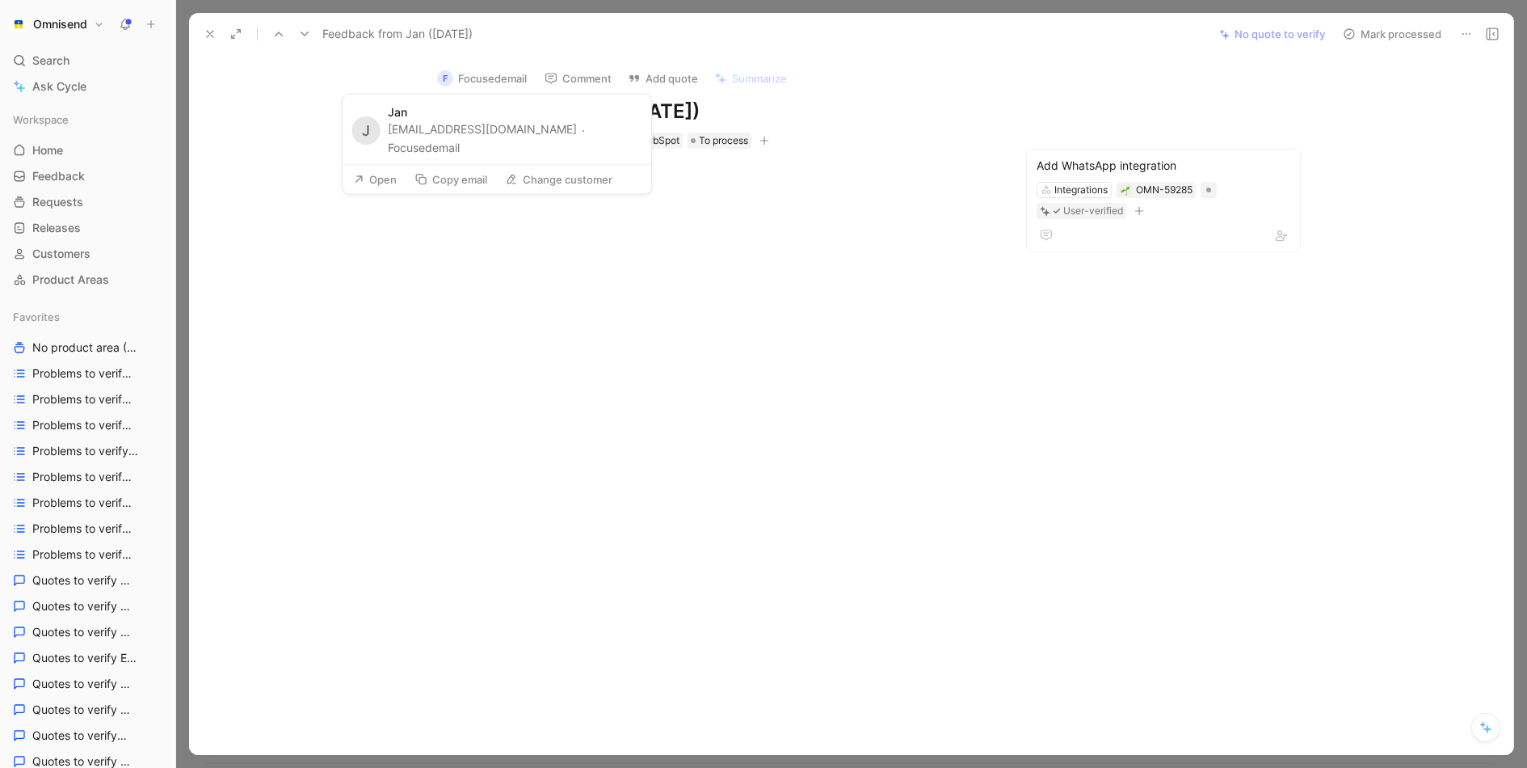
click at [460, 138] on button "Focusedemail" at bounding box center [424, 147] width 72 height 19
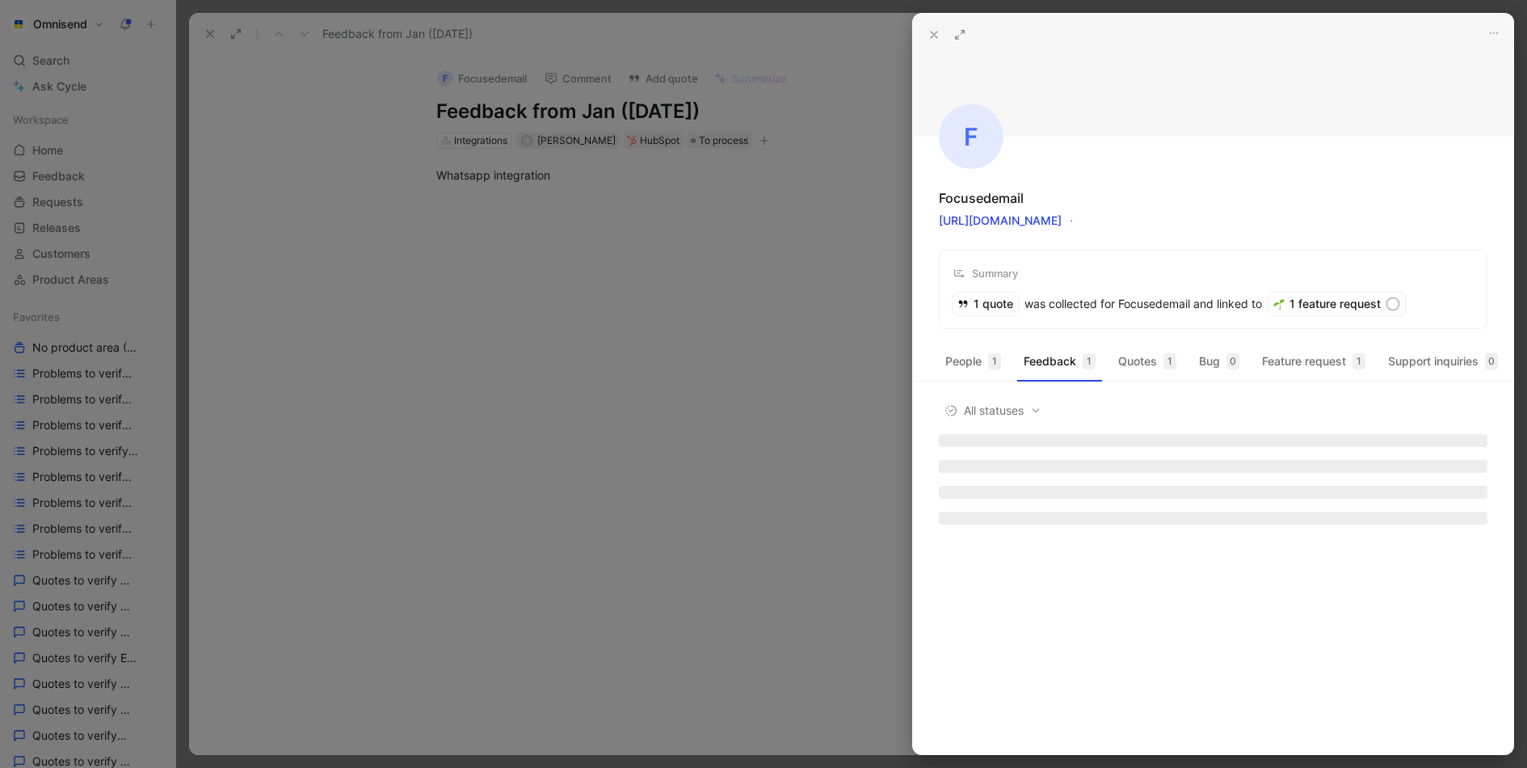
click at [621, 378] on div at bounding box center [763, 384] width 1527 height 768
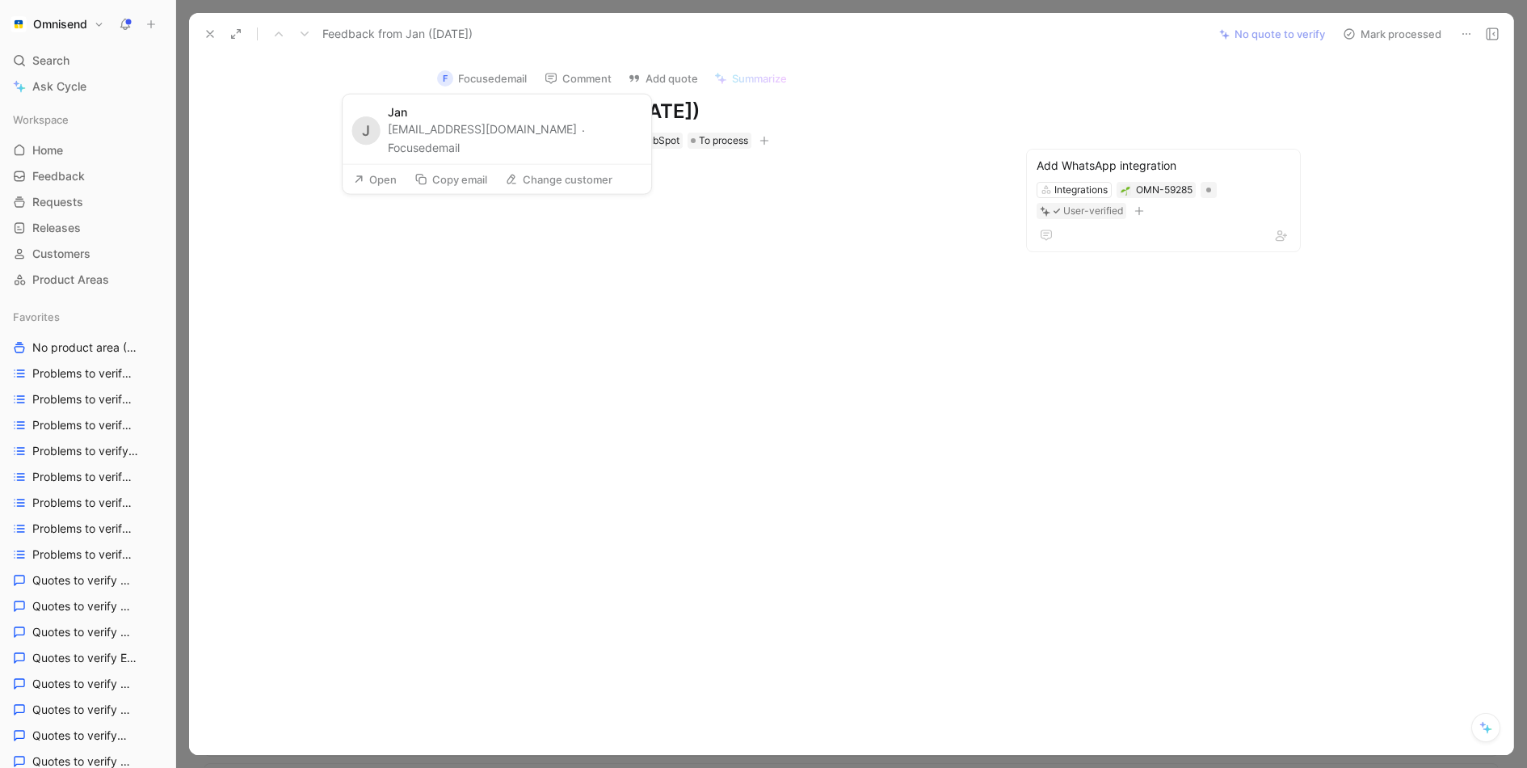
drag, startPoint x: 389, startPoint y: 130, endPoint x: 514, endPoint y: 132, distance: 125.2
click at [514, 132] on div "[PERSON_NAME][EMAIL_ADDRESS][DOMAIN_NAME] · Focusedemail" at bounding box center [515, 139] width 255 height 36
copy div "[EMAIL_ADDRESS][DOMAIN_NAME]"
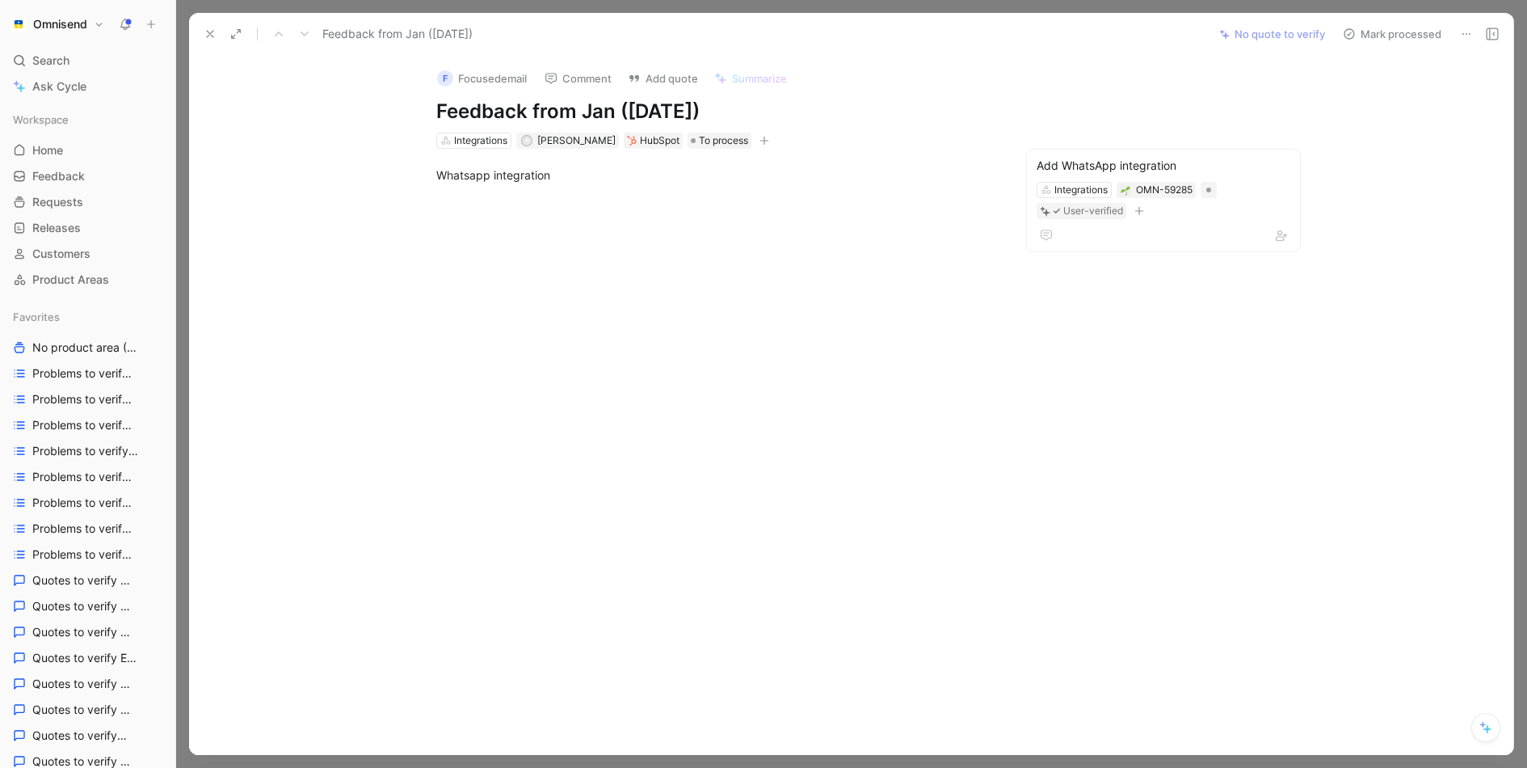
click at [645, 423] on div at bounding box center [715, 316] width 985 height 230
click at [40, 66] on span "Search" at bounding box center [50, 60] width 37 height 19
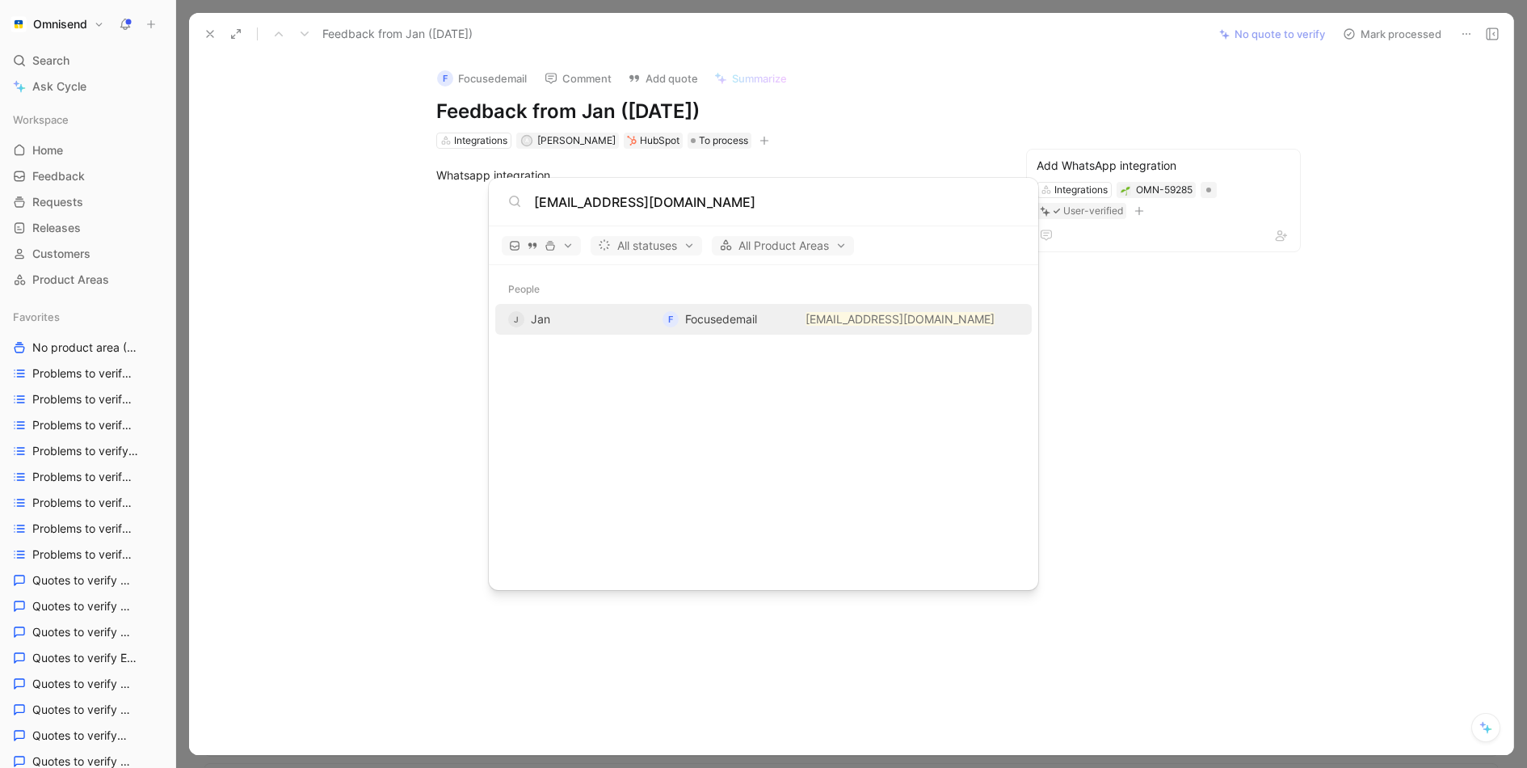
drag, startPoint x: 565, startPoint y: 200, endPoint x: 506, endPoint y: 200, distance: 59.0
click at [507, 200] on div "[EMAIL_ADDRESS][DOMAIN_NAME]" at bounding box center [763, 202] width 549 height 48
click at [713, 201] on input "[DOMAIN_NAME]" at bounding box center [776, 201] width 485 height 19
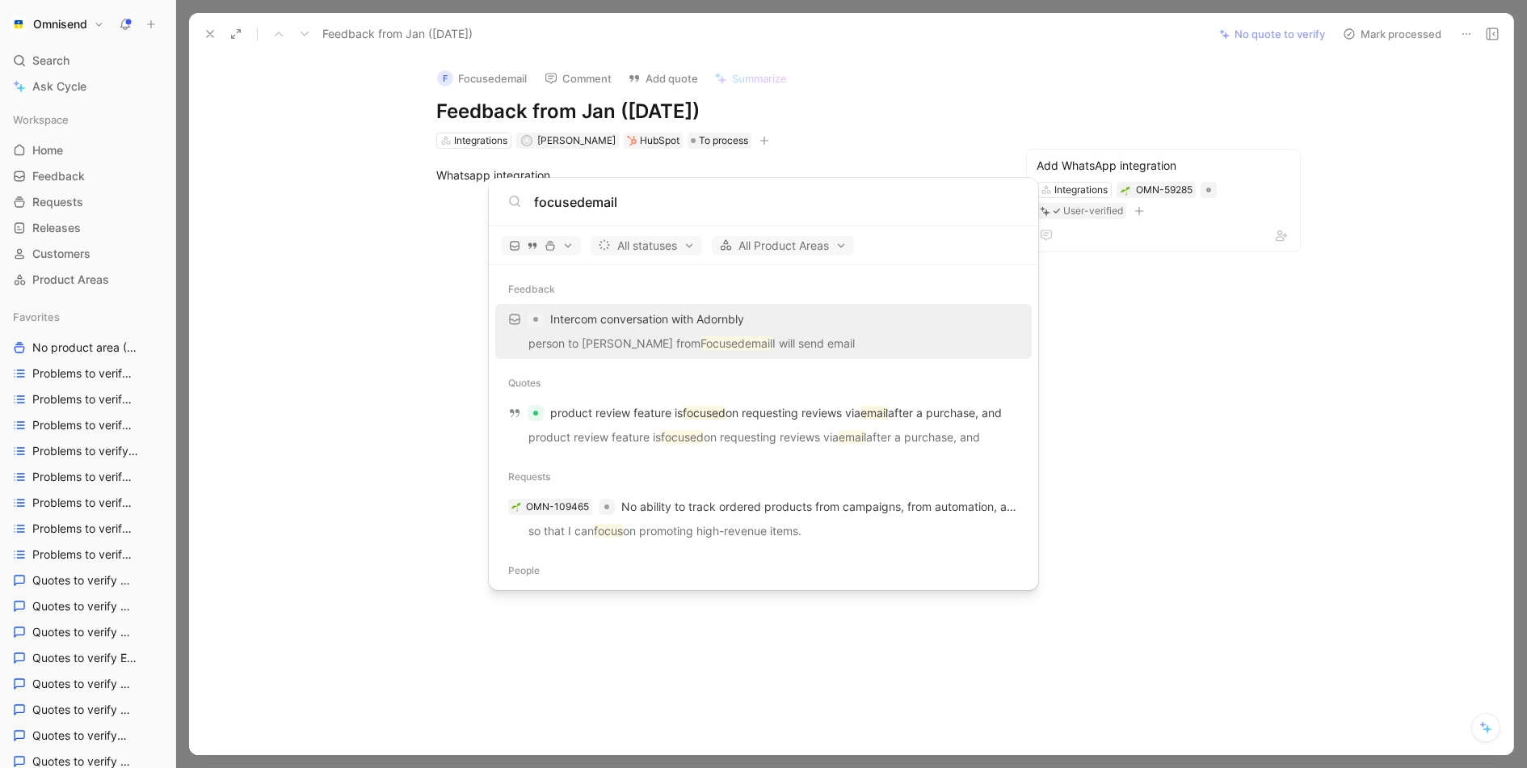
scroll to position [138, 0]
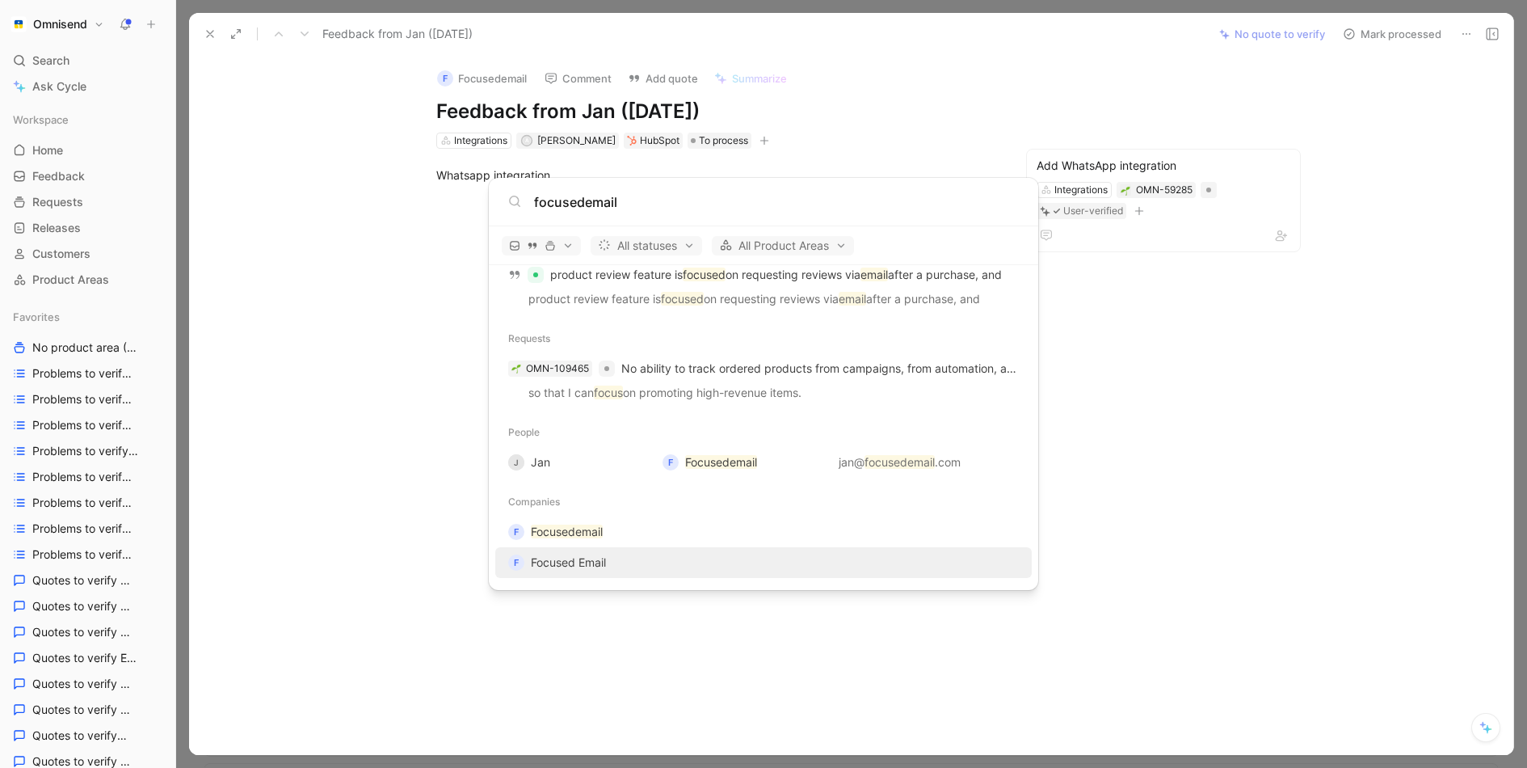
type input "focusedemail"
click at [511, 560] on div "F" at bounding box center [516, 562] width 16 height 16
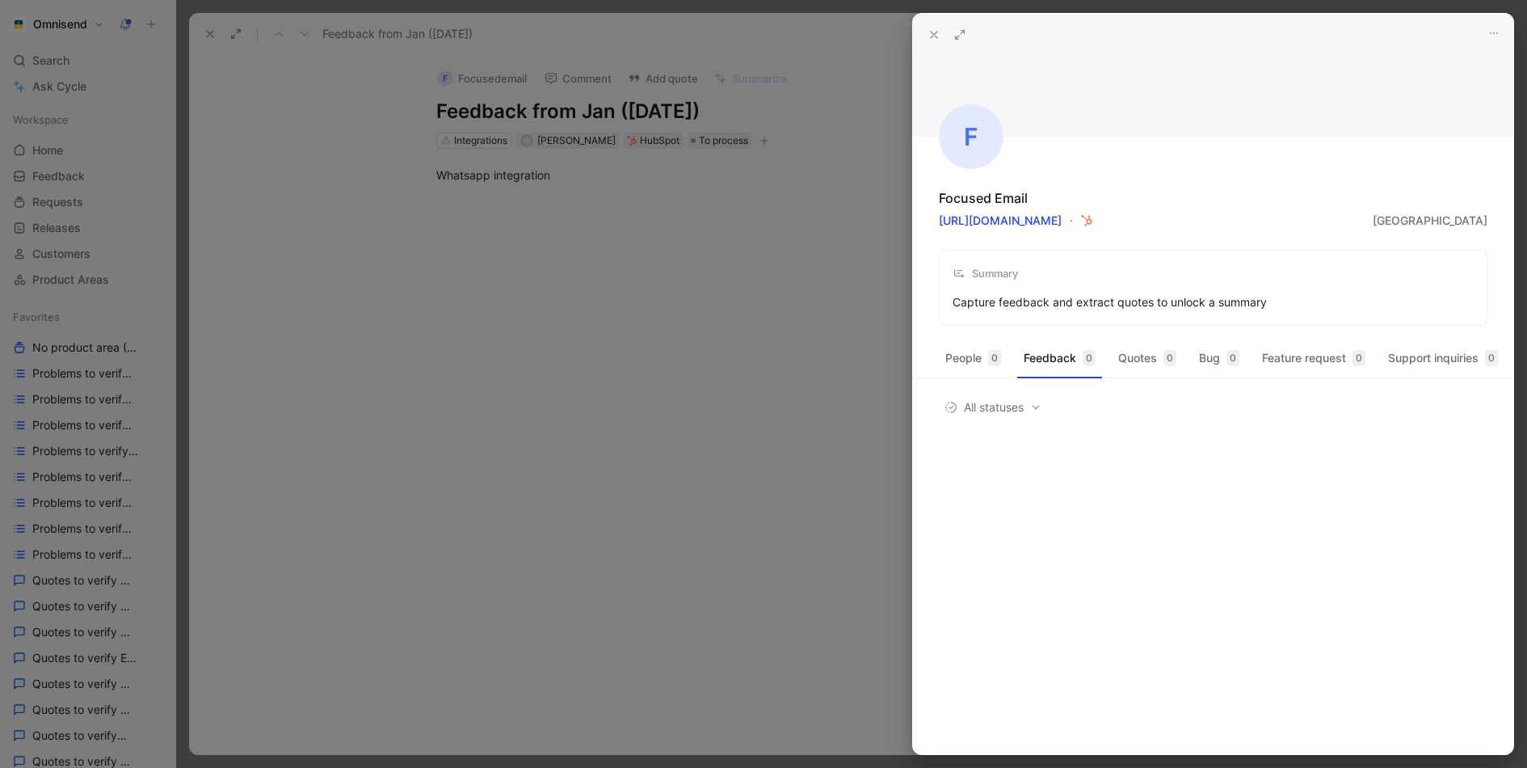
click at [603, 297] on div at bounding box center [763, 384] width 1527 height 768
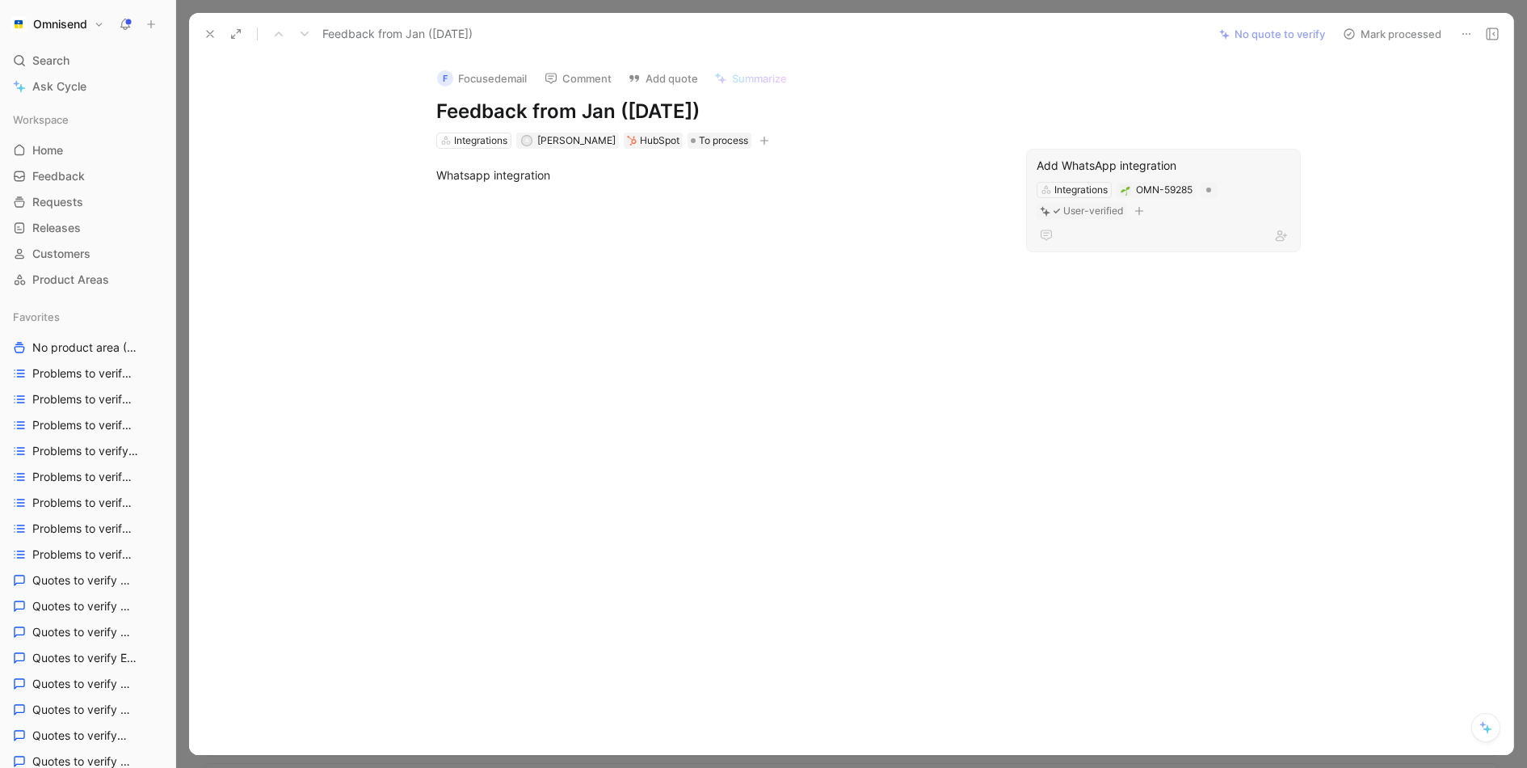
click at [1192, 158] on div "Add WhatsApp integration" at bounding box center [1164, 165] width 254 height 19
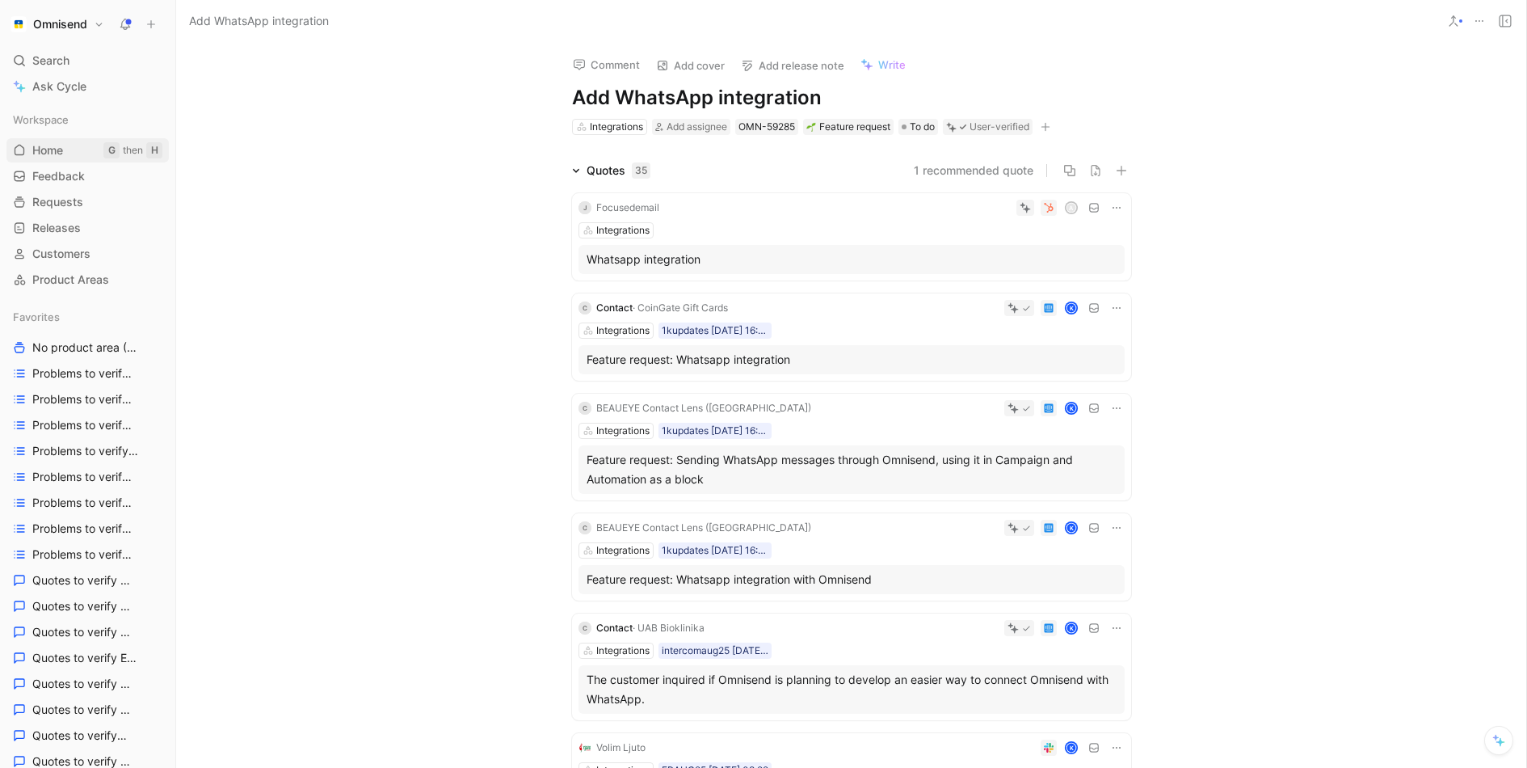
click at [46, 146] on span "Home" at bounding box center [47, 150] width 31 height 16
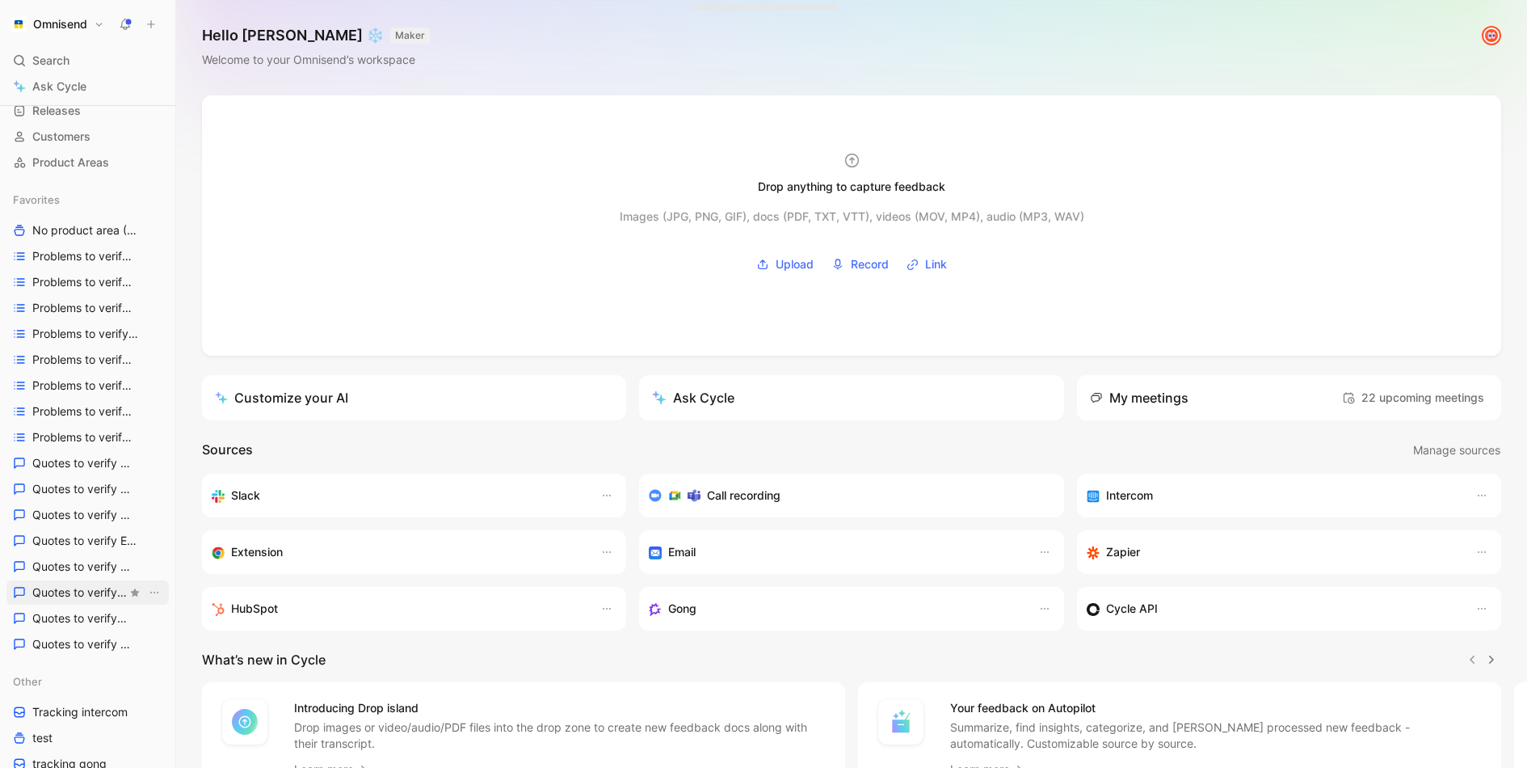
scroll to position [235, 0]
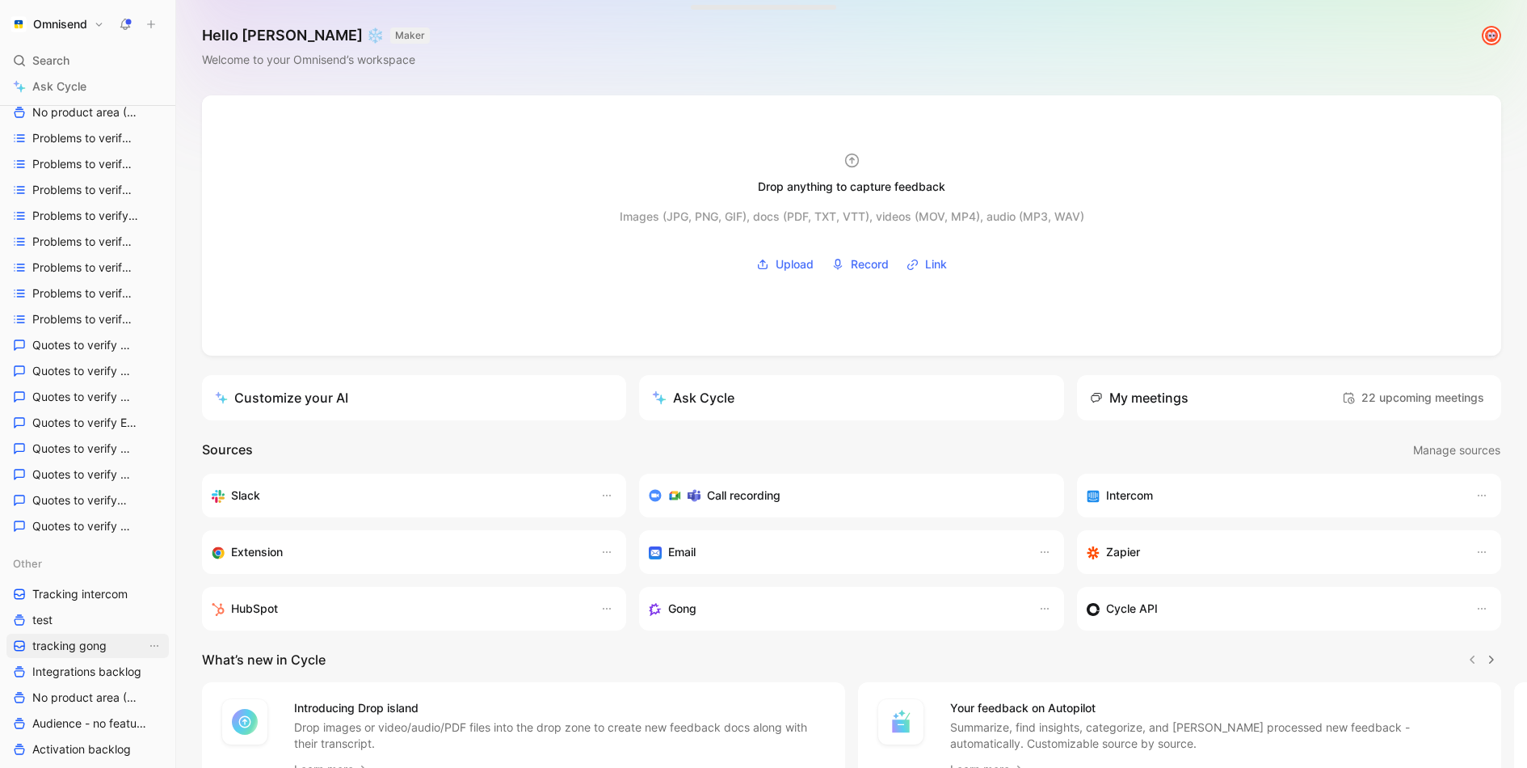
click at [82, 640] on span "tracking gong" at bounding box center [69, 646] width 74 height 16
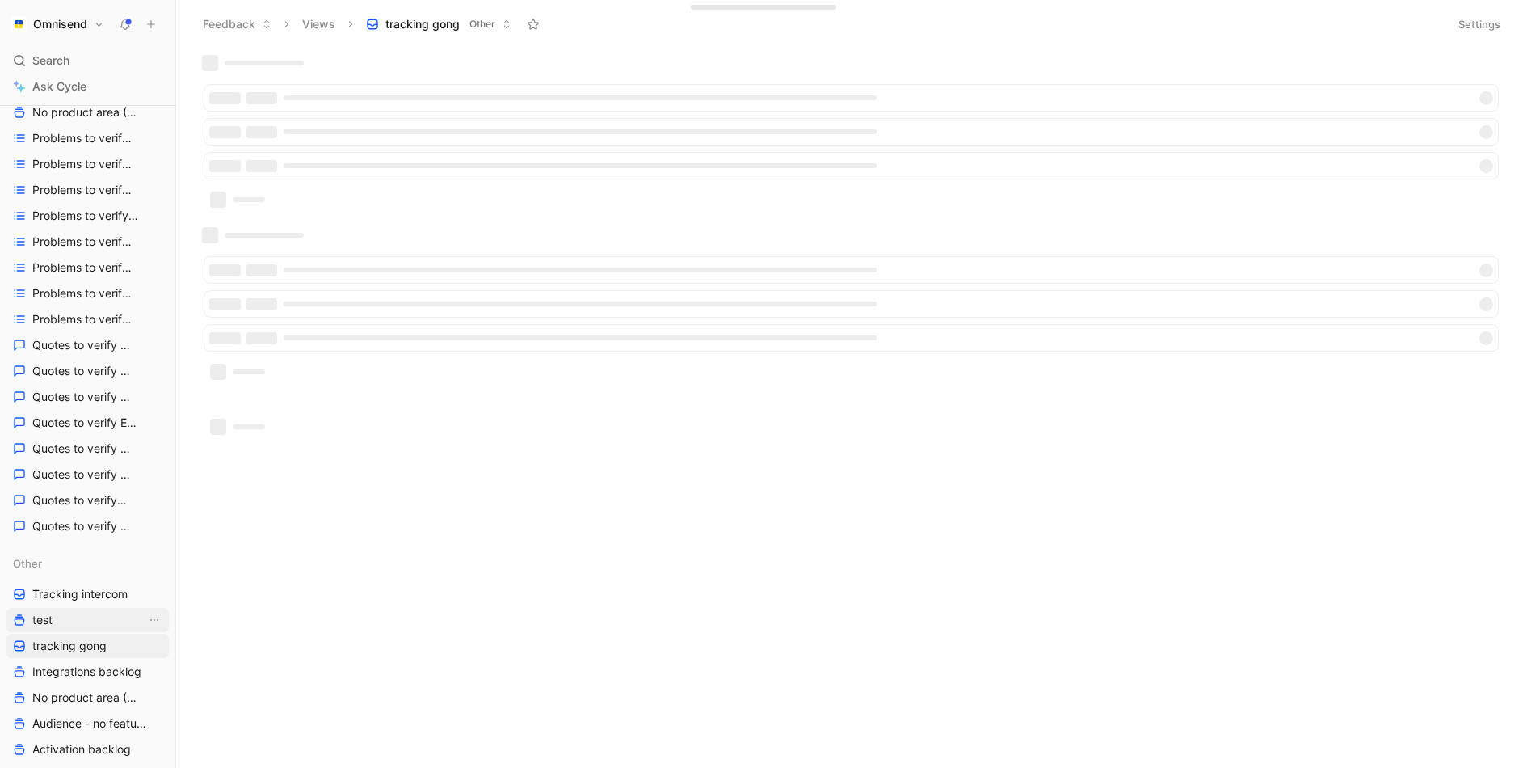
click at [72, 621] on link "test" at bounding box center [87, 620] width 162 height 24
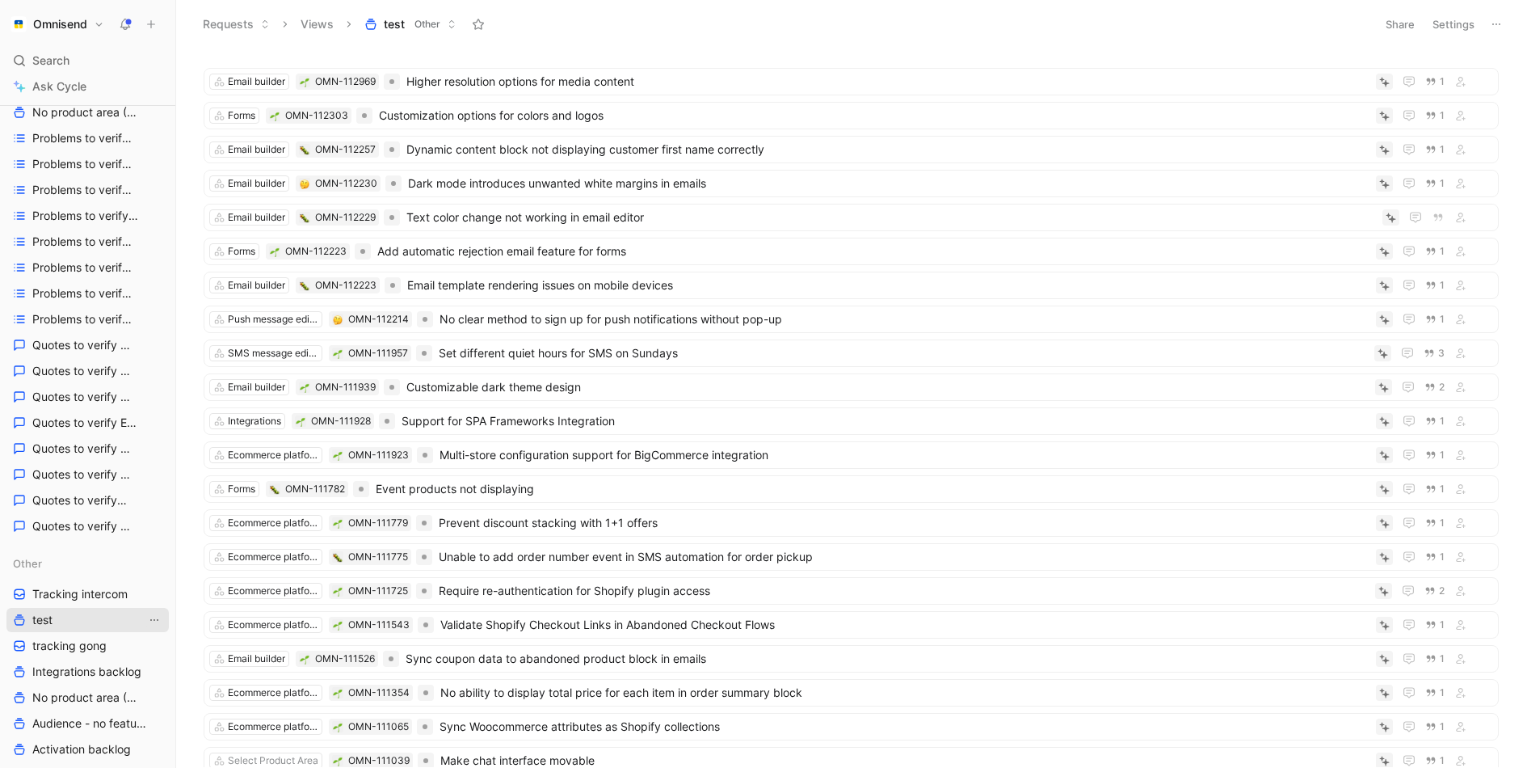
click at [157, 620] on icon "View actions" at bounding box center [154, 619] width 13 height 13
click at [170, 590] on div "Delete" at bounding box center [163, 588] width 121 height 19
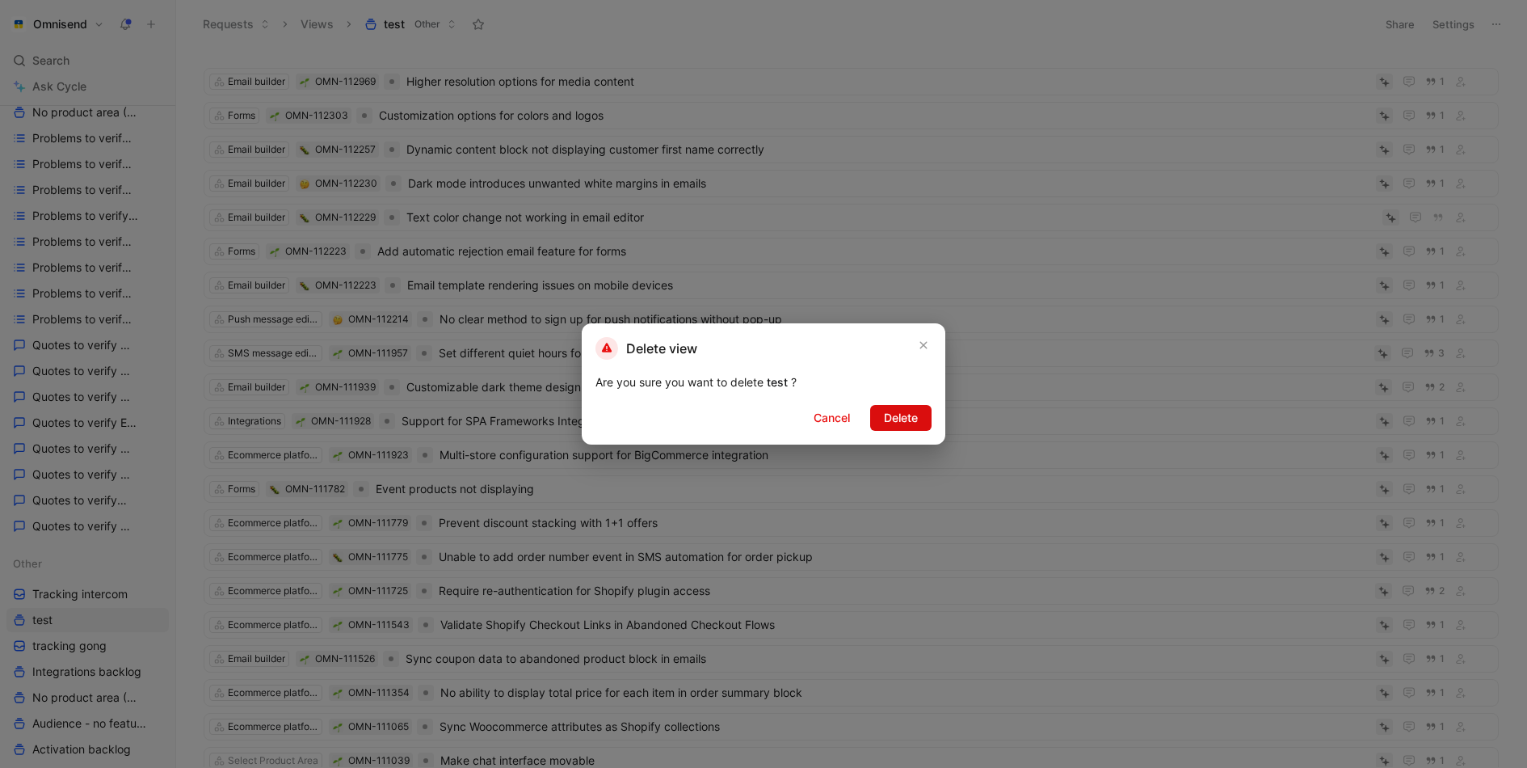
click at [877, 417] on button "Delete" at bounding box center [900, 418] width 61 height 26
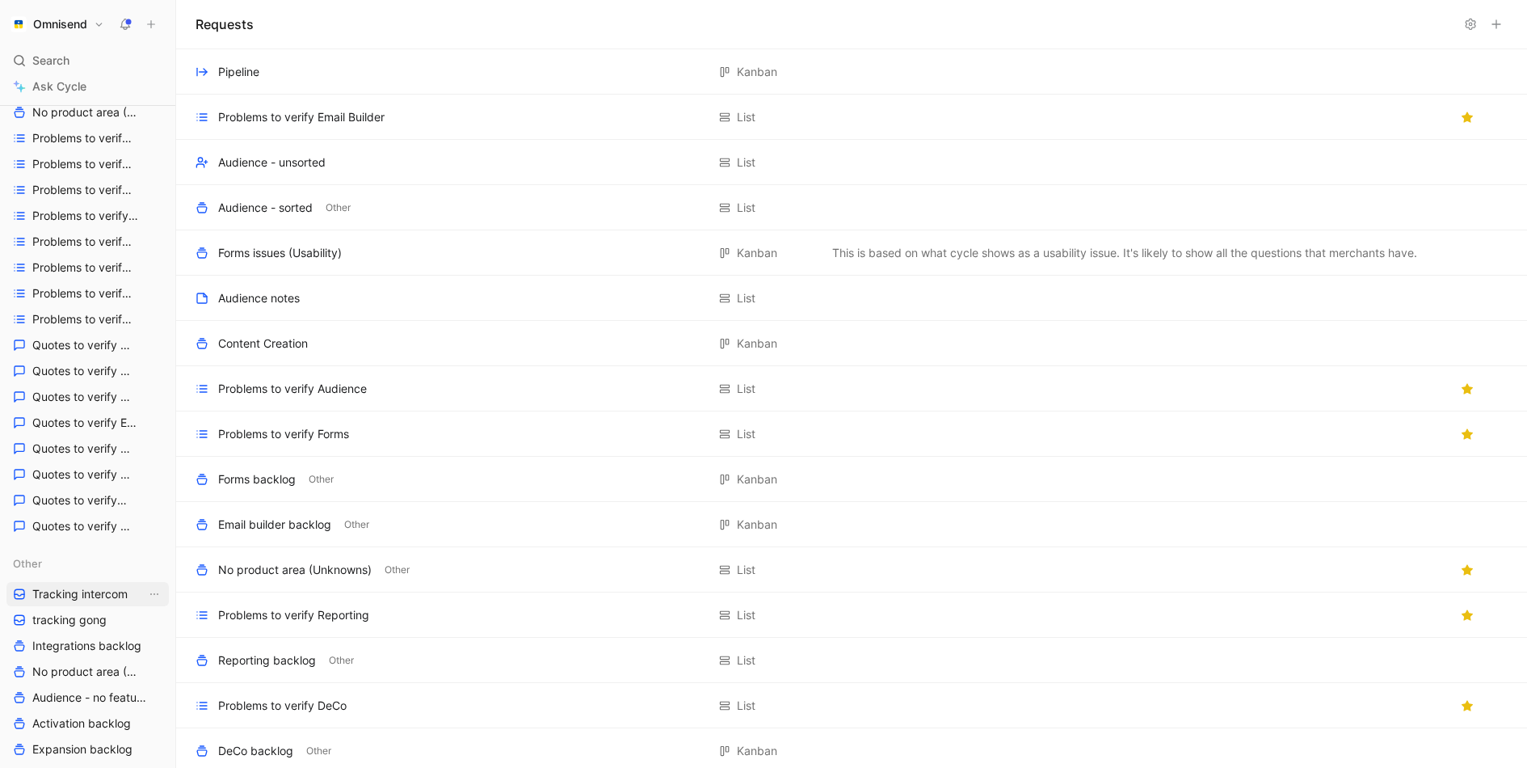
click at [49, 597] on span "Tracking intercom" at bounding box center [79, 594] width 95 height 16
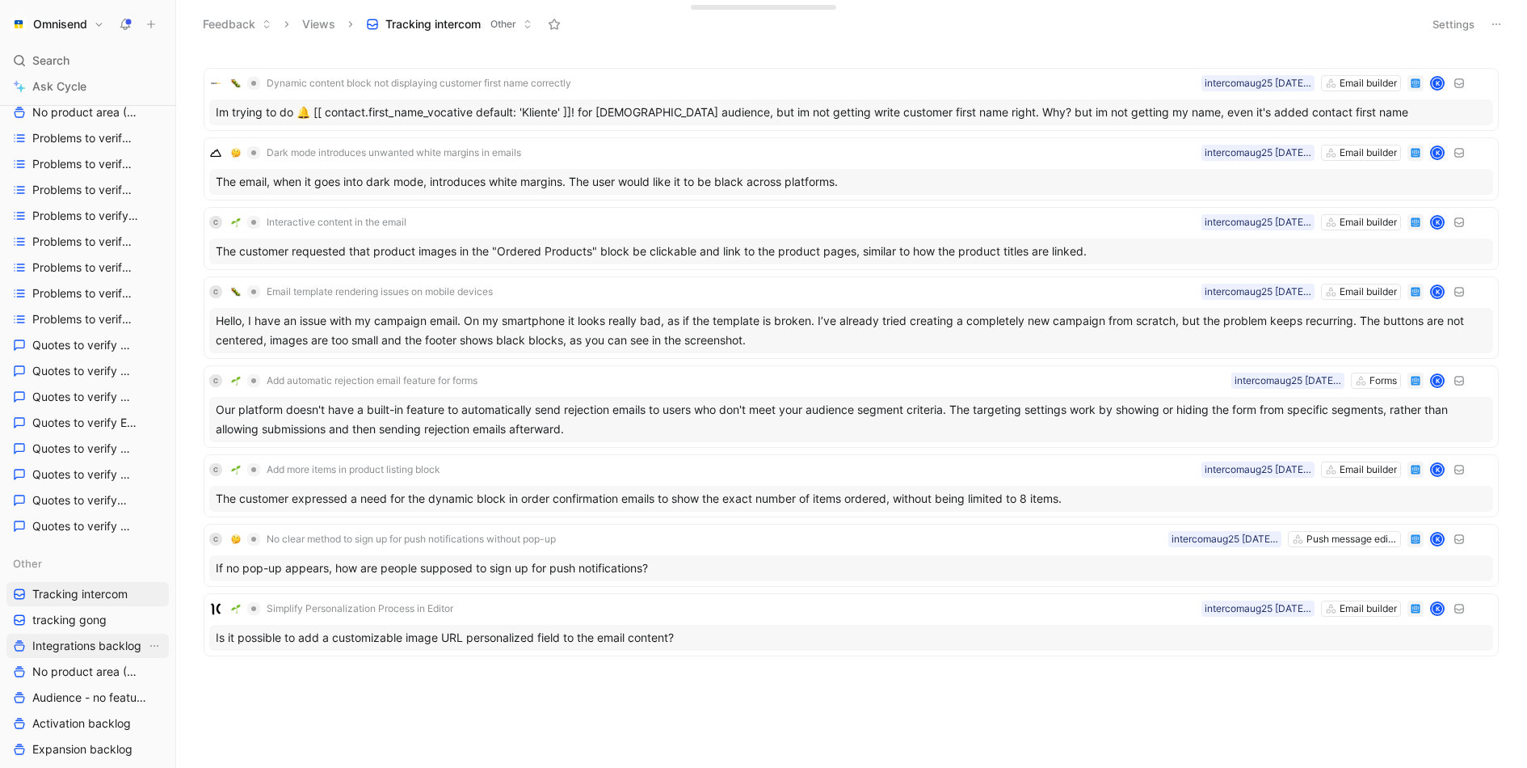
click at [78, 636] on link "Integrations backlog" at bounding box center [87, 645] width 162 height 24
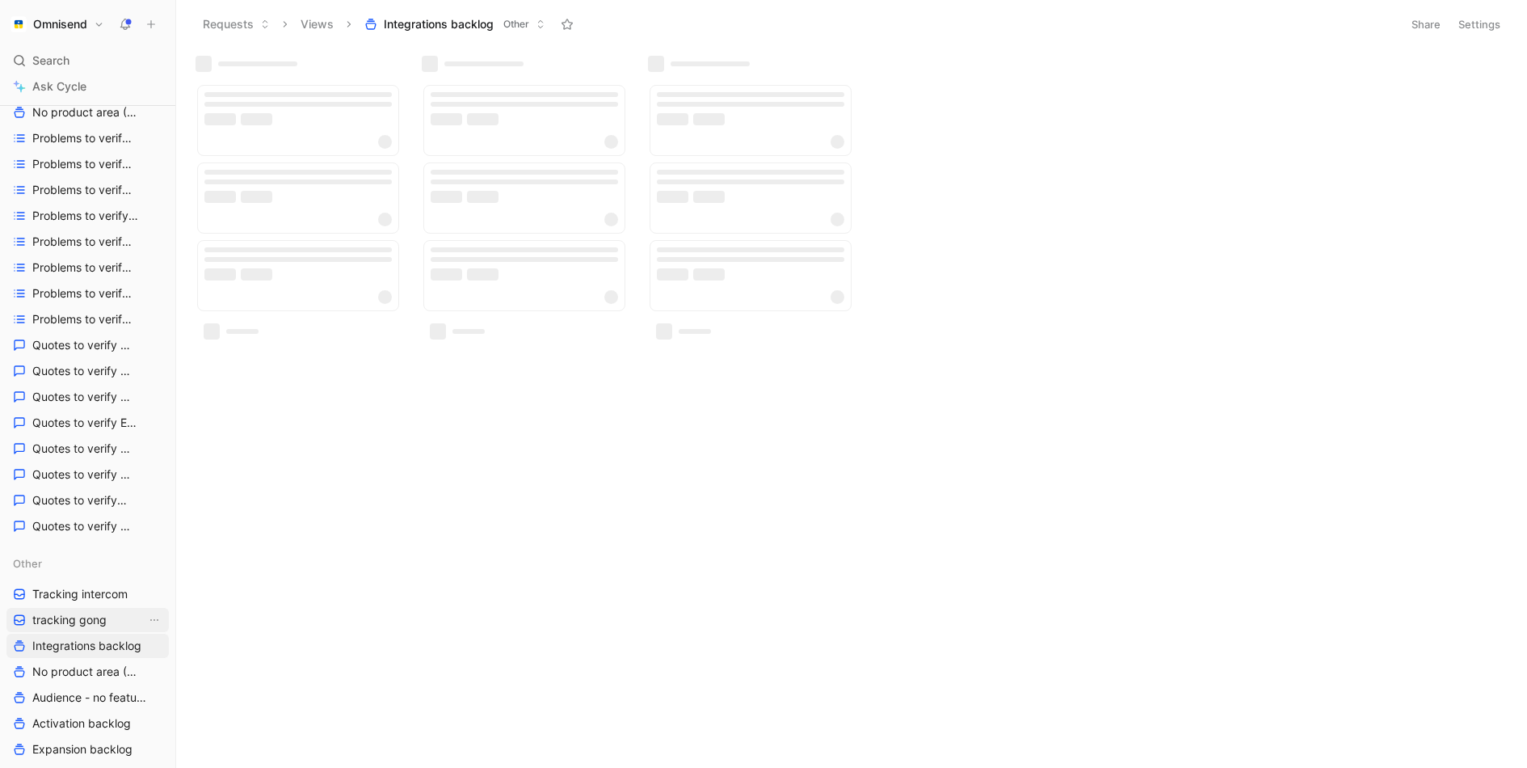
click at [81, 618] on span "tracking gong" at bounding box center [69, 620] width 74 height 16
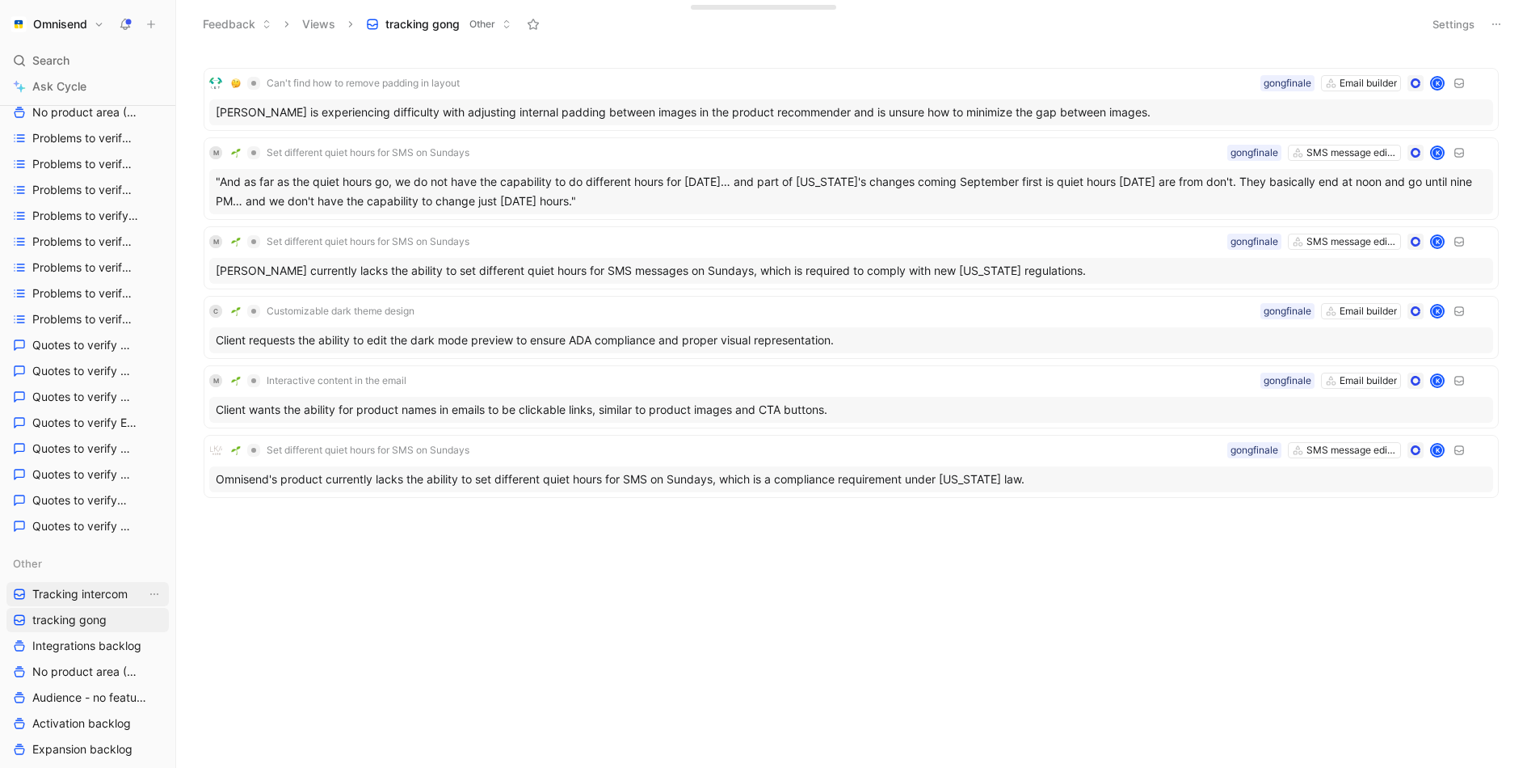
click at [97, 597] on span "Tracking intercom" at bounding box center [79, 594] width 95 height 16
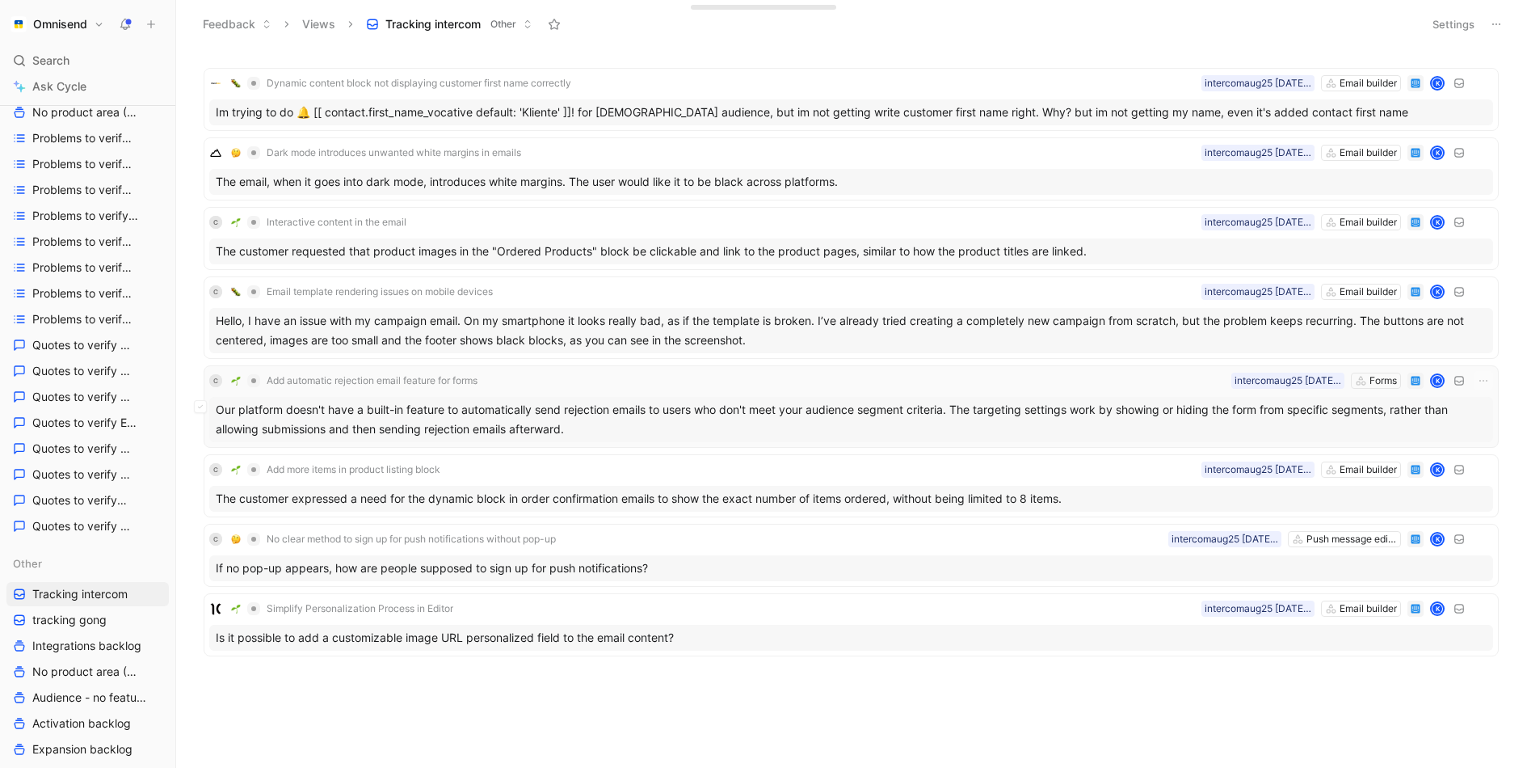
click at [770, 411] on div "Our platform doesn't have a built-in feature to automatically send rejection em…" at bounding box center [851, 419] width 1284 height 45
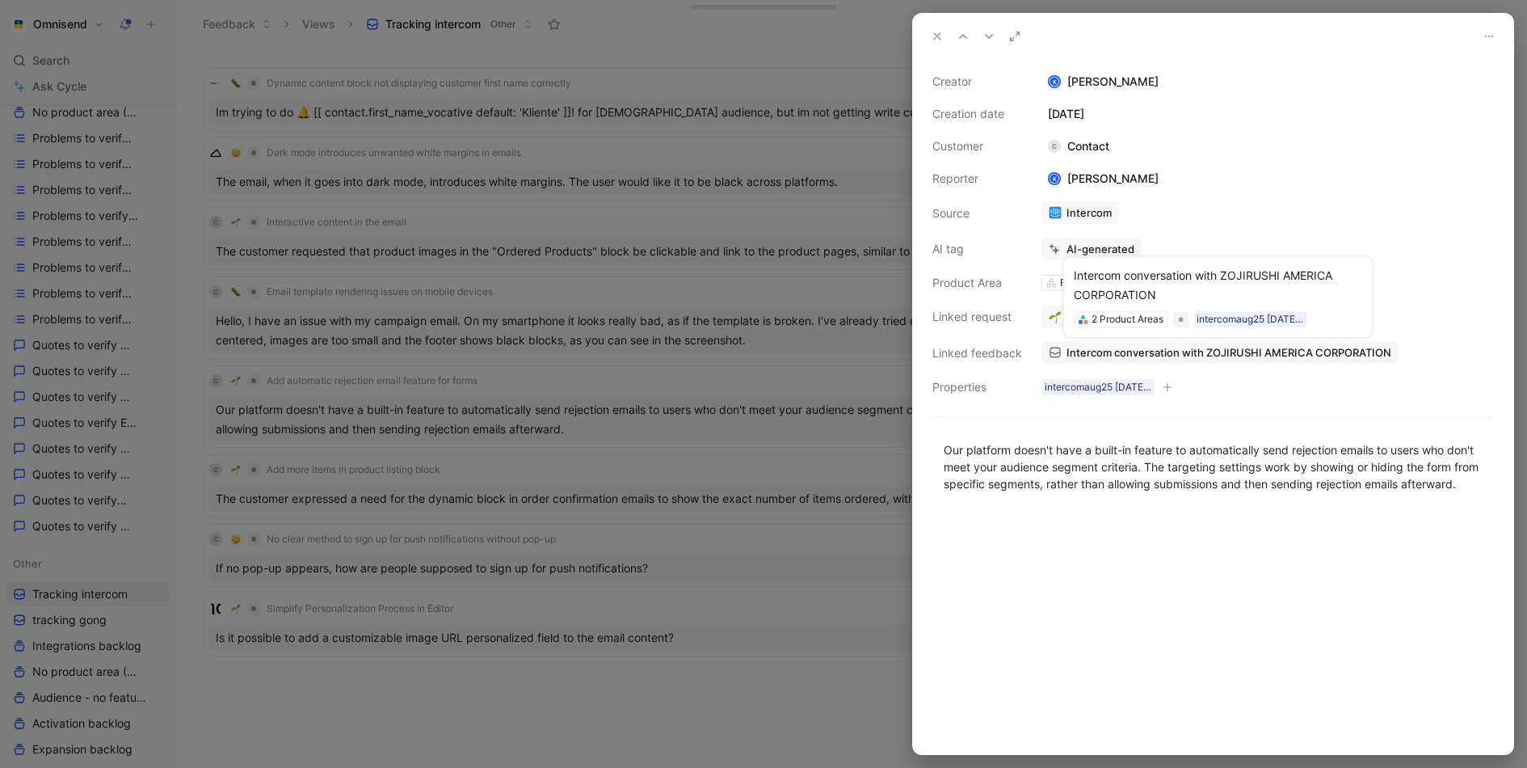
click at [1172, 353] on span "Intercom conversation with ZOJIRUSHI AMERICA CORPORATION" at bounding box center [1229, 352] width 325 height 15
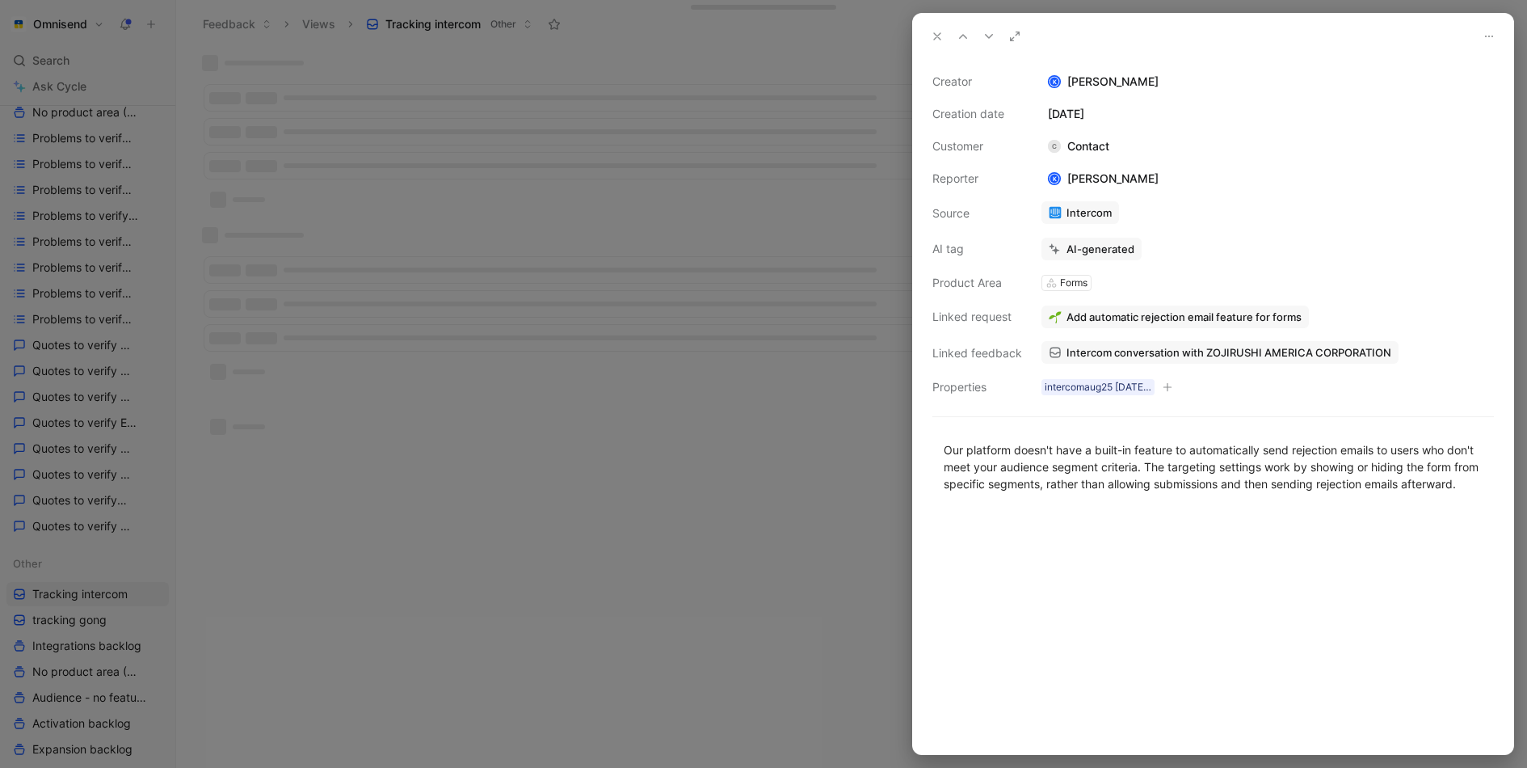
click at [584, 290] on div at bounding box center [763, 384] width 1527 height 768
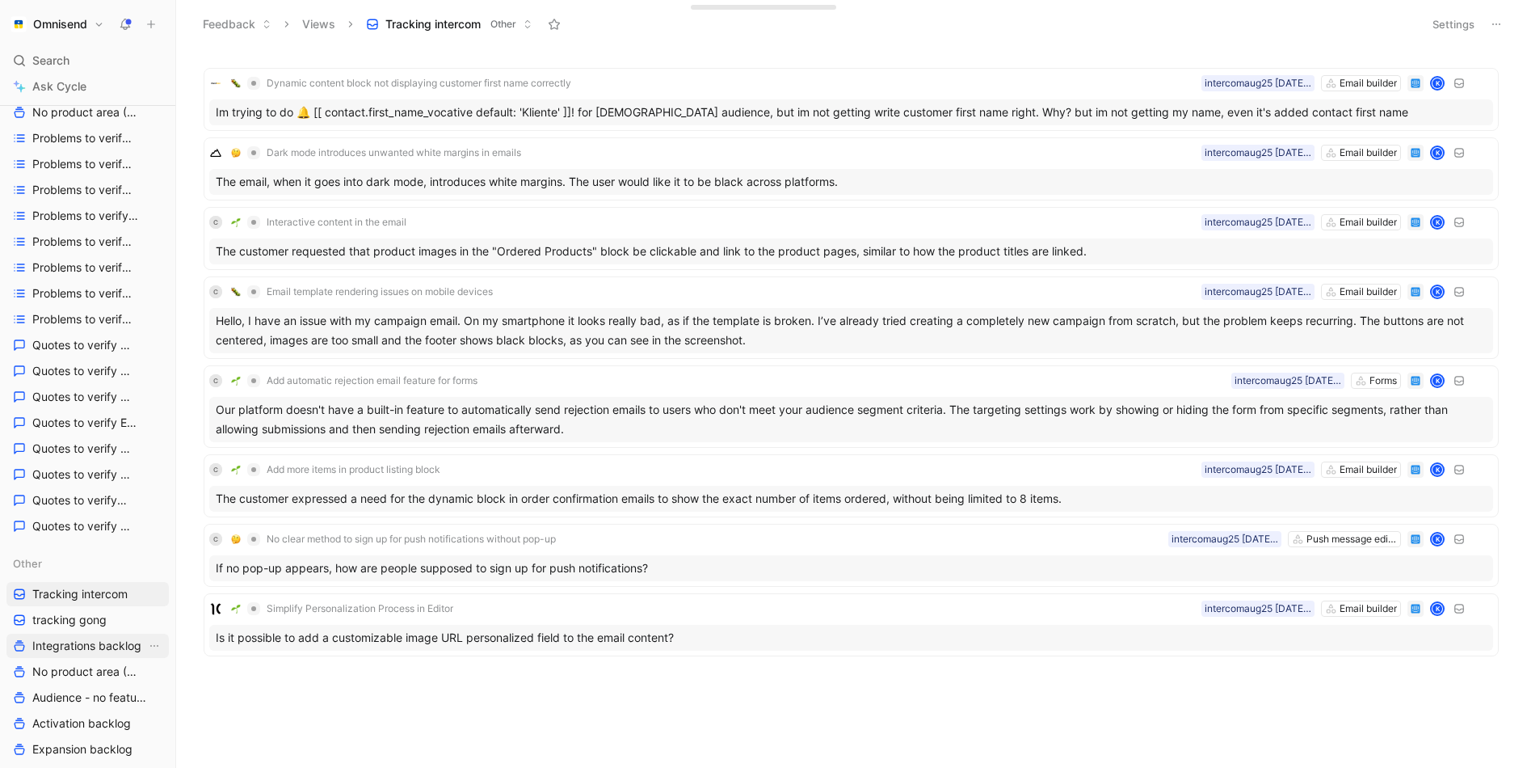
click at [84, 645] on span "Integrations backlog" at bounding box center [86, 646] width 109 height 16
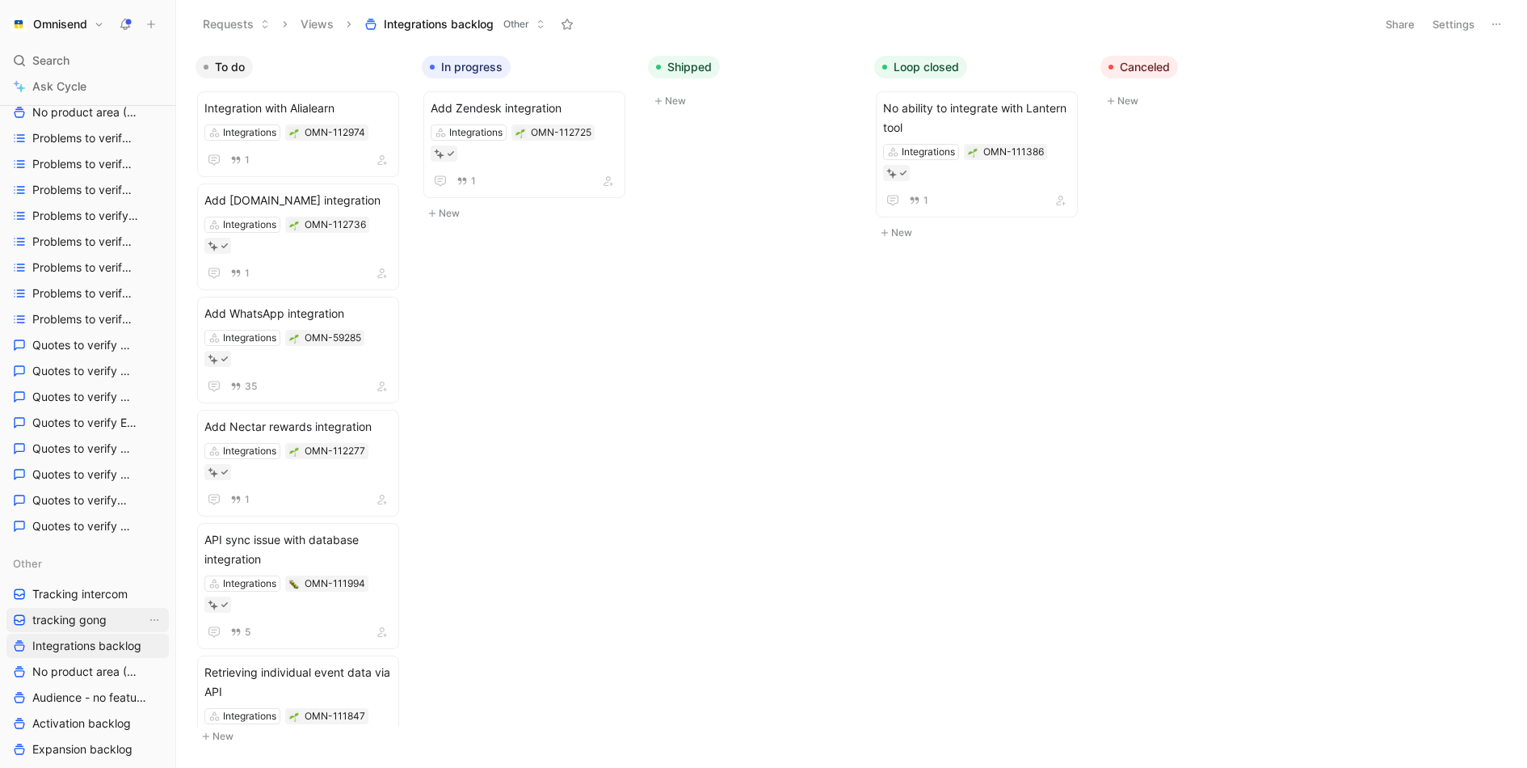
click at [76, 612] on span "tracking gong" at bounding box center [69, 620] width 74 height 16
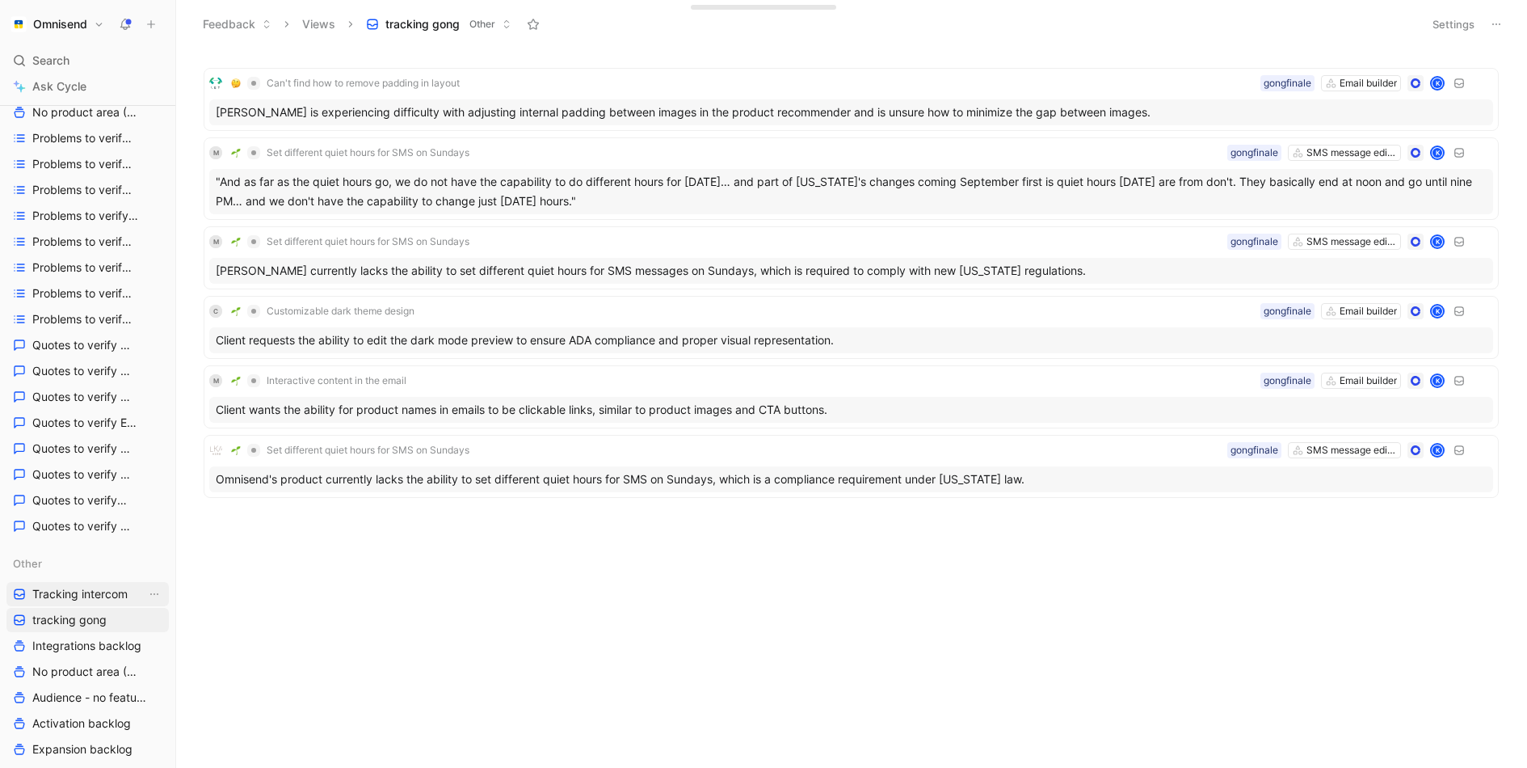
click at [70, 595] on span "Tracking intercom" at bounding box center [79, 594] width 95 height 16
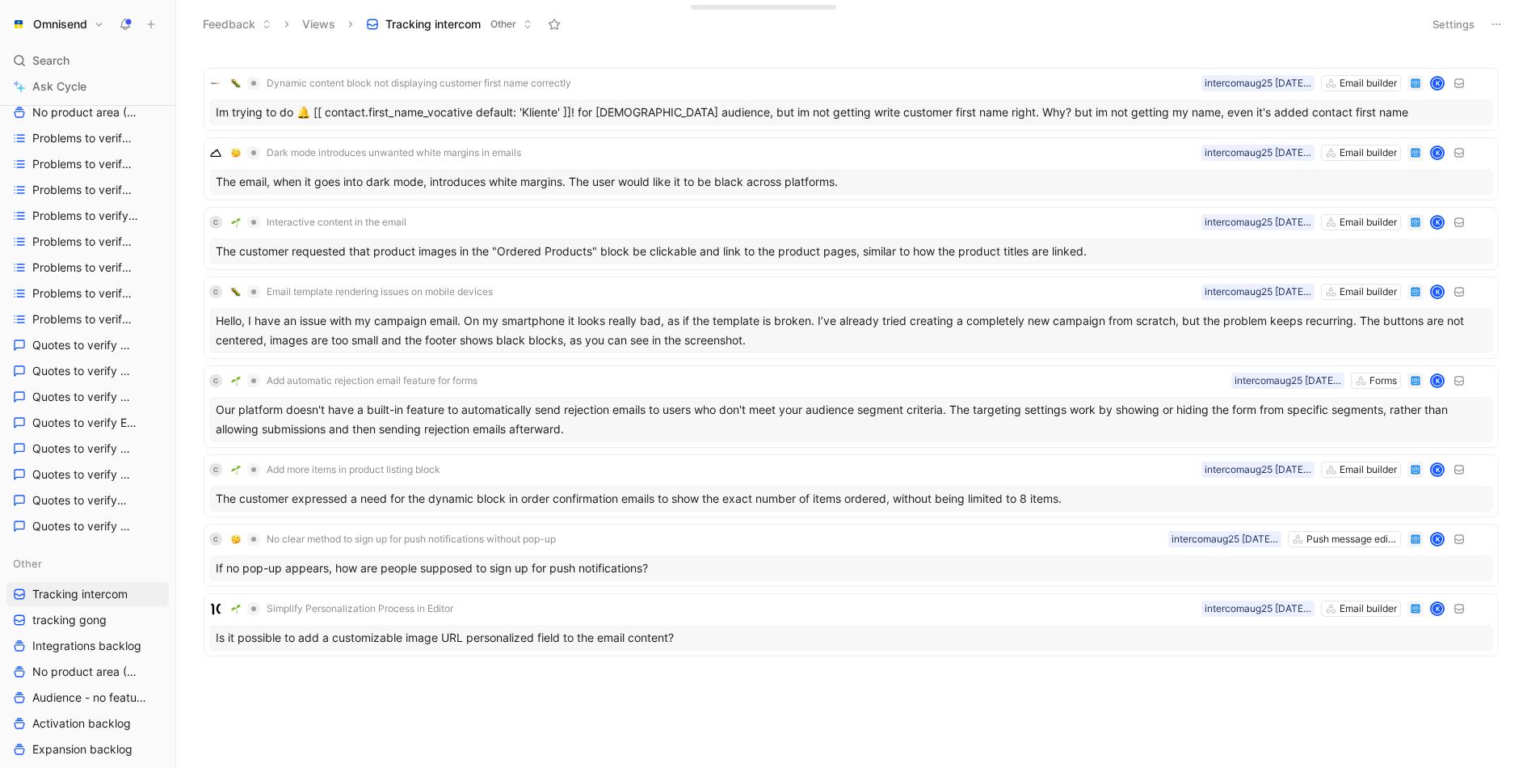
click at [1462, 26] on button "Settings" at bounding box center [1453, 24] width 57 height 23
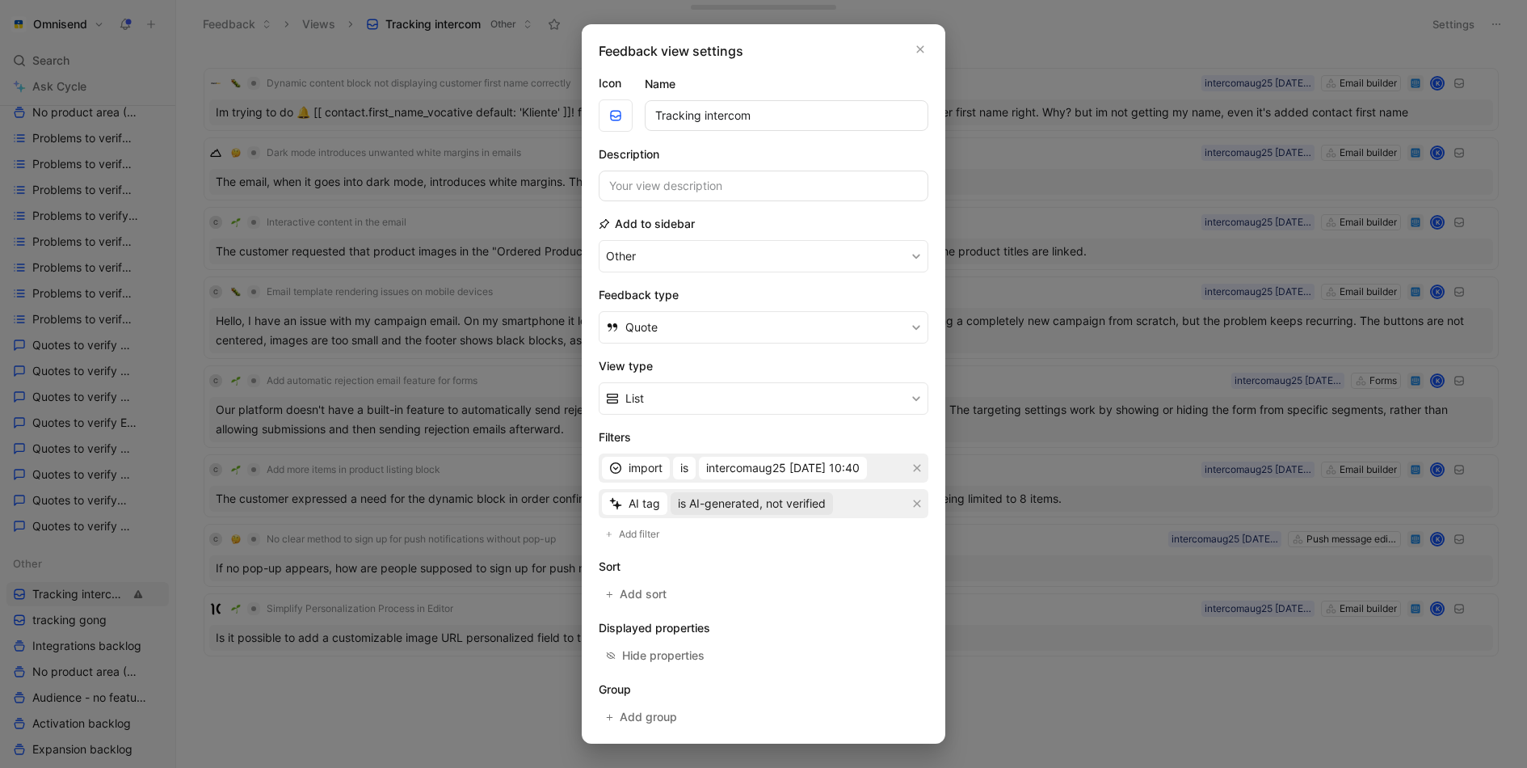
click at [785, 508] on span "is AI-generated, not verified" at bounding box center [752, 503] width 148 height 19
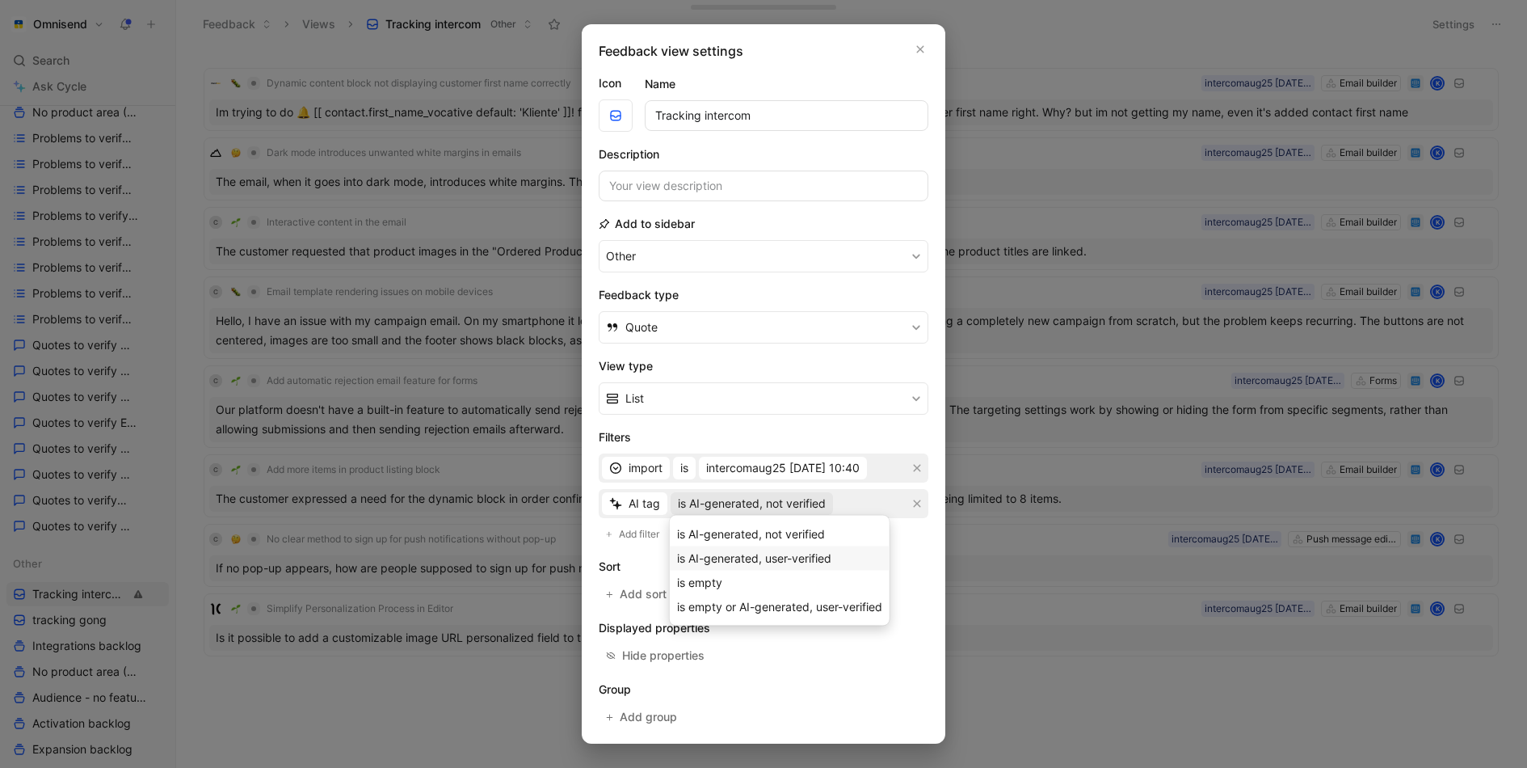
click at [785, 549] on div "is AI-generated, user-verified" at bounding box center [779, 558] width 205 height 19
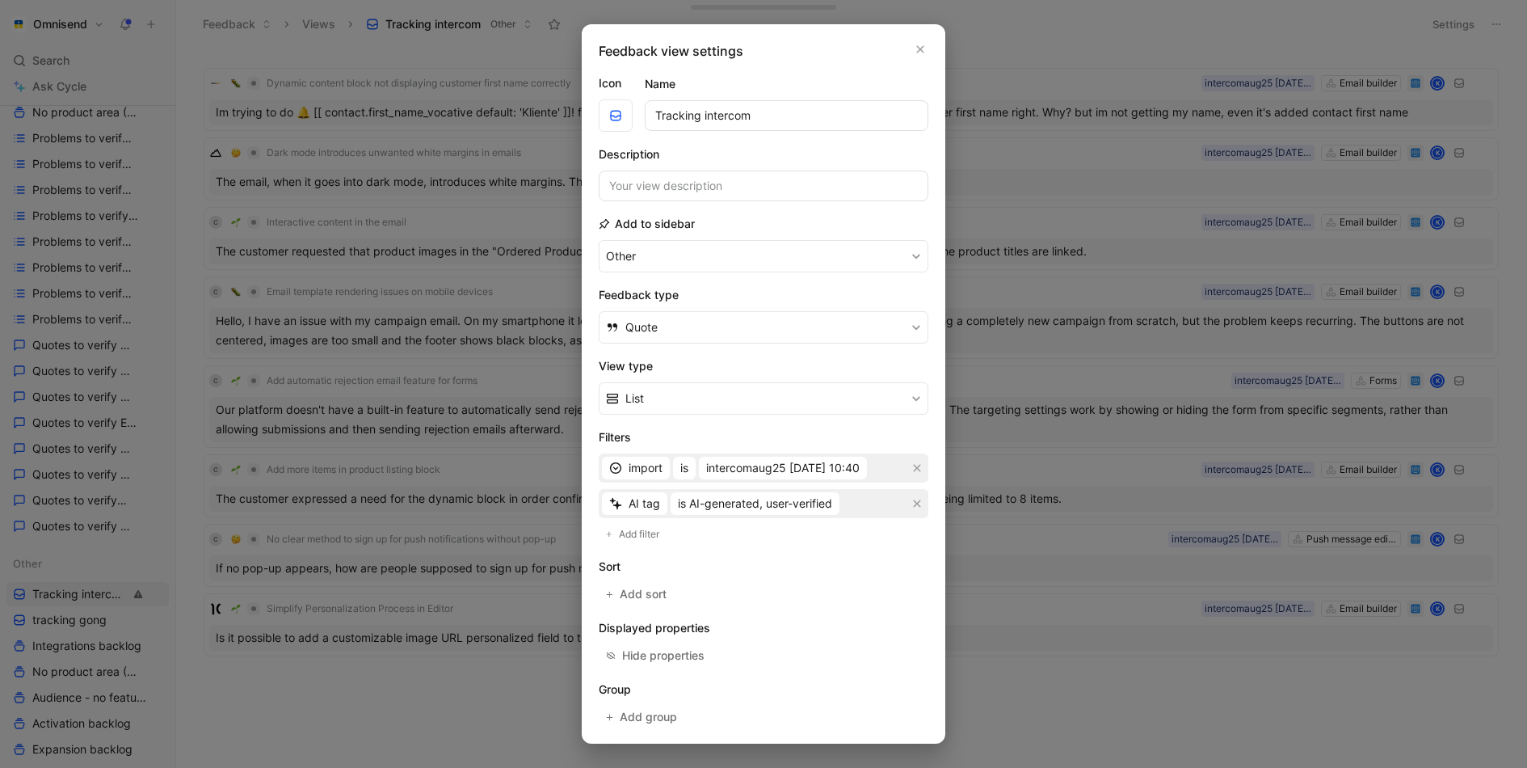
scroll to position [63, 0]
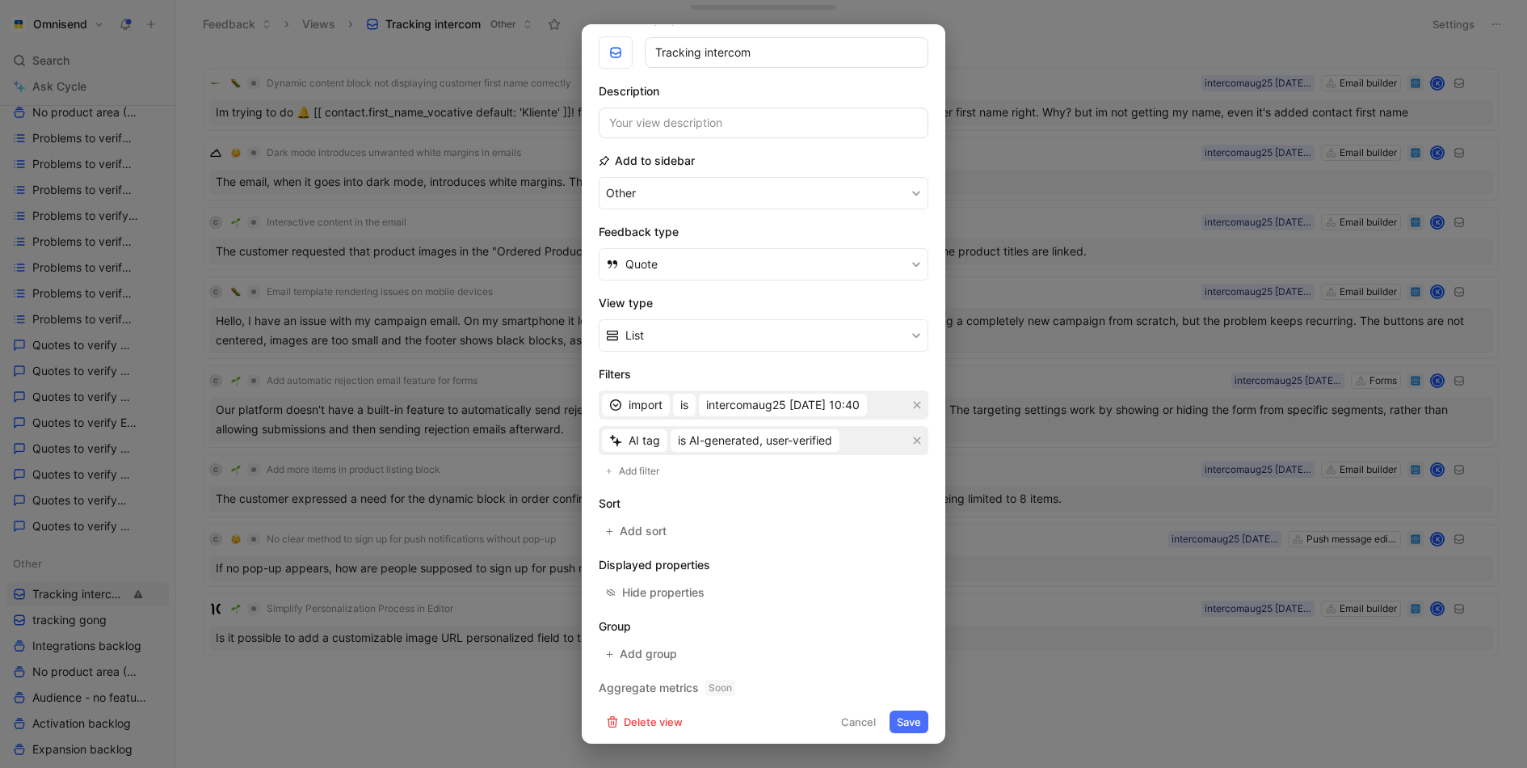
click at [922, 711] on button "Save" at bounding box center [909, 721] width 39 height 23
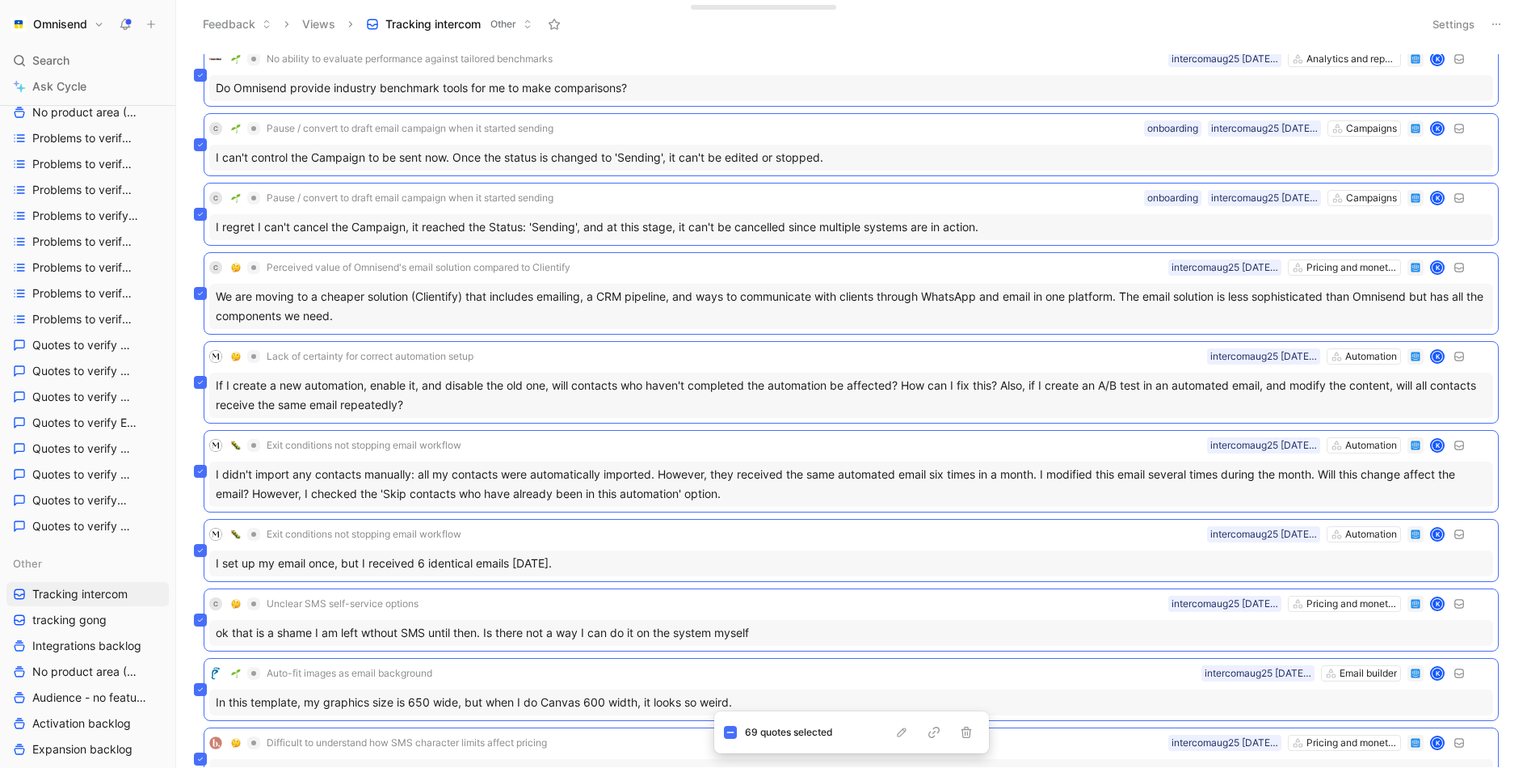
scroll to position [0, 0]
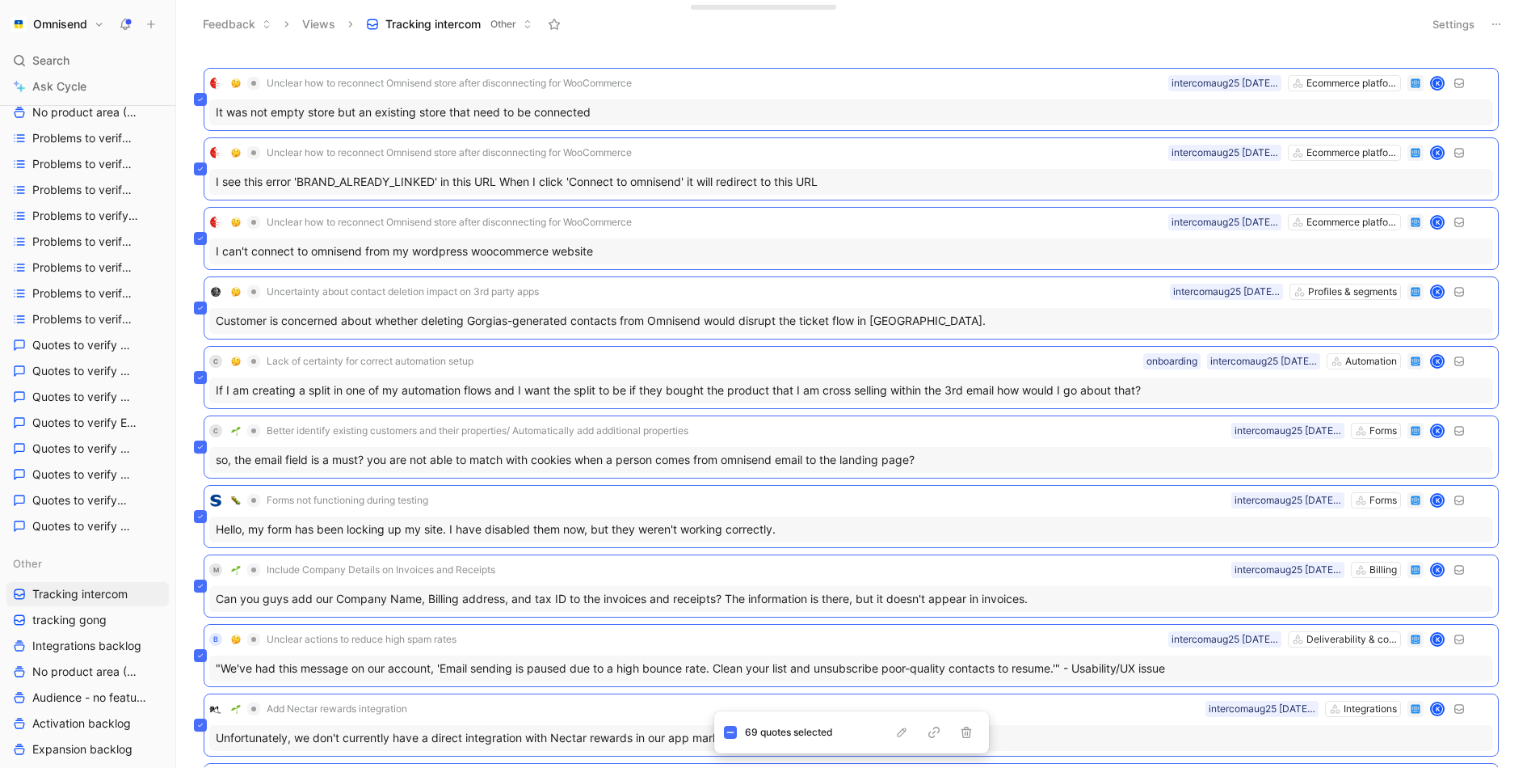
click at [1464, 10] on header "Feedback Views Tracking intercom Other Settings" at bounding box center [851, 24] width 1351 height 48
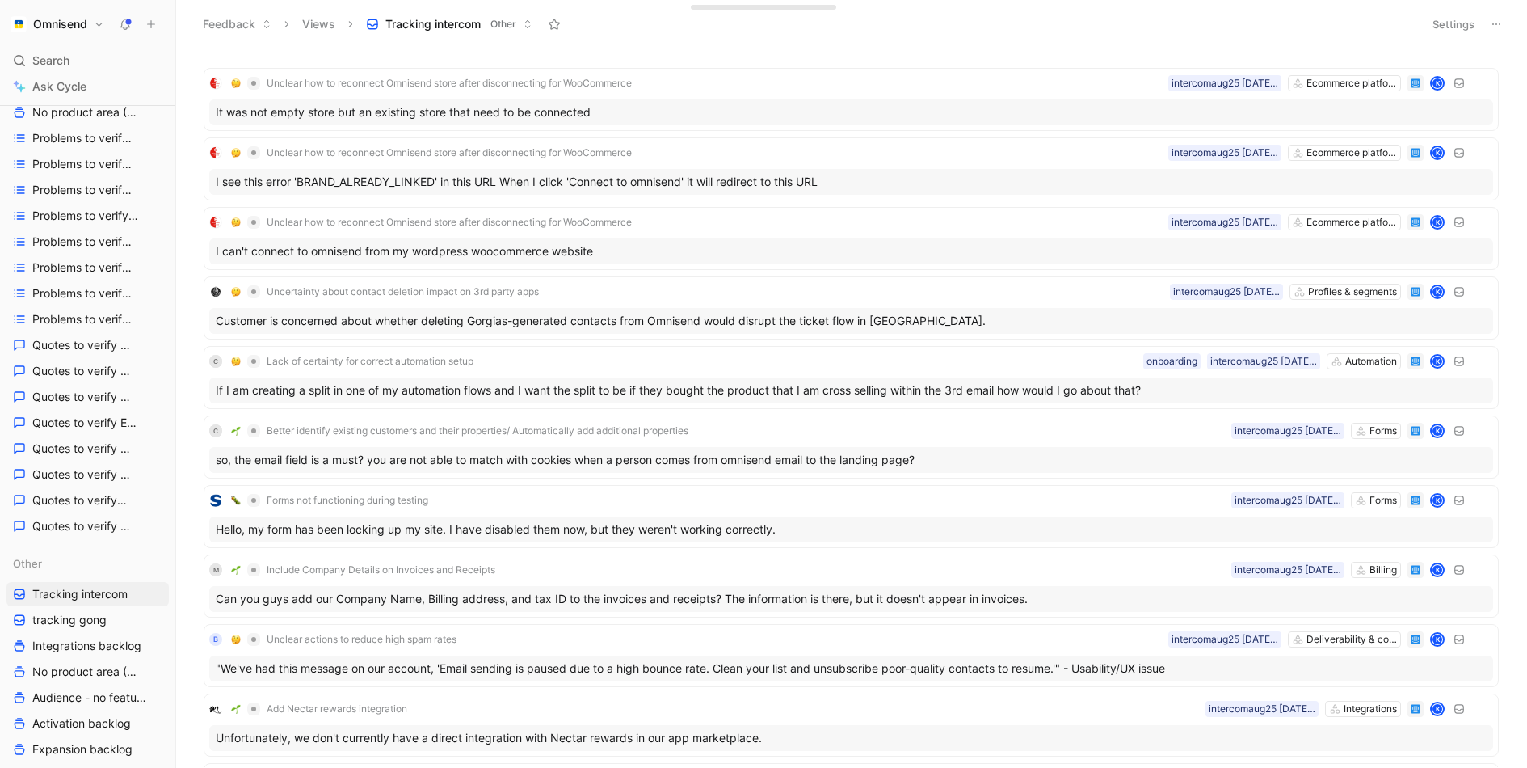
click at [1461, 33] on button "Settings" at bounding box center [1453, 24] width 57 height 23
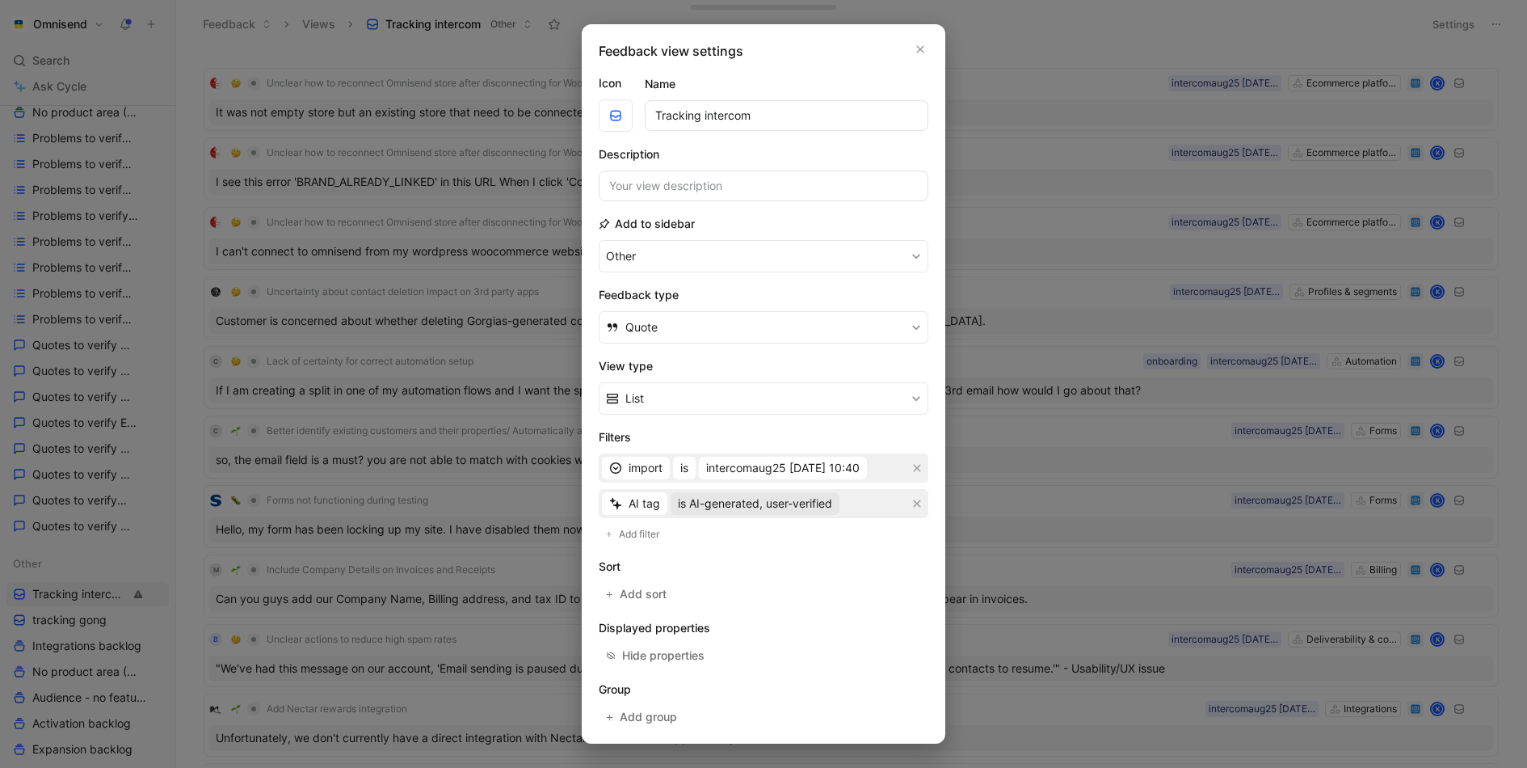
click at [798, 499] on span "is AI-generated, user-verified" at bounding box center [755, 503] width 154 height 19
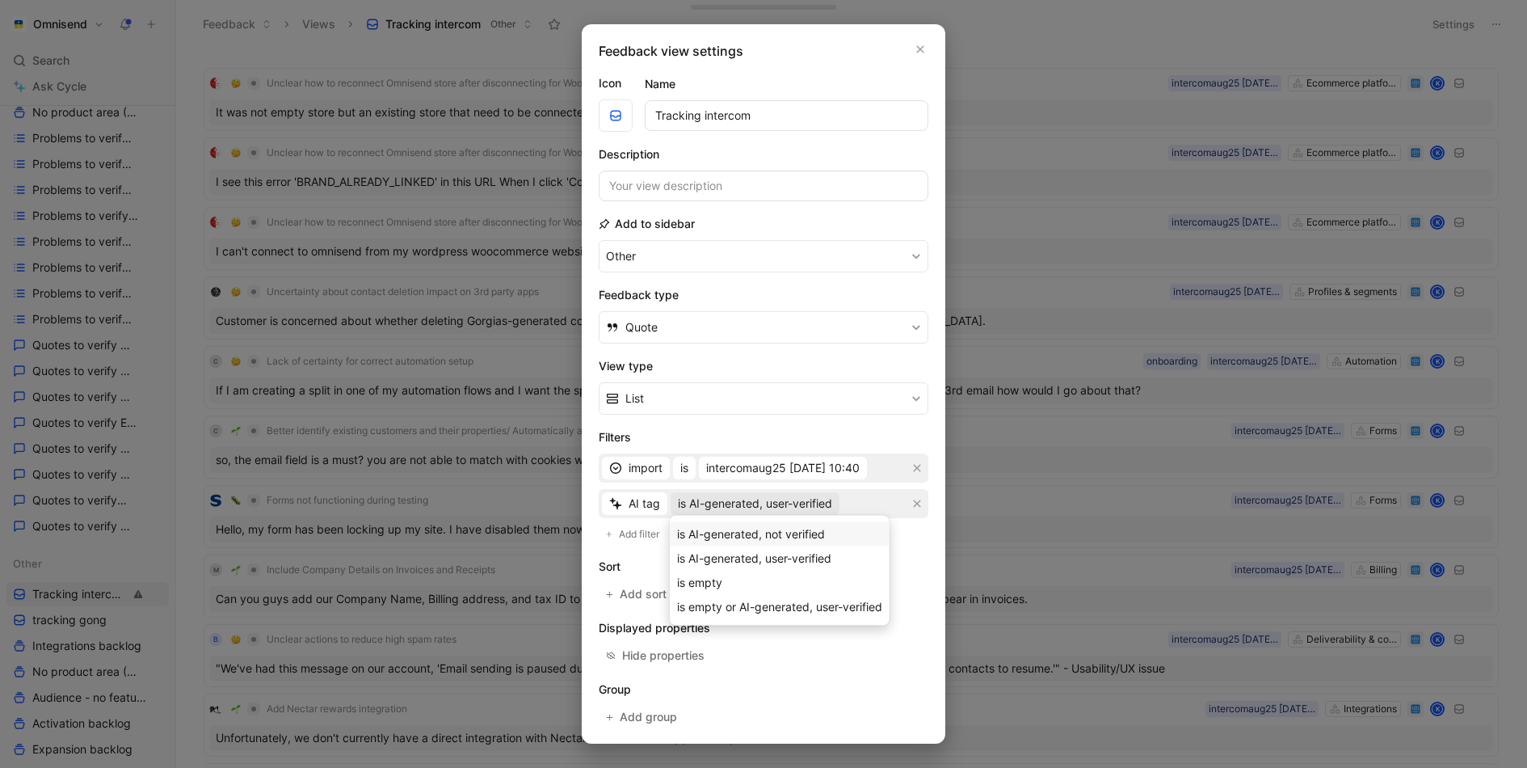
click at [786, 539] on span "is AI-generated, not verified" at bounding box center [751, 534] width 148 height 14
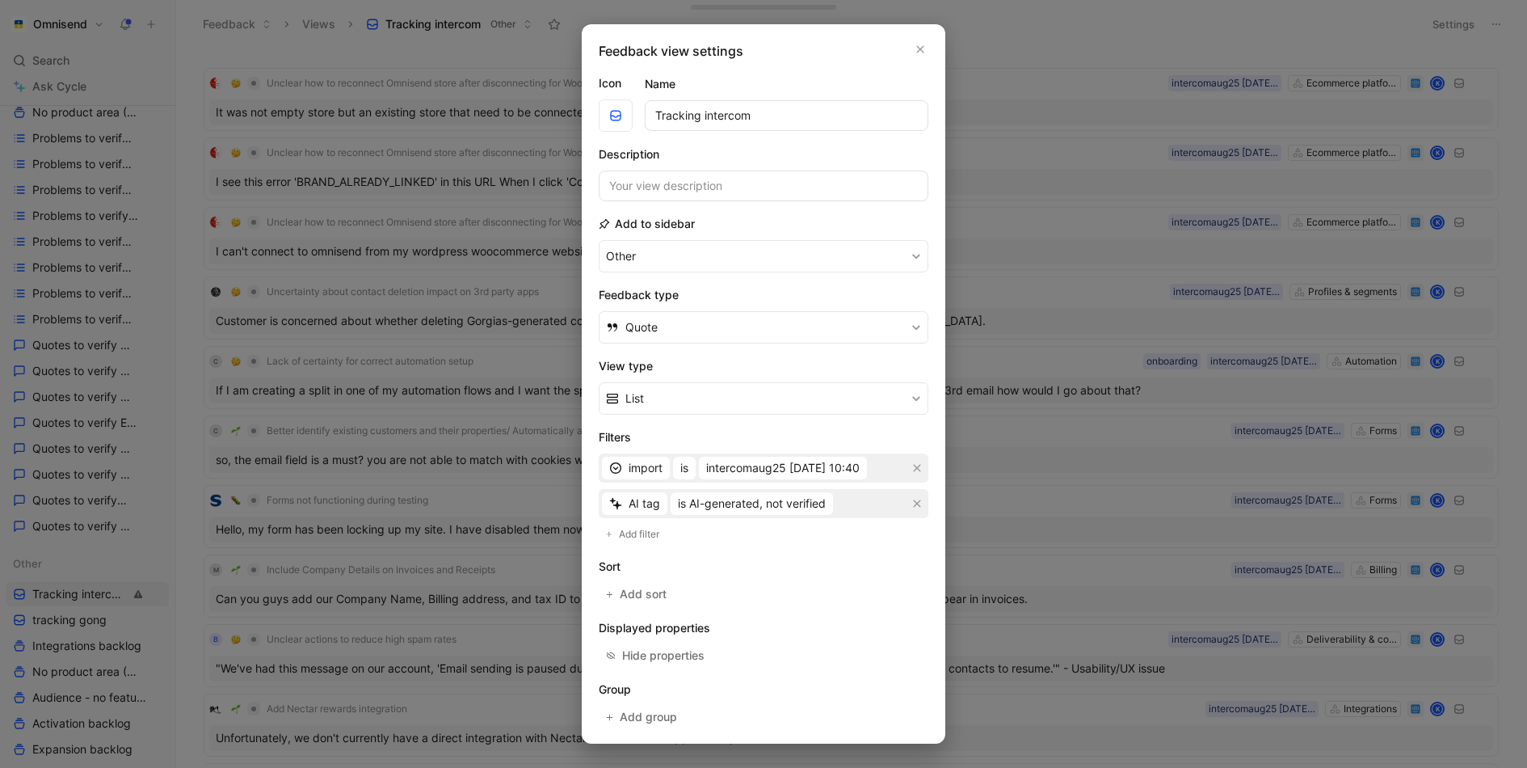
scroll to position [63, 0]
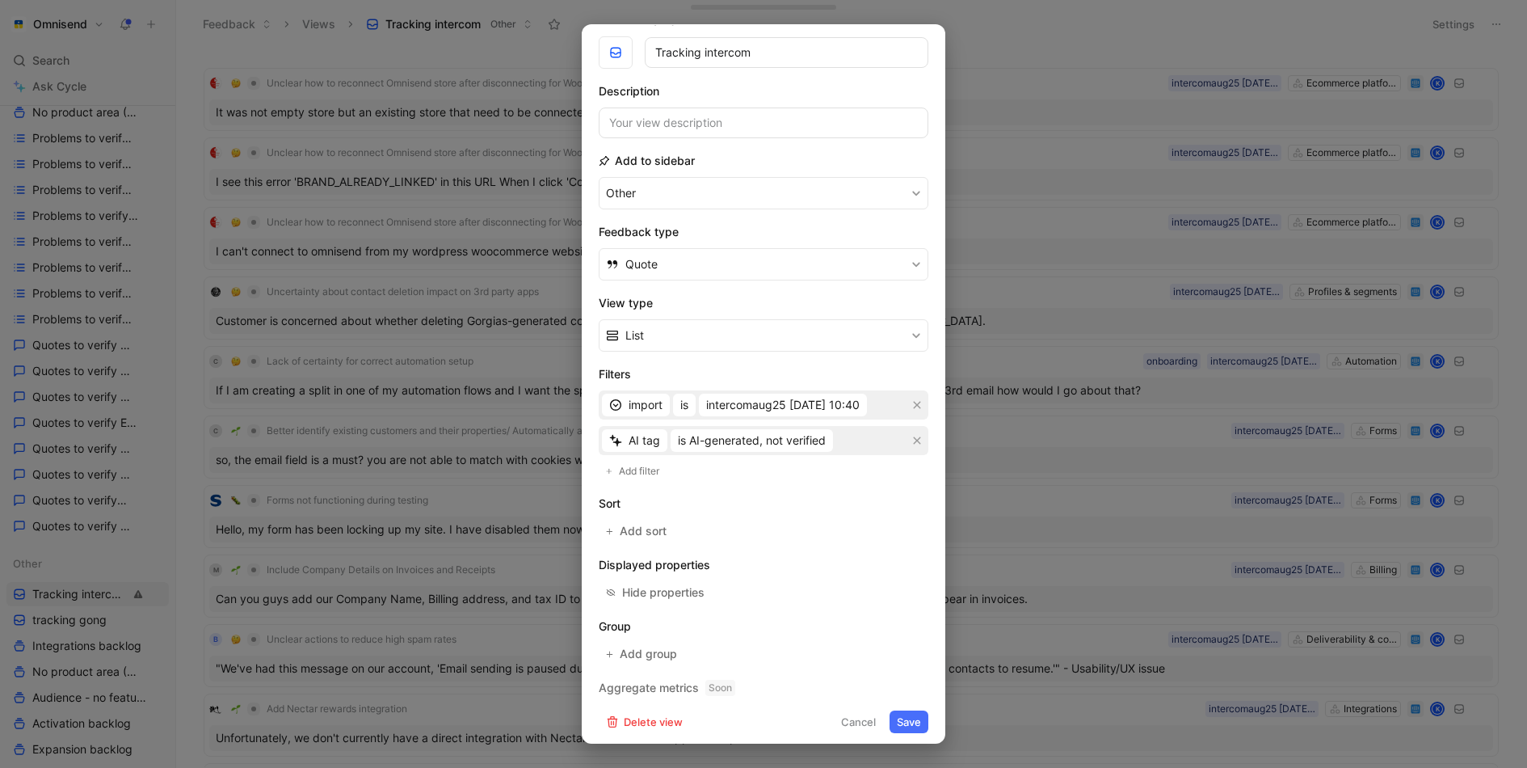
click at [910, 717] on button "Save" at bounding box center [909, 721] width 39 height 23
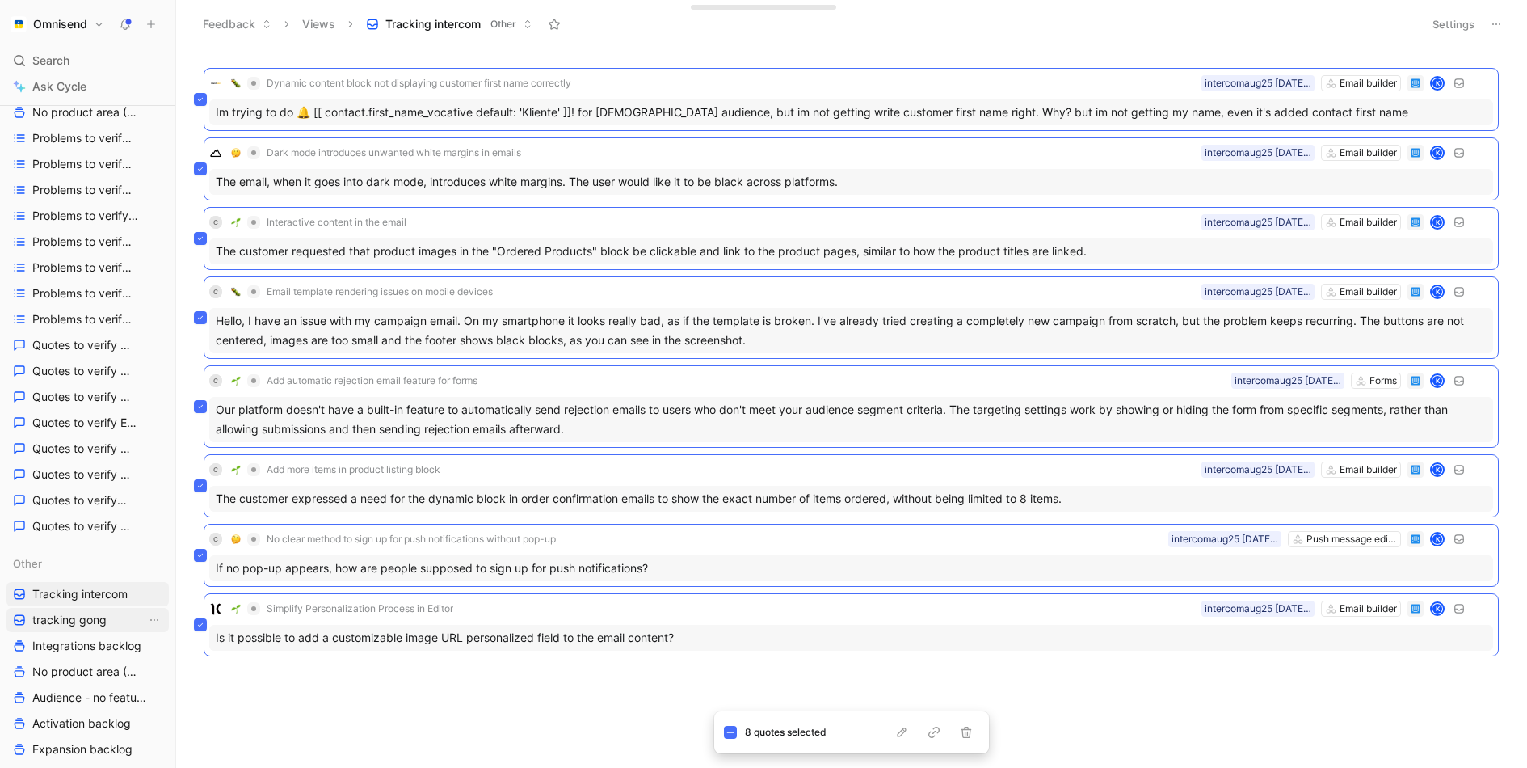
click at [79, 622] on span "tracking gong" at bounding box center [69, 620] width 74 height 16
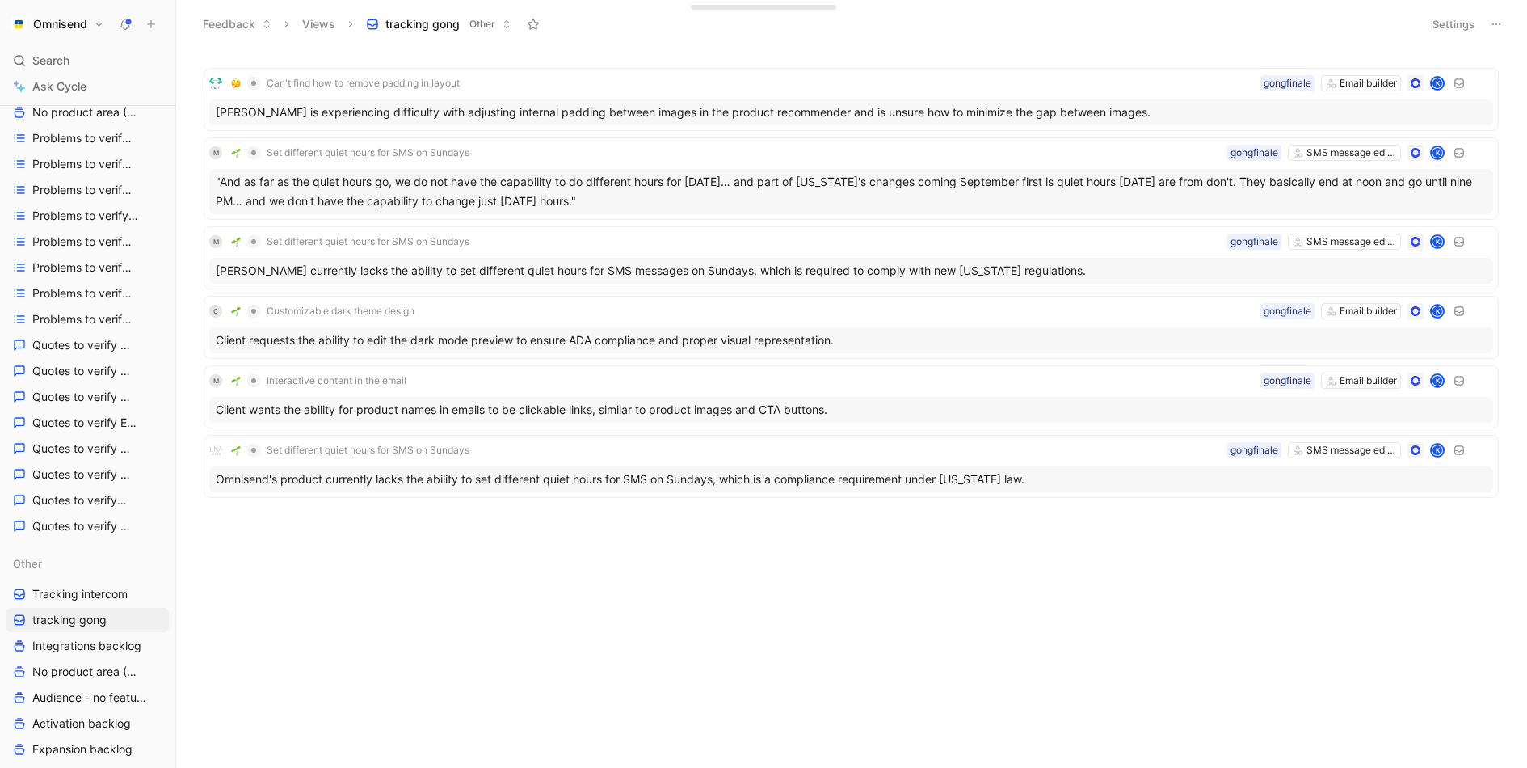
click at [1438, 27] on button "Settings" at bounding box center [1453, 24] width 57 height 23
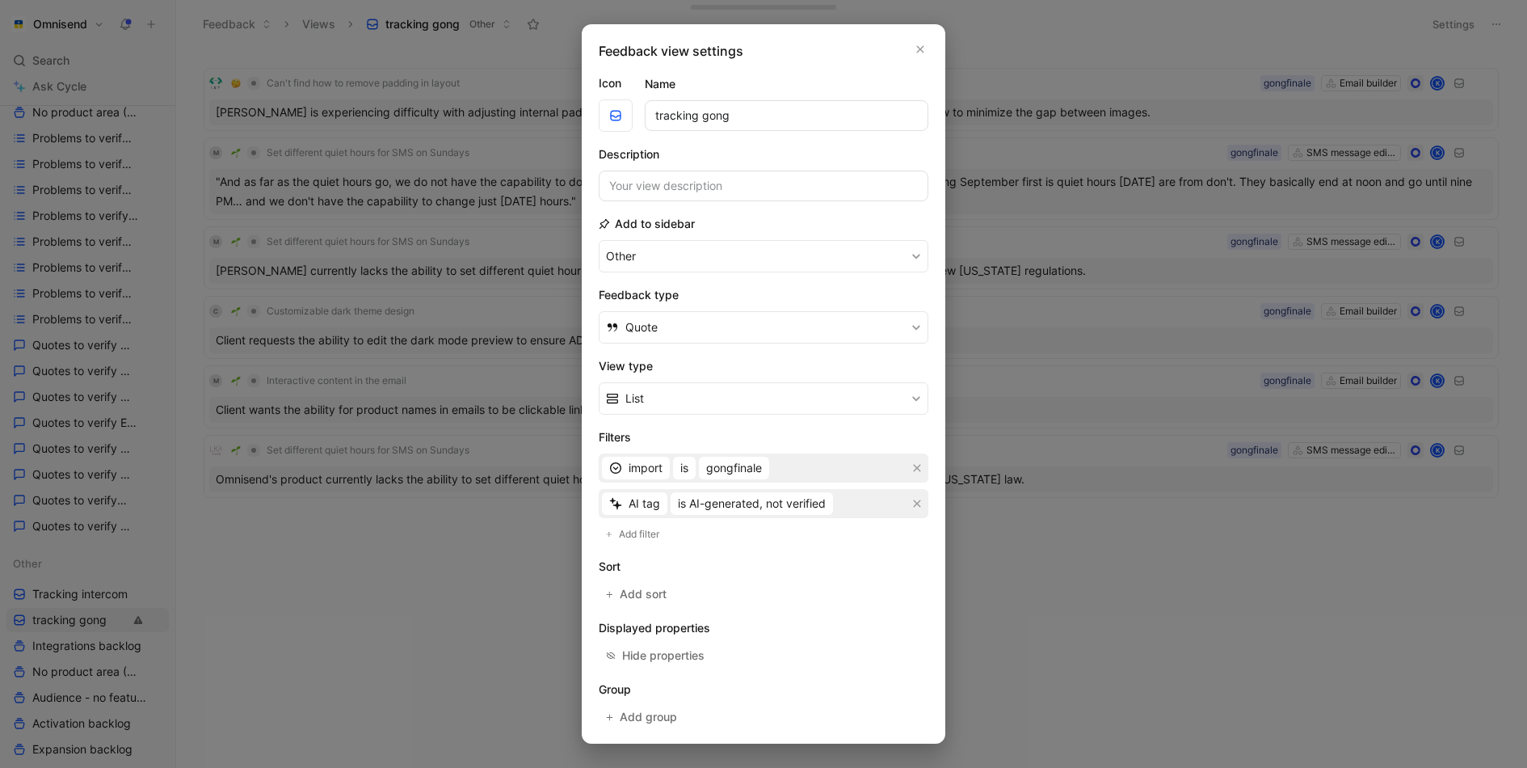
click at [1142, 577] on div at bounding box center [763, 384] width 1527 height 768
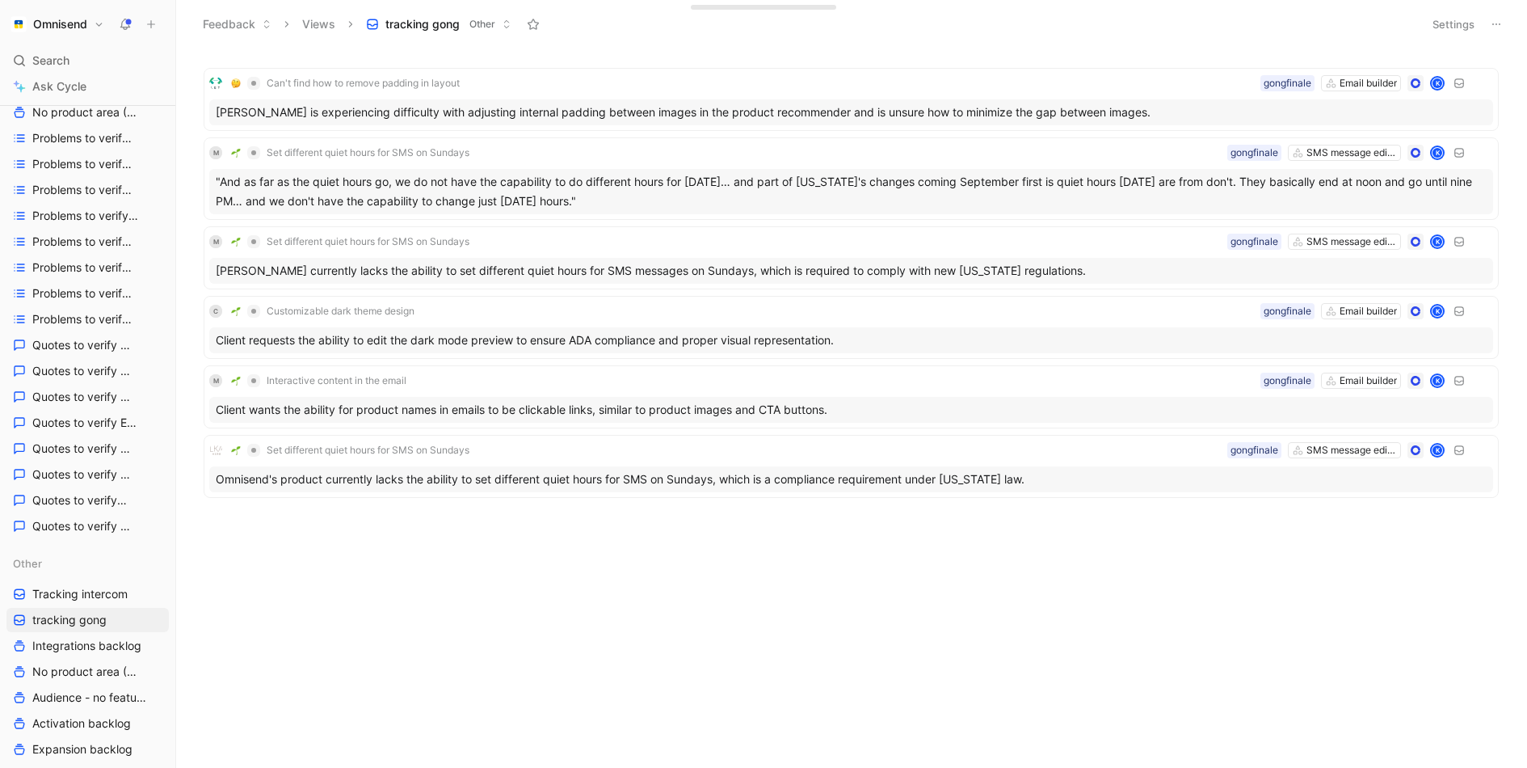
click at [989, 579] on div "Can't find how to remove padding in layout Email builder gongfinale [PERSON_NAM…" at bounding box center [849, 319] width 1329 height 530
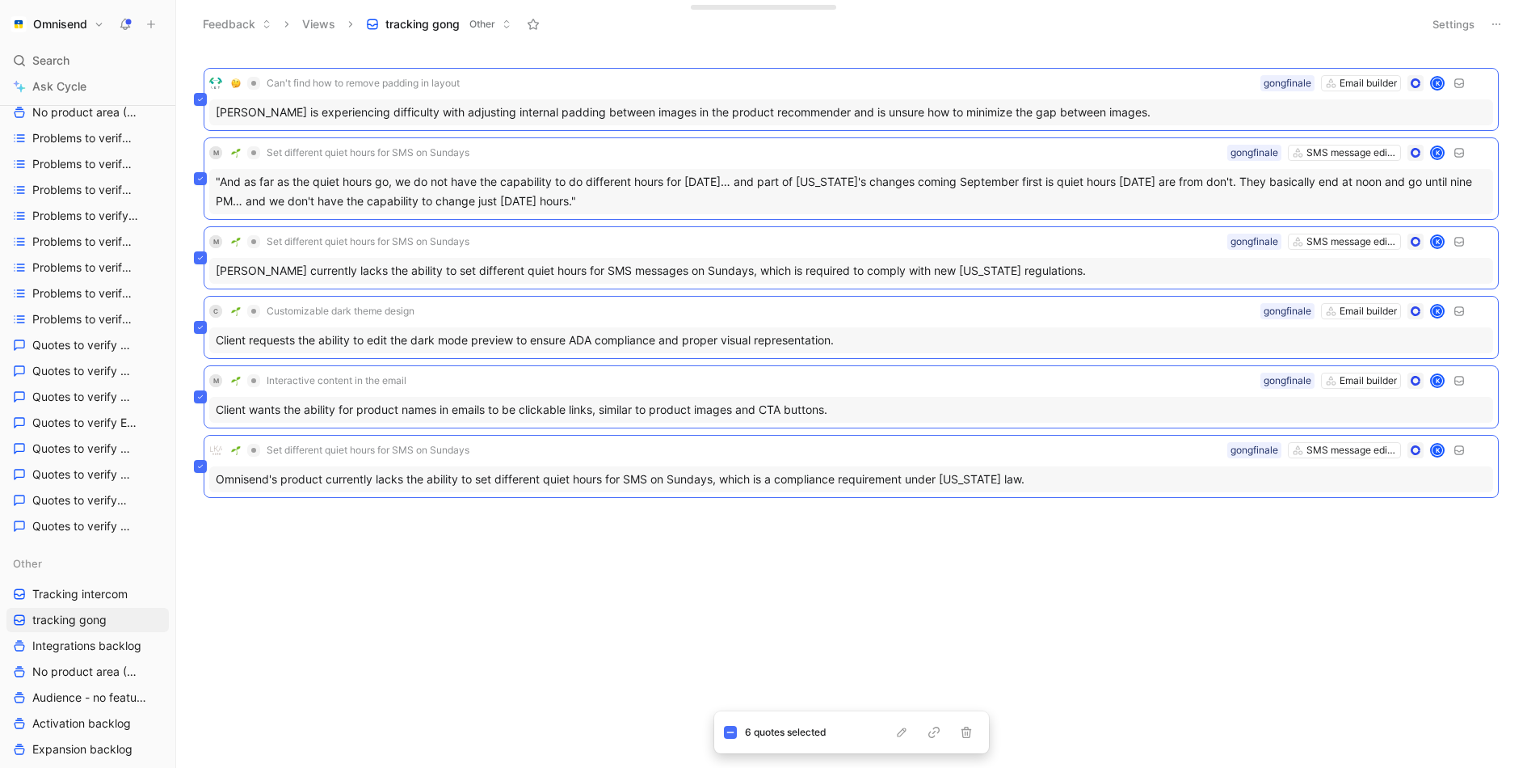
click at [1444, 23] on button "Settings" at bounding box center [1453, 24] width 57 height 23
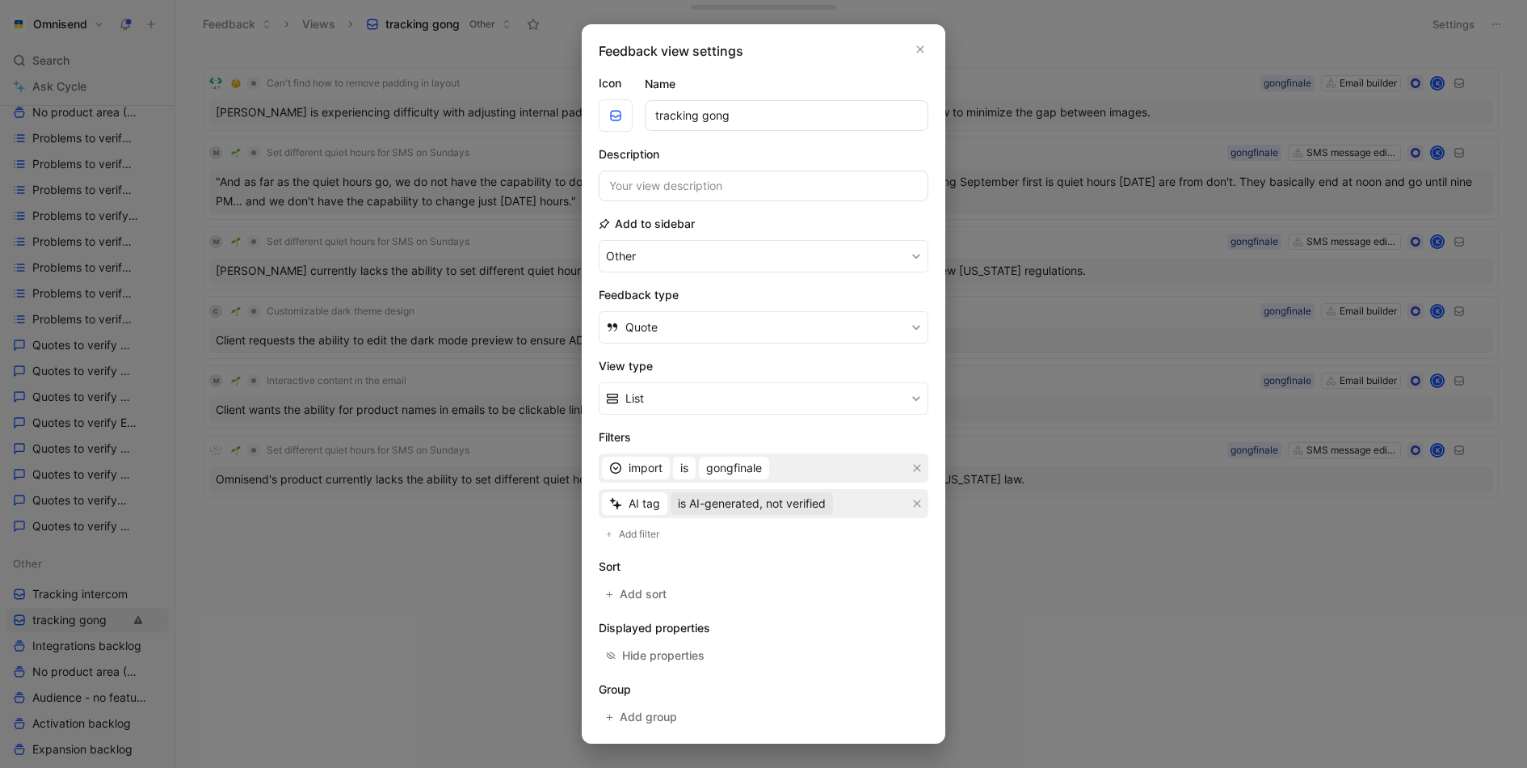
click at [740, 494] on span "is AI-generated, not verified" at bounding box center [752, 503] width 148 height 19
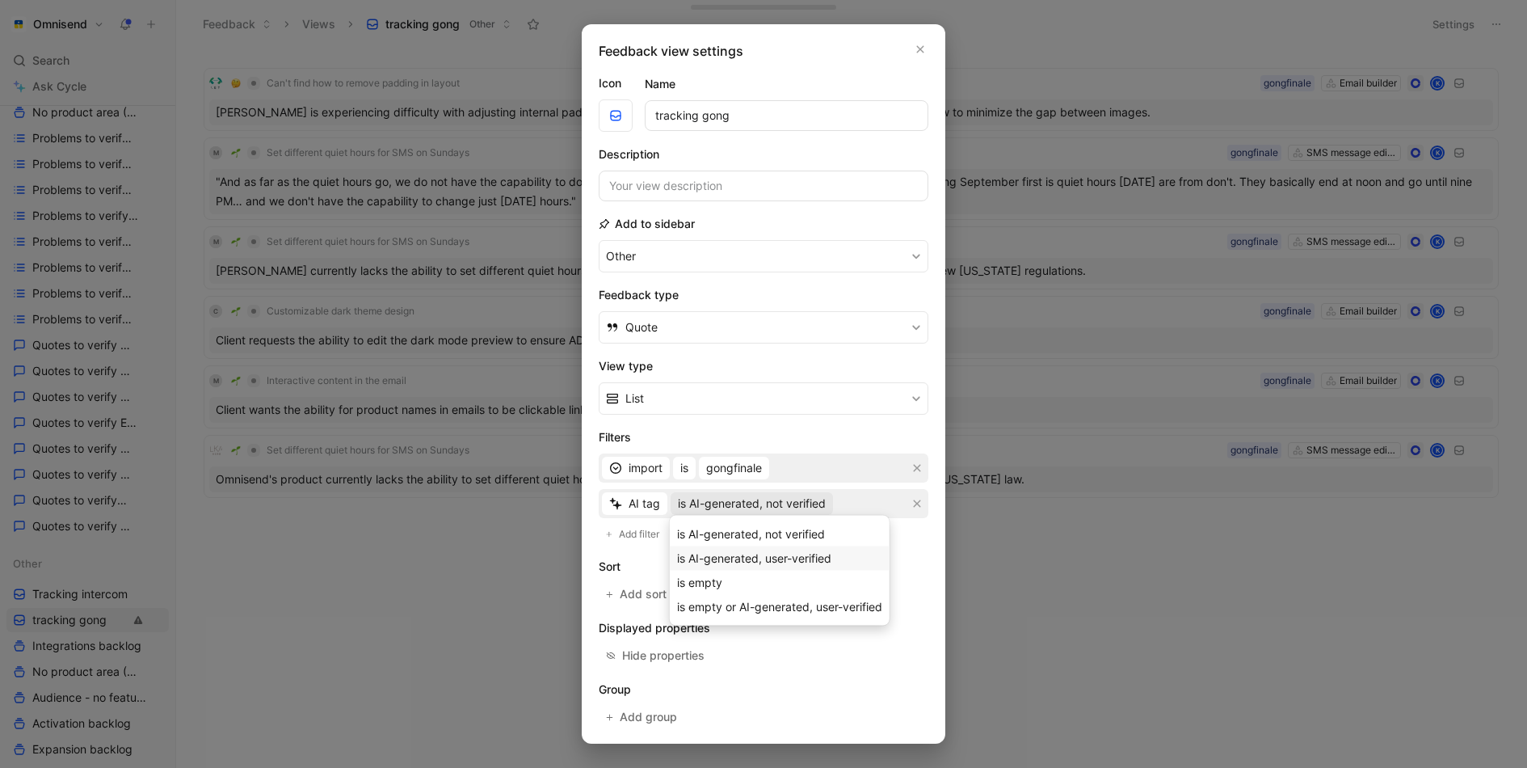
click at [752, 551] on span "is AI-generated, user-verified" at bounding box center [754, 558] width 154 height 14
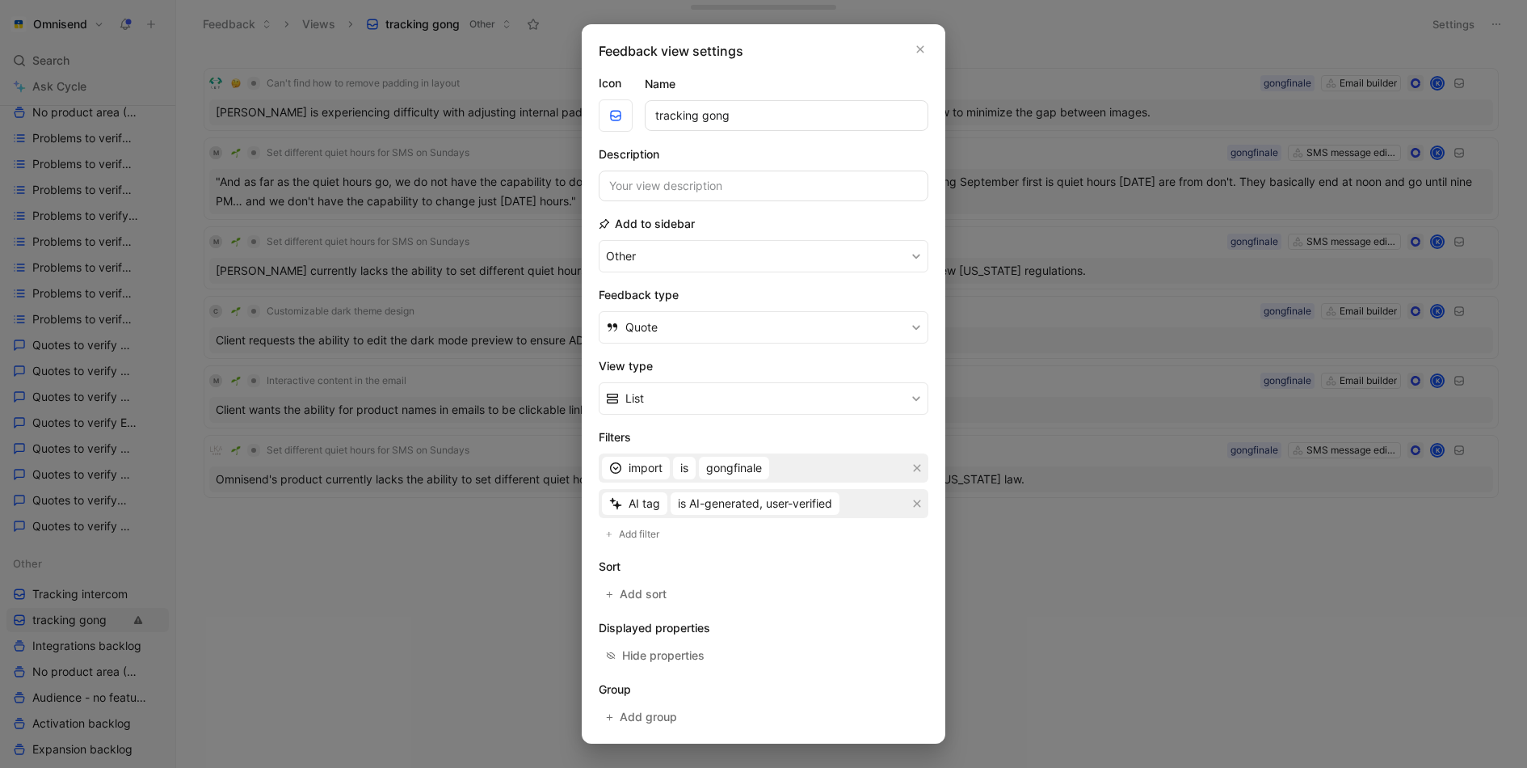
scroll to position [63, 0]
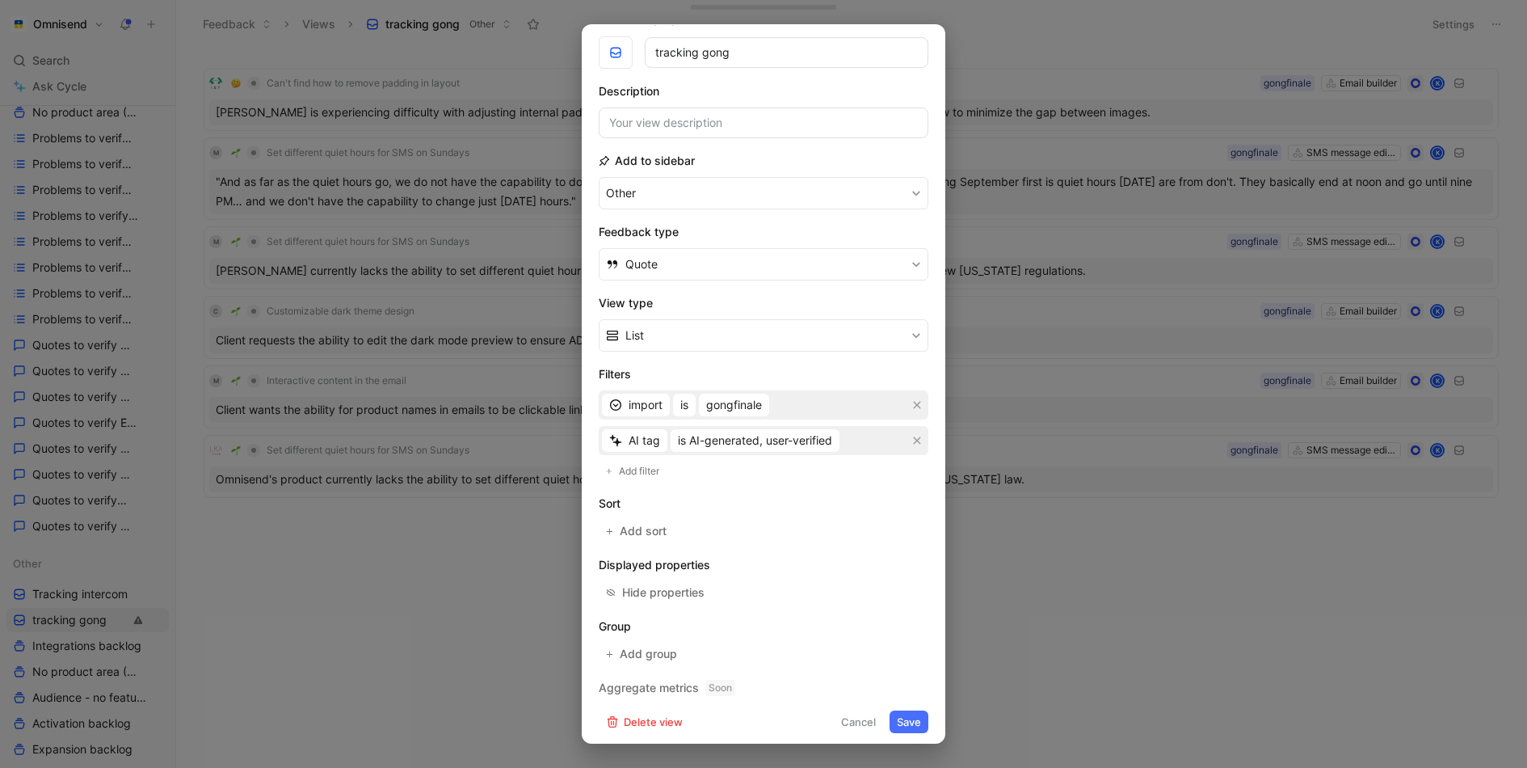
click at [901, 716] on button "Save" at bounding box center [909, 721] width 39 height 23
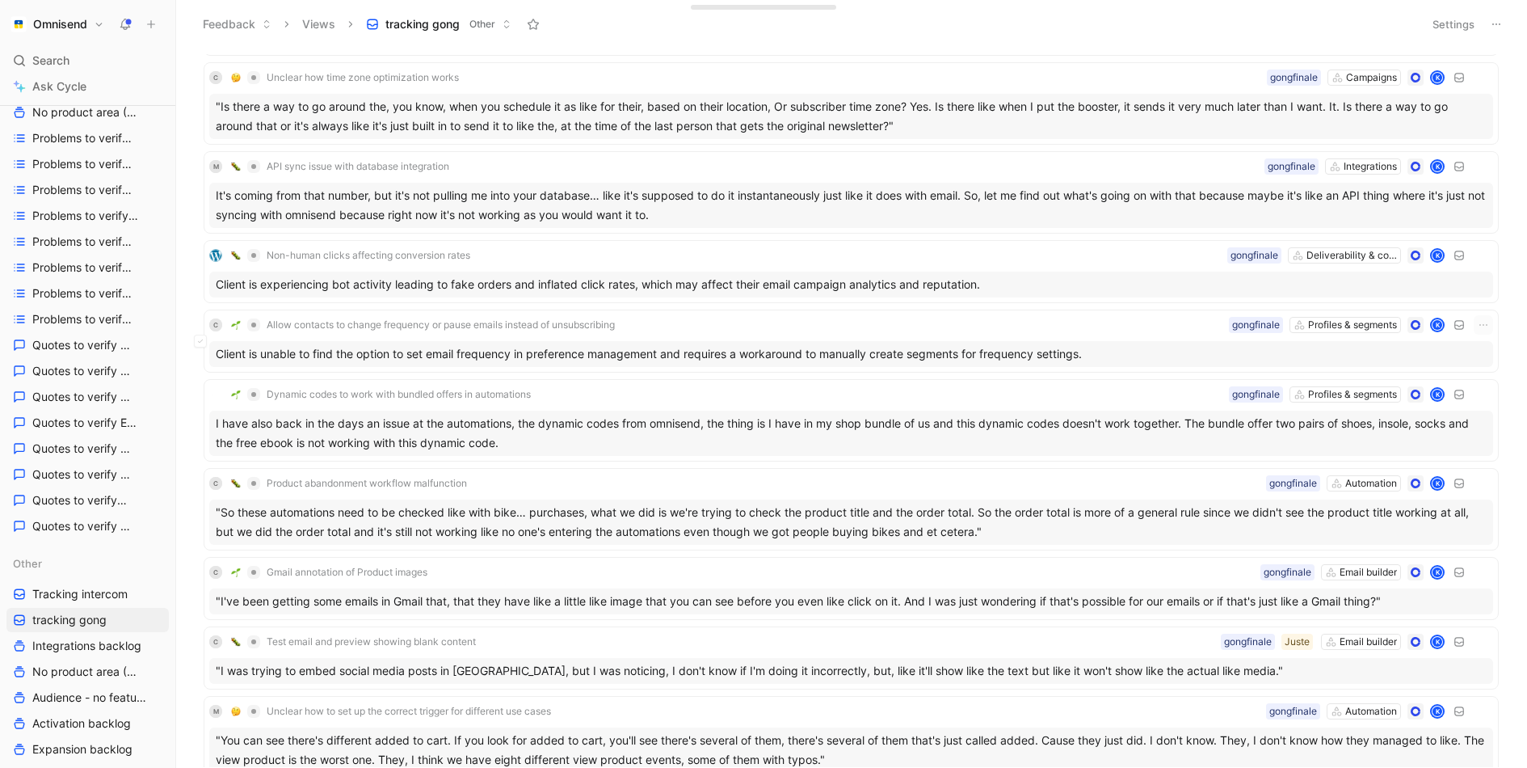
scroll to position [874, 0]
